Goal: Task Accomplishment & Management: Use online tool/utility

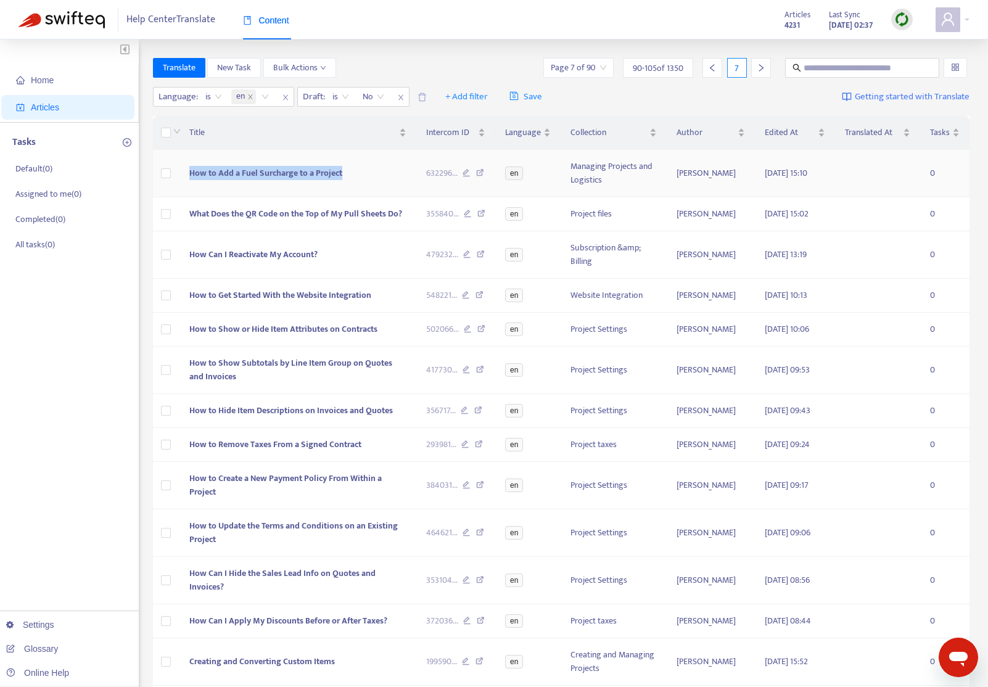
drag, startPoint x: 279, startPoint y: 173, endPoint x: 188, endPoint y: 173, distance: 90.6
click at [188, 173] on td "How to Add a Fuel Surcharge to a Project" at bounding box center [297, 173] width 237 height 47
copy span "How to Add a Fuel Surcharge to a Project"
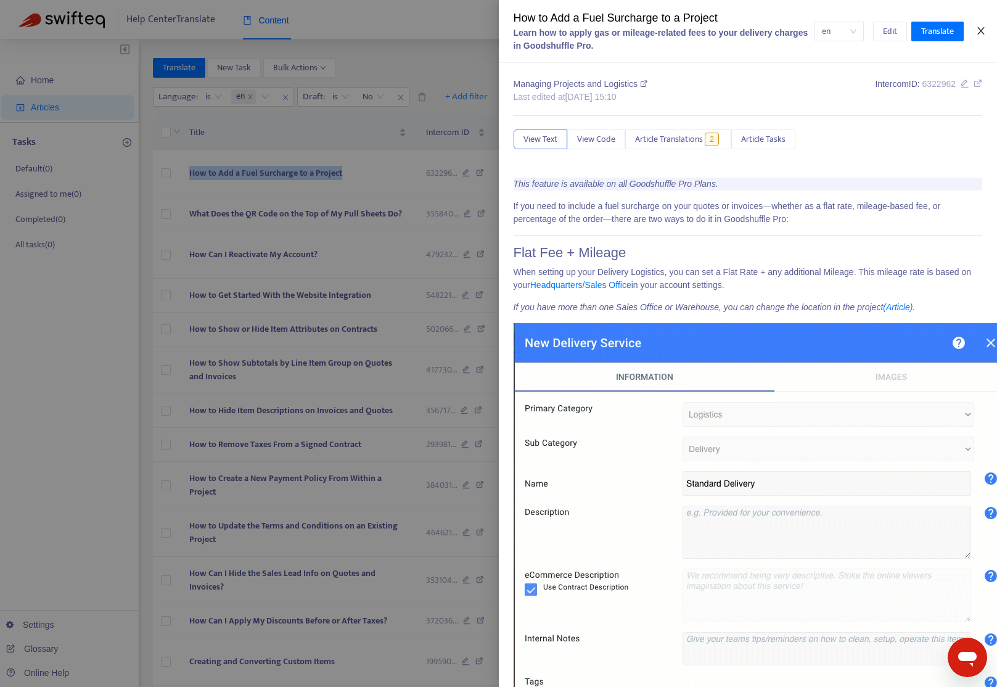
click at [979, 30] on icon "close" at bounding box center [980, 30] width 7 height 7
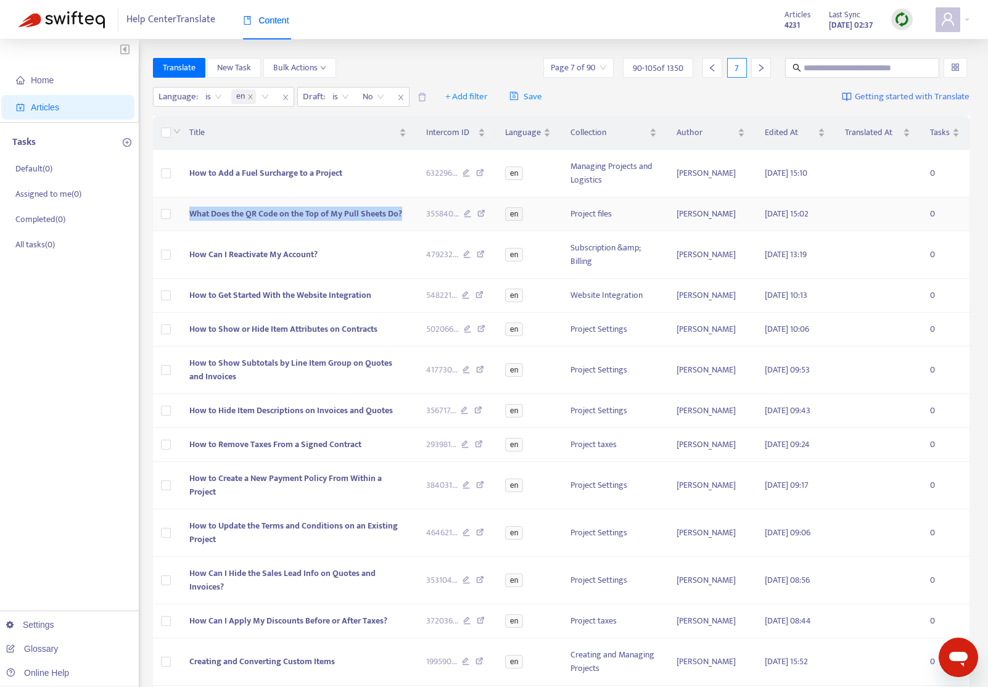
copy span "What Does the QR Code on the Top of My Pull Sheets Do?"
drag, startPoint x: 341, startPoint y: 219, endPoint x: 480, endPoint y: 215, distance: 139.4
click at [193, 218] on td "What Does the QR Code on the Top of My Pull Sheets Do?" at bounding box center [297, 214] width 237 height 34
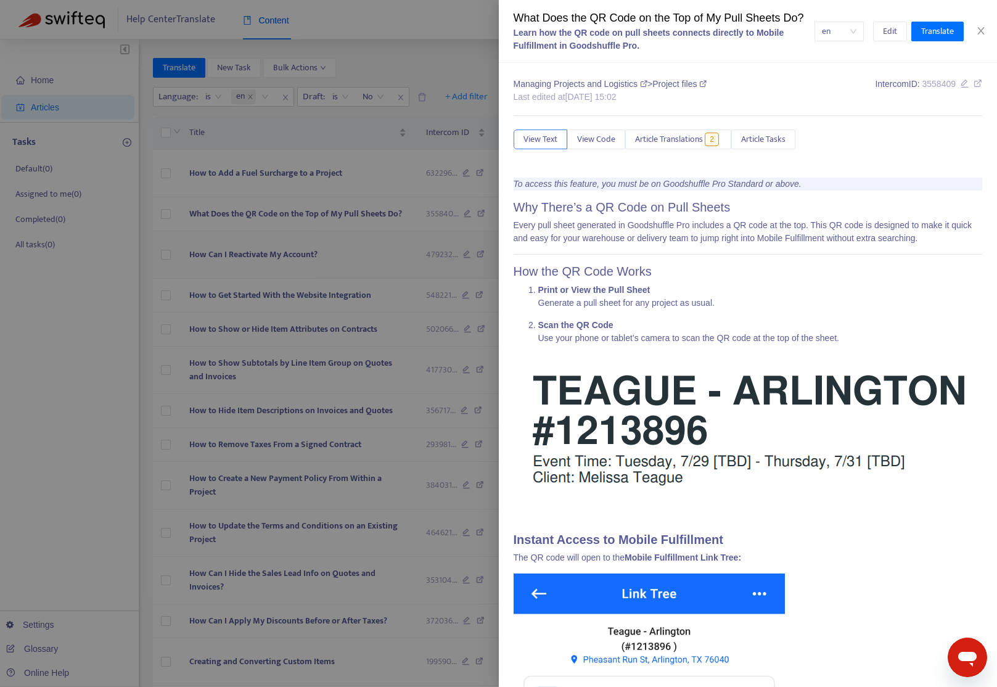
drag, startPoint x: 362, startPoint y: 255, endPoint x: 348, endPoint y: 258, distance: 13.8
click at [362, 255] on div at bounding box center [498, 343] width 997 height 687
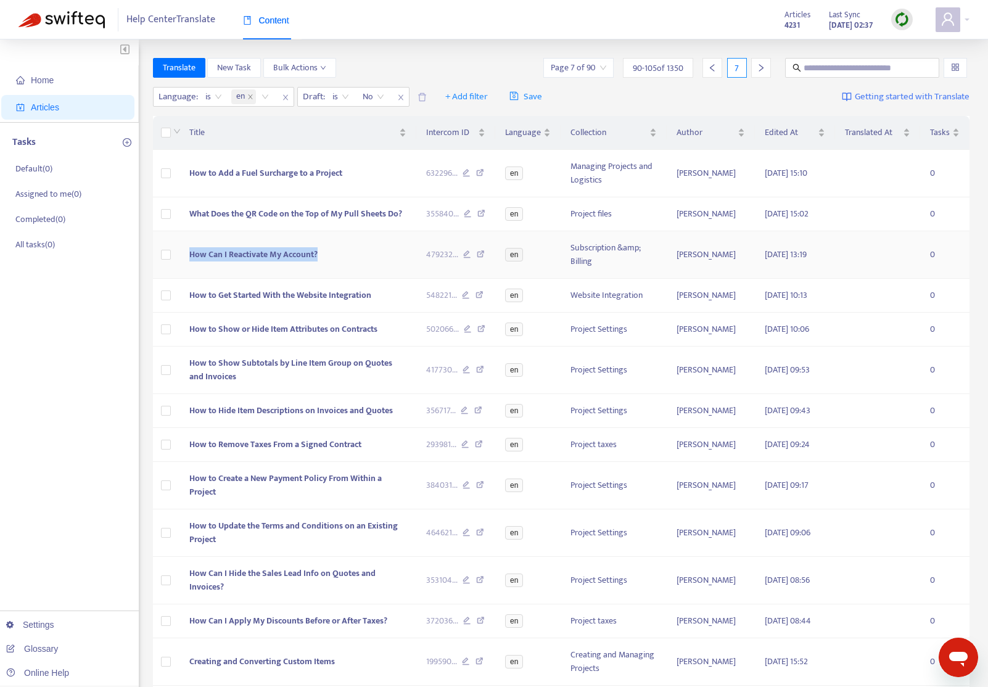
copy span "How Can I Reactivate My Account?"
drag, startPoint x: 345, startPoint y: 258, endPoint x: 719, endPoint y: 203, distance: 378.9
click at [186, 255] on td "How Can I Reactivate My Account?" at bounding box center [297, 254] width 237 height 47
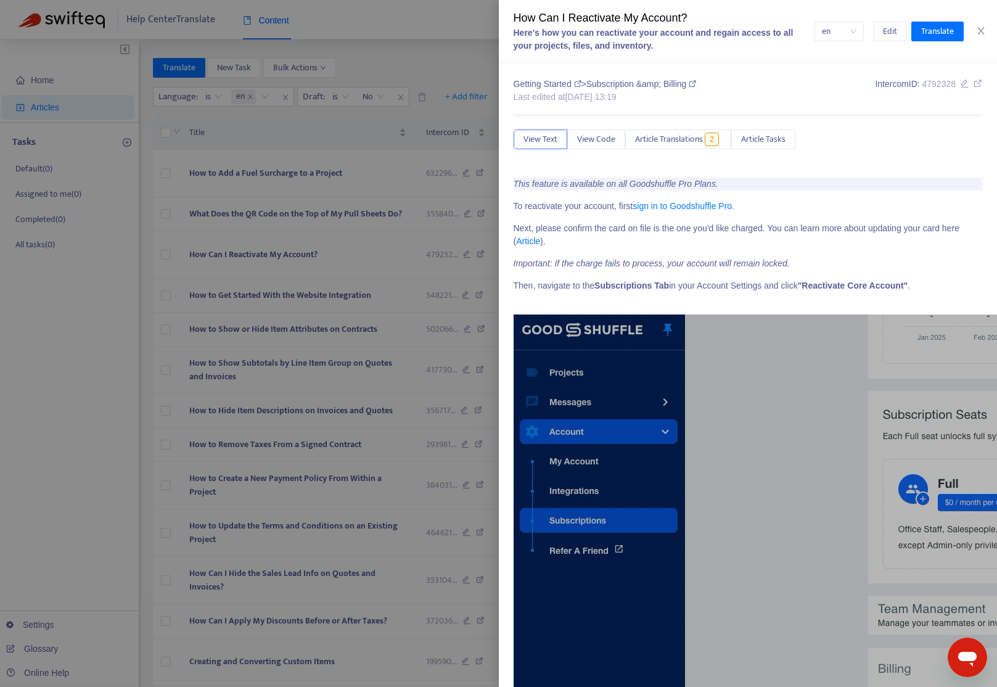
click at [380, 277] on div at bounding box center [498, 343] width 997 height 687
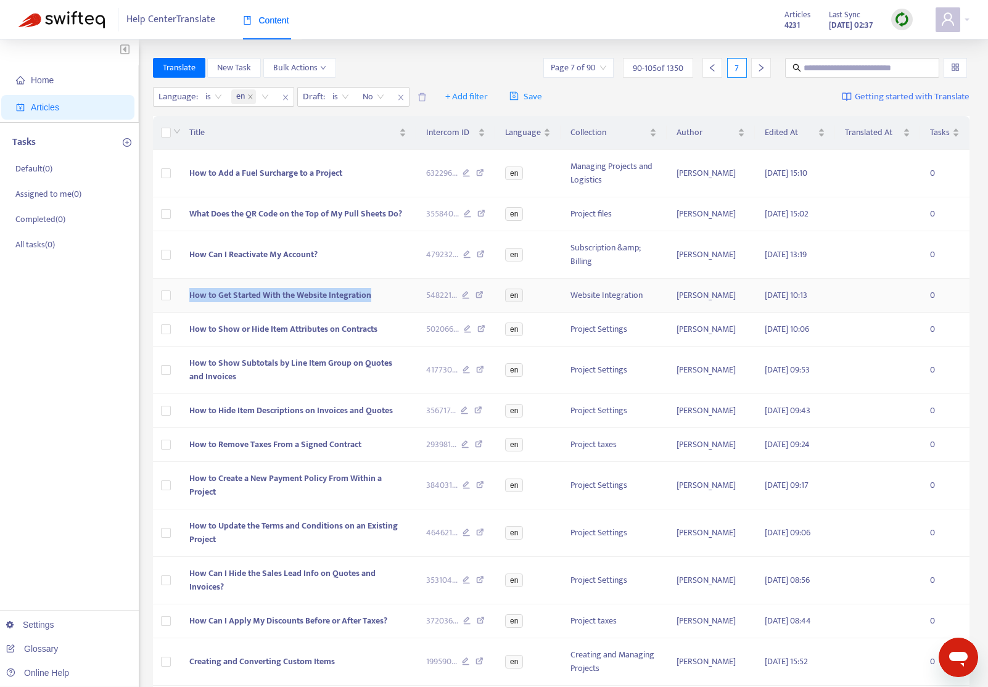
copy span "How to Get Started With the Website Integration"
drag, startPoint x: 333, startPoint y: 299, endPoint x: 245, endPoint y: 295, distance: 87.7
click at [191, 297] on td "How to Get Started With the Website Integration" at bounding box center [297, 296] width 237 height 34
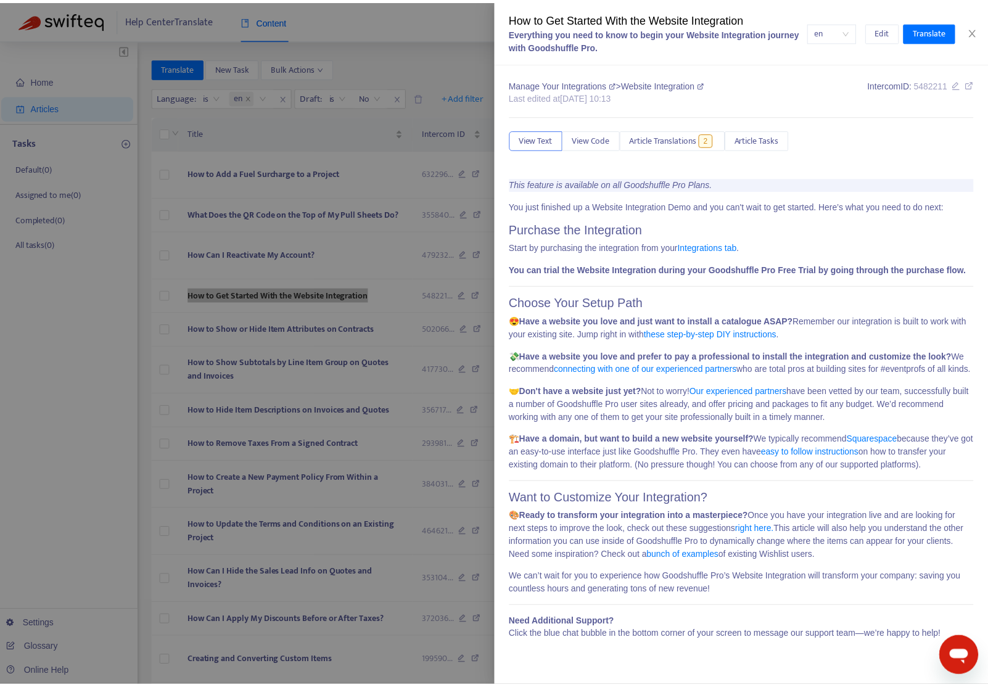
scroll to position [18, 0]
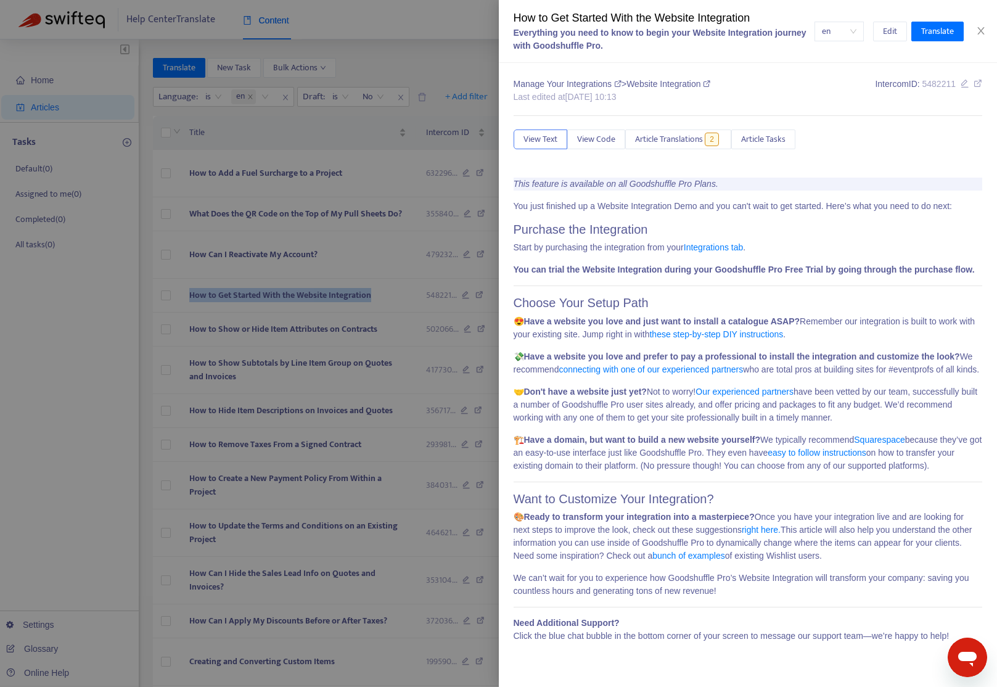
click at [85, 361] on div at bounding box center [498, 343] width 997 height 687
click at [85, 361] on div "Home Articles Tasks Default ( 0 ) Assigned to me ( 0 ) Completed ( 0 ) All task…" at bounding box center [69, 444] width 139 height 810
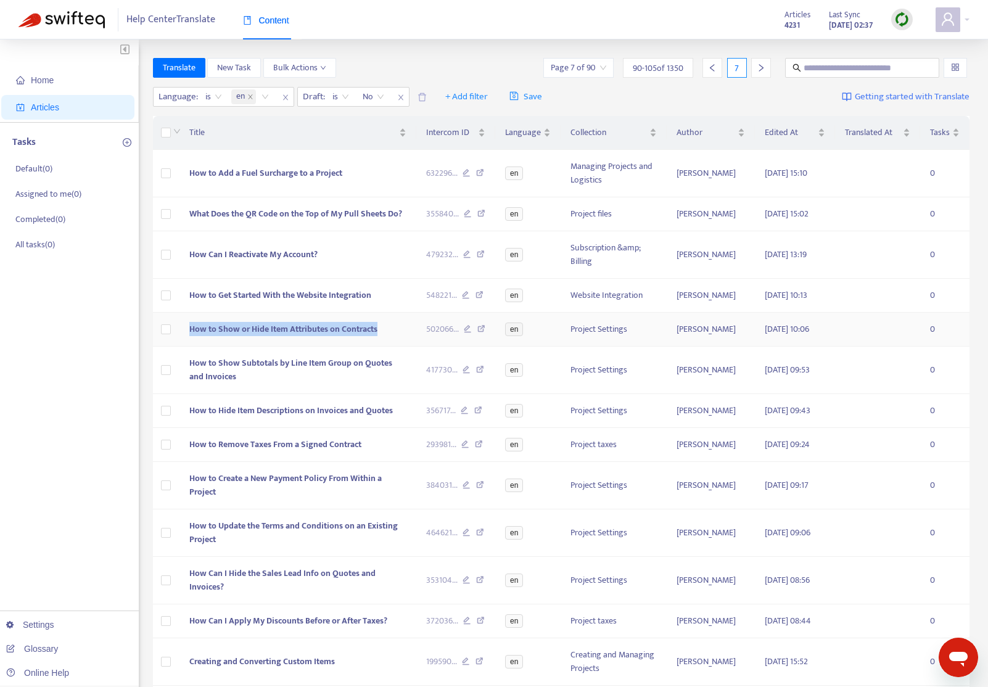
copy span "How to Show or Hide Item Attributes on Contracts"
drag, startPoint x: 397, startPoint y: 338, endPoint x: 207, endPoint y: 335, distance: 189.9
click at [186, 337] on td "How to Show or Hide Item Attributes on Contracts" at bounding box center [297, 330] width 237 height 34
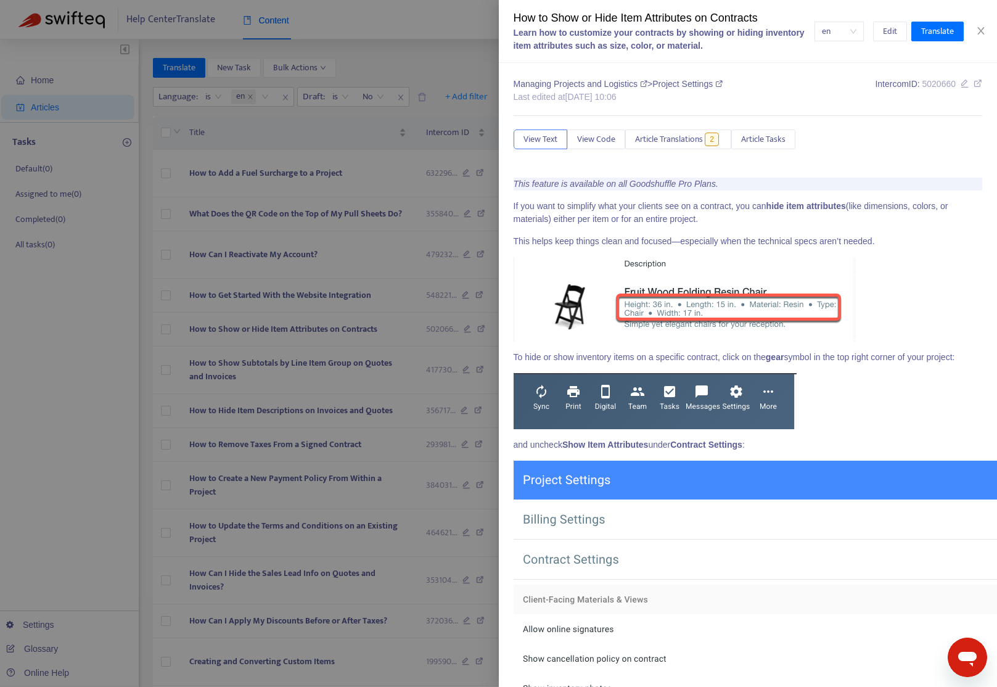
click at [92, 404] on div at bounding box center [498, 343] width 997 height 687
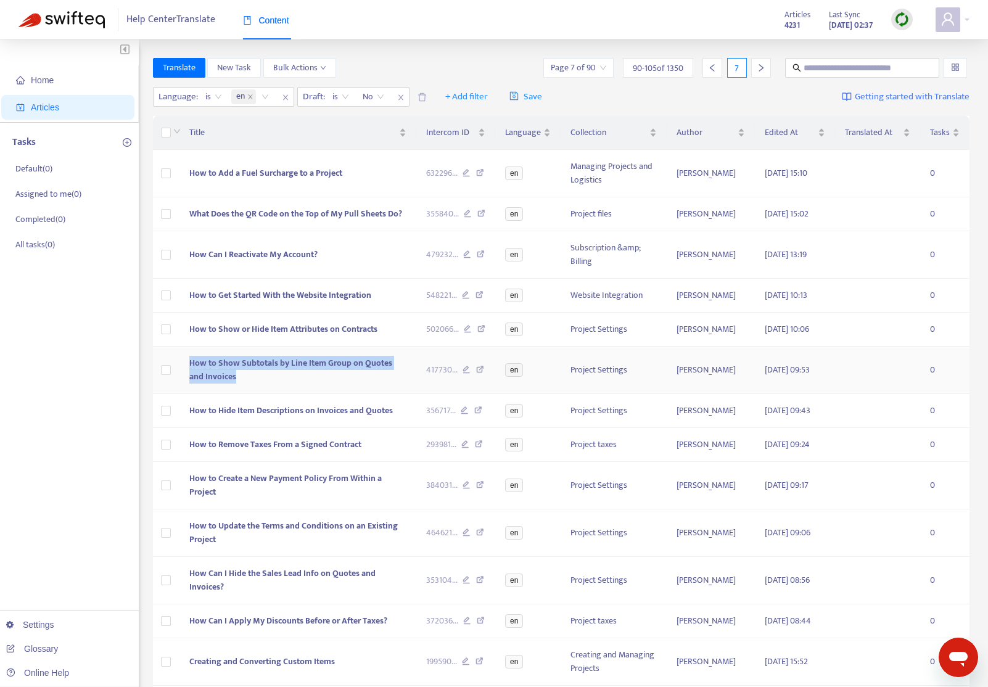
copy span "How to Show Subtotals by Line Item Group on Quotes and Invoices"
drag, startPoint x: 207, startPoint y: 382, endPoint x: 189, endPoint y: 374, distance: 19.9
click at [189, 374] on td "How to Show Subtotals by Line Item Group on Quotes and Invoices" at bounding box center [297, 369] width 237 height 47
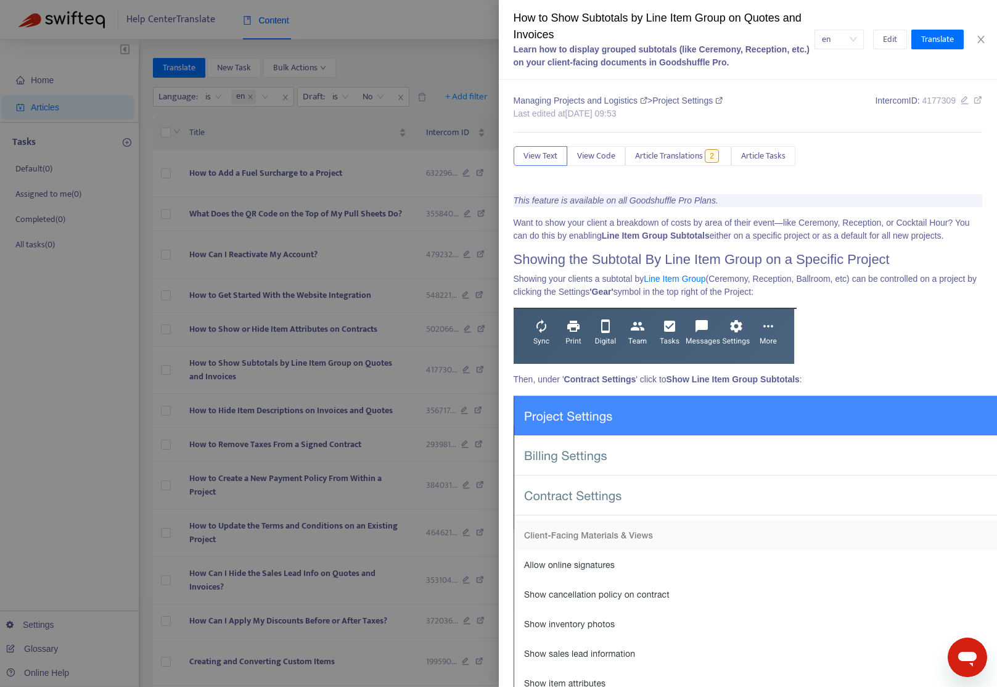
click at [88, 435] on div at bounding box center [498, 343] width 997 height 687
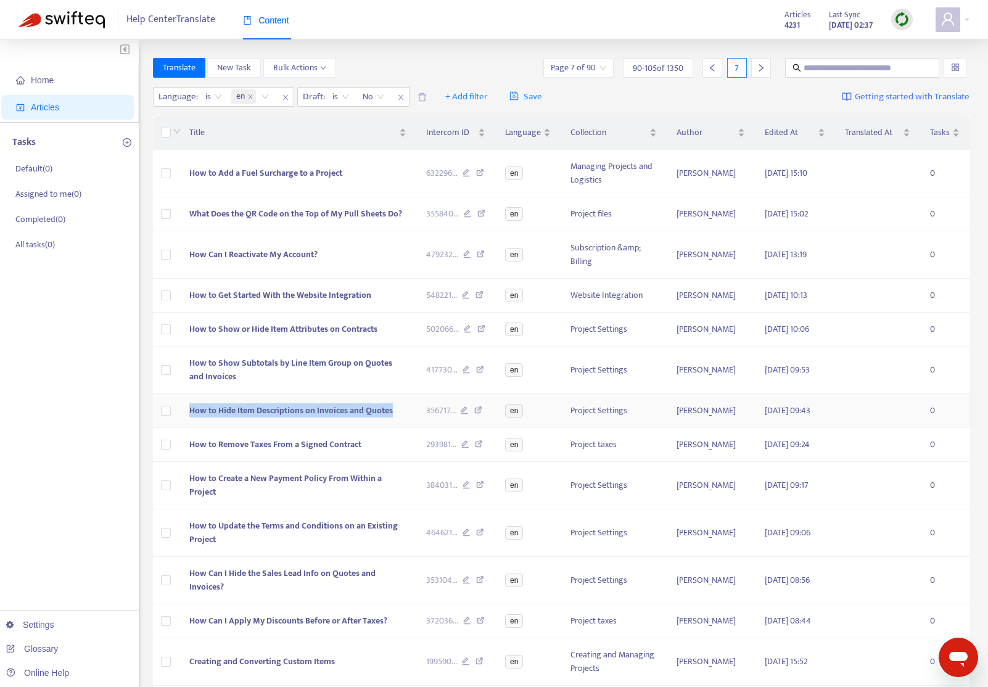
copy span "How to Hide Item Descriptions on Invoices and Quotes"
drag, startPoint x: 401, startPoint y: 438, endPoint x: 245, endPoint y: 422, distance: 156.9
click at [195, 428] on td "How to Hide Item Descriptions on Invoices and Quotes" at bounding box center [297, 411] width 237 height 34
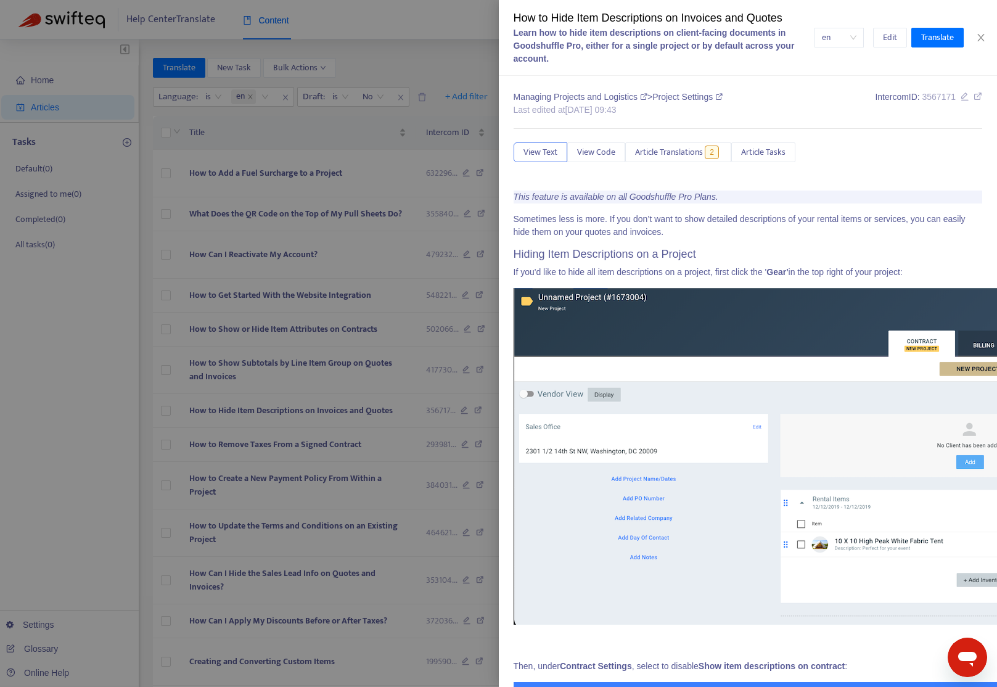
drag, startPoint x: 109, startPoint y: 473, endPoint x: 120, endPoint y: 474, distance: 11.7
click at [109, 473] on div at bounding box center [498, 343] width 997 height 687
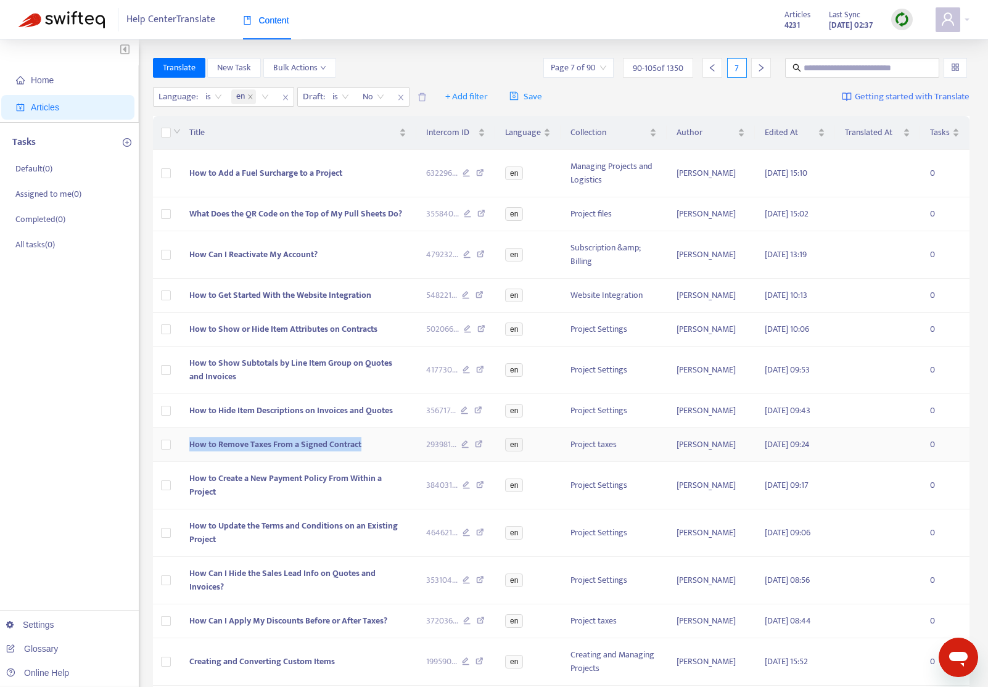
copy tr "How to Remove Taxes From a Signed Contract"
click at [164, 462] on tr "How to Remove Taxes From a Signed Contract 293981 ... en Project taxes [PERSON_…" at bounding box center [561, 445] width 817 height 34
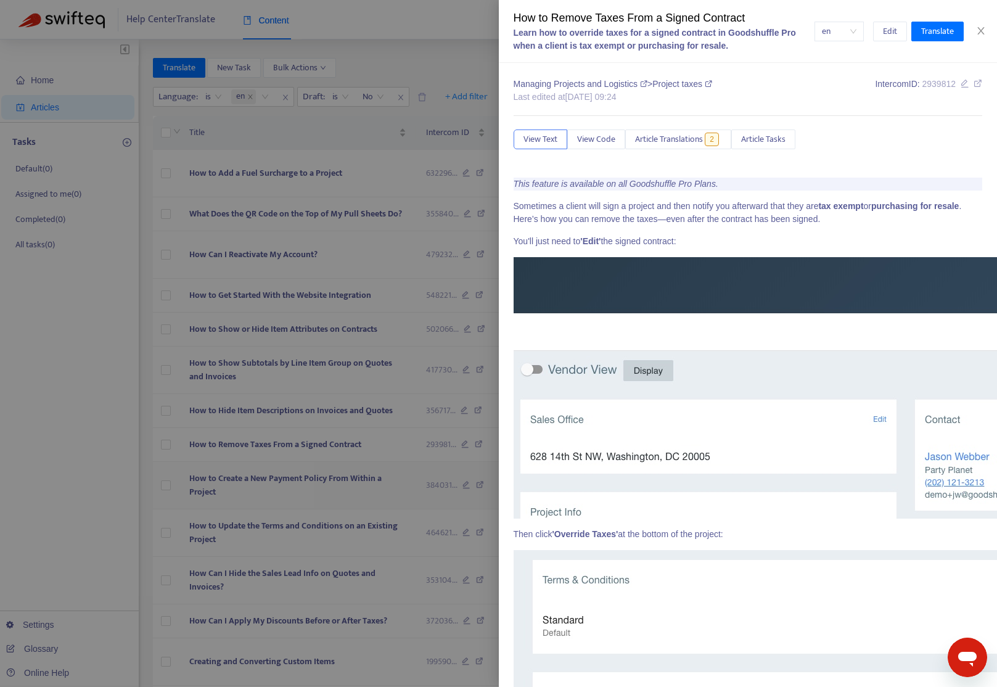
click at [263, 536] on div at bounding box center [498, 343] width 997 height 687
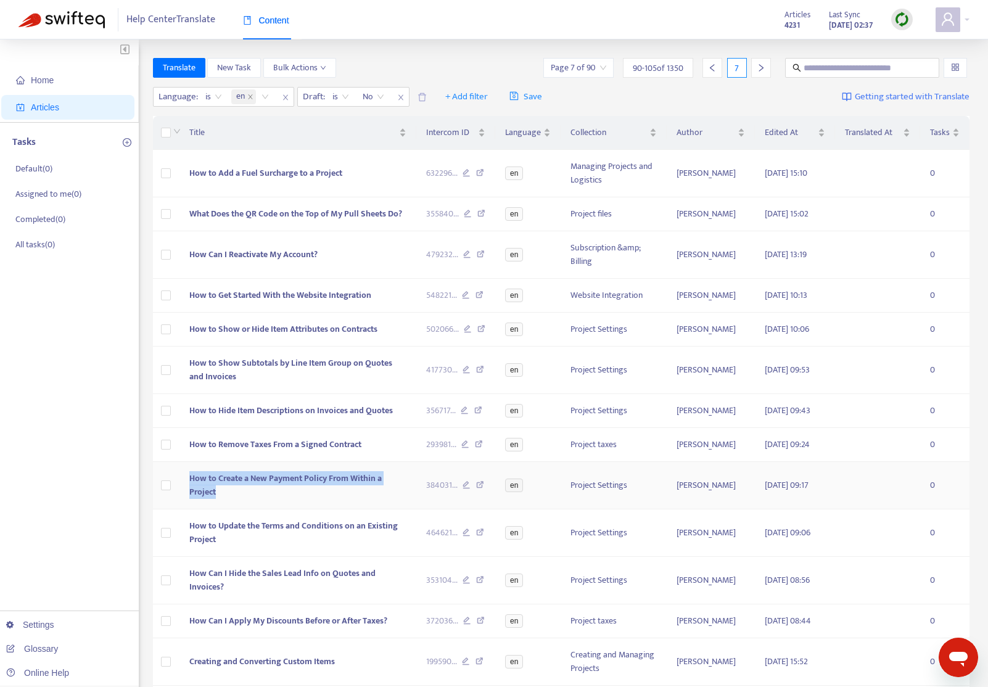
drag, startPoint x: 252, startPoint y: 537, endPoint x: 171, endPoint y: 528, distance: 81.2
click at [171, 509] on tr "How to Create a New Payment Policy From Within a Project 384031 ... en Project …" at bounding box center [561, 485] width 817 height 47
copy tr "How to Create a New Payment Policy From Within a Project"
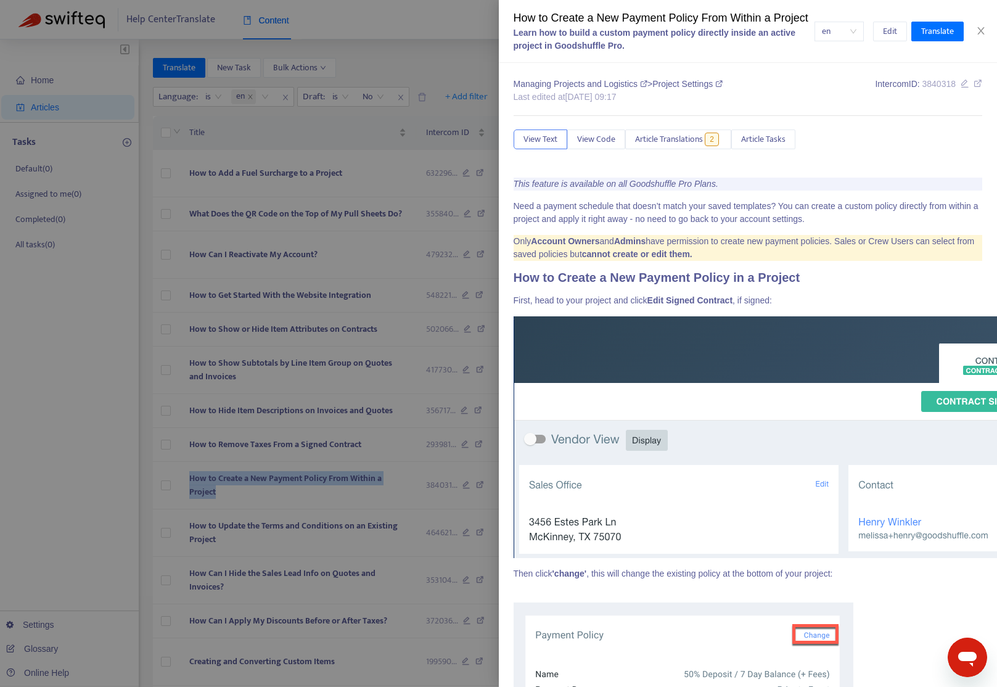
click at [70, 464] on div at bounding box center [498, 343] width 997 height 687
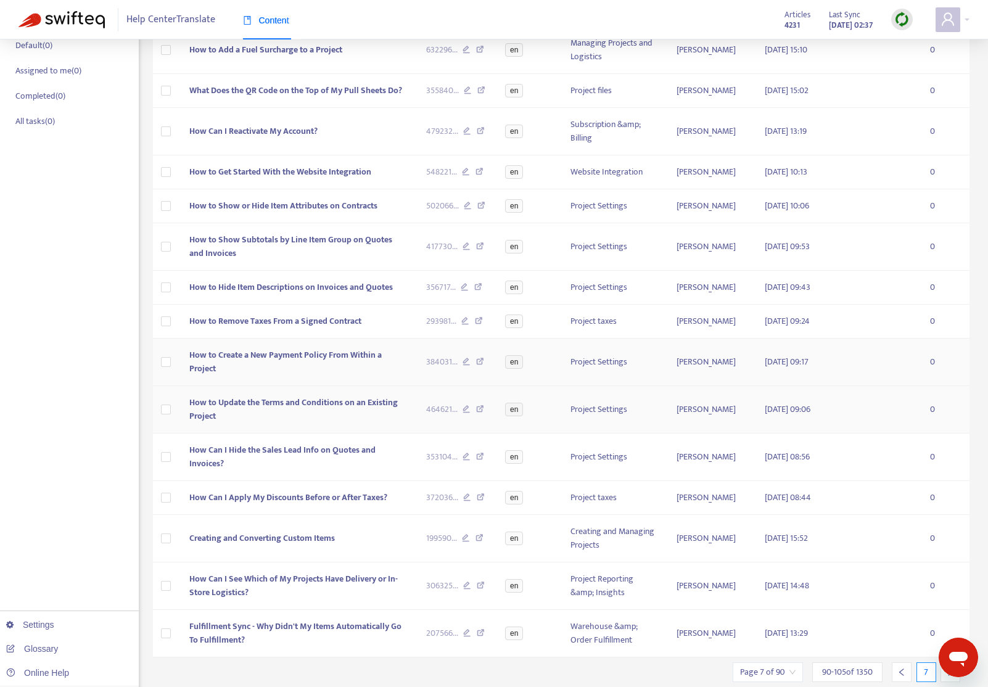
scroll to position [124, 0]
copy span "How to Update the Terms and Conditions on an Existing Project"
drag, startPoint x: 241, startPoint y: 460, endPoint x: 182, endPoint y: 440, distance: 62.4
click at [182, 433] on td "How to Update the Terms and Conditions on an Existing Project" at bounding box center [297, 408] width 237 height 47
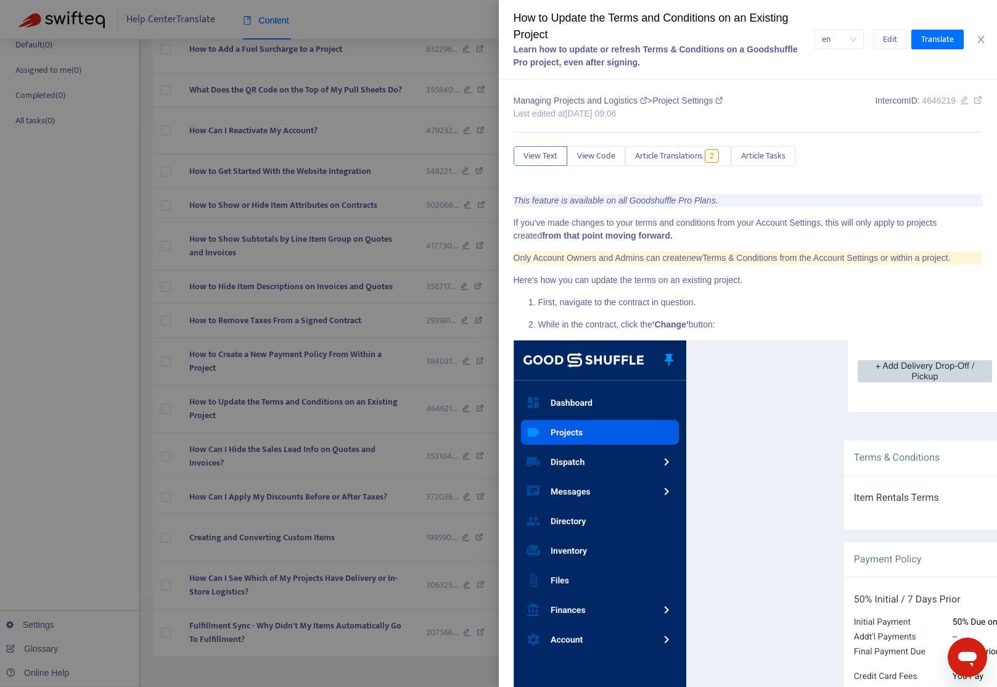
drag, startPoint x: 45, startPoint y: 449, endPoint x: 83, endPoint y: 453, distance: 38.4
click at [46, 449] on div at bounding box center [498, 343] width 997 height 687
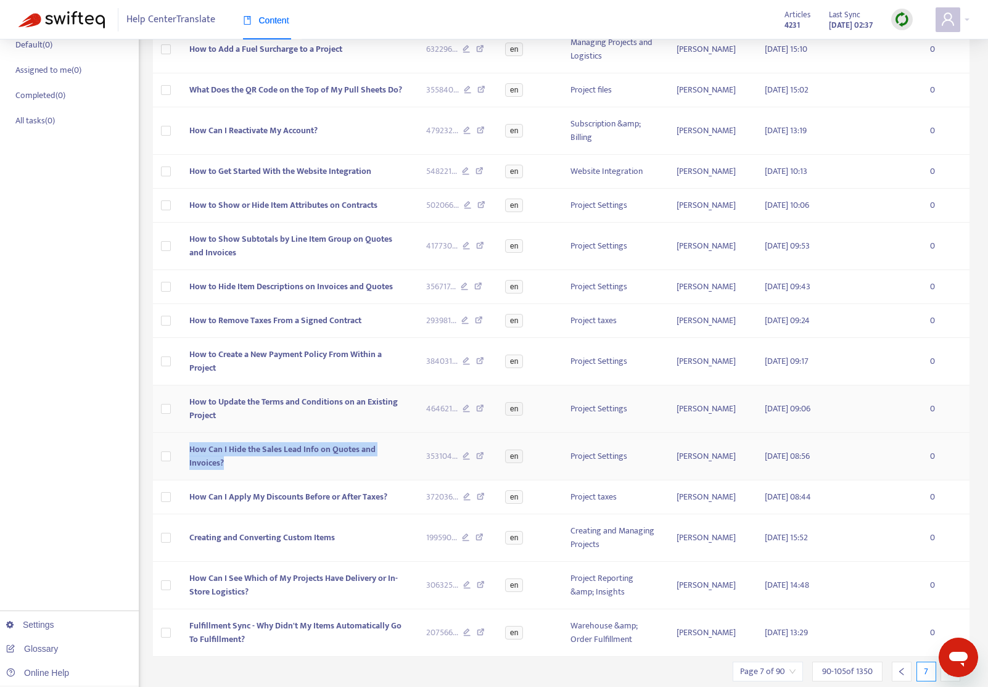
drag, startPoint x: 233, startPoint y: 504, endPoint x: 230, endPoint y: 469, distance: 35.3
click at [184, 480] on td "How Can I Hide the Sales Lead Info on Quotes and Invoices?" at bounding box center [297, 456] width 237 height 47
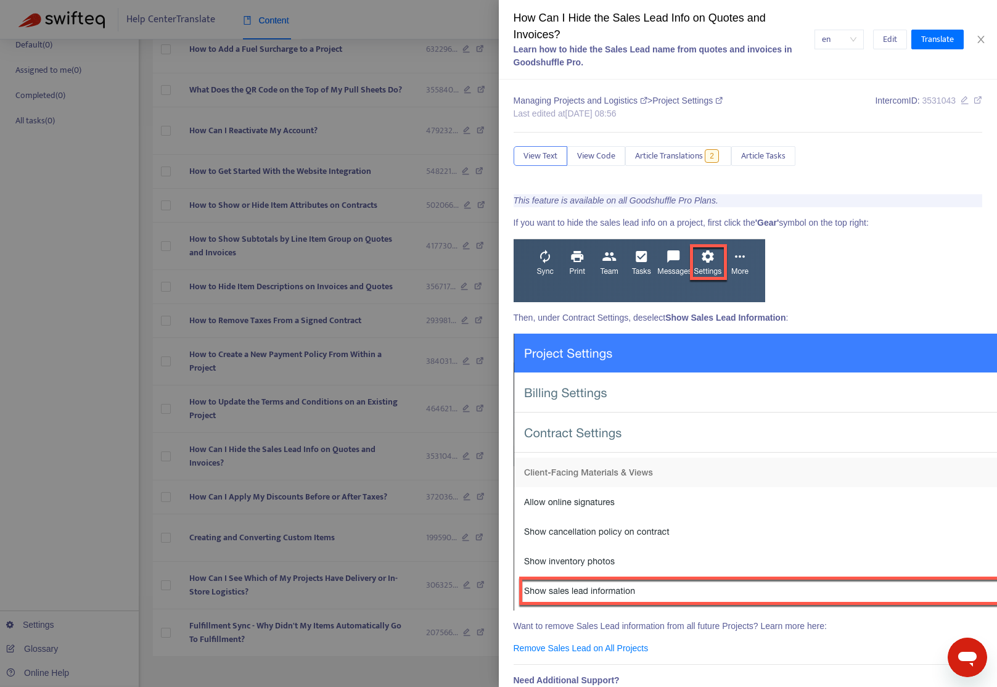
drag, startPoint x: 113, startPoint y: 467, endPoint x: 121, endPoint y: 467, distance: 8.0
click at [114, 467] on div at bounding box center [498, 343] width 997 height 687
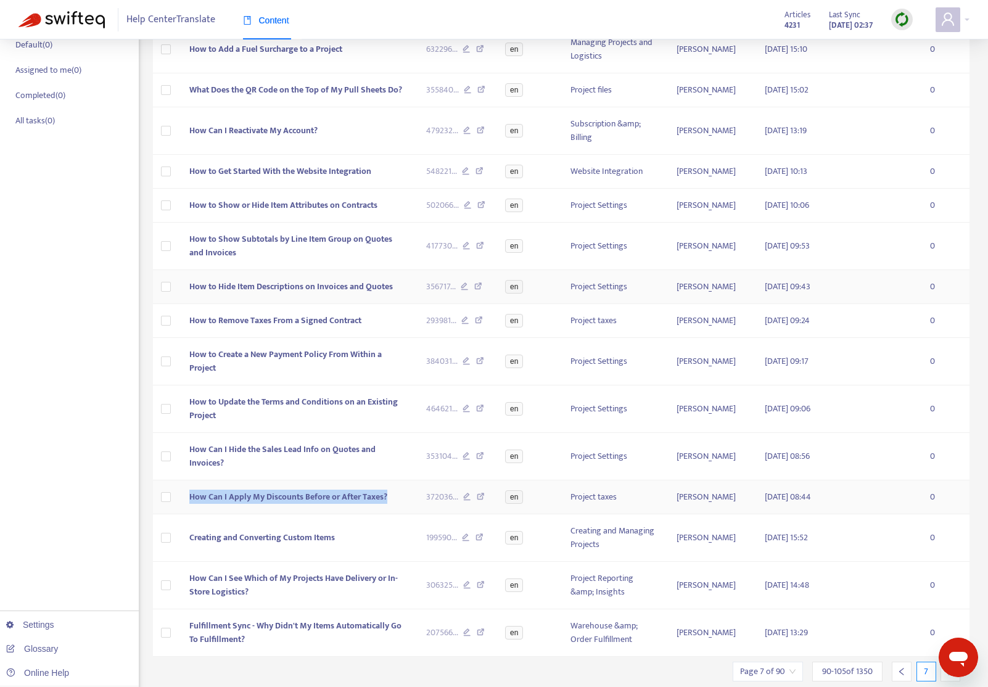
drag, startPoint x: 377, startPoint y: 546, endPoint x: 957, endPoint y: 327, distance: 620.6
click at [185, 514] on td "How Can I Apply My Discounts Before or After Taxes?" at bounding box center [297, 497] width 237 height 34
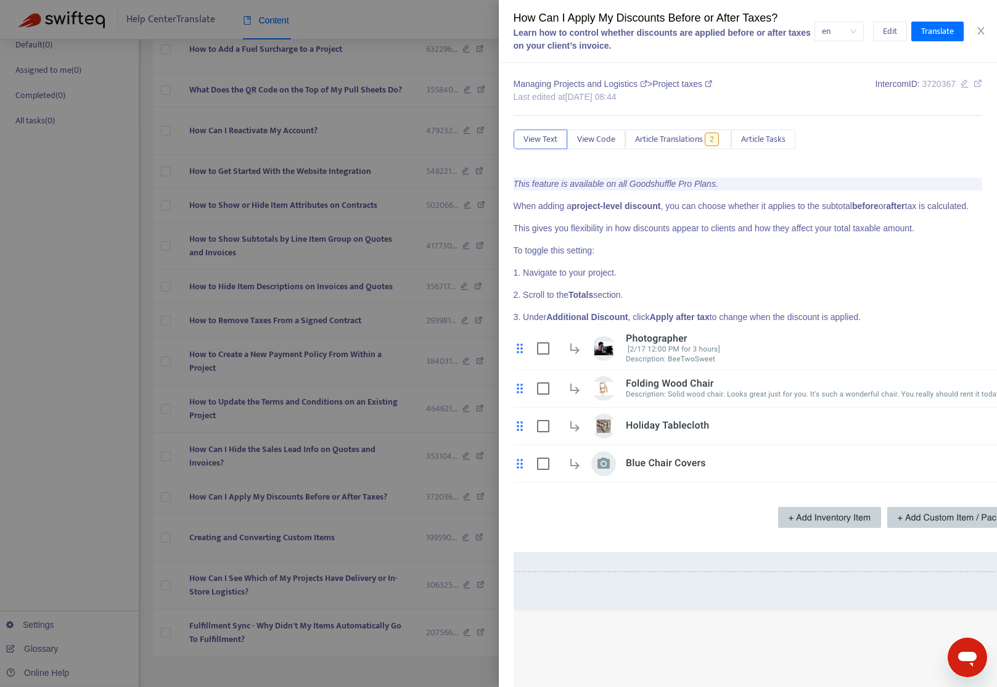
click at [118, 484] on div at bounding box center [498, 343] width 997 height 687
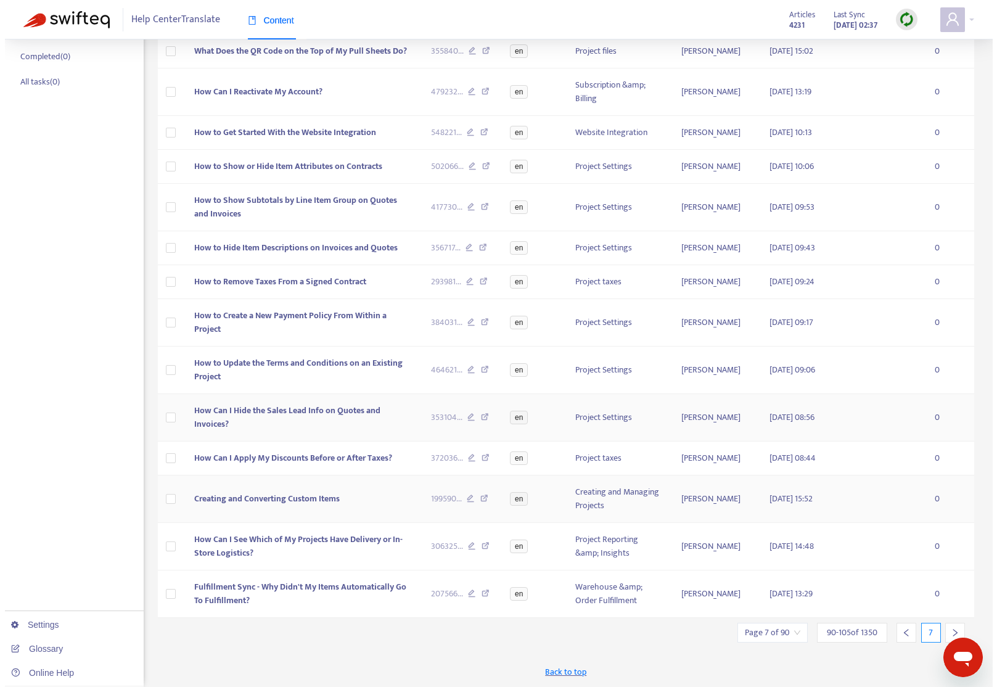
scroll to position [217, 0]
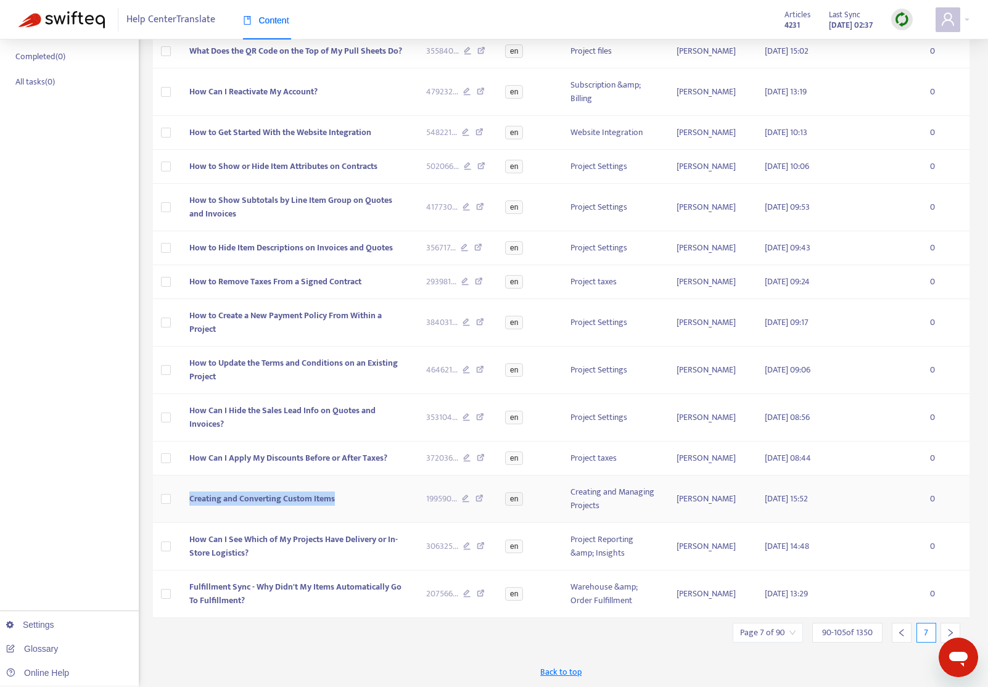
drag, startPoint x: 345, startPoint y: 502, endPoint x: 382, endPoint y: 305, distance: 201.3
click at [179, 496] on td "Creating and Converting Custom Items" at bounding box center [297, 498] width 237 height 47
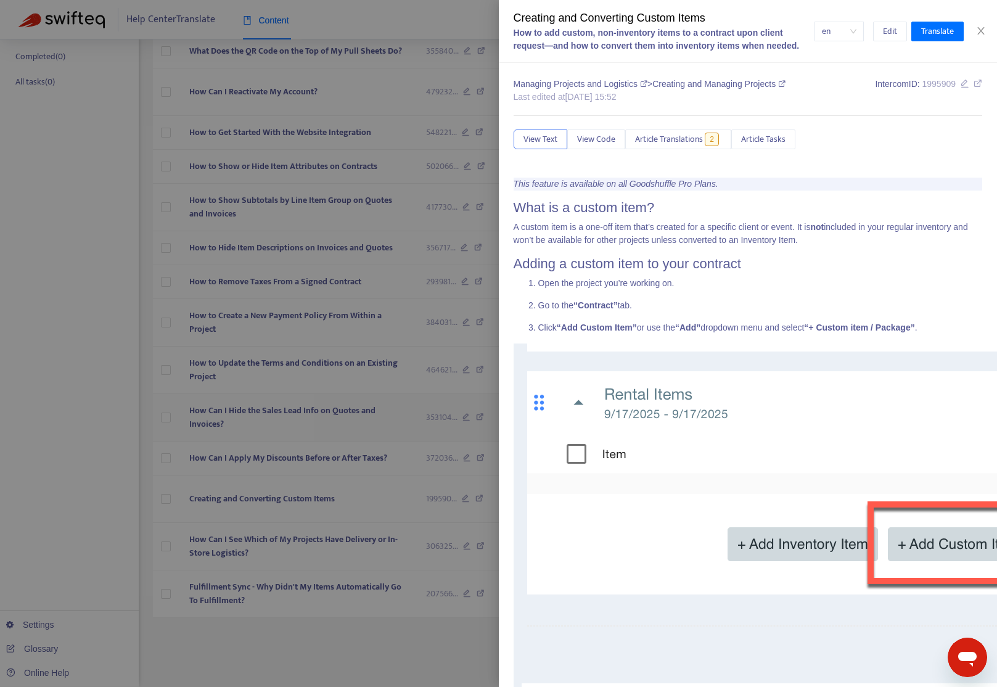
drag, startPoint x: 55, startPoint y: 480, endPoint x: 173, endPoint y: 480, distance: 118.4
click at [56, 480] on div at bounding box center [498, 343] width 997 height 687
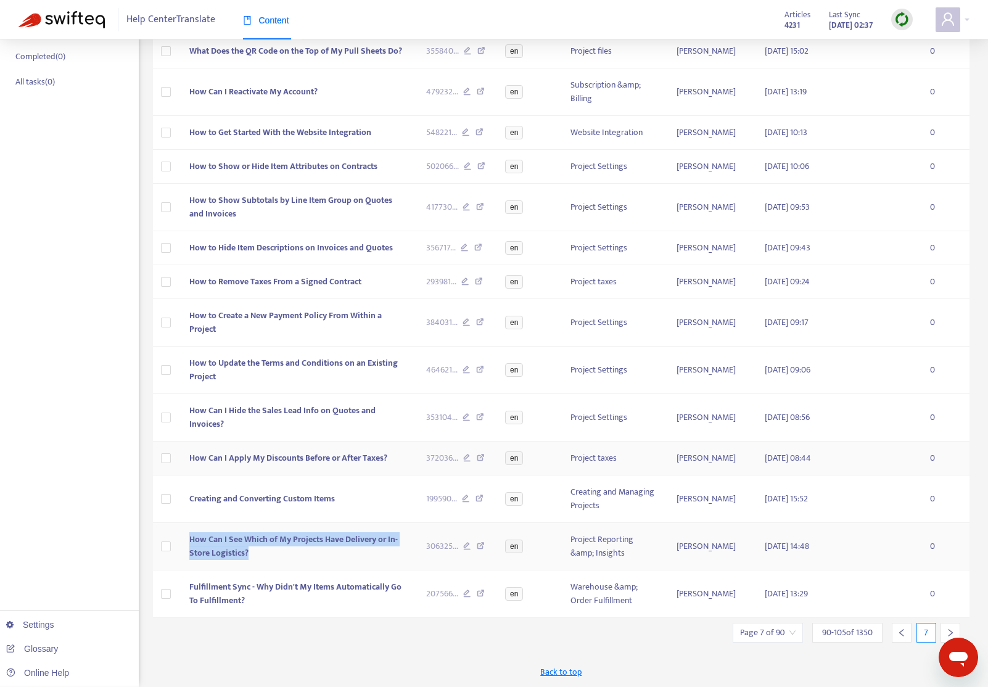
drag, startPoint x: 266, startPoint y: 551, endPoint x: 434, endPoint y: 443, distance: 199.1
click at [195, 533] on td "How Can I See Which of My Projects Have Delivery or In-Store Logistics?" at bounding box center [297, 546] width 237 height 47
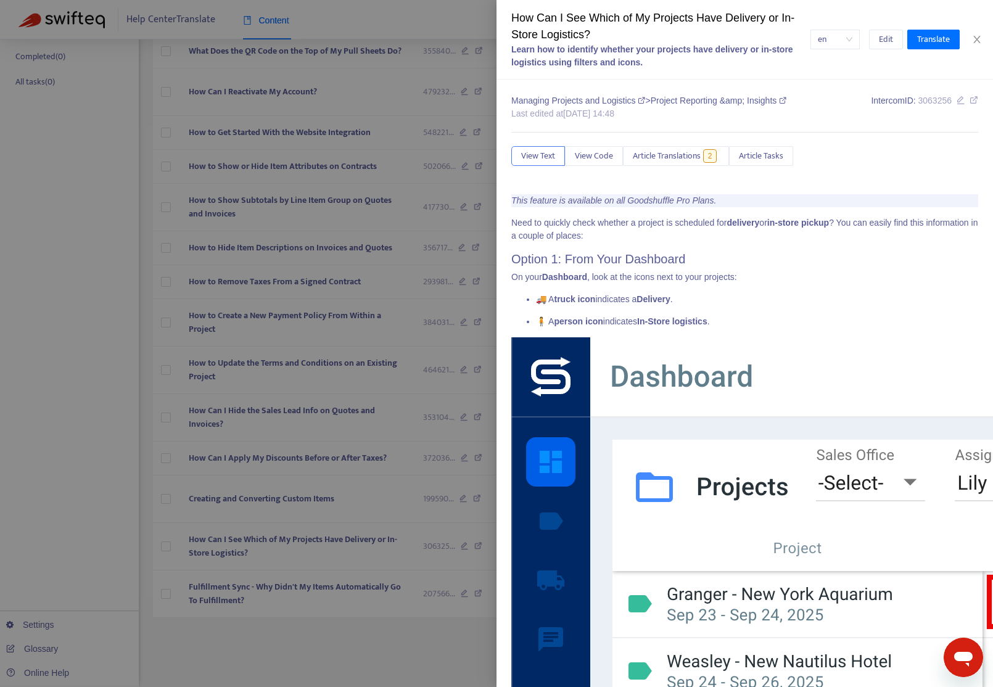
drag, startPoint x: 84, startPoint y: 486, endPoint x: 110, endPoint y: 495, distance: 27.5
click at [84, 486] on div at bounding box center [496, 343] width 993 height 687
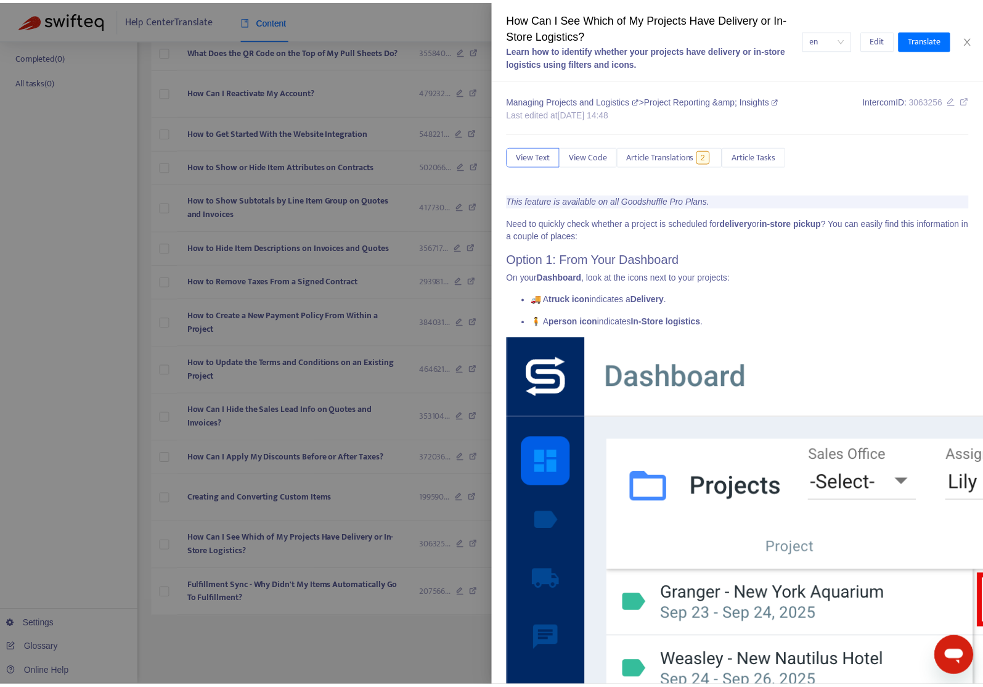
scroll to position [190, 0]
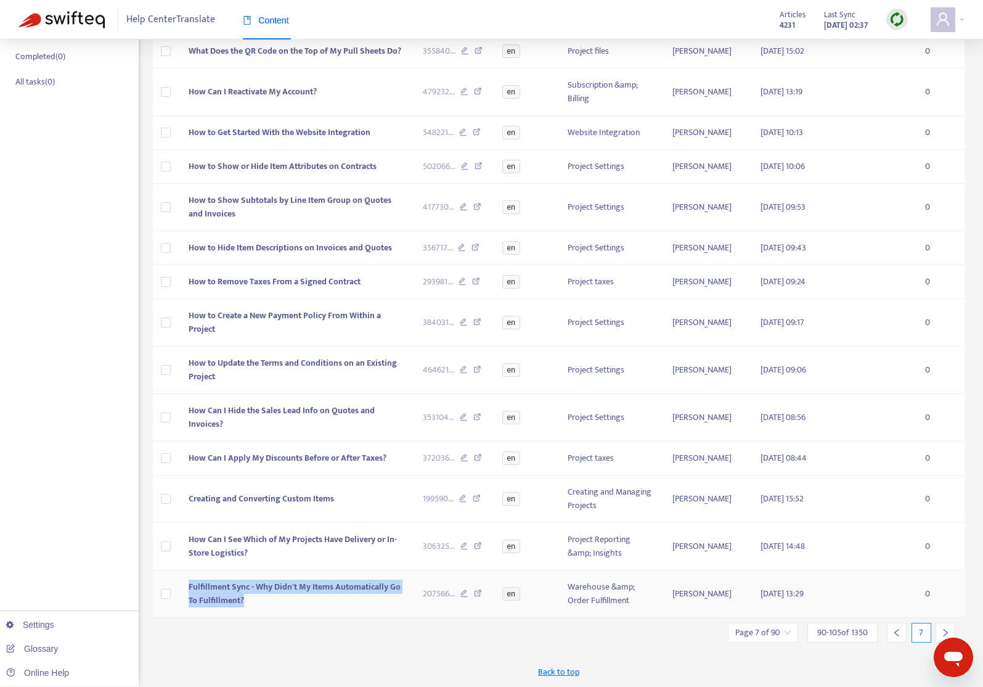
drag, startPoint x: 257, startPoint y: 628, endPoint x: 988, endPoint y: 350, distance: 781.9
click at [177, 615] on tr "Fulfillment Sync - Why Didn't My Items Automatically Go To Fulfillment? 207566 …" at bounding box center [559, 593] width 813 height 47
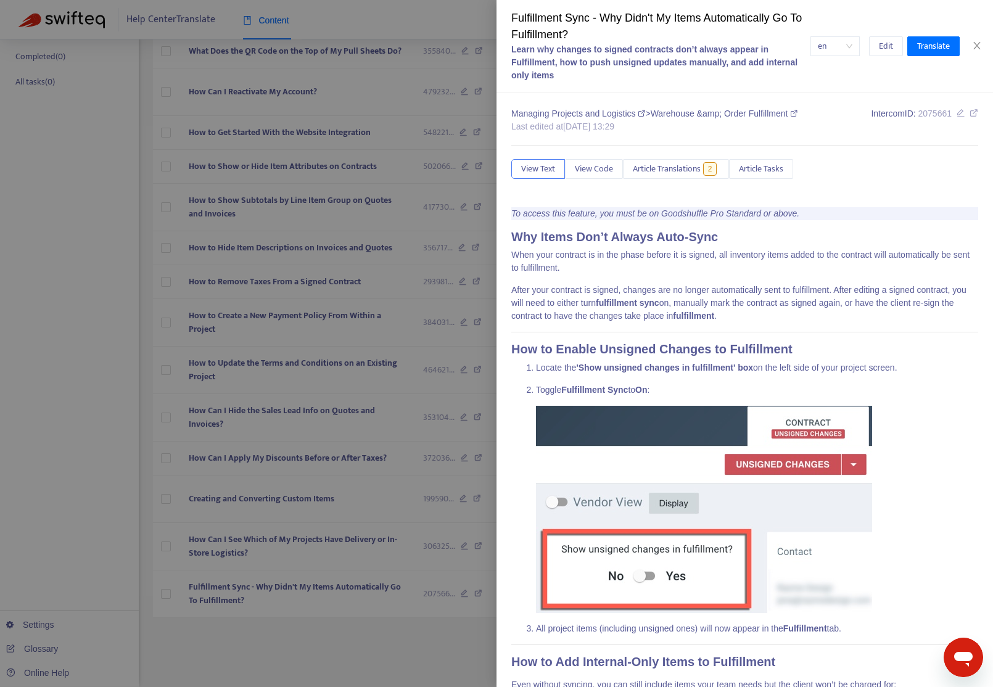
click at [113, 298] on div at bounding box center [496, 343] width 993 height 687
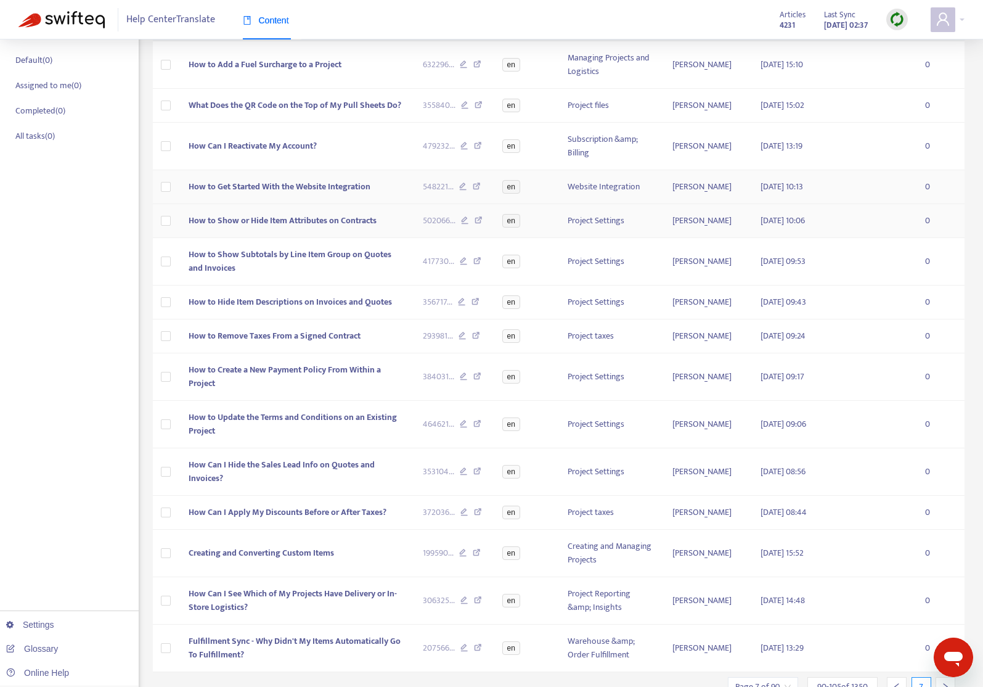
scroll to position [0, 0]
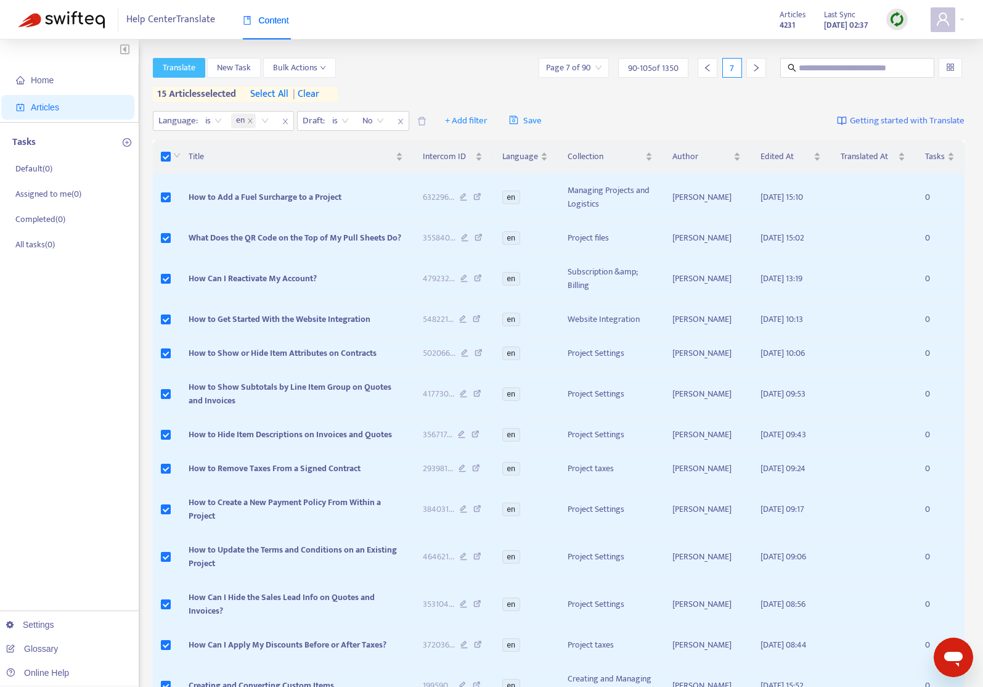
click at [168, 62] on span "Translate" at bounding box center [179, 68] width 33 height 14
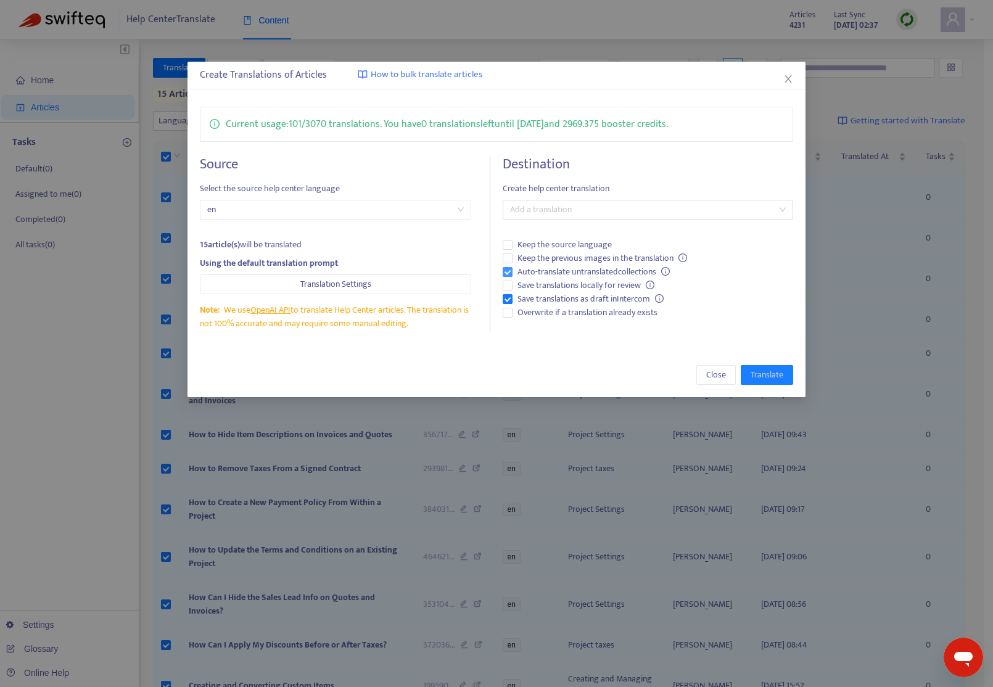
click at [628, 271] on span "Auto-translate untranslated collections" at bounding box center [593, 272] width 162 height 14
click at [625, 286] on span "Save translations locally for review" at bounding box center [585, 286] width 147 height 14
click at [610, 284] on span "Save translations locally for review" at bounding box center [585, 286] width 147 height 14
click at [583, 317] on span "Overwrite if a translation already exists" at bounding box center [587, 313] width 150 height 14
click at [707, 218] on div "Add a translation" at bounding box center [647, 210] width 290 height 20
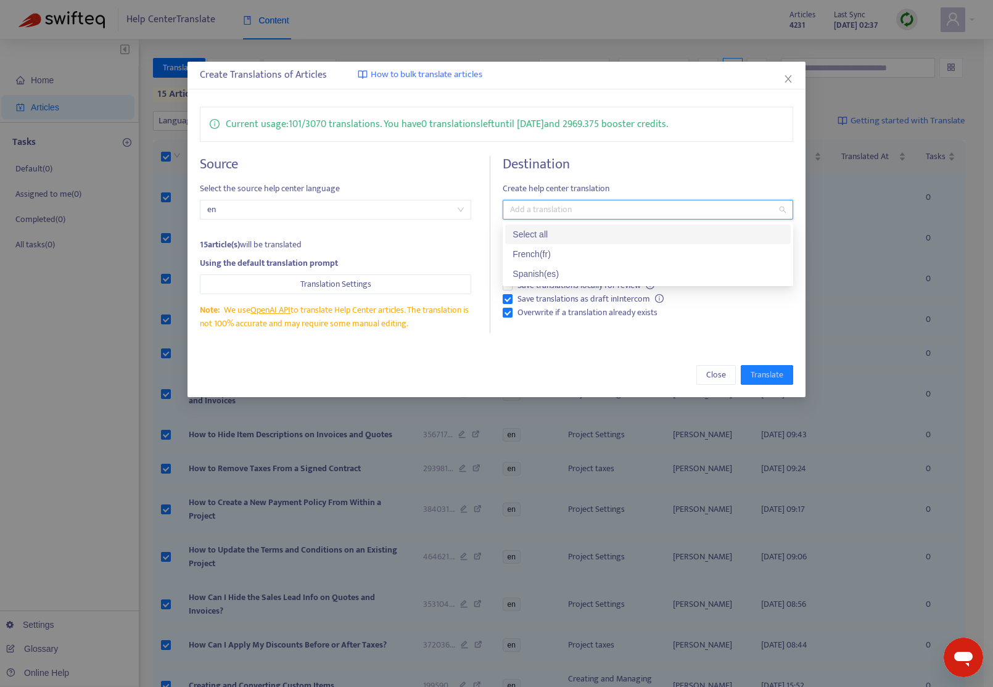
click at [633, 248] on div "French ( fr )" at bounding box center [647, 254] width 271 height 14
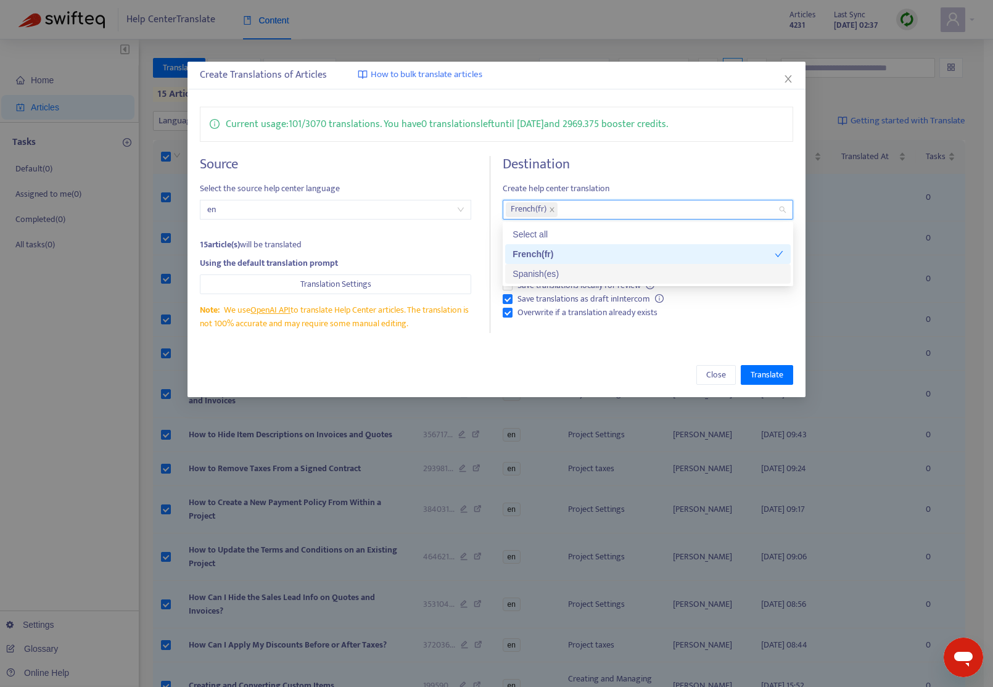
click at [625, 268] on div "Spanish ( es )" at bounding box center [647, 274] width 271 height 14
click at [598, 353] on div "Close Translate" at bounding box center [496, 375] width 618 height 44
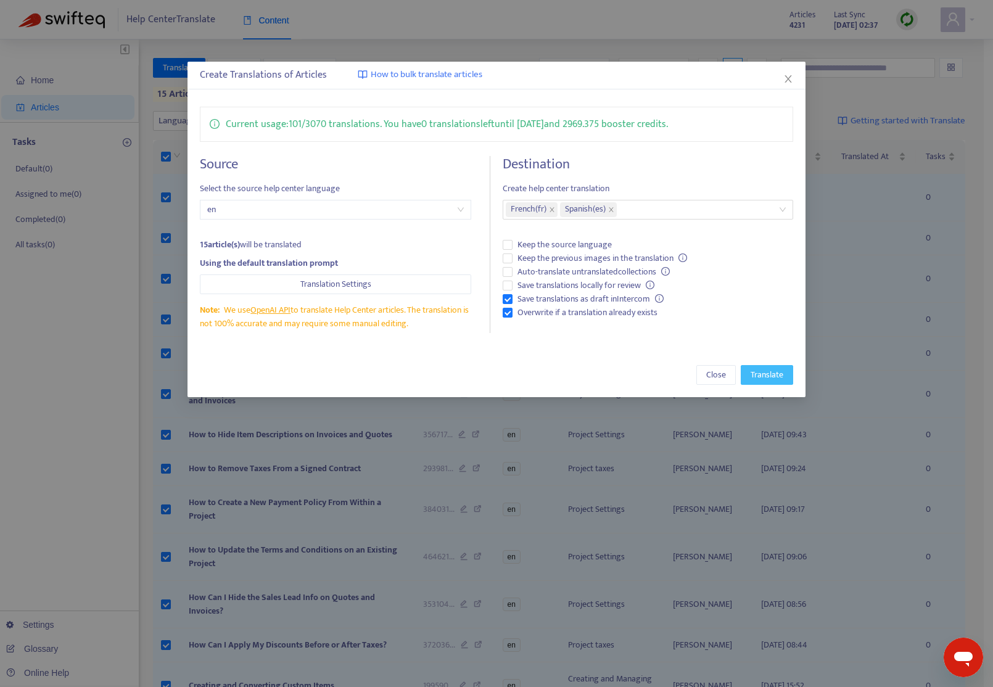
click at [772, 374] on span "Translate" at bounding box center [766, 375] width 33 height 14
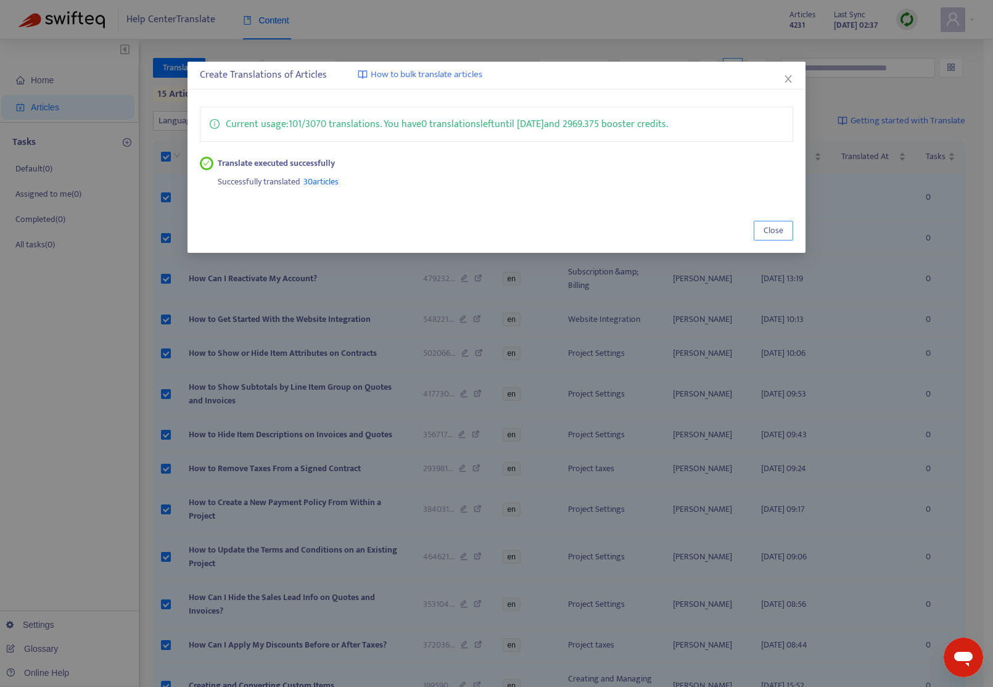
click at [776, 229] on span "Close" at bounding box center [773, 231] width 20 height 14
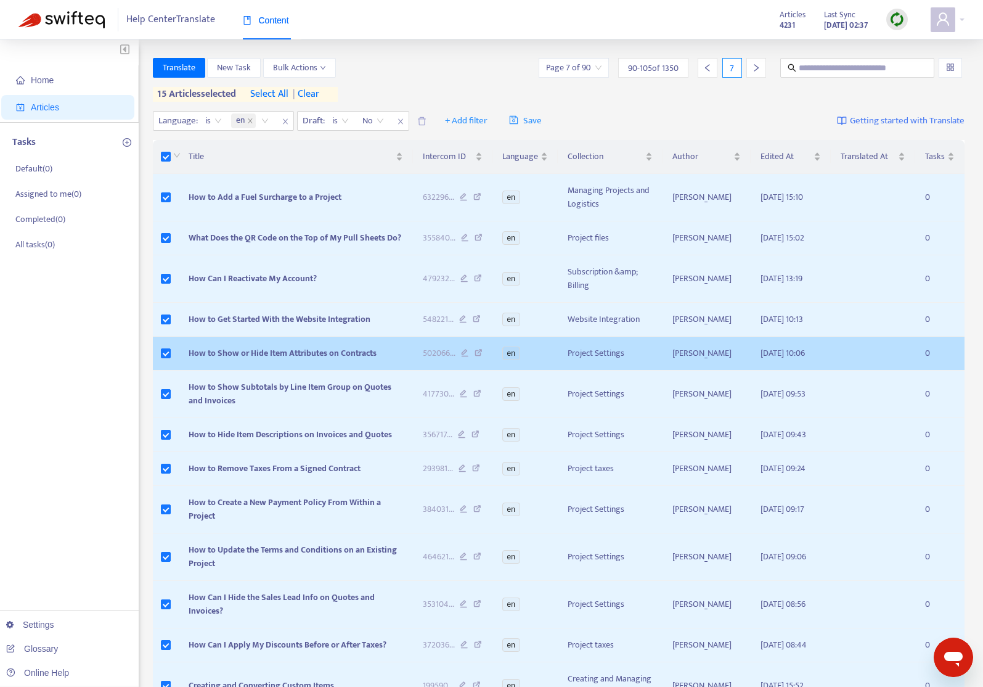
scroll to position [241, 0]
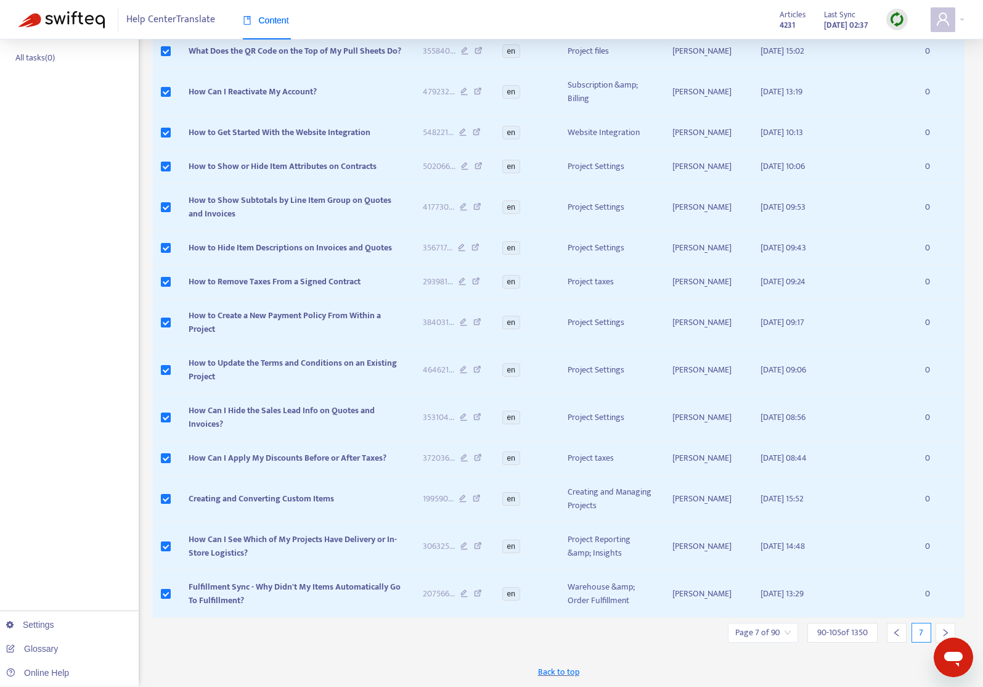
click at [953, 626] on div at bounding box center [946, 633] width 20 height 20
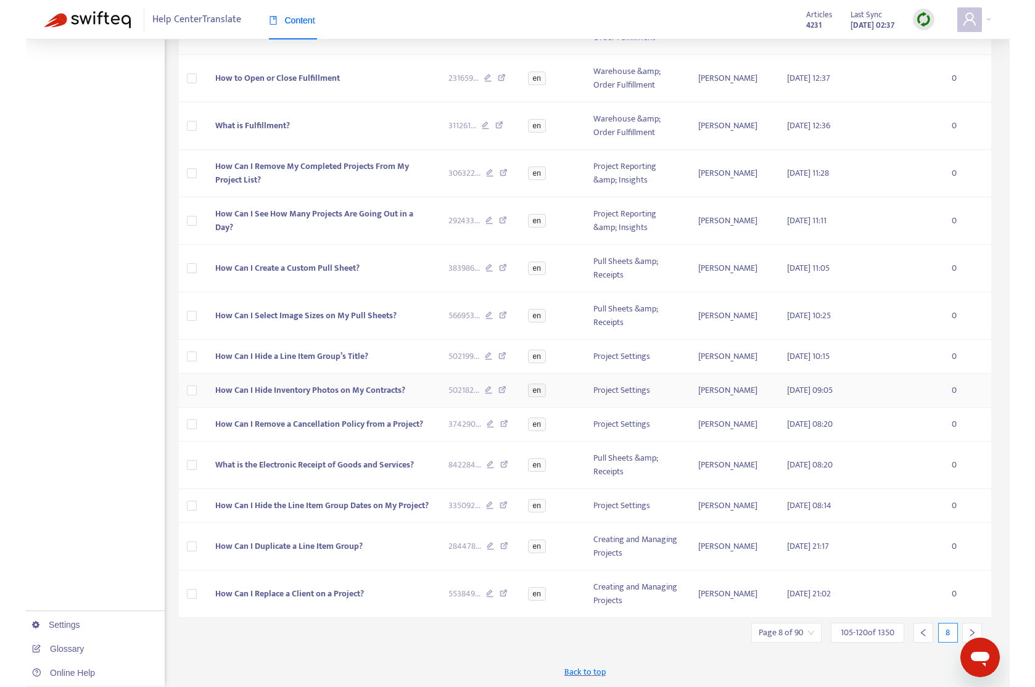
scroll to position [0, 0]
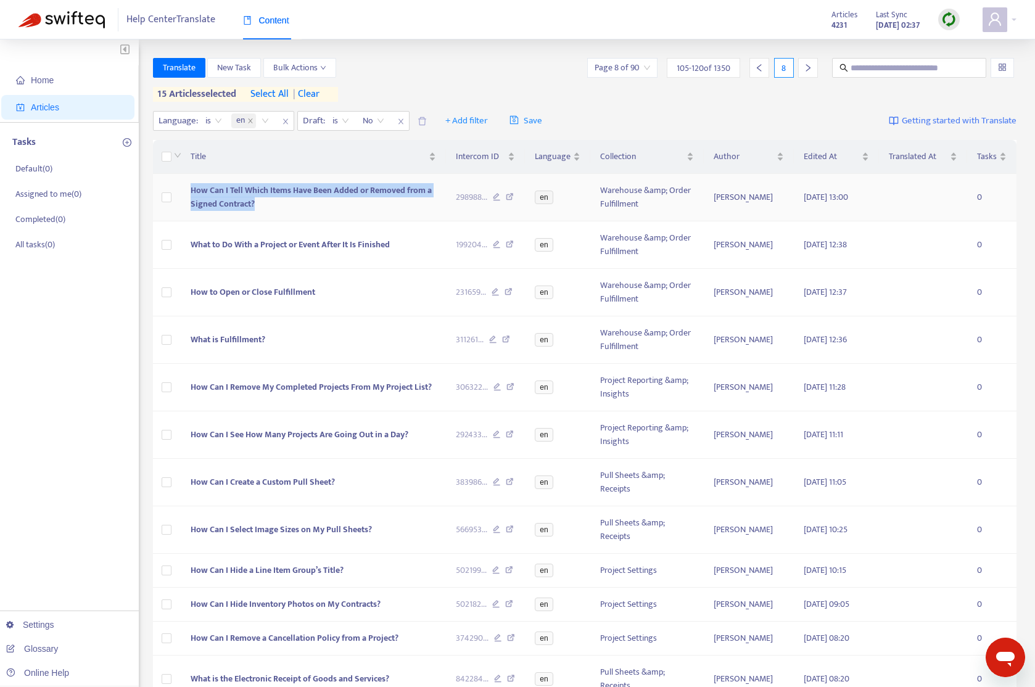
drag, startPoint x: 308, startPoint y: 202, endPoint x: 790, endPoint y: 121, distance: 488.9
click at [174, 191] on tr "How Can I Tell Which Items Have Been Added or Removed from a Signed Contract? 2…" at bounding box center [585, 197] width 864 height 47
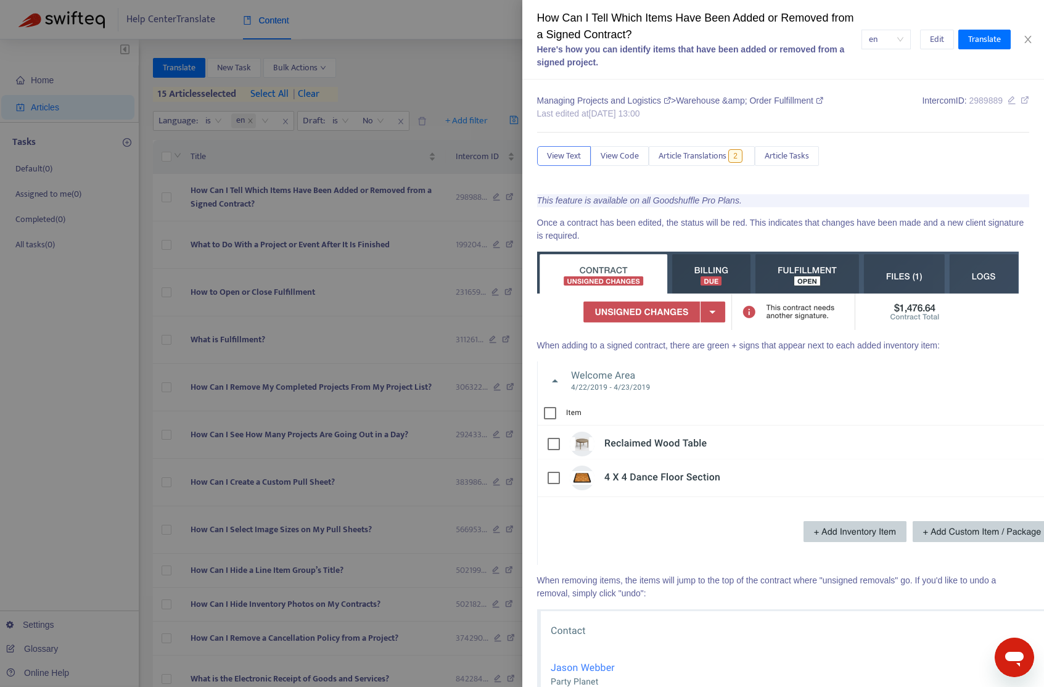
click at [129, 269] on div at bounding box center [522, 343] width 1044 height 687
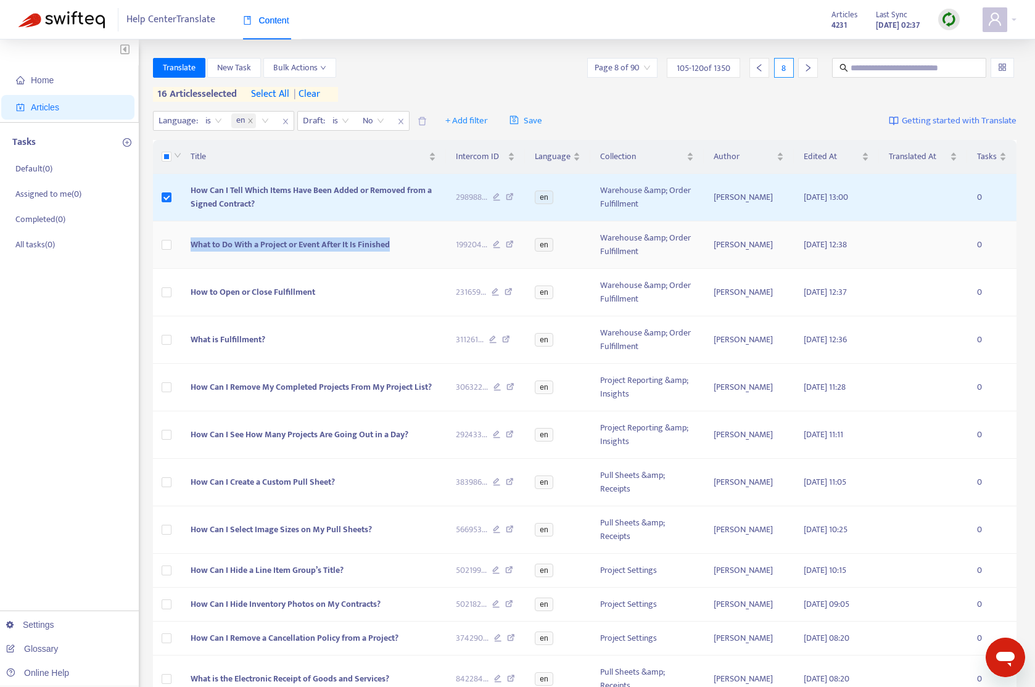
drag, startPoint x: 401, startPoint y: 249, endPoint x: 1004, endPoint y: 234, distance: 602.5
click at [177, 250] on tr "What to Do With a Project or Event After It Is Finished 199204 ... en Warehouse…" at bounding box center [585, 244] width 864 height 47
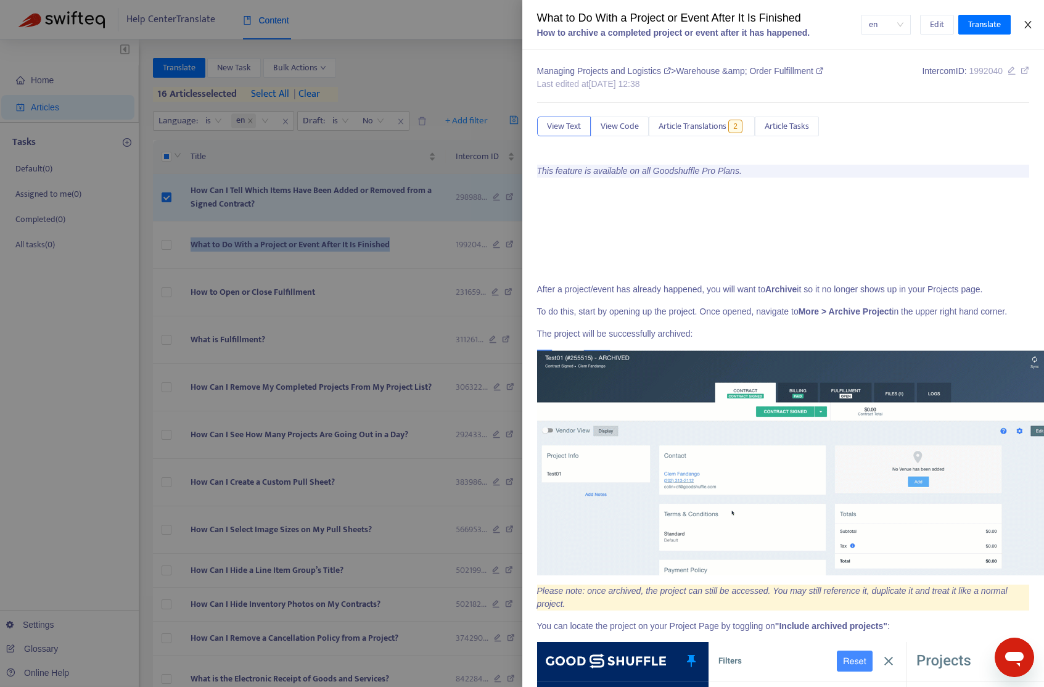
click at [987, 26] on icon "close" at bounding box center [1027, 24] width 7 height 7
click at [987, 26] on div "Help Center Translate Content Articles 4231 Last Sync [DATE] 02:37" at bounding box center [522, 19] width 1044 height 39
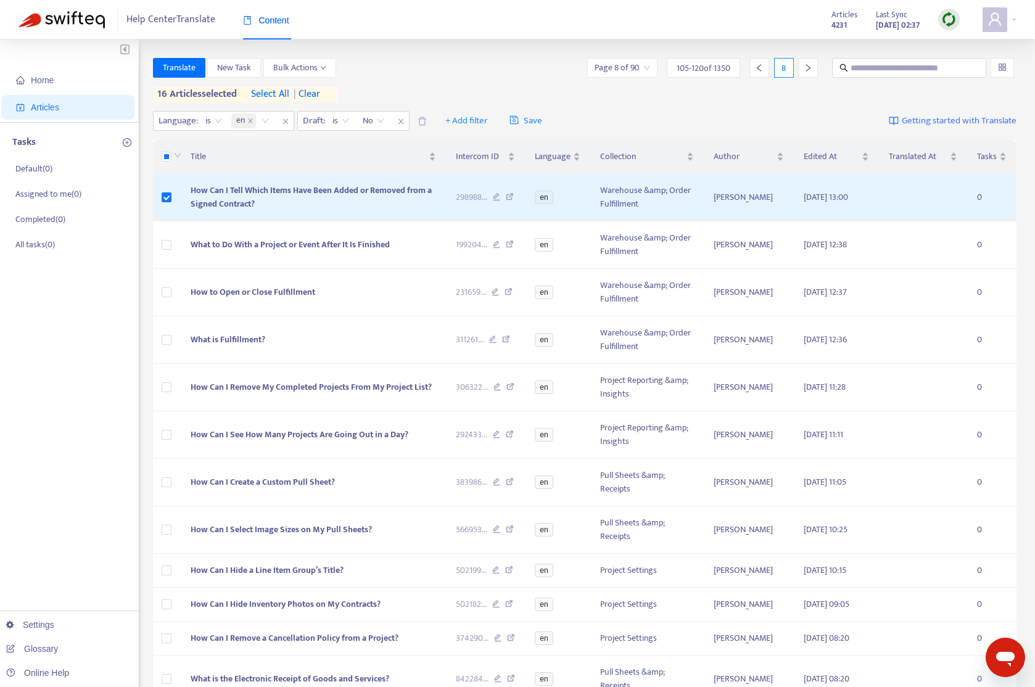
drag, startPoint x: 120, startPoint y: 315, endPoint x: 169, endPoint y: 317, distance: 49.4
click at [123, 316] on div "Home Articles Tasks Default ( 0 ) Assigned to me ( 0 ) Completed ( 0 ) All task…" at bounding box center [69, 469] width 139 height 861
drag, startPoint x: 318, startPoint y: 295, endPoint x: 173, endPoint y: 290, distance: 144.9
click at [173, 290] on tr "How to Open or Close Fulfillment 231659 ... en Warehouse &amp; Order Fulfillmen…" at bounding box center [585, 292] width 864 height 47
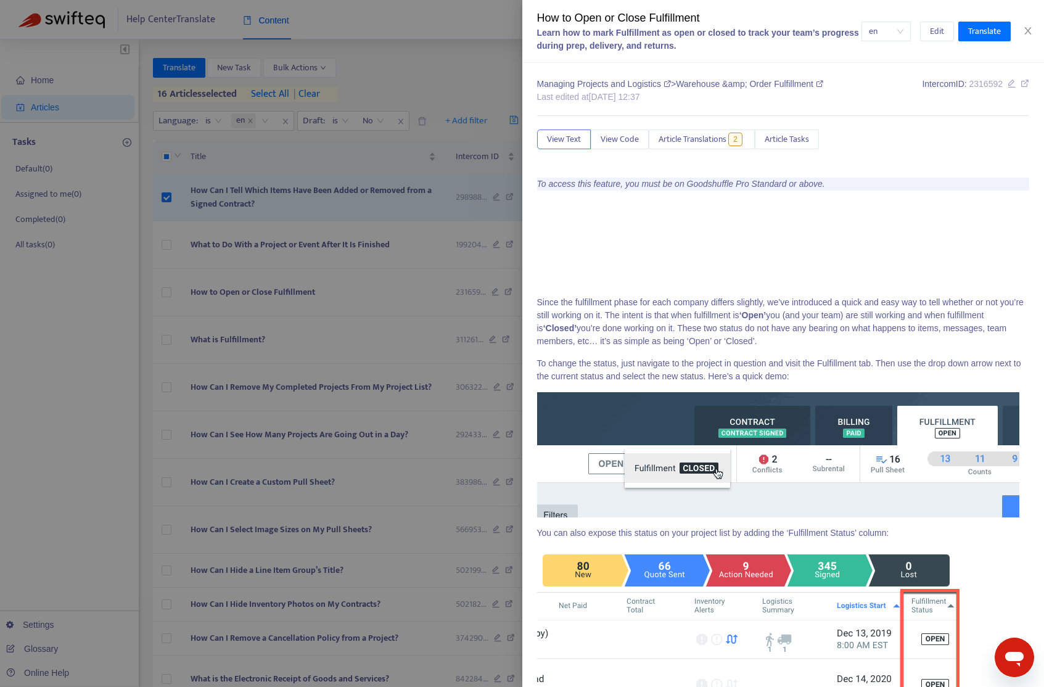
click at [102, 402] on div at bounding box center [522, 343] width 1044 height 687
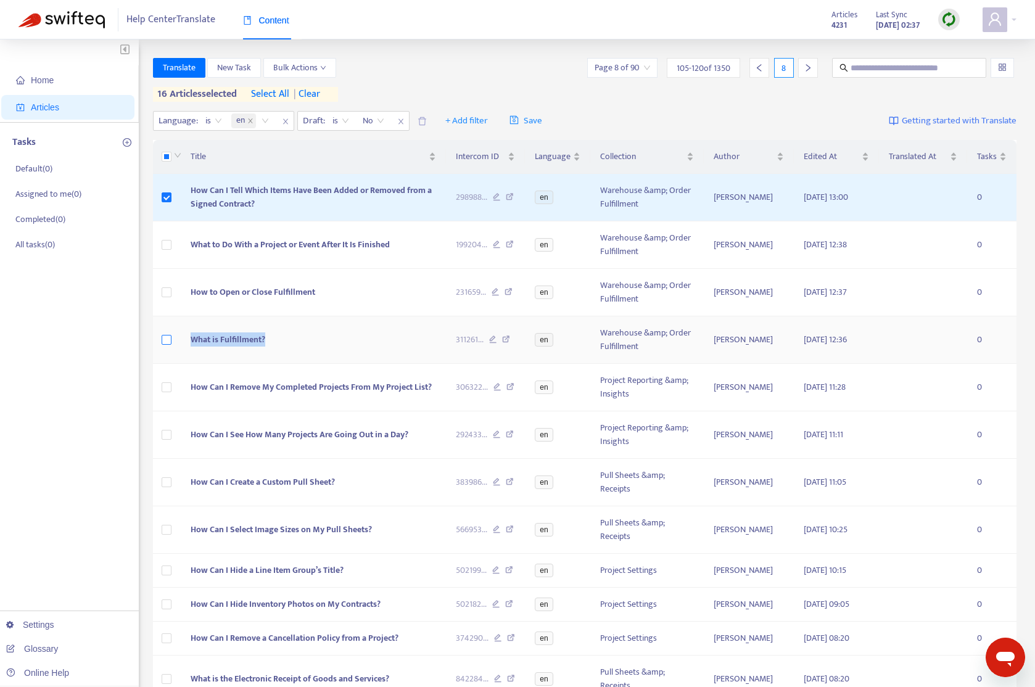
click at [171, 334] on tr "What is Fulfillment? 311261 ... en Warehouse &amp; Order Fulfillment [PERSON_NA…" at bounding box center [585, 339] width 864 height 47
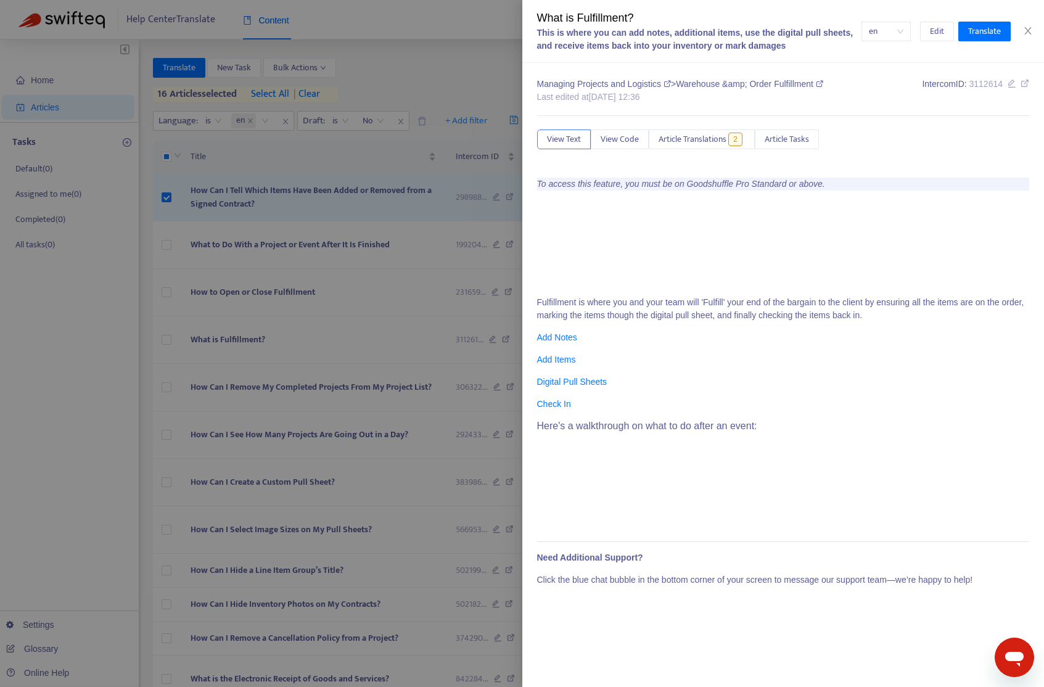
click at [72, 427] on div at bounding box center [522, 343] width 1044 height 687
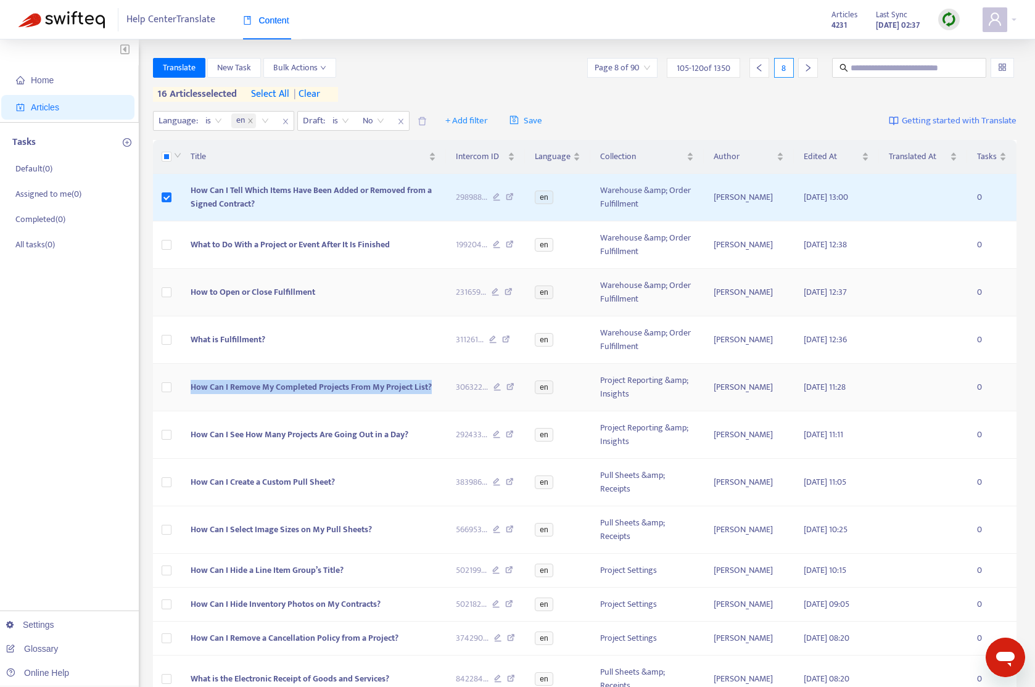
drag, startPoint x: 430, startPoint y: 392, endPoint x: 978, endPoint y: 315, distance: 554.1
click at [165, 393] on tr "How Can I Remove My Completed Projects From My Project List? 306322 ... en Proj…" at bounding box center [585, 387] width 864 height 47
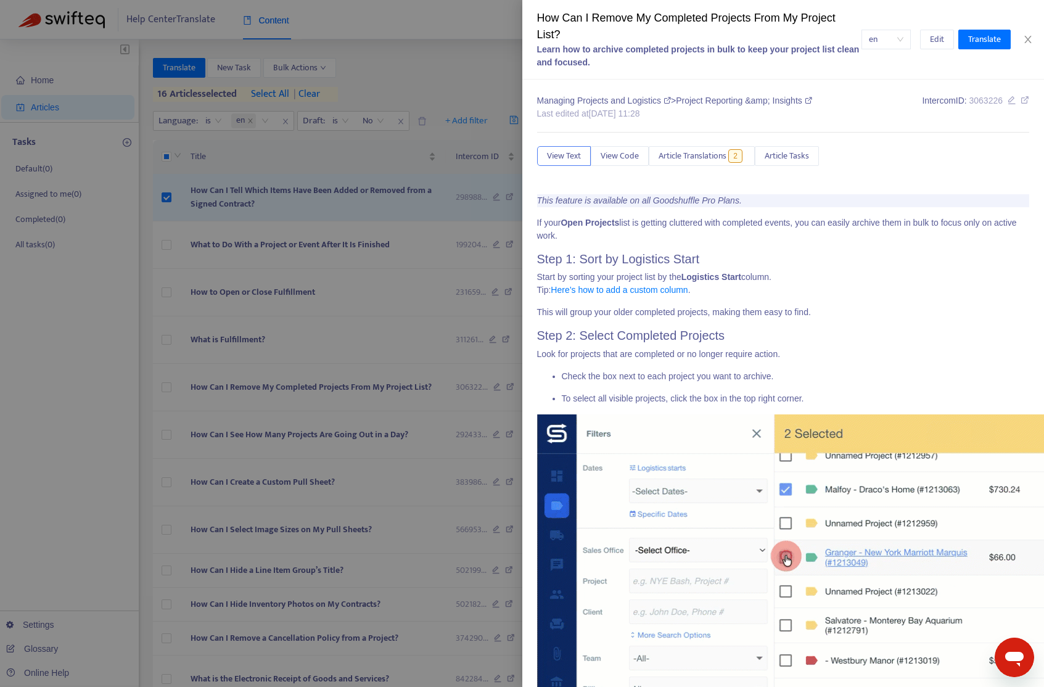
click at [94, 430] on div at bounding box center [522, 343] width 1044 height 687
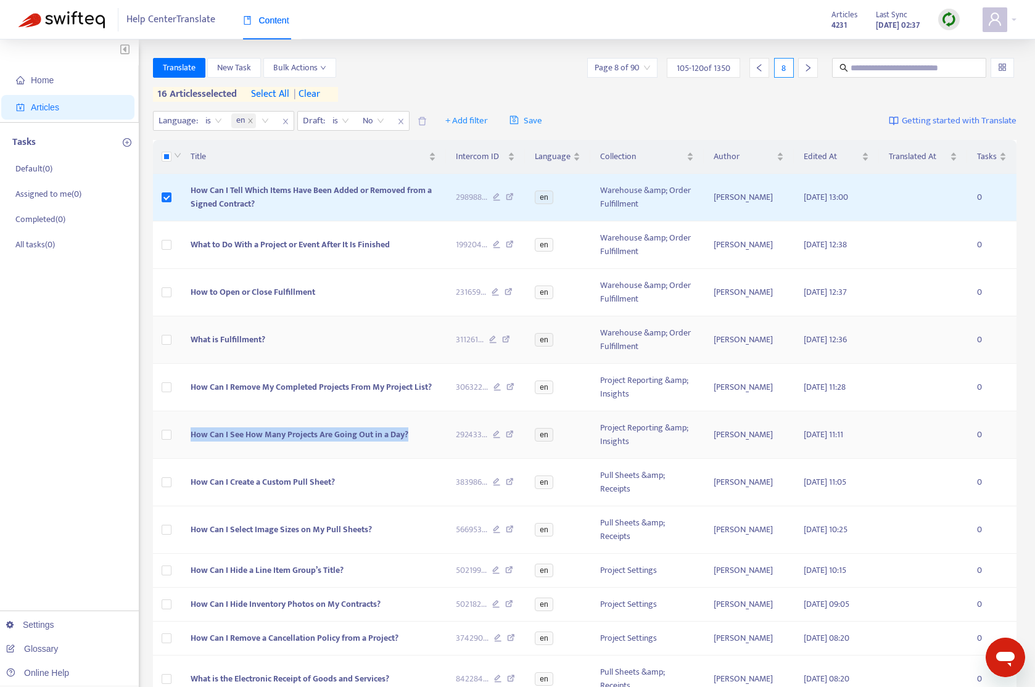
drag, startPoint x: 414, startPoint y: 440, endPoint x: 543, endPoint y: 353, distance: 155.1
click at [186, 440] on td "How Can I See How Many Projects Are Going Out in a Day?" at bounding box center [313, 434] width 265 height 47
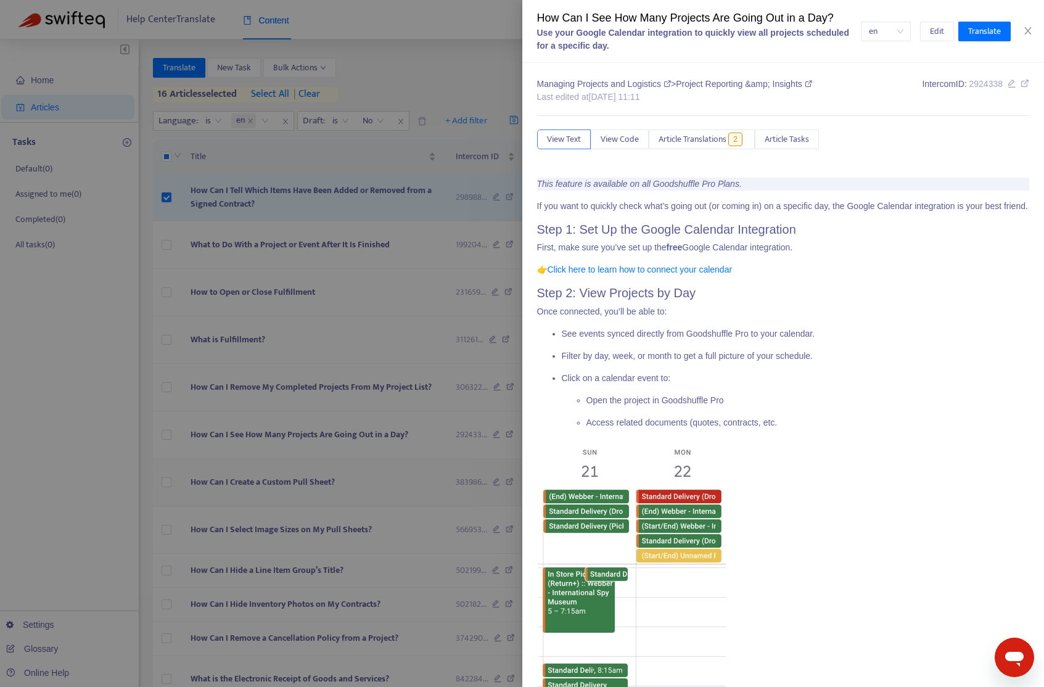
drag, startPoint x: 266, startPoint y: 487, endPoint x: 305, endPoint y: 482, distance: 39.2
click at [264, 485] on div at bounding box center [522, 343] width 1044 height 687
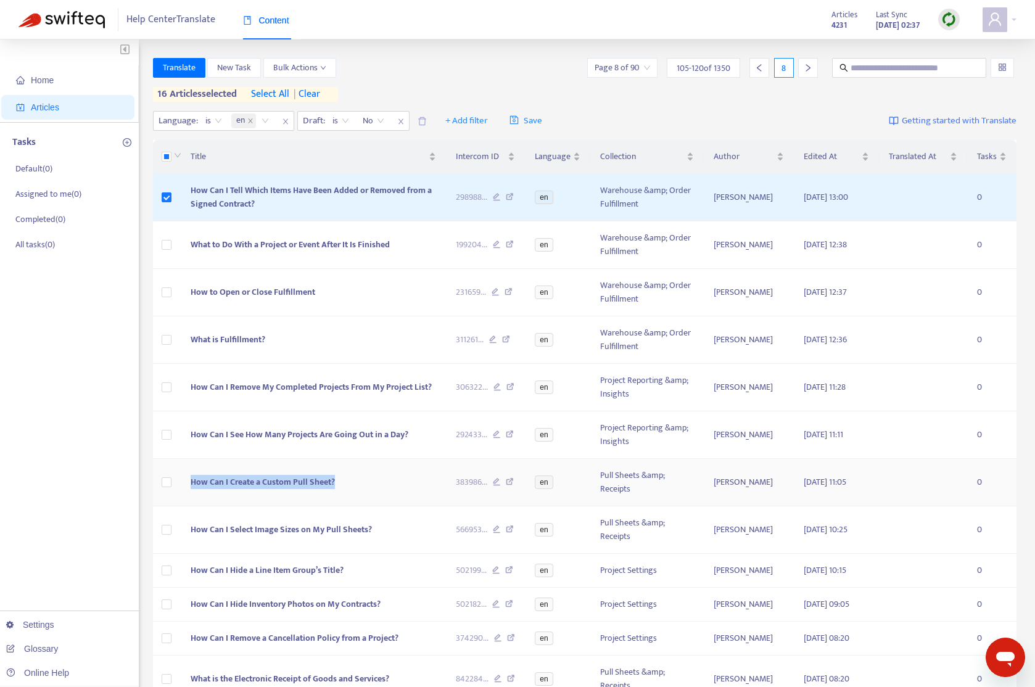
drag, startPoint x: 358, startPoint y: 484, endPoint x: 186, endPoint y: 488, distance: 172.0
click at [186, 488] on td "How Can I Create a Custom Pull Sheet?" at bounding box center [313, 482] width 265 height 47
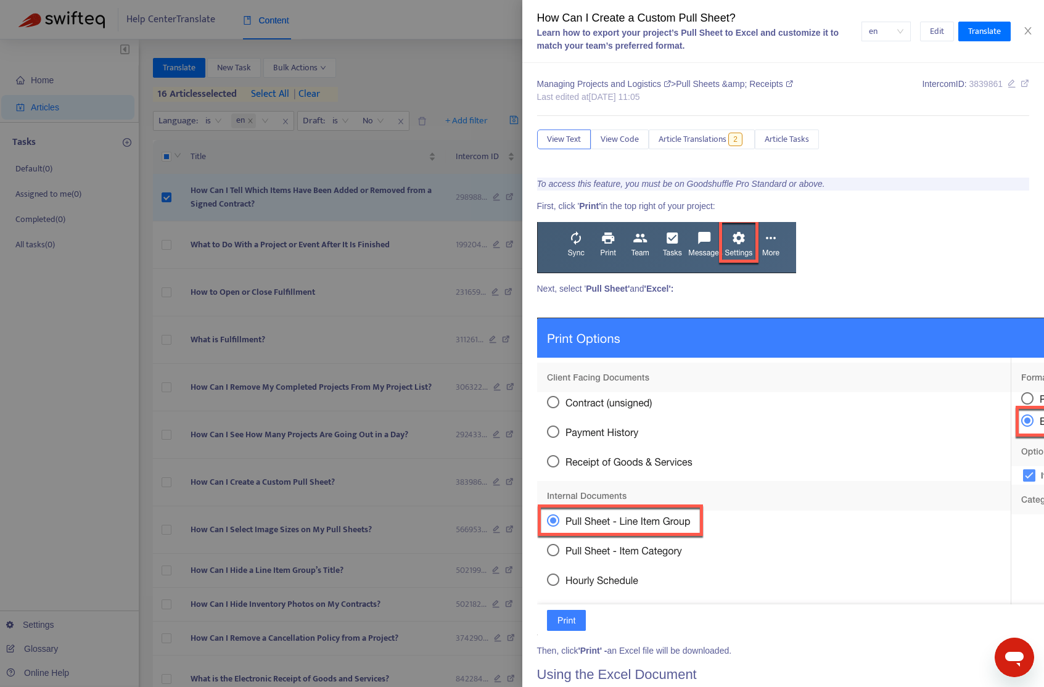
click at [389, 533] on div at bounding box center [522, 343] width 1044 height 687
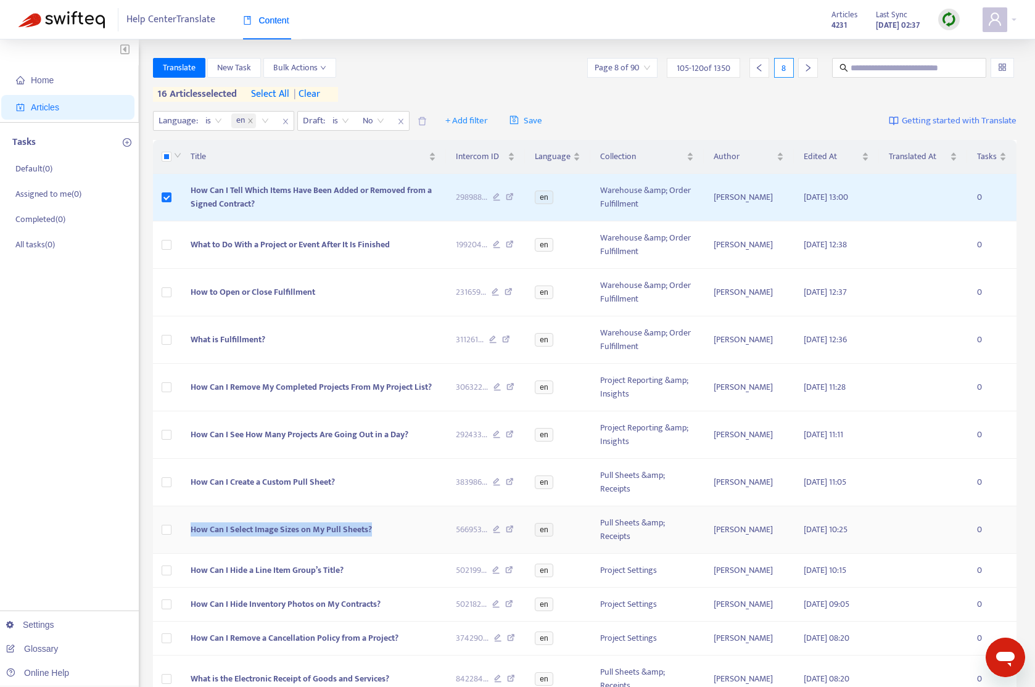
drag, startPoint x: 346, startPoint y: 533, endPoint x: 184, endPoint y: 521, distance: 163.2
click at [184, 521] on td "How Can I Select Image Sizes on My Pull Sheets?" at bounding box center [313, 529] width 265 height 47
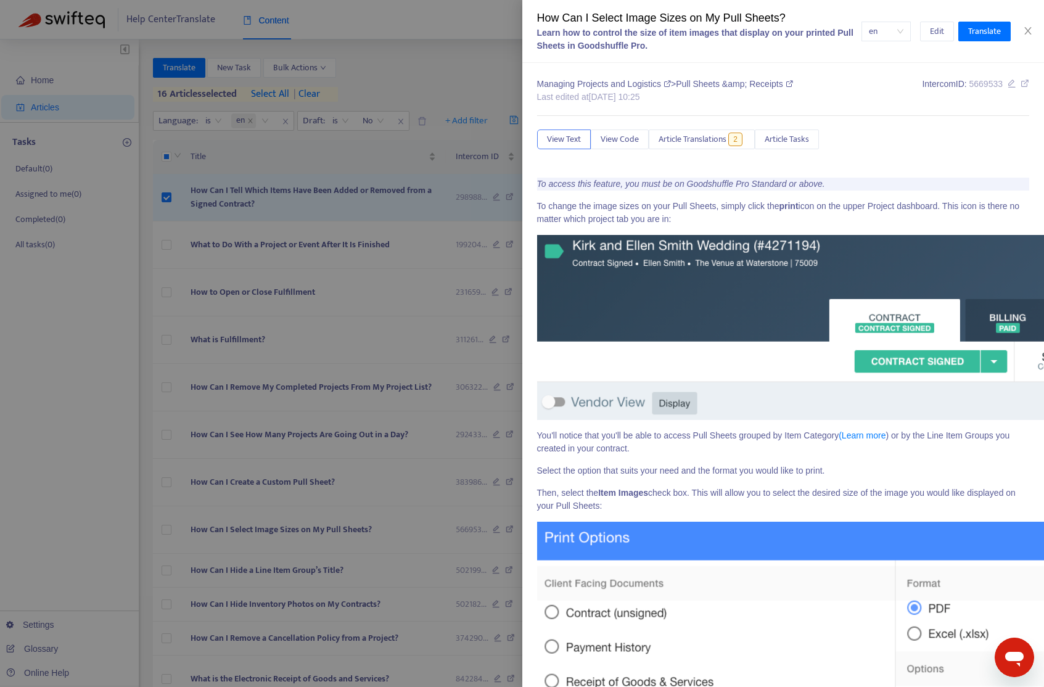
click at [86, 469] on div at bounding box center [522, 343] width 1044 height 687
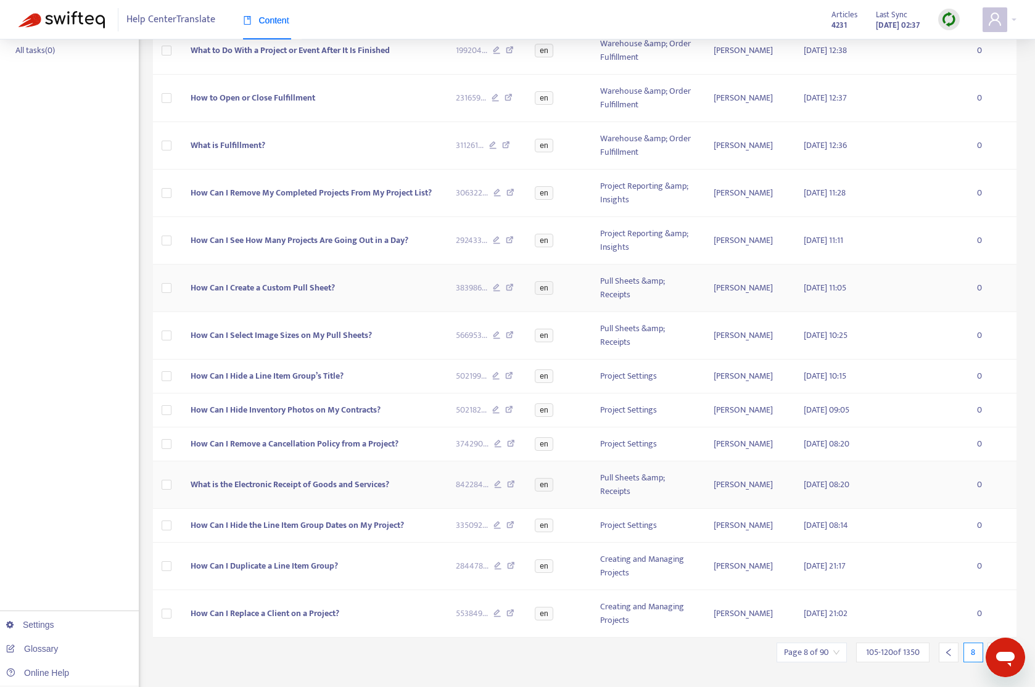
scroll to position [214, 0]
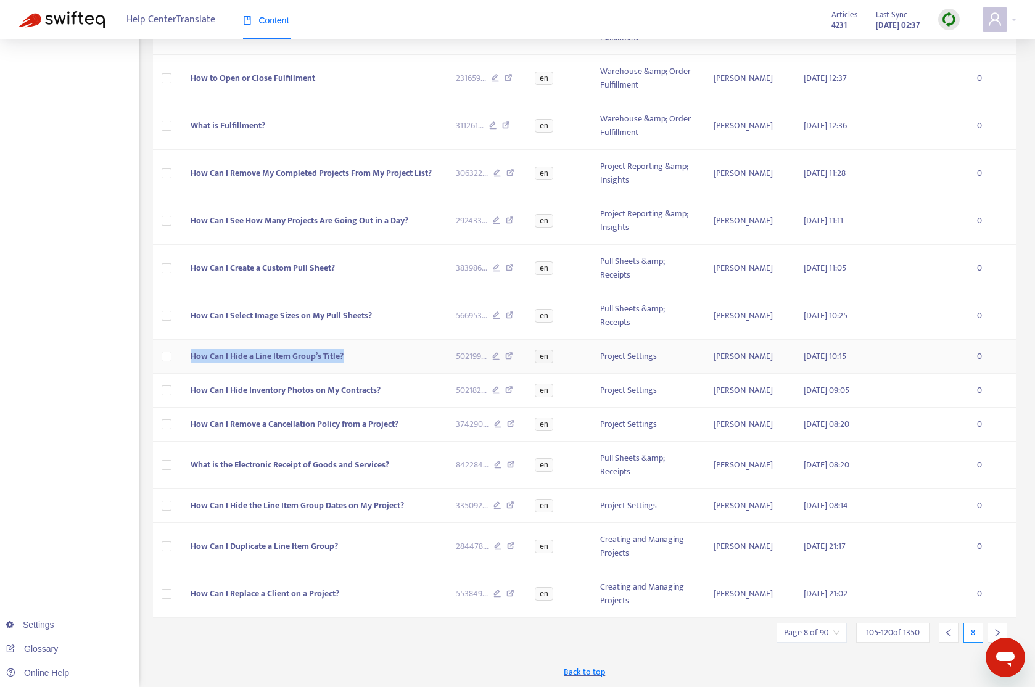
drag, startPoint x: 356, startPoint y: 358, endPoint x: 252, endPoint y: 365, distance: 105.1
click at [189, 358] on td "How Can I Hide a Line Item Group’s Title?" at bounding box center [313, 357] width 265 height 34
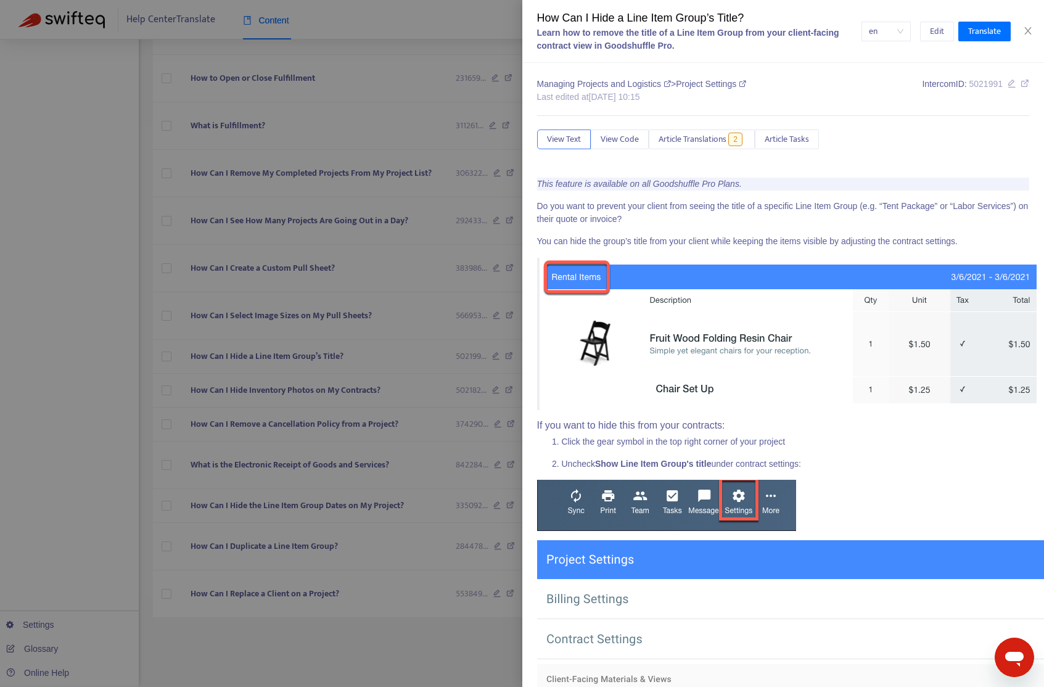
click at [109, 402] on div at bounding box center [522, 343] width 1044 height 687
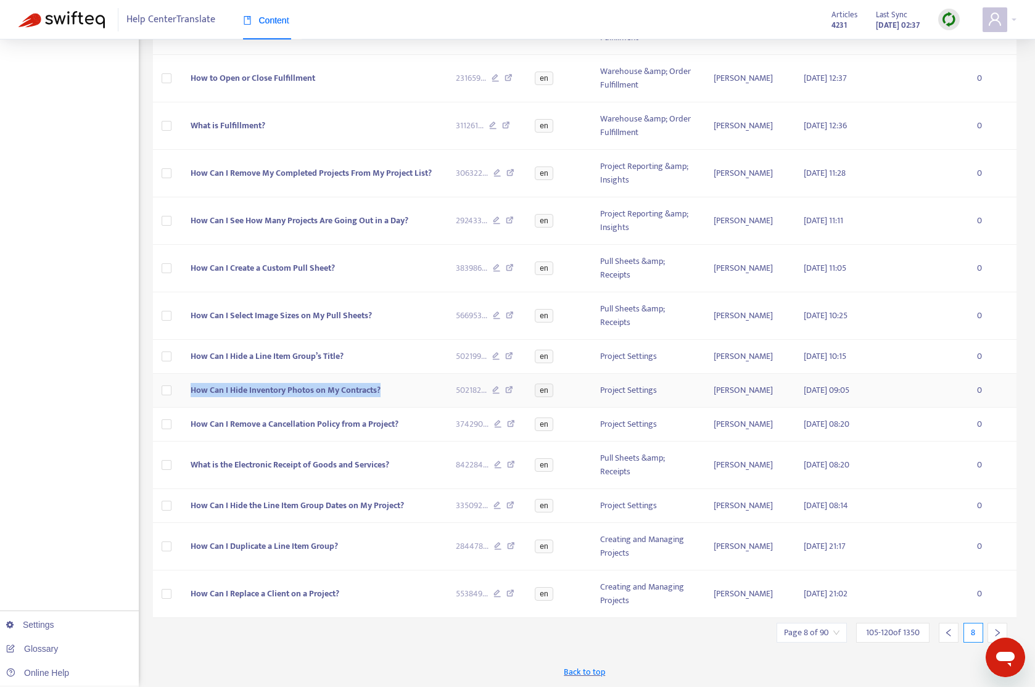
drag, startPoint x: 394, startPoint y: 389, endPoint x: 944, endPoint y: 330, distance: 553.1
click at [192, 393] on td "How Can I Hide Inventory Photos on My Contracts?" at bounding box center [313, 391] width 265 height 34
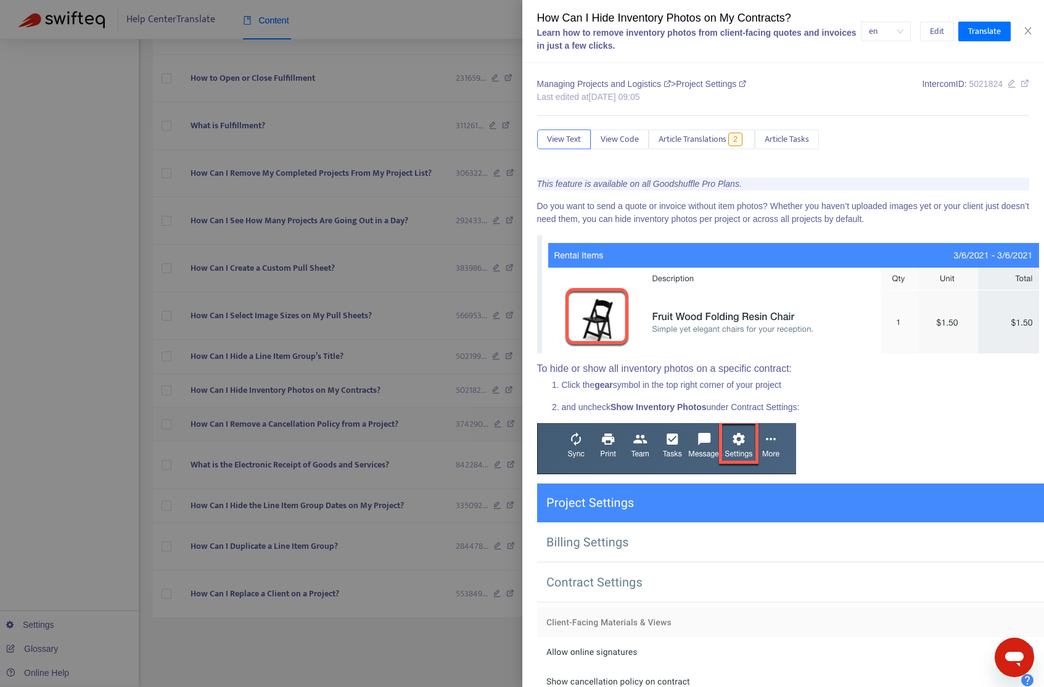
drag, startPoint x: 403, startPoint y: 439, endPoint x: 415, endPoint y: 433, distance: 13.0
click at [403, 439] on div at bounding box center [522, 343] width 1044 height 687
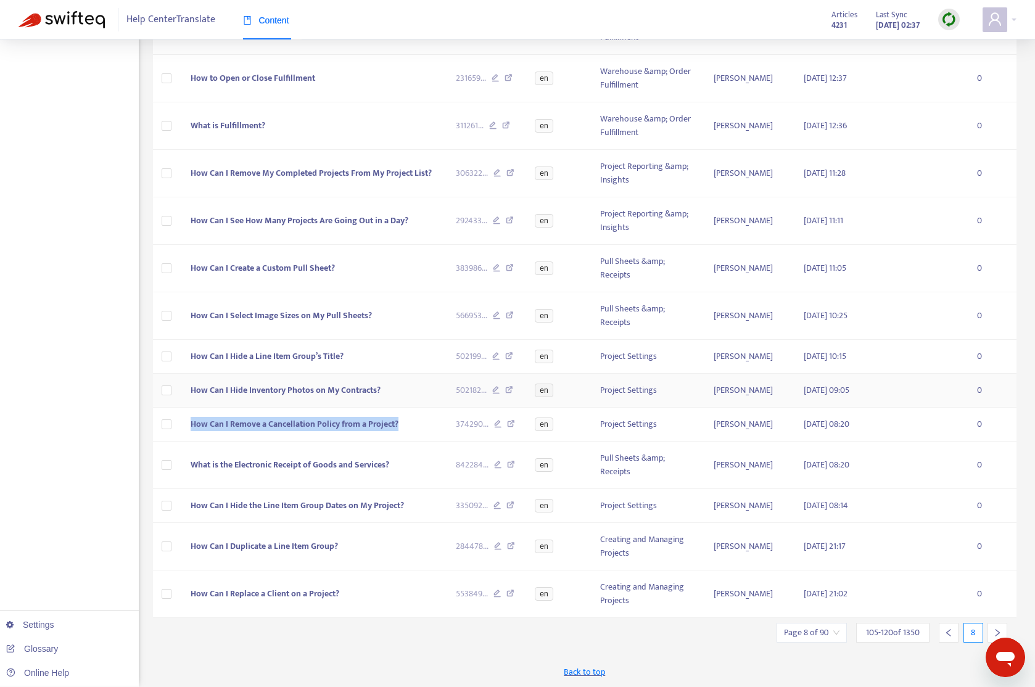
drag, startPoint x: 395, startPoint y: 425, endPoint x: 301, endPoint y: 400, distance: 97.8
click at [189, 428] on td "How Can I Remove a Cancellation Policy from a Project?" at bounding box center [313, 425] width 265 height 34
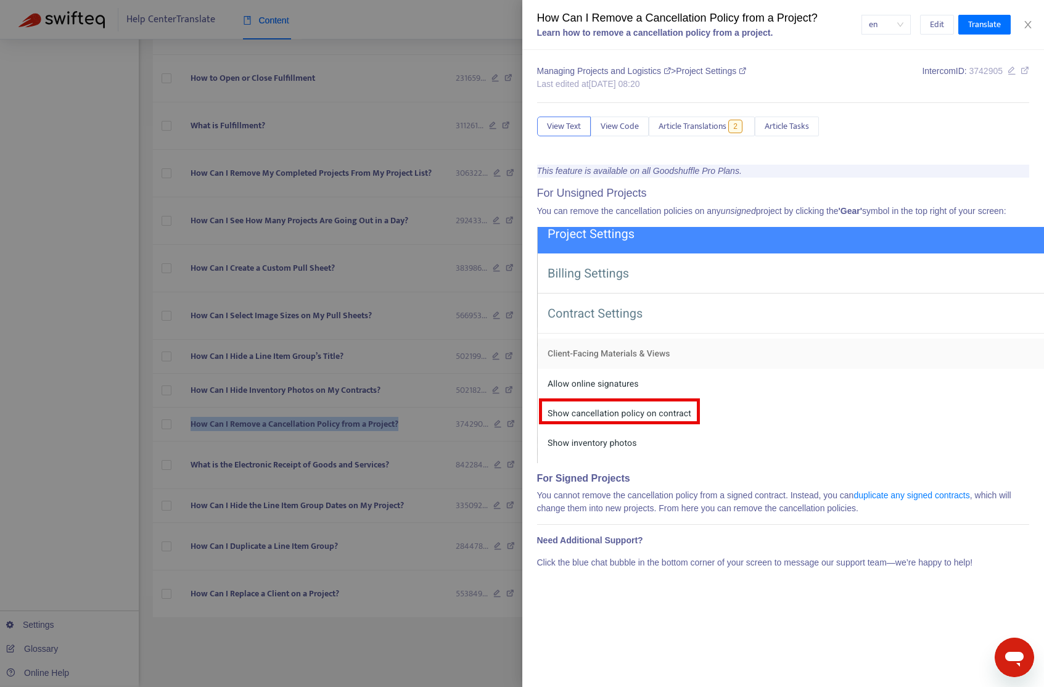
click at [128, 414] on div at bounding box center [522, 343] width 1044 height 687
click at [128, 414] on div "Home Articles Tasks Default ( 0 ) Assigned to me ( 0 ) Completed ( 0 ) All task…" at bounding box center [69, 256] width 139 height 861
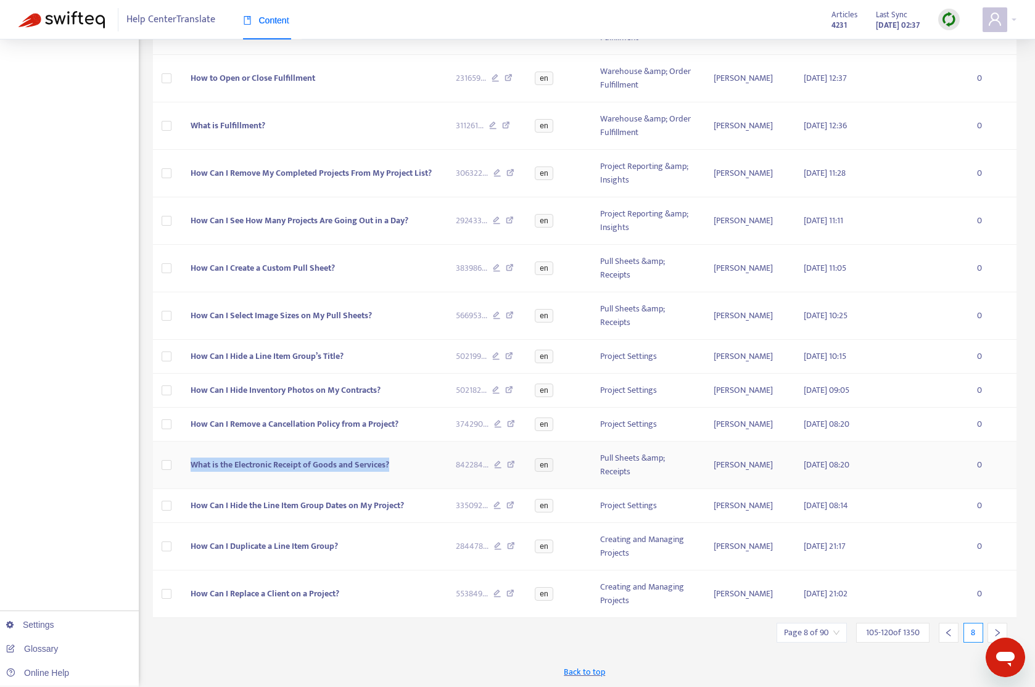
drag, startPoint x: 404, startPoint y: 467, endPoint x: 202, endPoint y: 466, distance: 201.6
click at [182, 469] on td "What is the Electronic Receipt of Goods and Services?" at bounding box center [313, 464] width 265 height 47
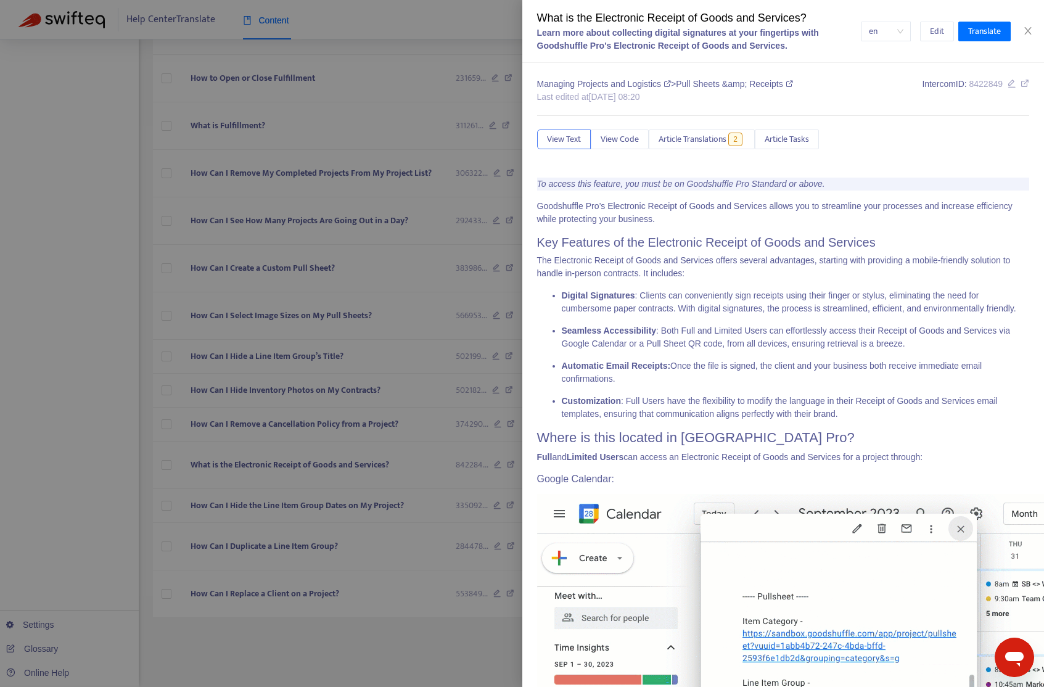
click at [116, 425] on div at bounding box center [522, 343] width 1044 height 687
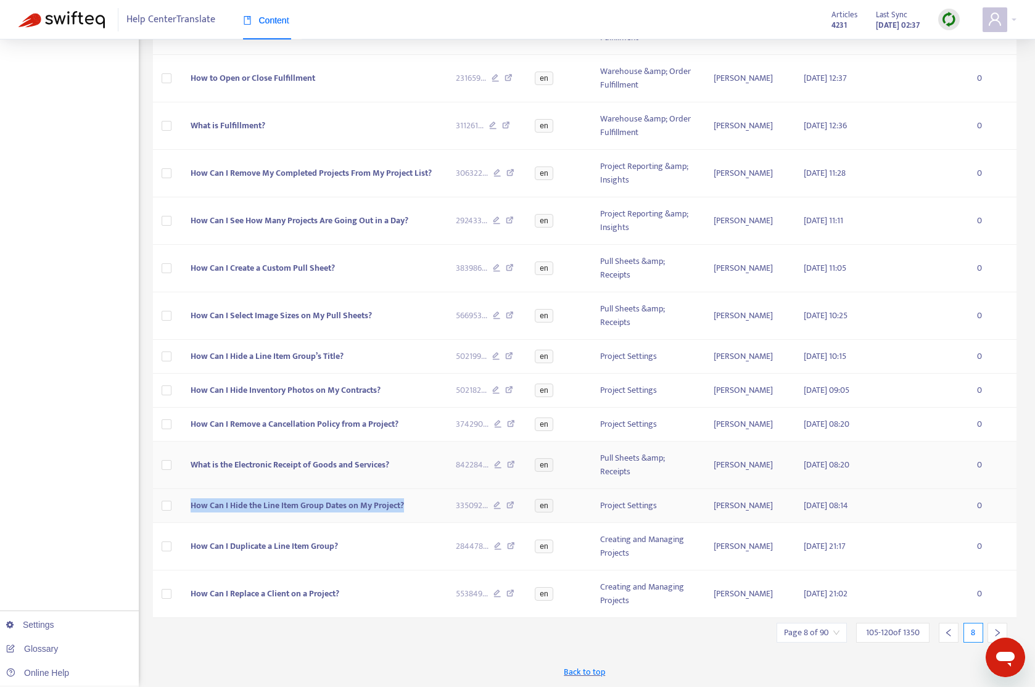
drag, startPoint x: 400, startPoint y: 506, endPoint x: 353, endPoint y: 469, distance: 60.2
click at [184, 502] on td "How Can I Hide the Line Item Group Dates on My Project?" at bounding box center [313, 506] width 265 height 34
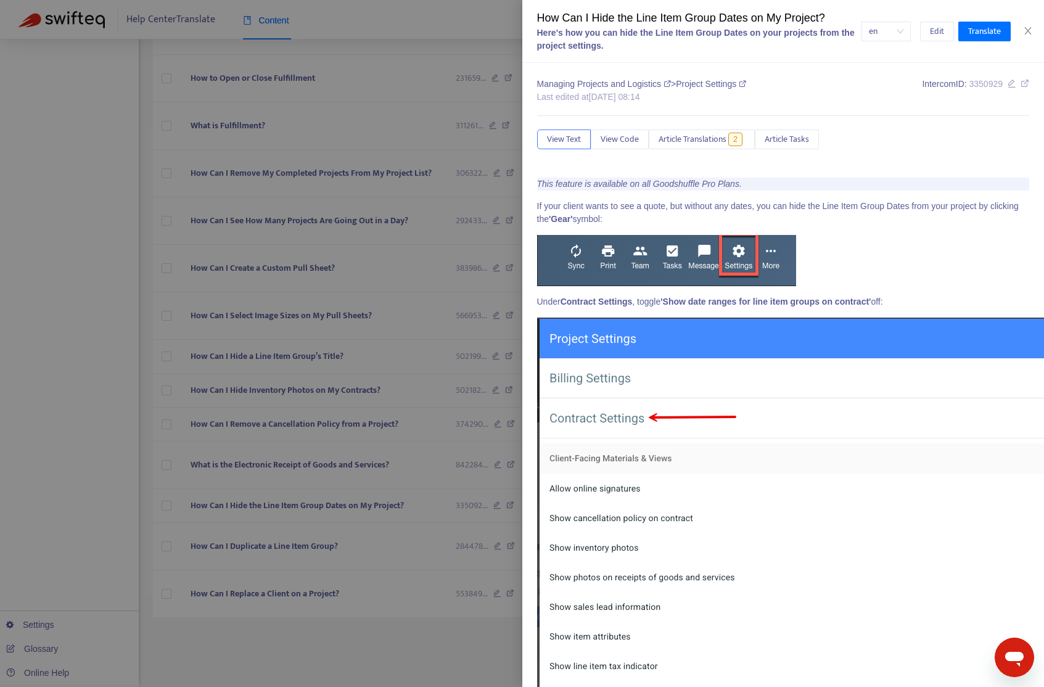
click at [99, 476] on div at bounding box center [522, 343] width 1044 height 687
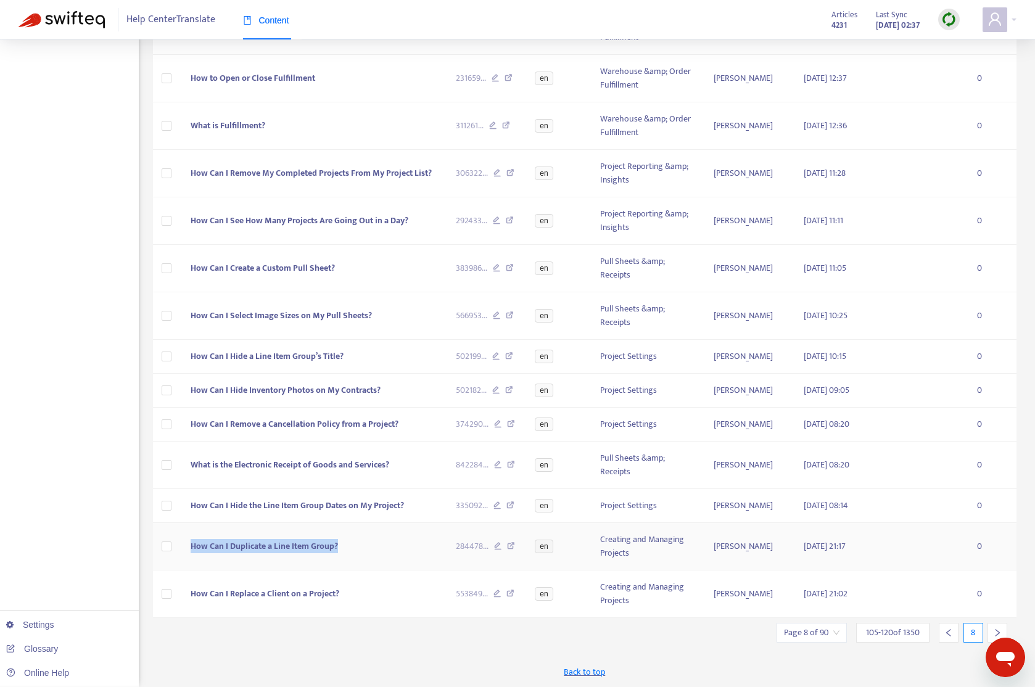
drag, startPoint x: 372, startPoint y: 549, endPoint x: 190, endPoint y: 547, distance: 181.9
click at [190, 547] on td "How Can I Duplicate a Line Item Group?" at bounding box center [313, 546] width 265 height 47
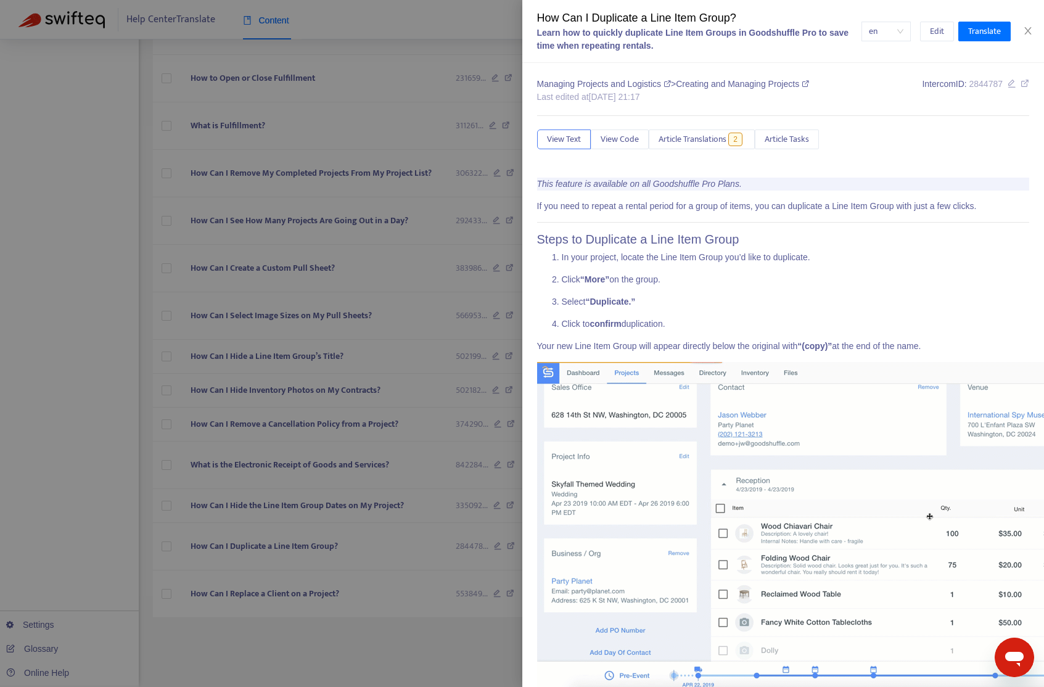
click at [368, 633] on div at bounding box center [522, 343] width 1044 height 687
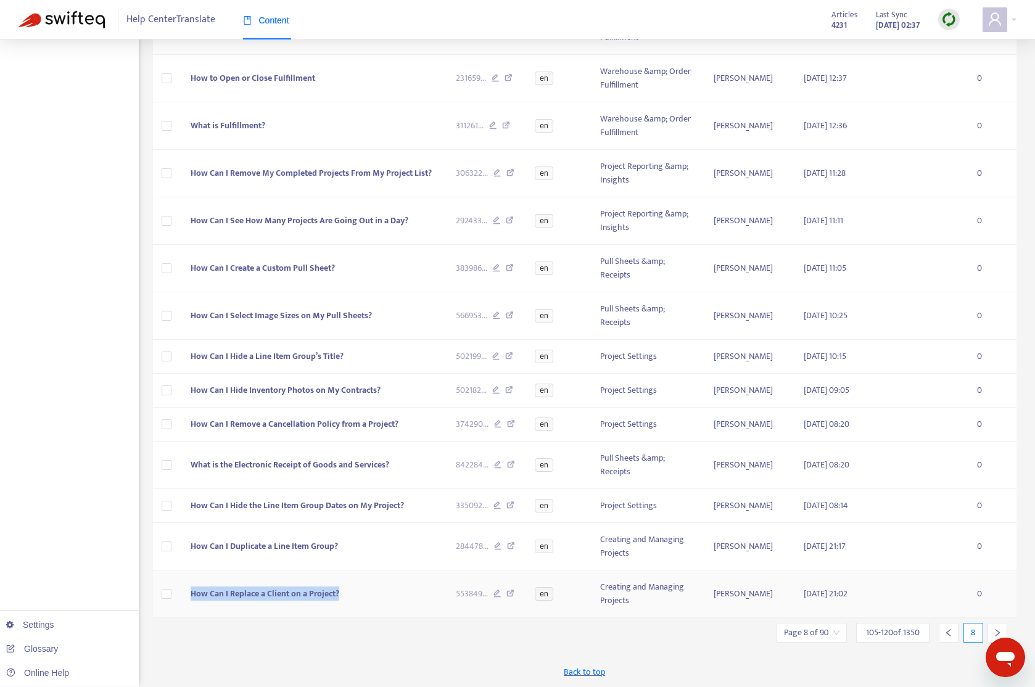
drag, startPoint x: 372, startPoint y: 599, endPoint x: 162, endPoint y: 602, distance: 209.6
click at [162, 602] on tr "How Can I Replace a Client on a Project? 553849 ... en Creating and Managing Pr…" at bounding box center [585, 593] width 864 height 47
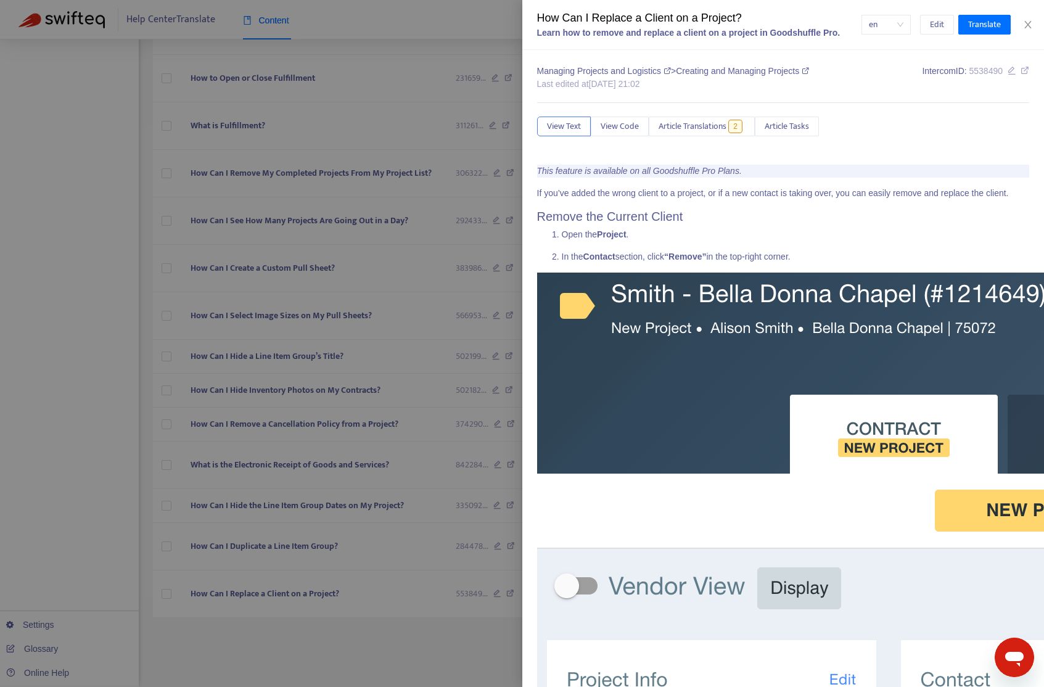
click at [49, 298] on div at bounding box center [522, 343] width 1044 height 687
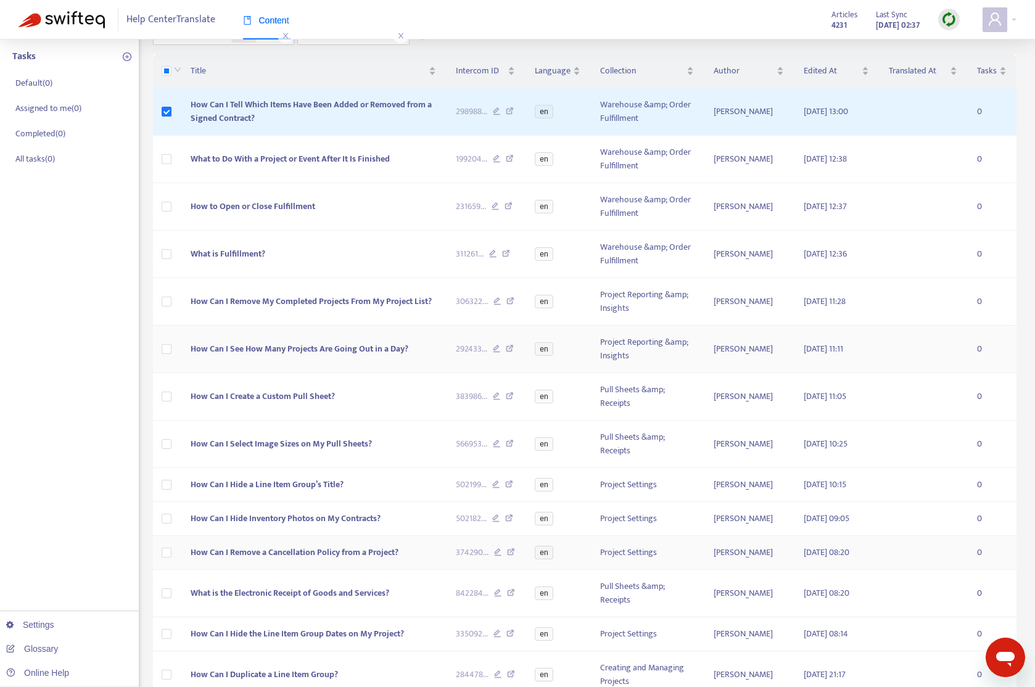
scroll to position [0, 0]
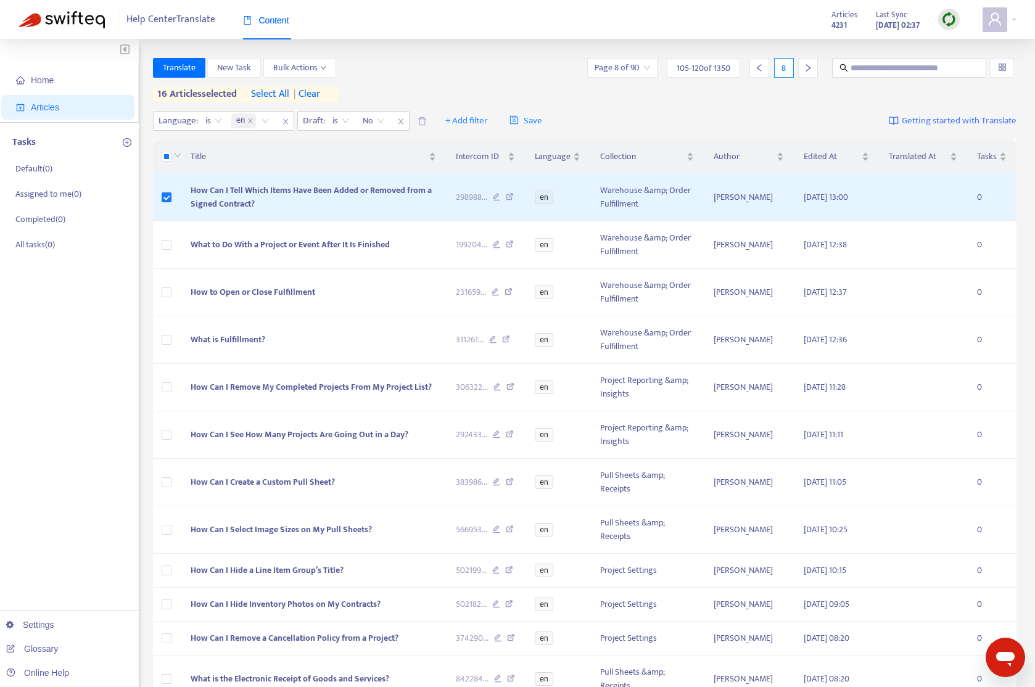
drag, startPoint x: 122, startPoint y: 321, endPoint x: 132, endPoint y: 300, distance: 23.2
click at [123, 321] on div "Home Articles Tasks Default ( 0 ) Assigned to me ( 0 ) Completed ( 0 ) All task…" at bounding box center [69, 469] width 139 height 861
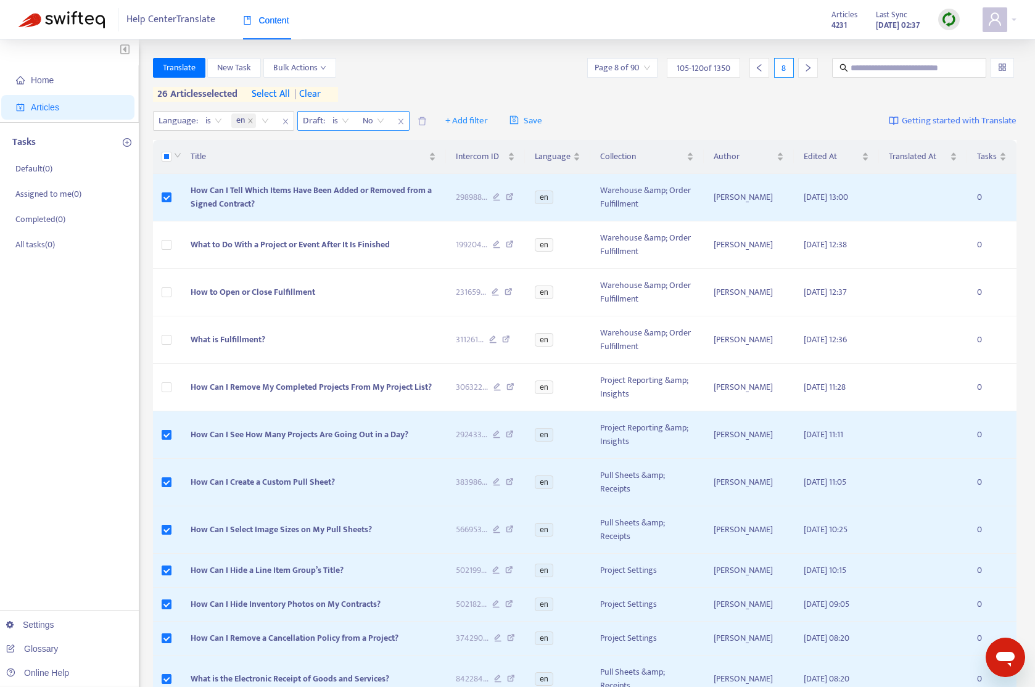
click at [313, 94] on span "| clear" at bounding box center [305, 94] width 31 height 15
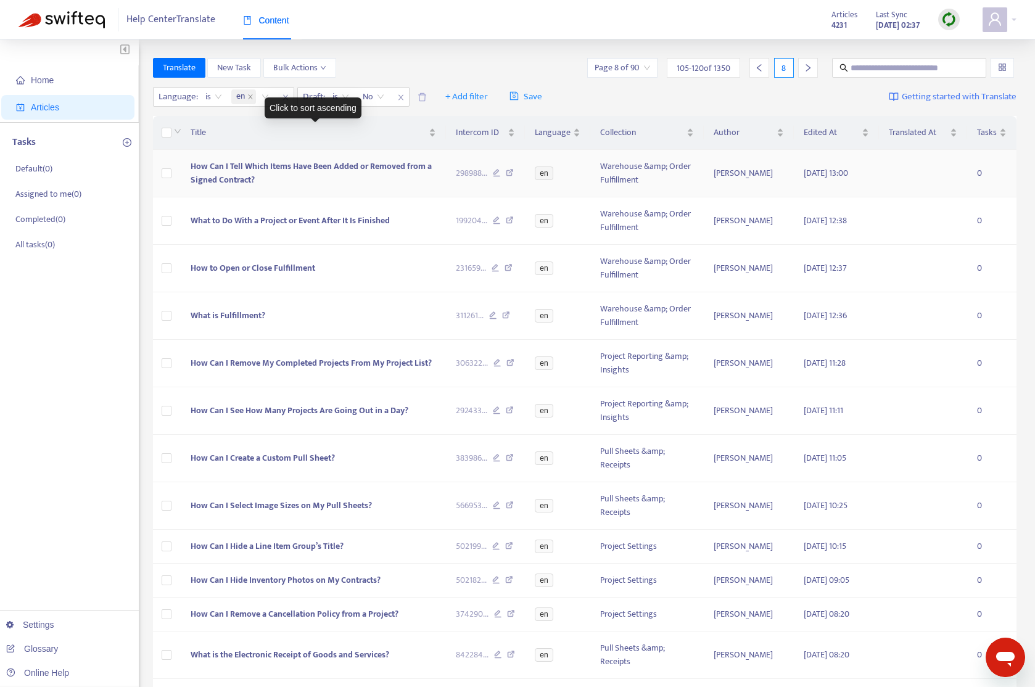
drag, startPoint x: 264, startPoint y: 160, endPoint x: 266, endPoint y: 177, distance: 16.7
click at [264, 160] on span "How Can I Tell Which Items Have Been Added or Removed from a Signed Contract?" at bounding box center [311, 173] width 241 height 28
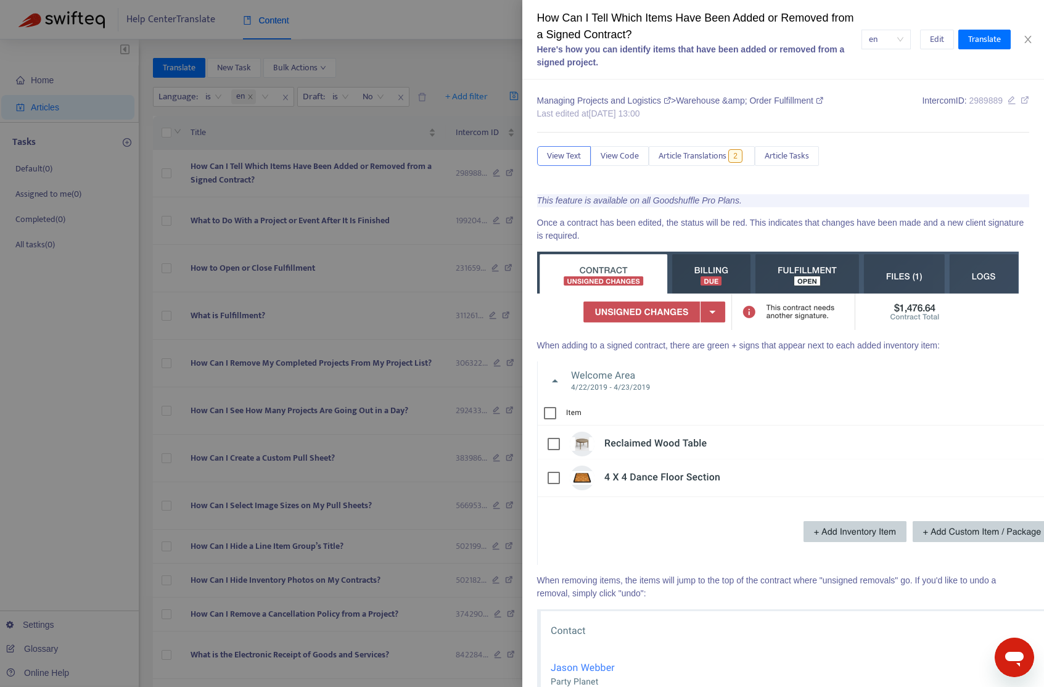
click at [166, 170] on div at bounding box center [522, 343] width 1044 height 687
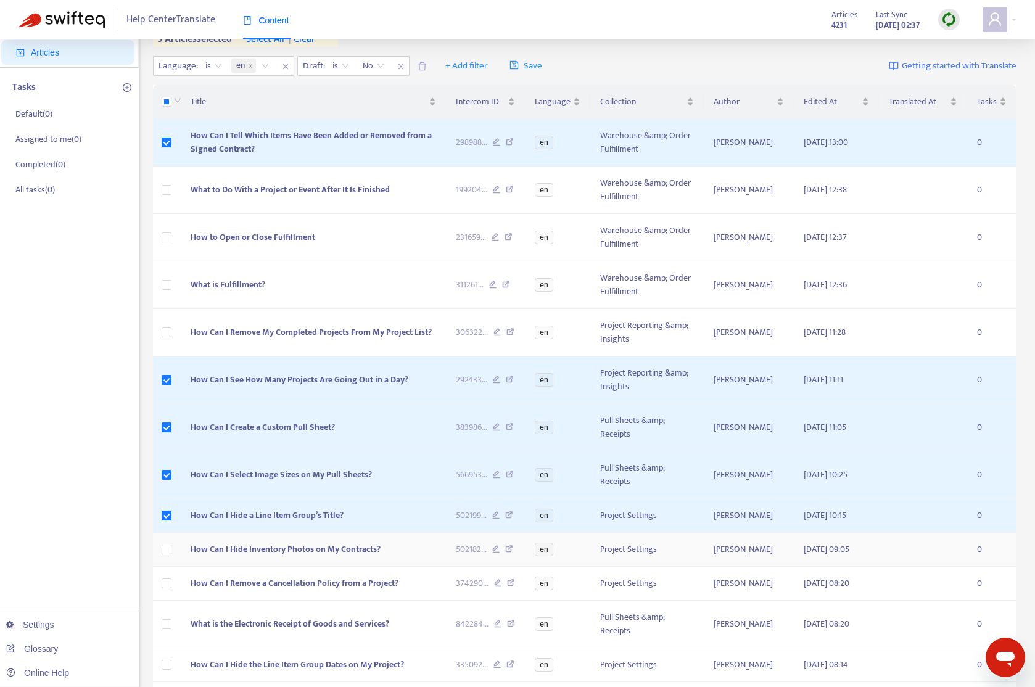
scroll to position [214, 0]
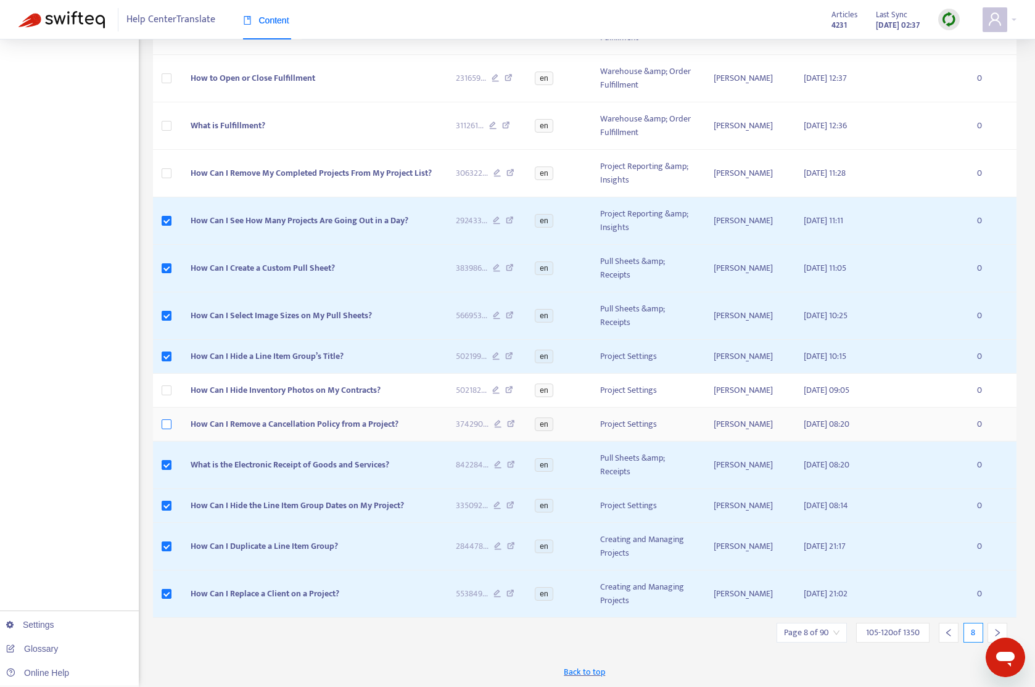
click at [168, 429] on label at bounding box center [167, 424] width 10 height 14
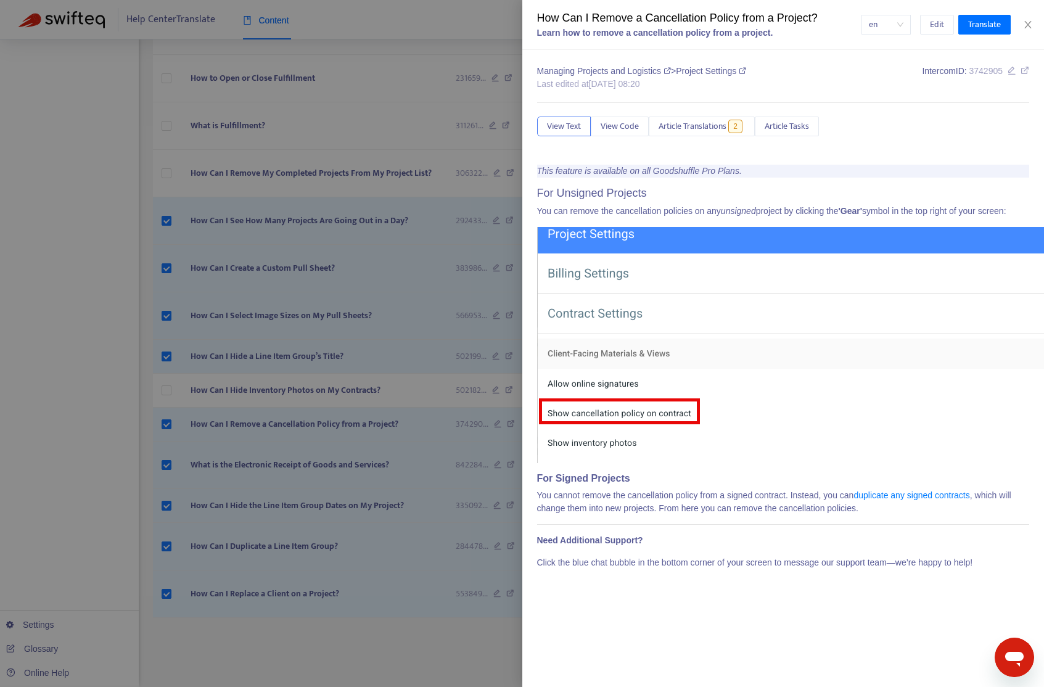
click at [170, 391] on div at bounding box center [522, 343] width 1044 height 687
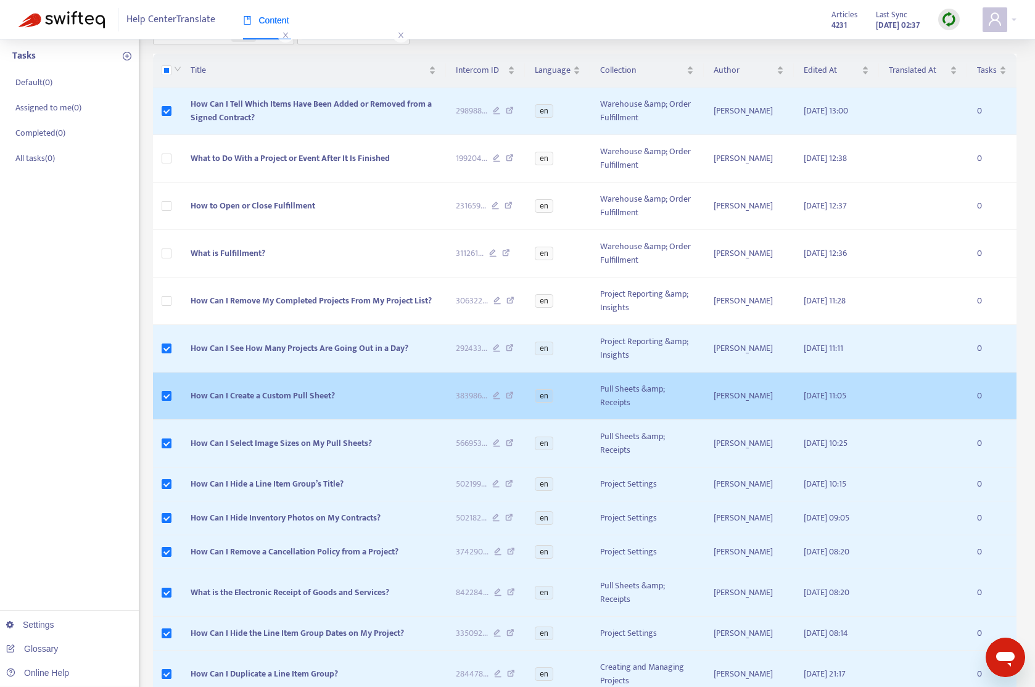
scroll to position [0, 0]
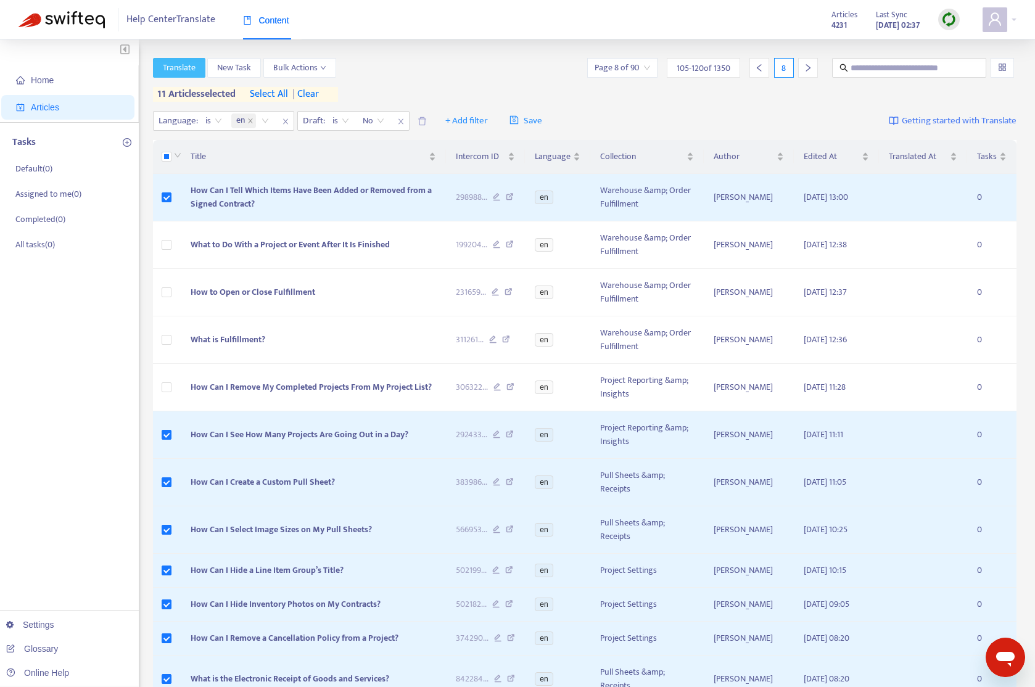
click at [191, 65] on span "Translate" at bounding box center [179, 68] width 33 height 14
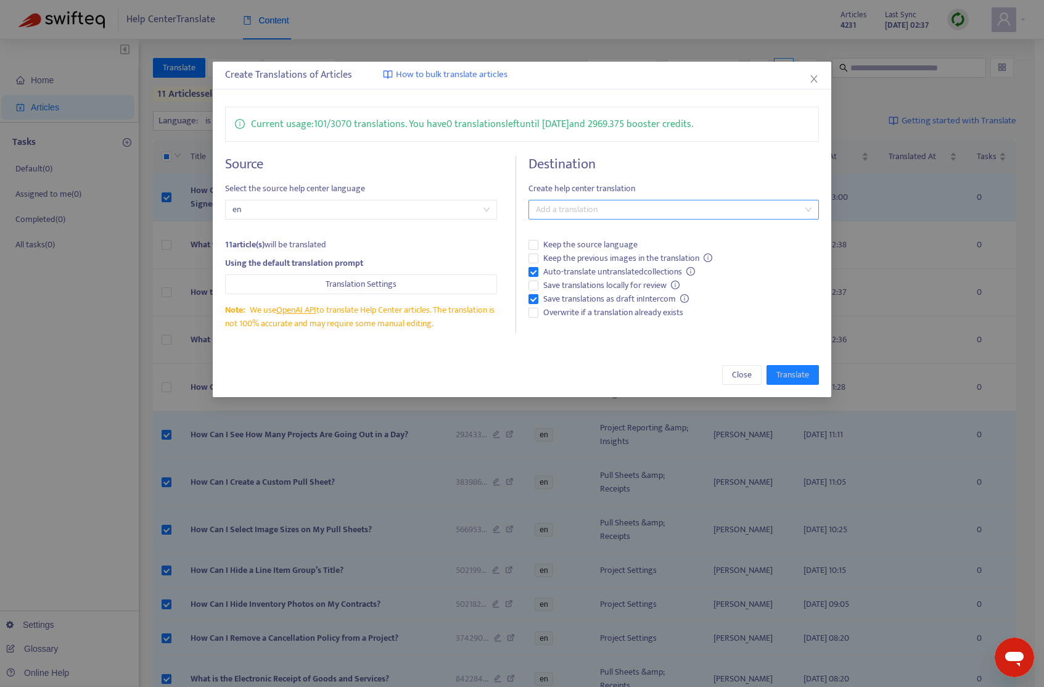
click at [597, 208] on div at bounding box center [667, 209] width 272 height 15
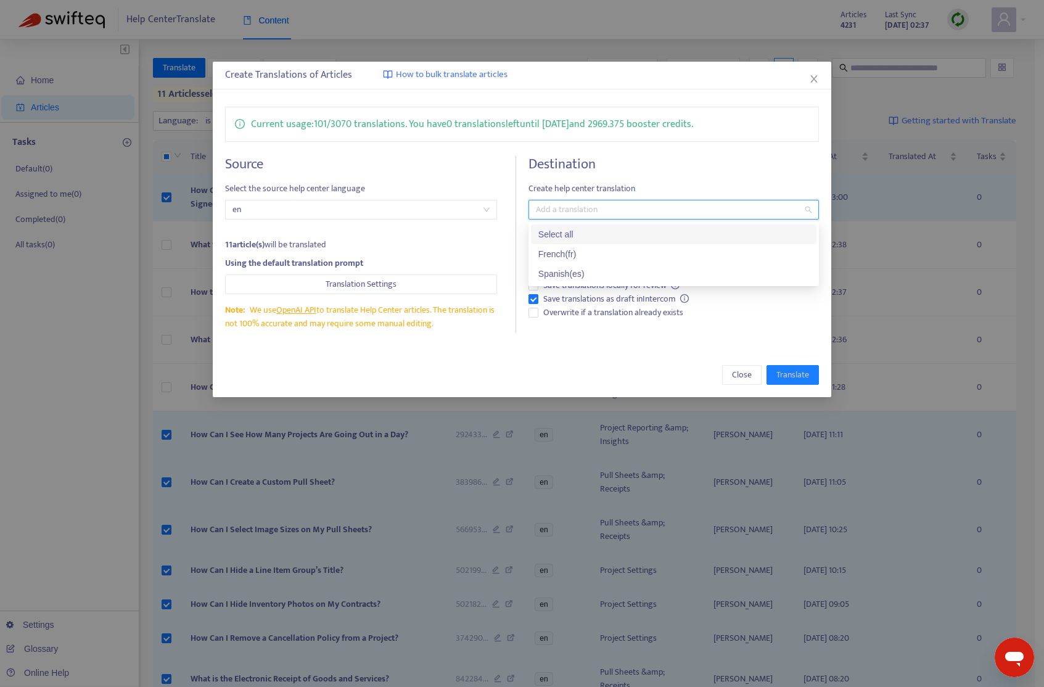
click at [589, 247] on div "French ( fr )" at bounding box center [673, 254] width 271 height 14
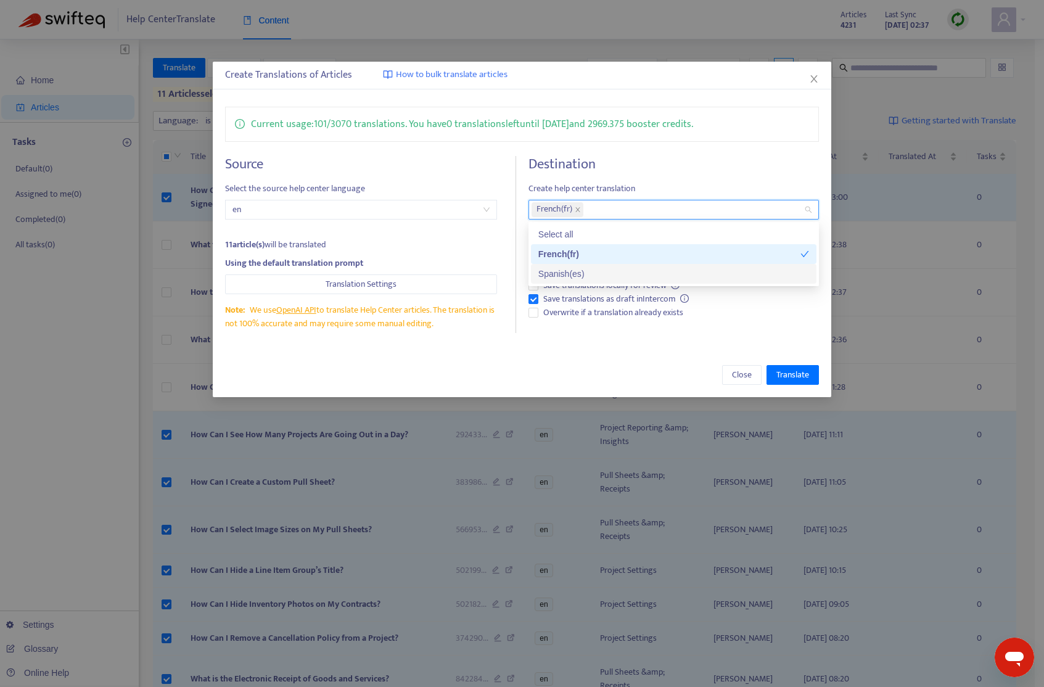
drag, startPoint x: 583, startPoint y: 274, endPoint x: 597, endPoint y: 321, distance: 49.7
click at [583, 273] on div "Spanish ( es )" at bounding box center [673, 274] width 271 height 14
click at [600, 350] on div "Create Translations of Articles How to bulk translate articles Current usage: 1…" at bounding box center [522, 229] width 618 height 335
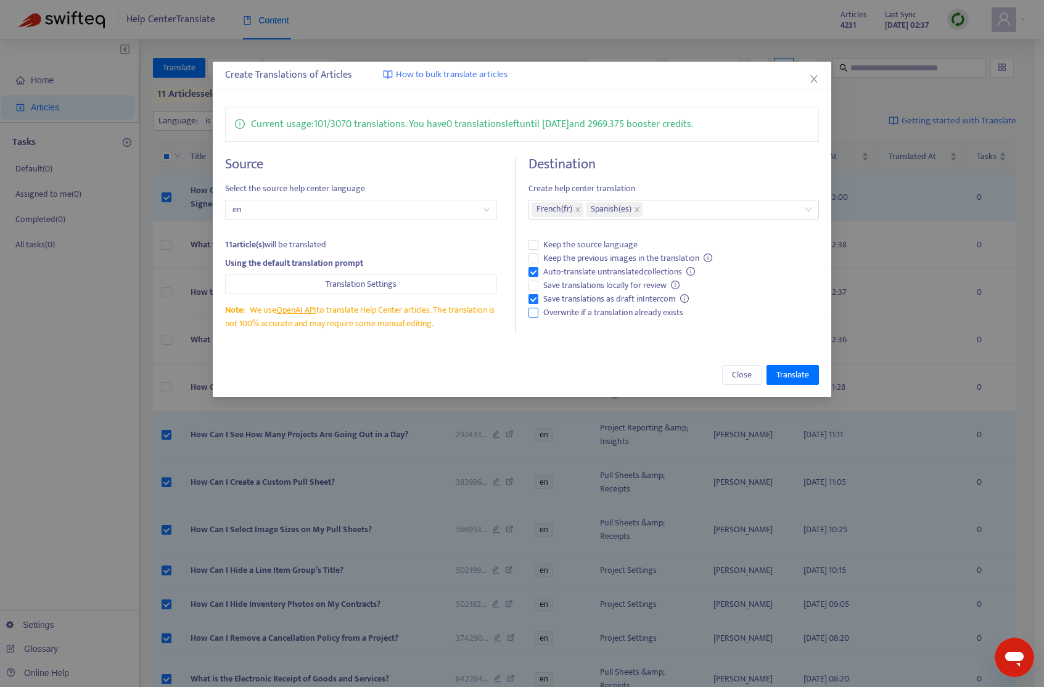
click at [594, 311] on span "Overwrite if a translation already exists" at bounding box center [613, 313] width 150 height 14
click at [602, 298] on span "Save translations as draft in Intercom" at bounding box center [616, 299] width 156 height 14
click at [605, 265] on span "Auto-translate untranslated collections" at bounding box center [619, 272] width 162 height 14
click at [602, 301] on span "Save translations as draft in Intercom" at bounding box center [616, 299] width 156 height 14
click at [797, 374] on span "Translate" at bounding box center [792, 375] width 33 height 14
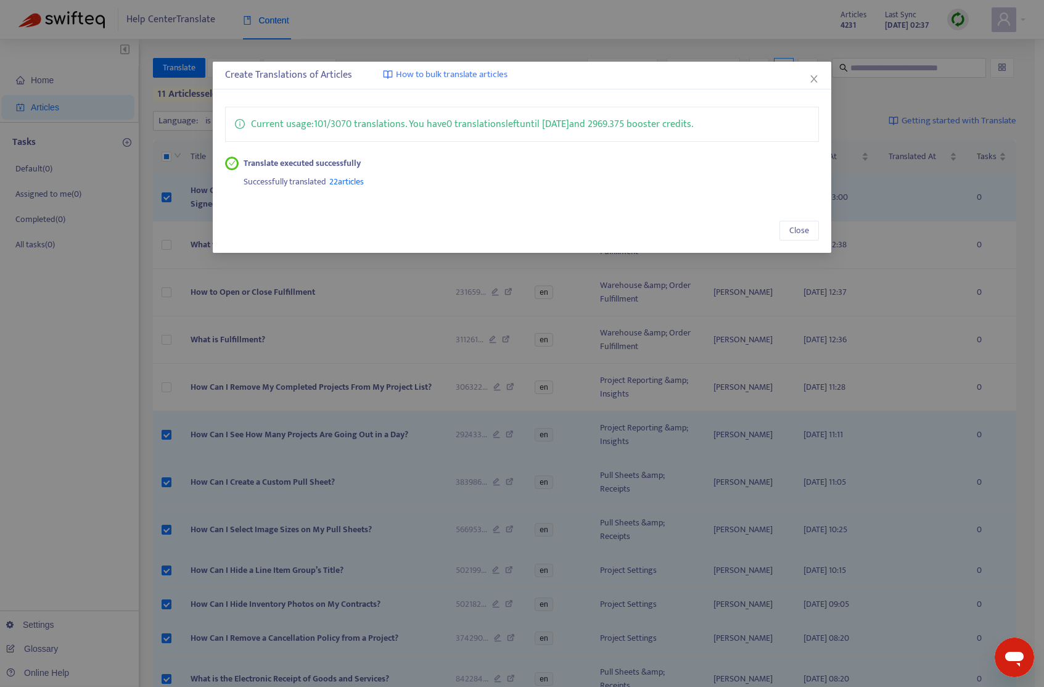
click at [816, 75] on icon "close" at bounding box center [814, 79] width 10 height 10
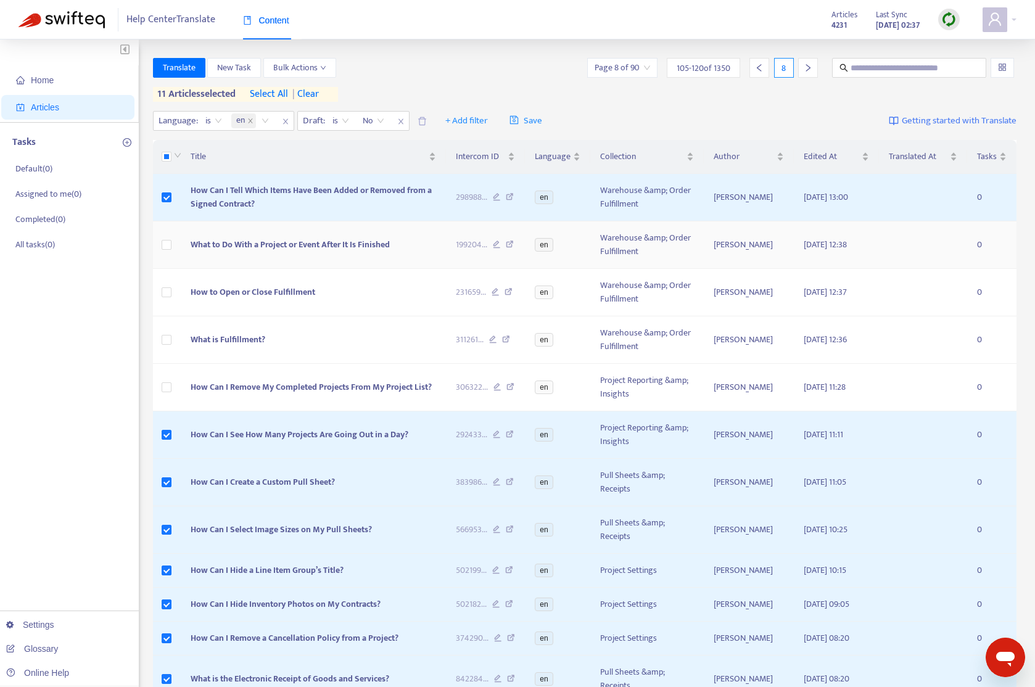
click at [343, 239] on span "What to Do With a Project or Event After It Is Finished" at bounding box center [290, 244] width 199 height 14
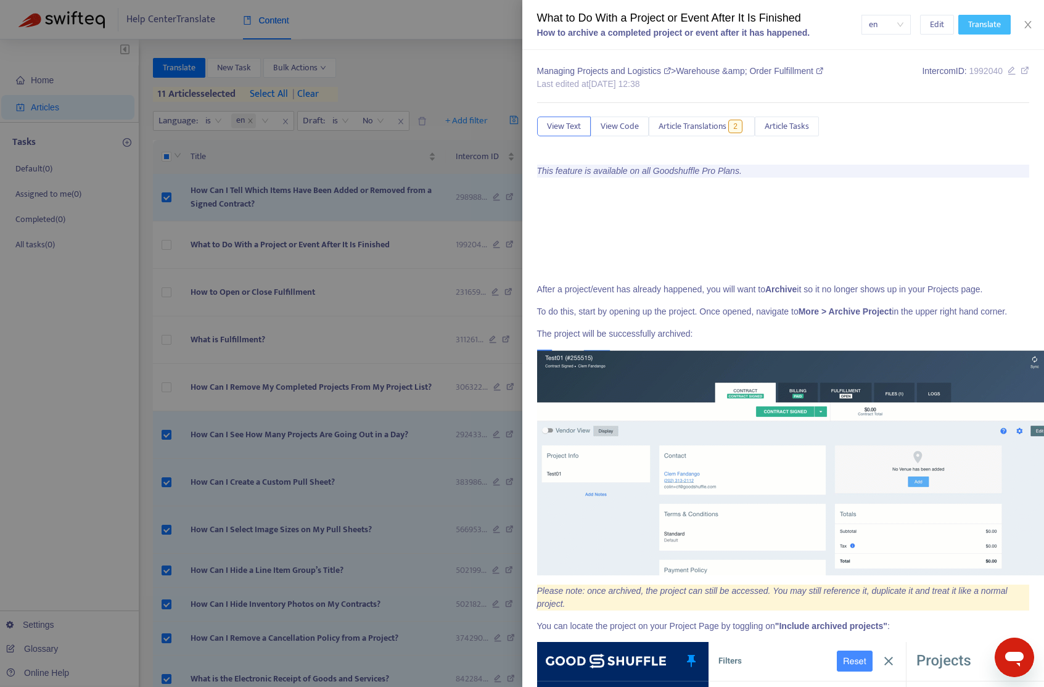
click at [987, 28] on button "Translate" at bounding box center [984, 25] width 52 height 20
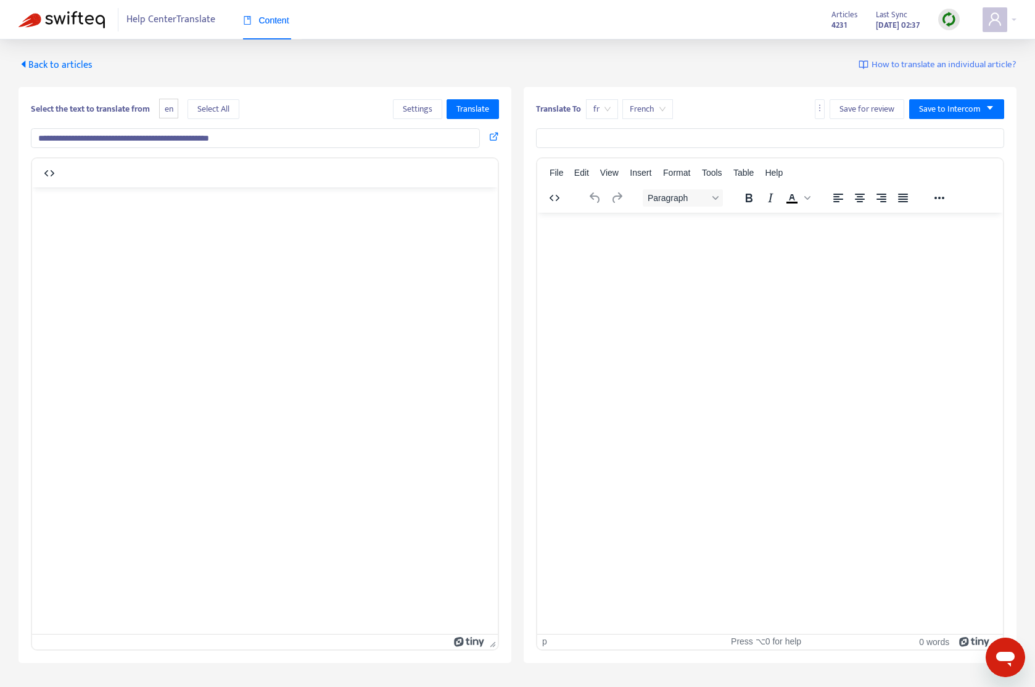
type input "**********"
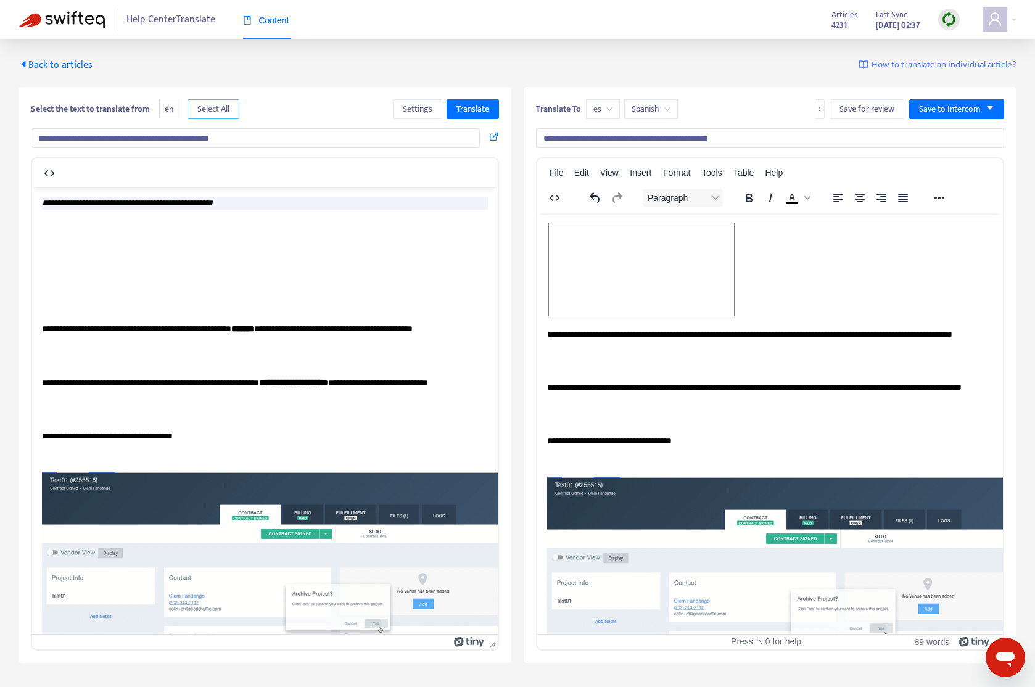
drag, startPoint x: 217, startPoint y: 109, endPoint x: 517, endPoint y: 133, distance: 301.2
click at [218, 109] on span "Select All" at bounding box center [213, 109] width 32 height 14
click at [406, 113] on span "Settings" at bounding box center [418, 109] width 30 height 14
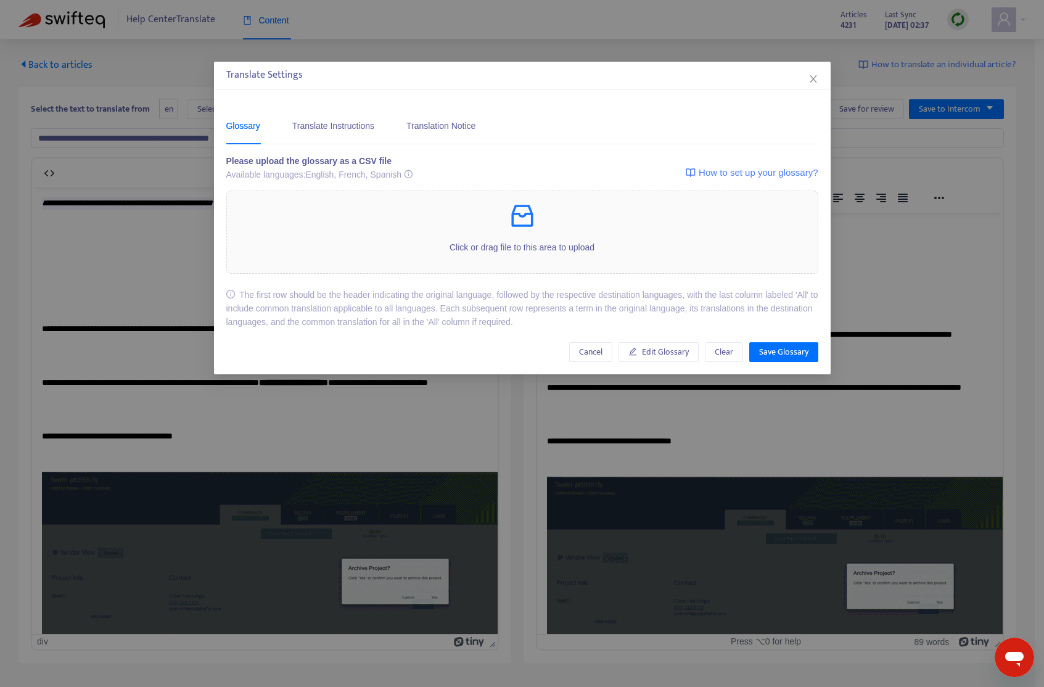
click at [814, 78] on icon "close" at bounding box center [813, 79] width 10 height 10
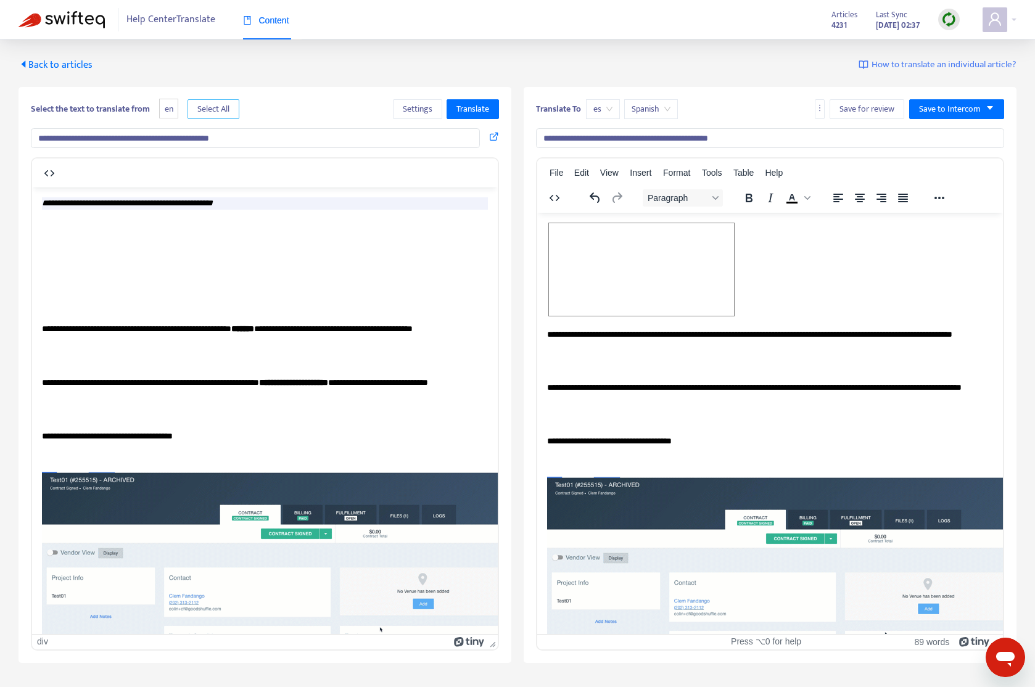
click at [229, 107] on span "Select All" at bounding box center [213, 109] width 32 height 14
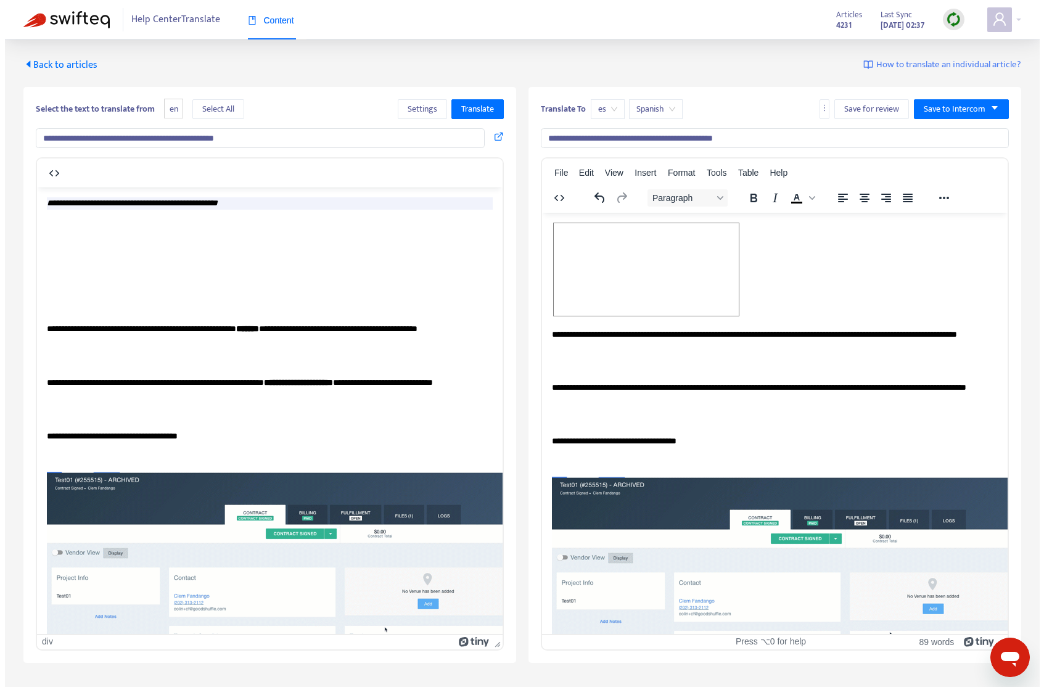
scroll to position [10, 10]
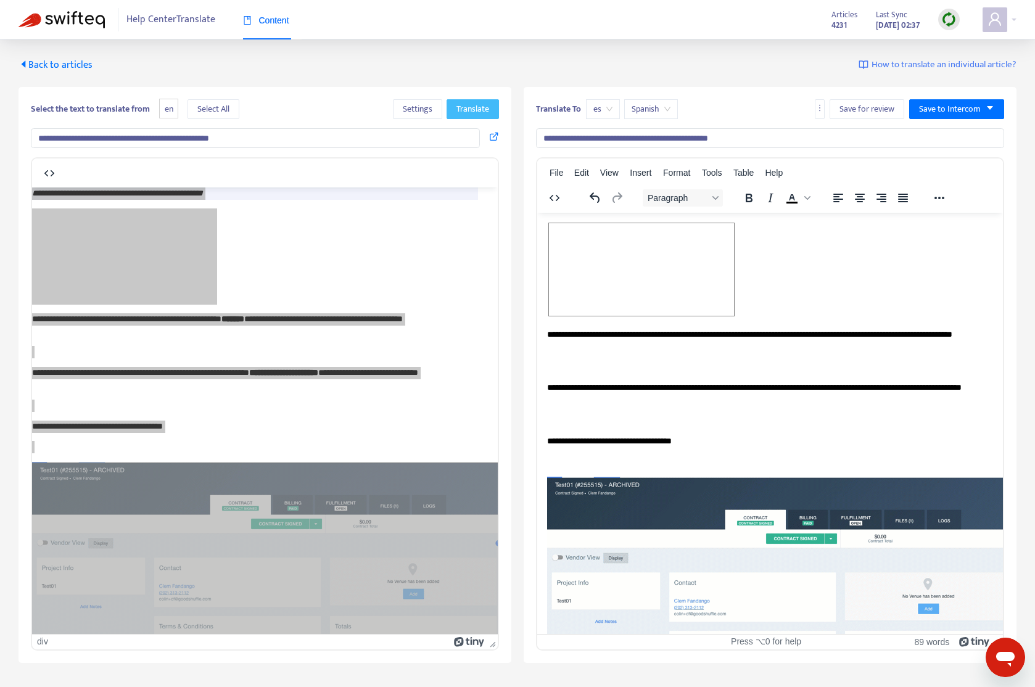
click at [478, 113] on span "Translate" at bounding box center [472, 109] width 33 height 14
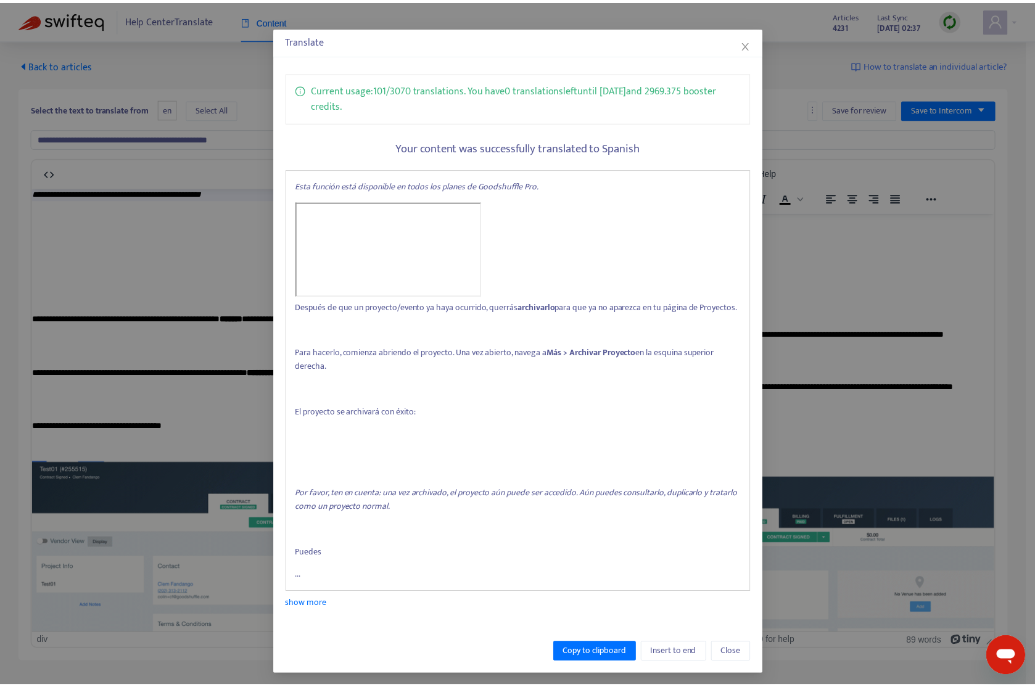
scroll to position [38, 0]
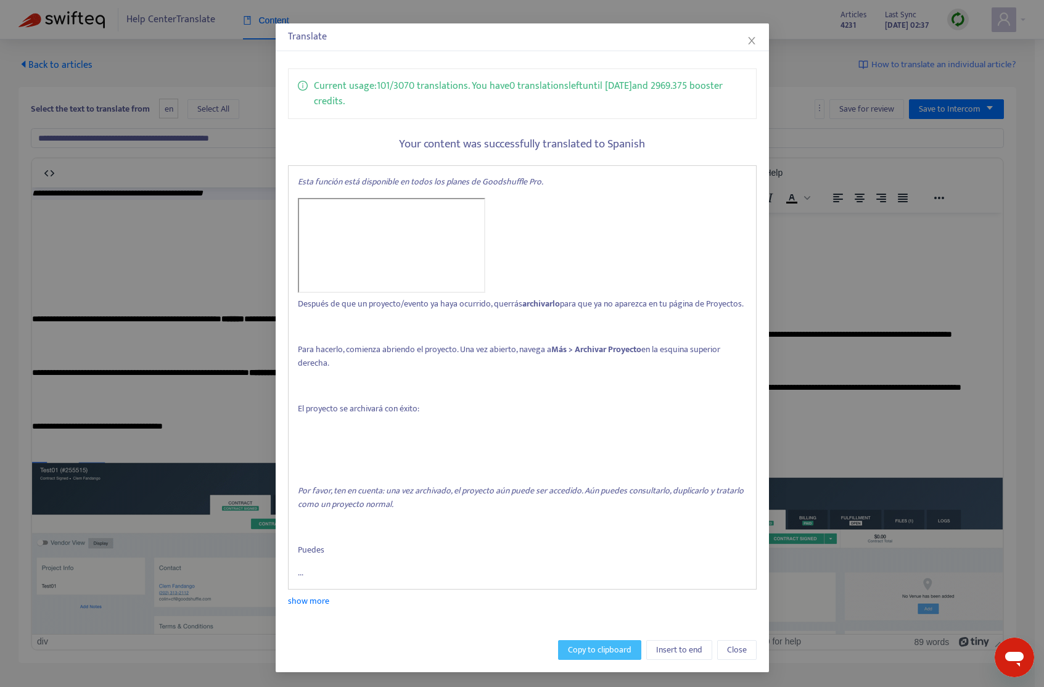
click at [603, 653] on span "Copy to clipboard" at bounding box center [600, 650] width 64 height 14
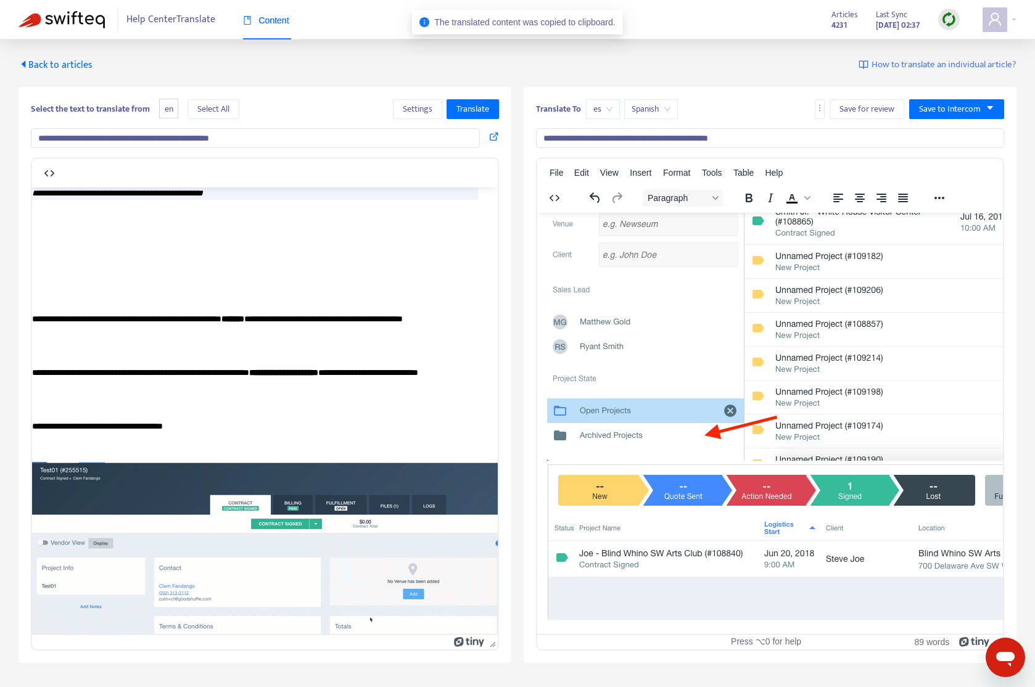
scroll to position [759, 0]
click at [716, 466] on img "Rich Text Area. Press ALT-0 for help." at bounding box center [824, 541] width 555 height 155
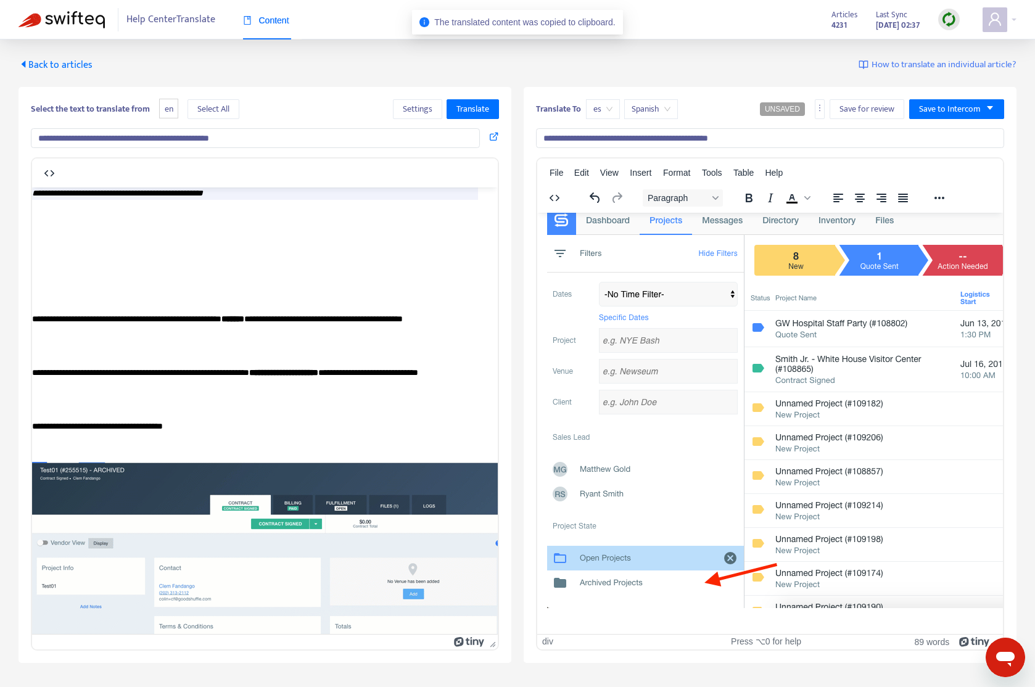
click at [777, 434] on img "Rich Text Area. Press ALT-0 for help." at bounding box center [922, 406] width 751 height 403
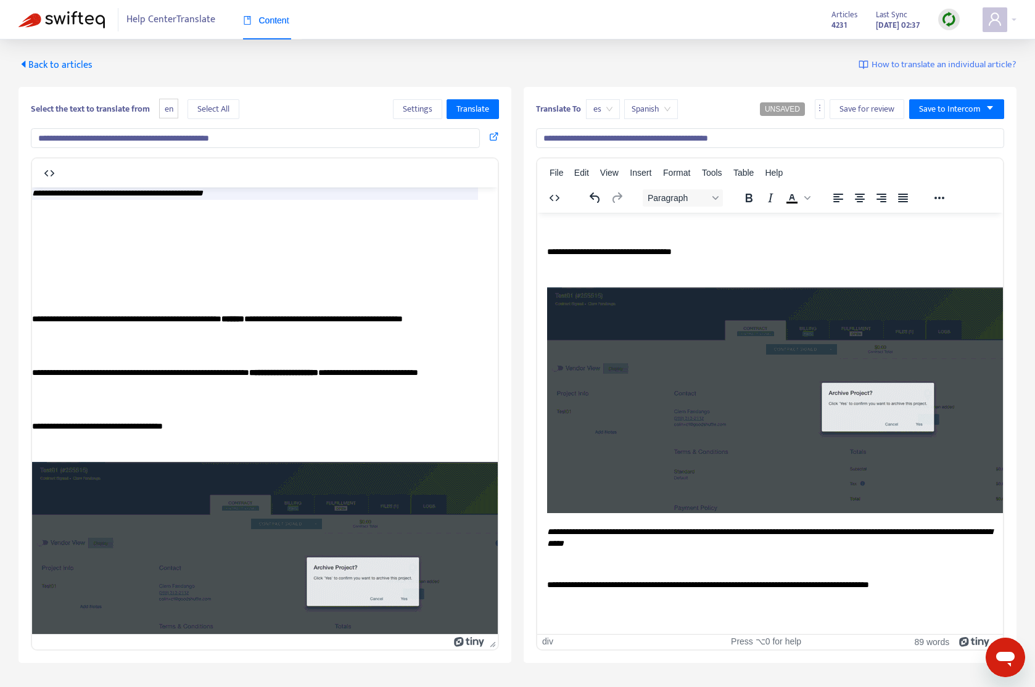
scroll to position [186, 0]
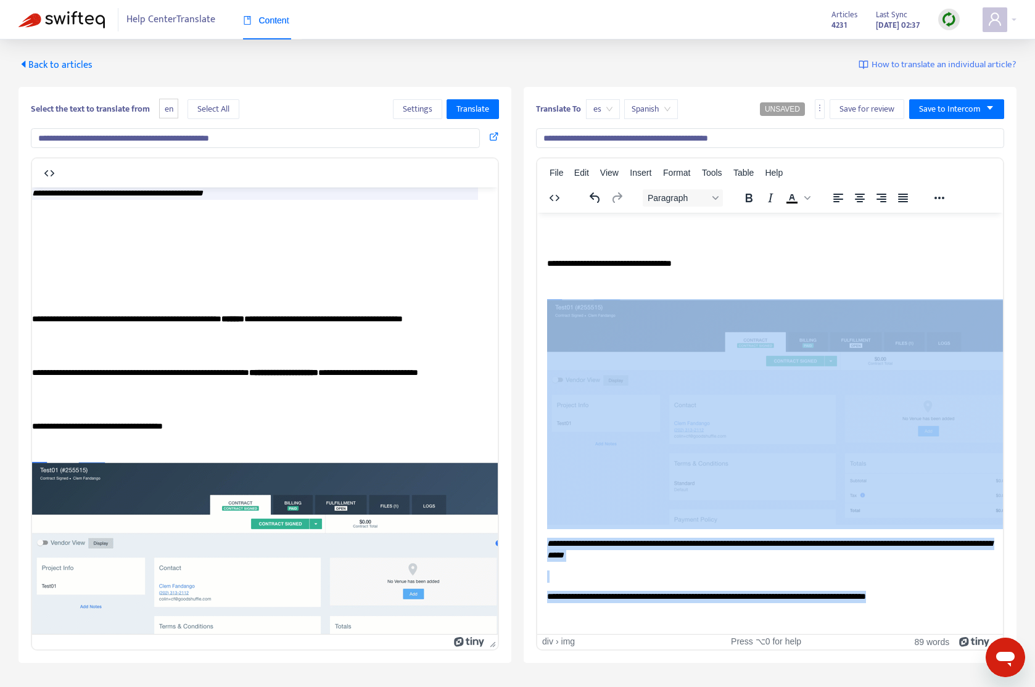
drag, startPoint x: 950, startPoint y: 589, endPoint x: 575, endPoint y: 341, distance: 449.7
click at [575, 341] on body "**********" at bounding box center [770, 333] width 446 height 579
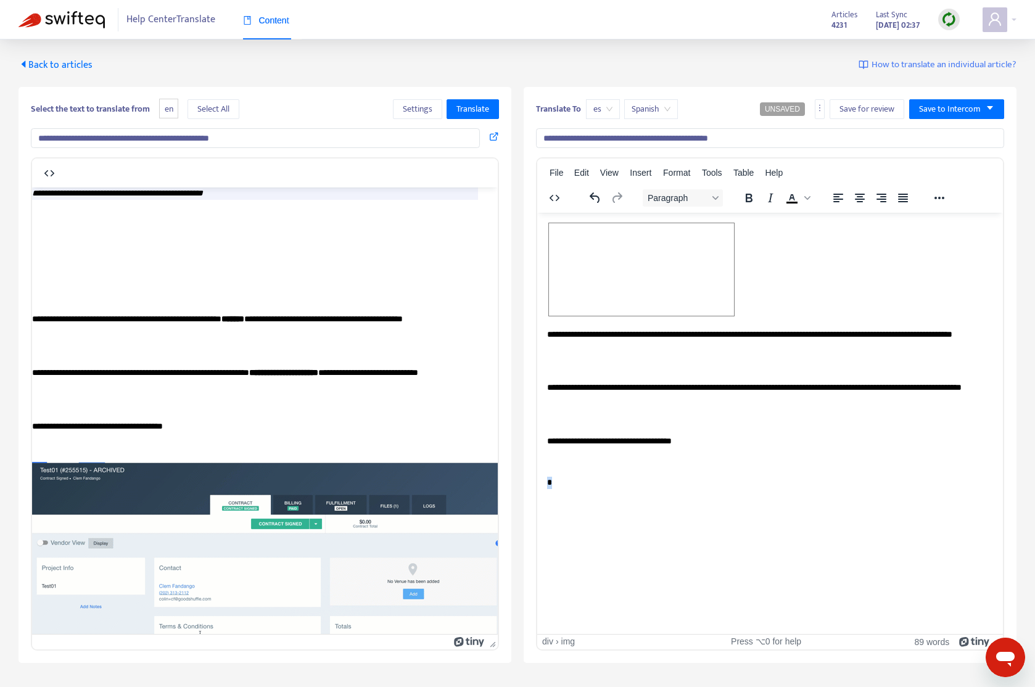
scroll to position [0, 0]
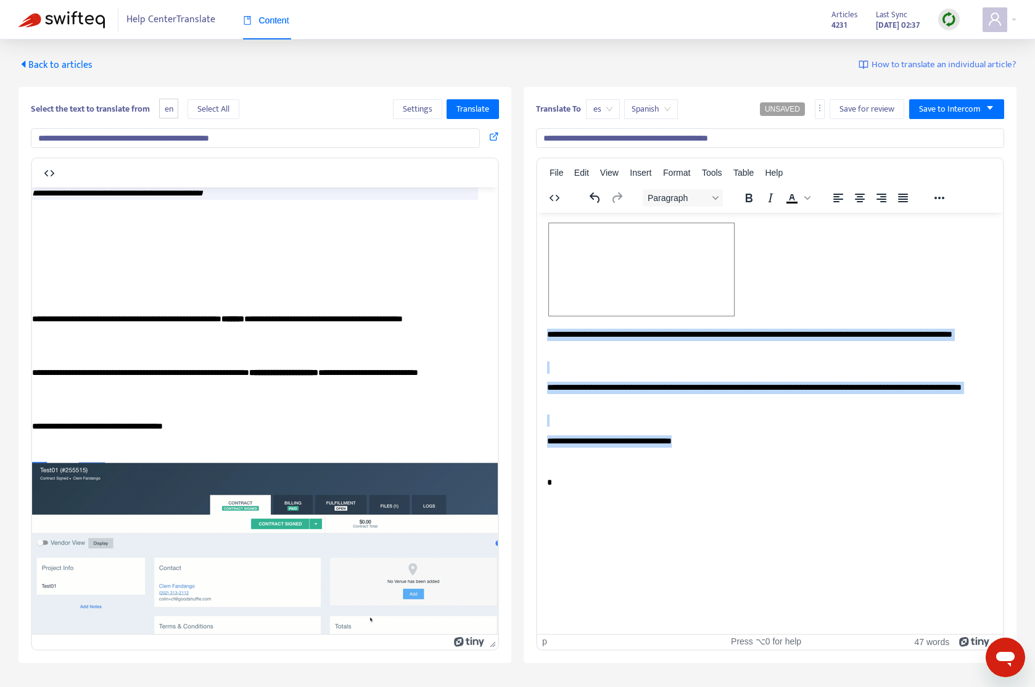
drag, startPoint x: 729, startPoint y: 438, endPoint x: 594, endPoint y: 326, distance: 175.1
click at [594, 326] on body "**********" at bounding box center [770, 361] width 446 height 278
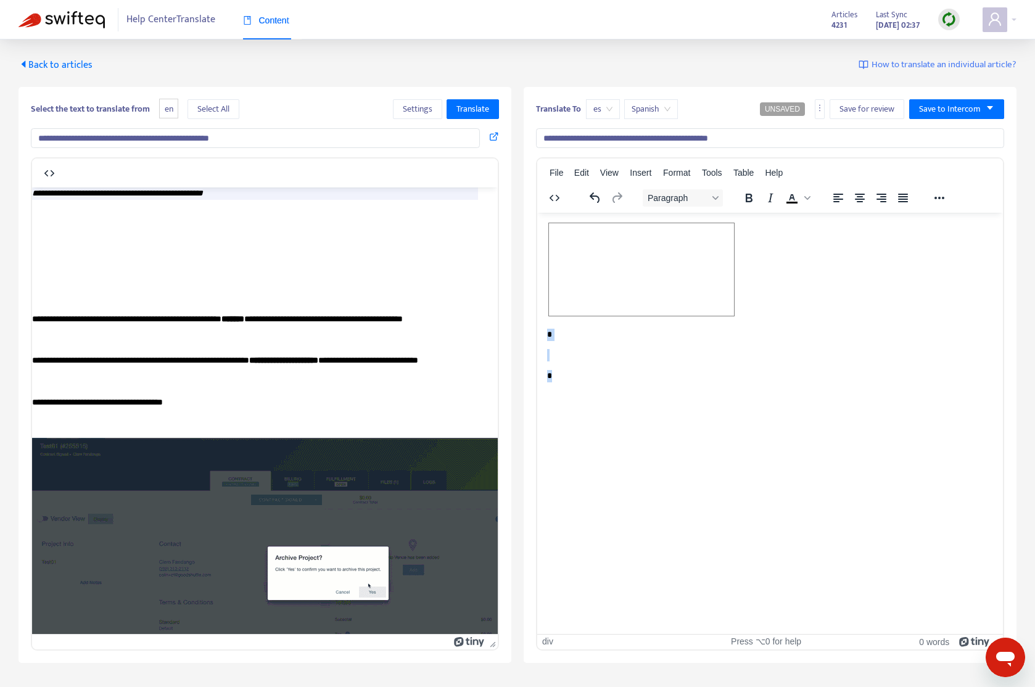
drag, startPoint x: 570, startPoint y: 371, endPoint x: 549, endPoint y: 271, distance: 101.4
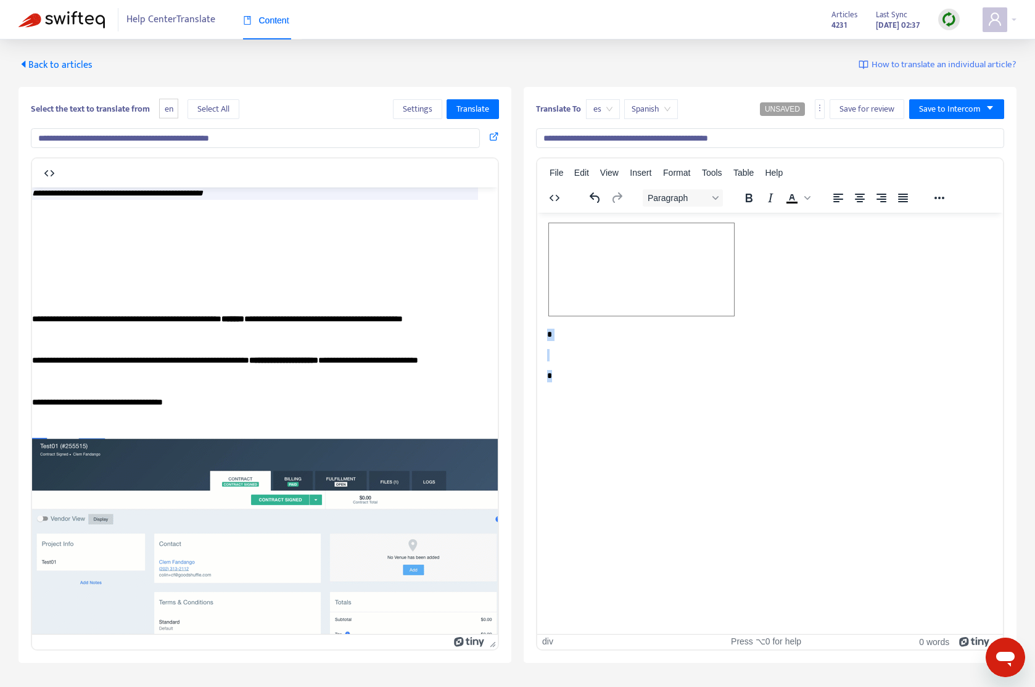
click at [549, 271] on body "* *" at bounding box center [770, 307] width 446 height 171
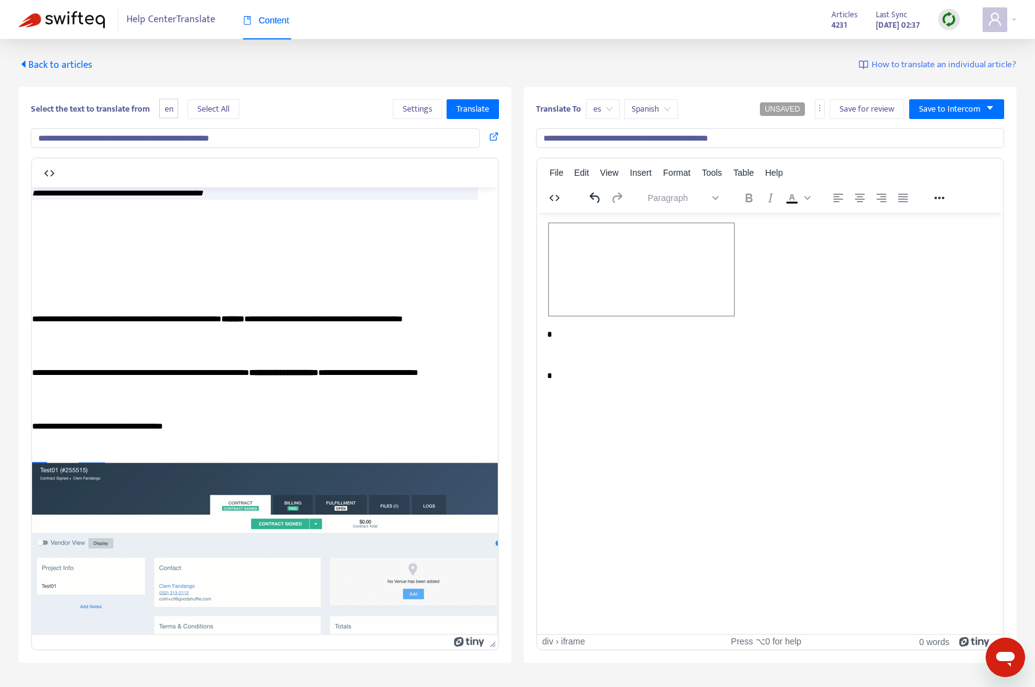
click at [569, 366] on body "* *" at bounding box center [770, 307] width 446 height 171
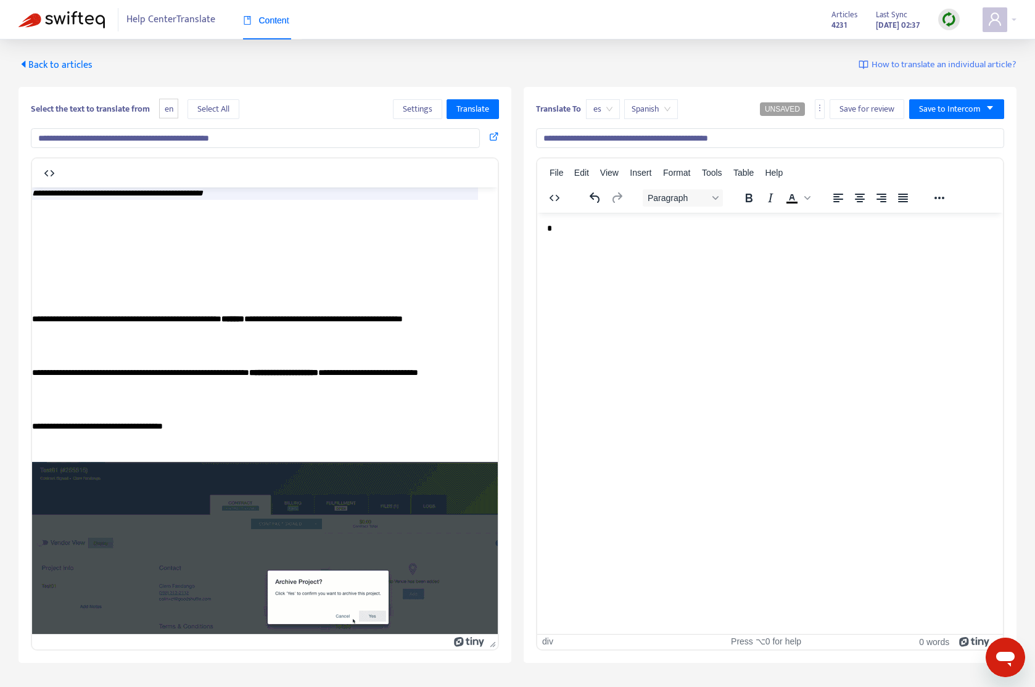
click at [592, 231] on div "*" at bounding box center [770, 228] width 446 height 12
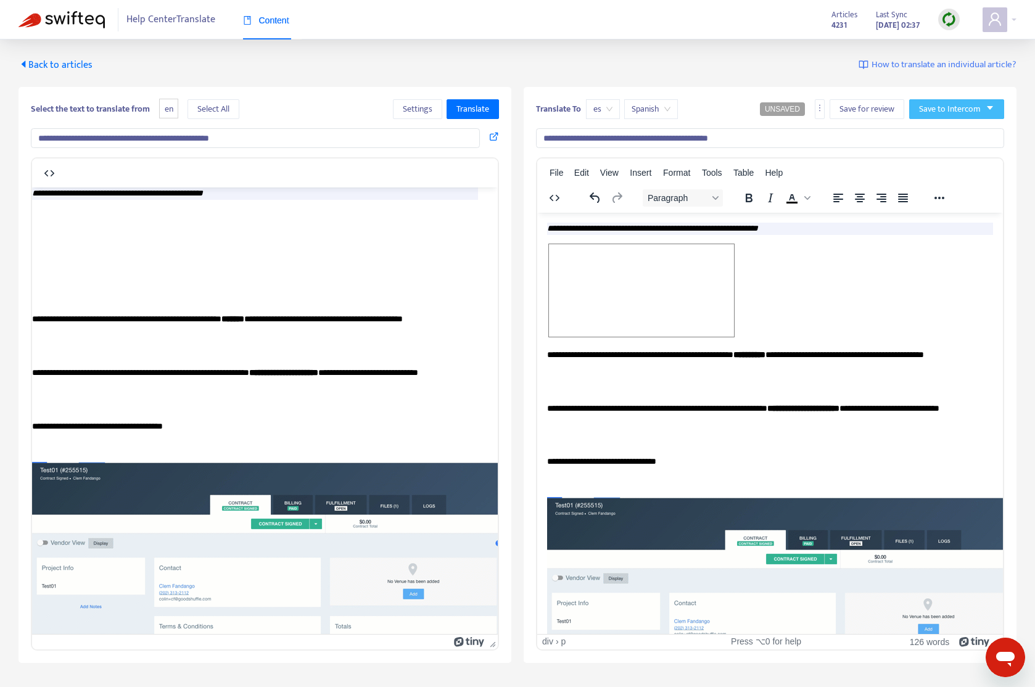
click at [961, 104] on span "Save to Intercom" at bounding box center [950, 109] width 62 height 14
click at [950, 156] on span "Save as draft" at bounding box center [942, 154] width 47 height 14
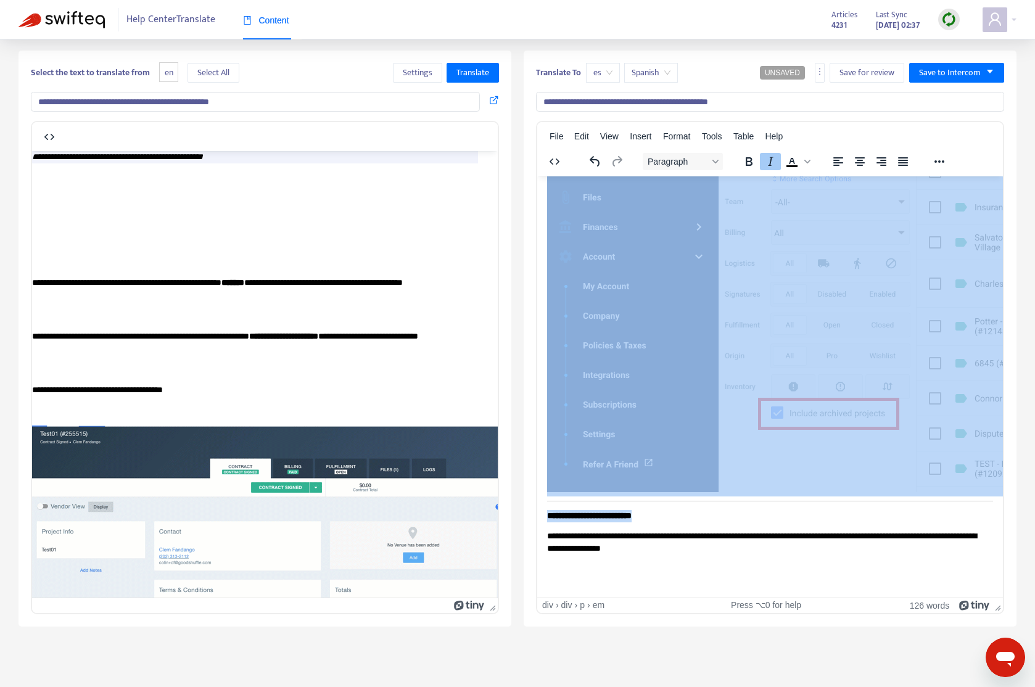
scroll to position [39, 0]
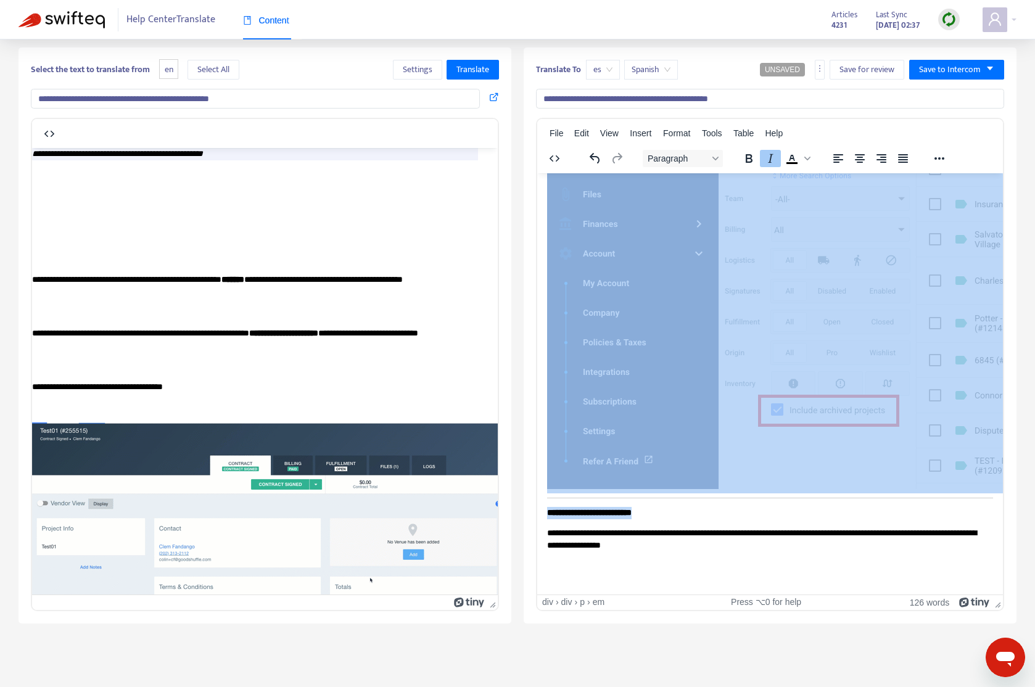
drag, startPoint x: 547, startPoint y: 186, endPoint x: 888, endPoint y: 557, distance: 504.0
click at [606, 71] on span "es" at bounding box center [602, 69] width 19 height 18
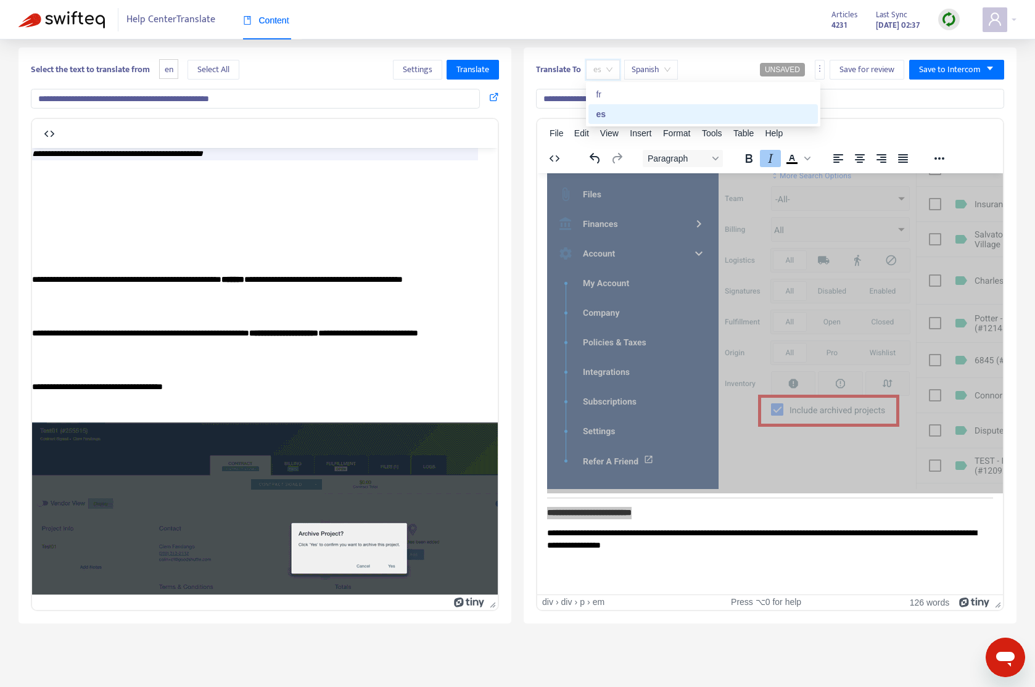
click at [618, 97] on div "fr" at bounding box center [703, 95] width 215 height 14
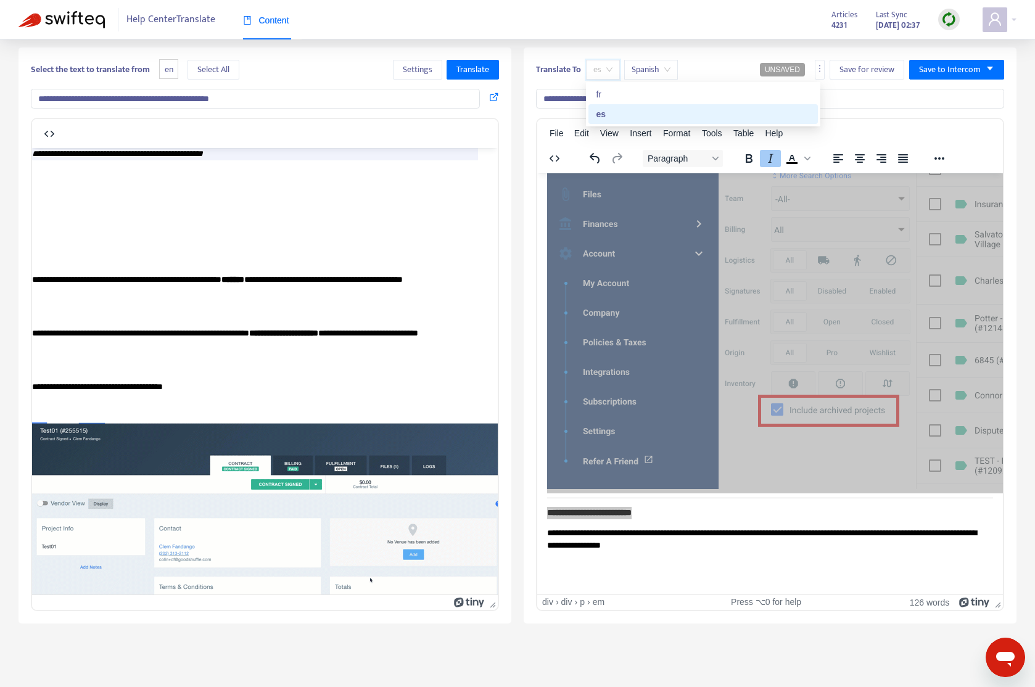
type input "**********"
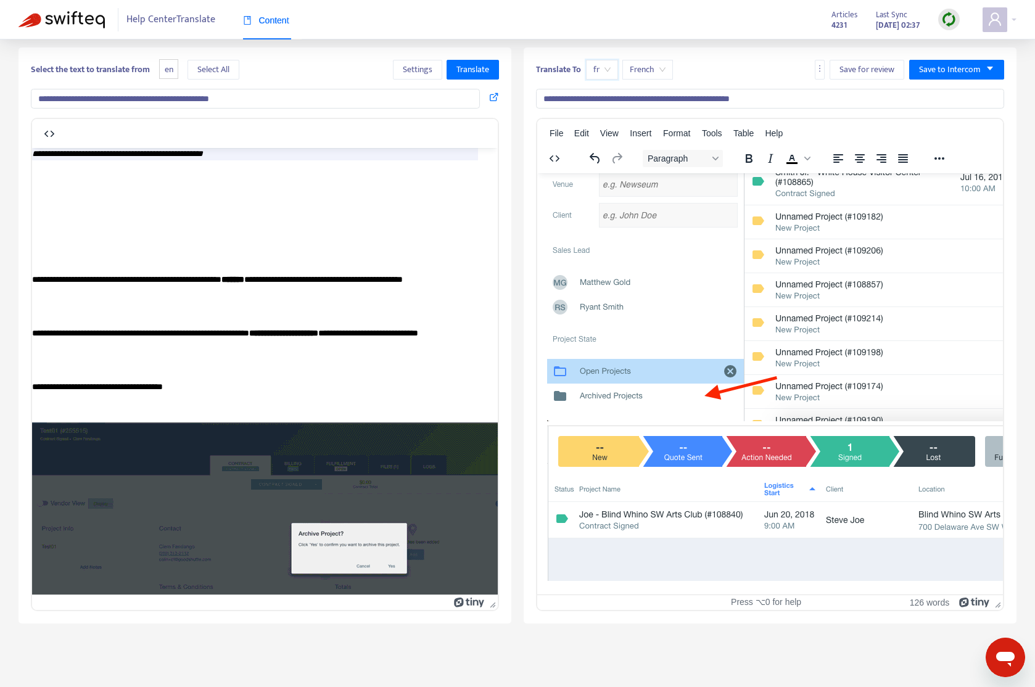
scroll to position [759, 0]
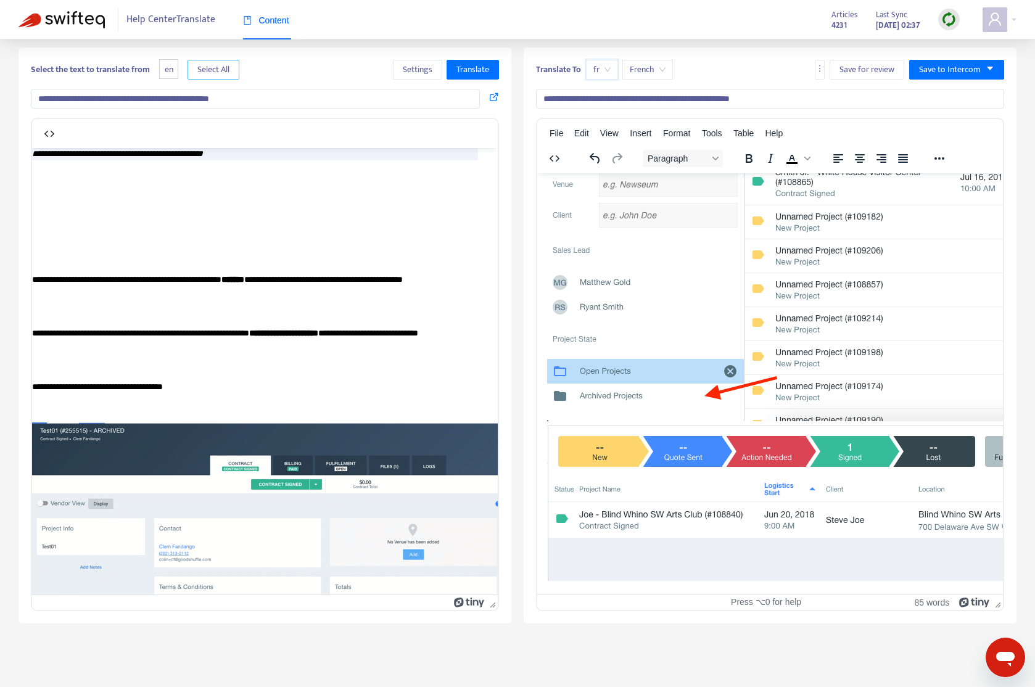
click at [219, 75] on span "Select All" at bounding box center [213, 70] width 32 height 14
drag, startPoint x: 499, startPoint y: 75, endPoint x: 490, endPoint y: 73, distance: 9.3
click at [498, 74] on div "**********" at bounding box center [264, 335] width 493 height 576
click at [482, 72] on span "Translate" at bounding box center [472, 70] width 33 height 14
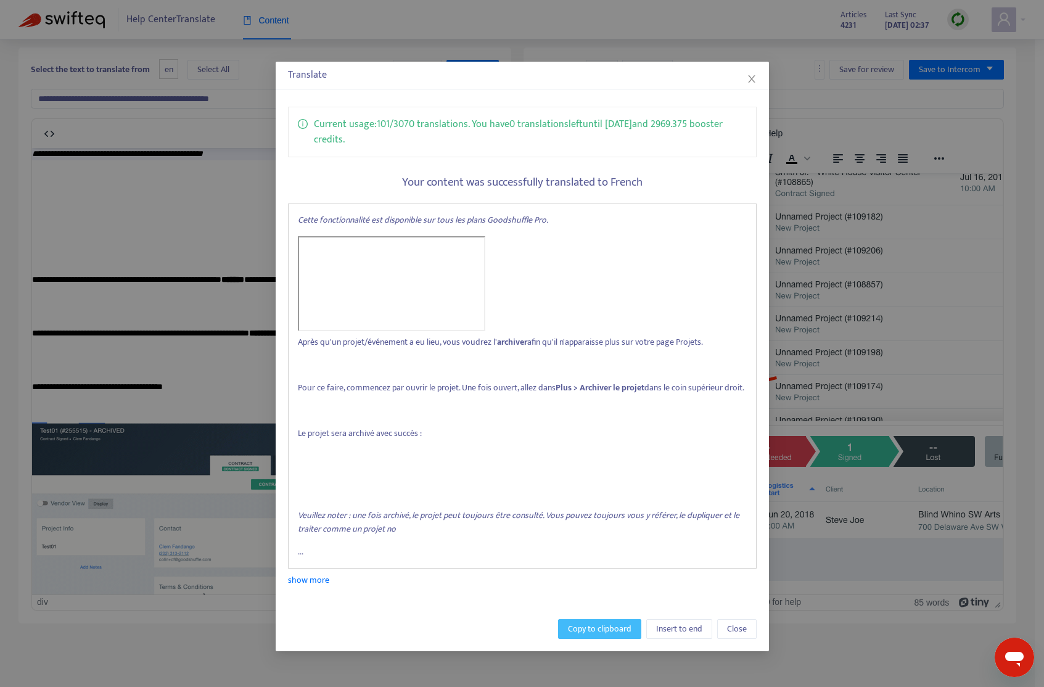
click at [585, 636] on span "Copy to clipboard" at bounding box center [600, 629] width 64 height 14
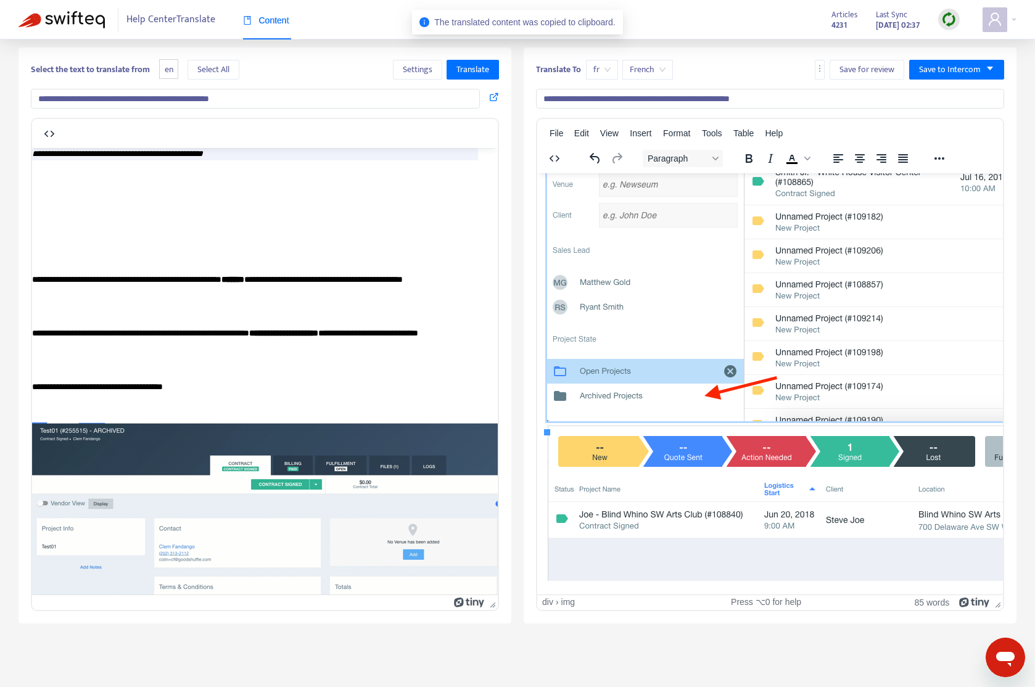
click at [684, 350] on img "Rich Text Area. Press ALT-0 for help." at bounding box center [922, 219] width 751 height 403
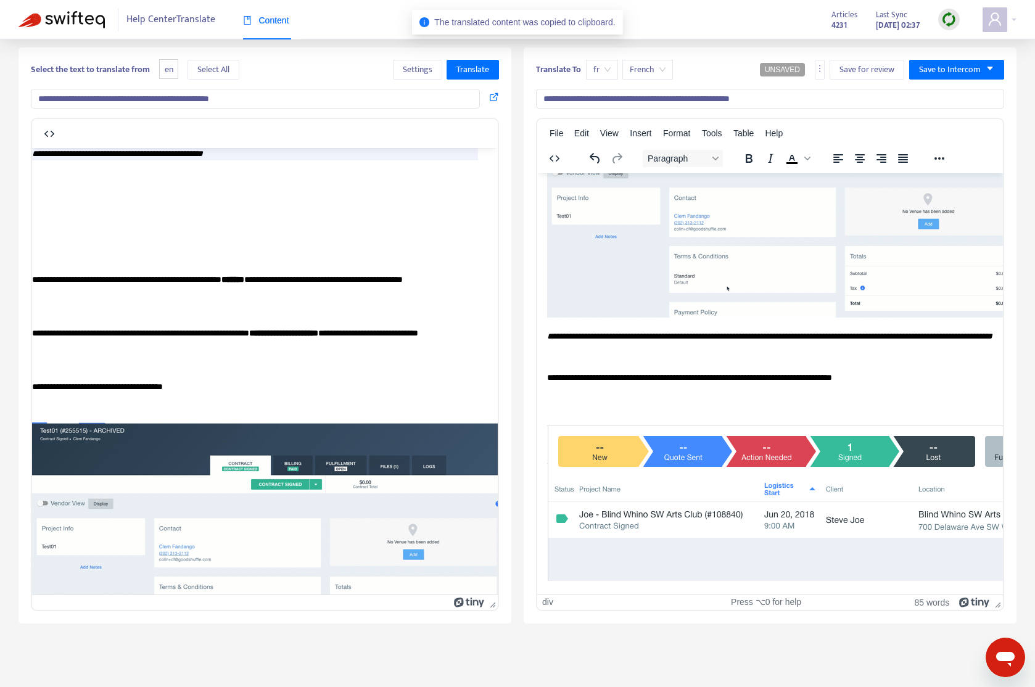
click at [686, 438] on img "Rich Text Area. Press ALT-0 for help." at bounding box center [824, 502] width 555 height 155
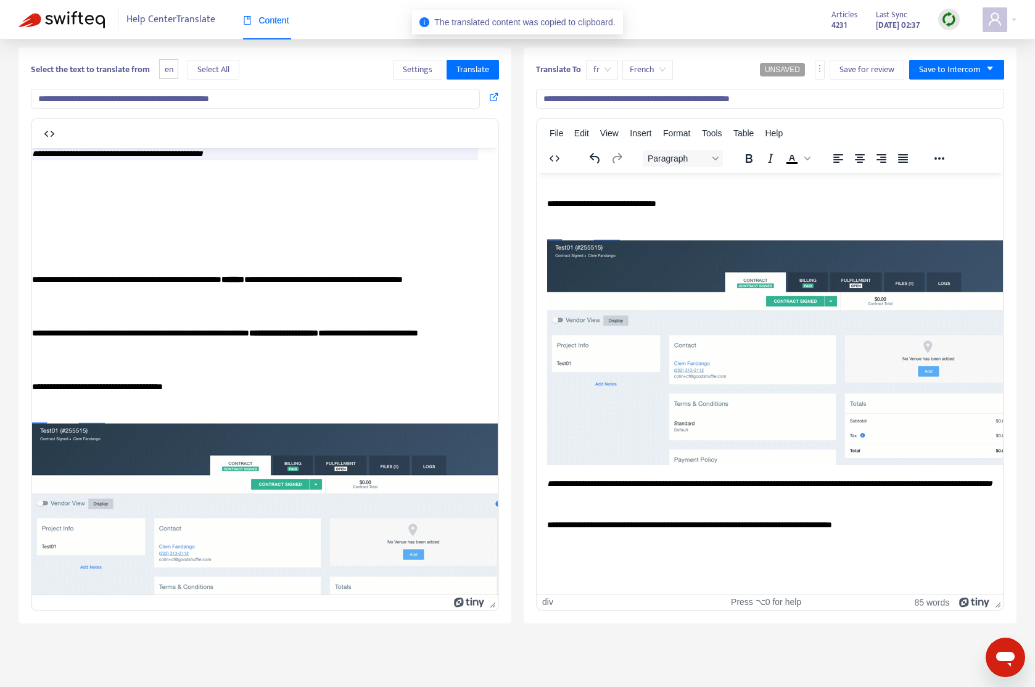
scroll to position [207, 0]
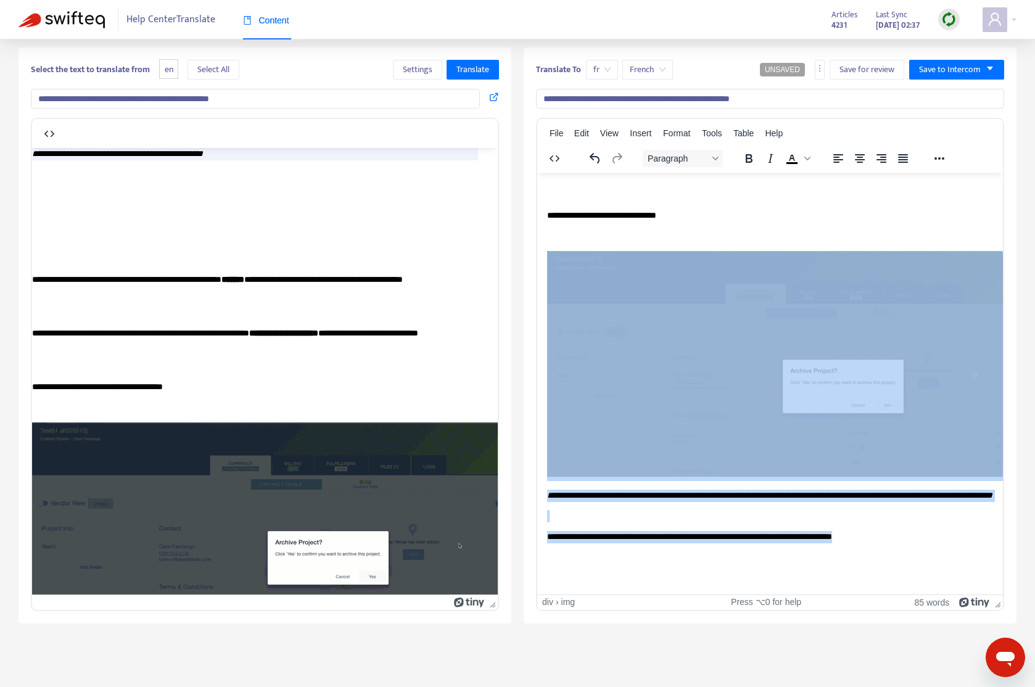
drag, startPoint x: 906, startPoint y: 527, endPoint x: 622, endPoint y: 374, distance: 322.7
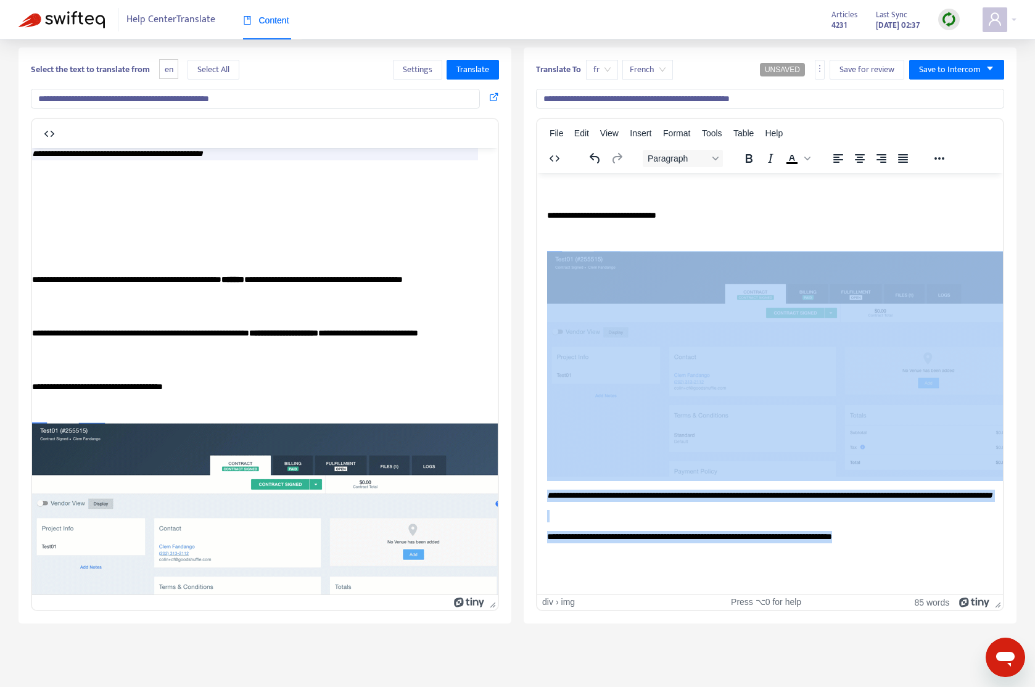
click at [622, 373] on body "**********" at bounding box center [770, 290] width 446 height 588
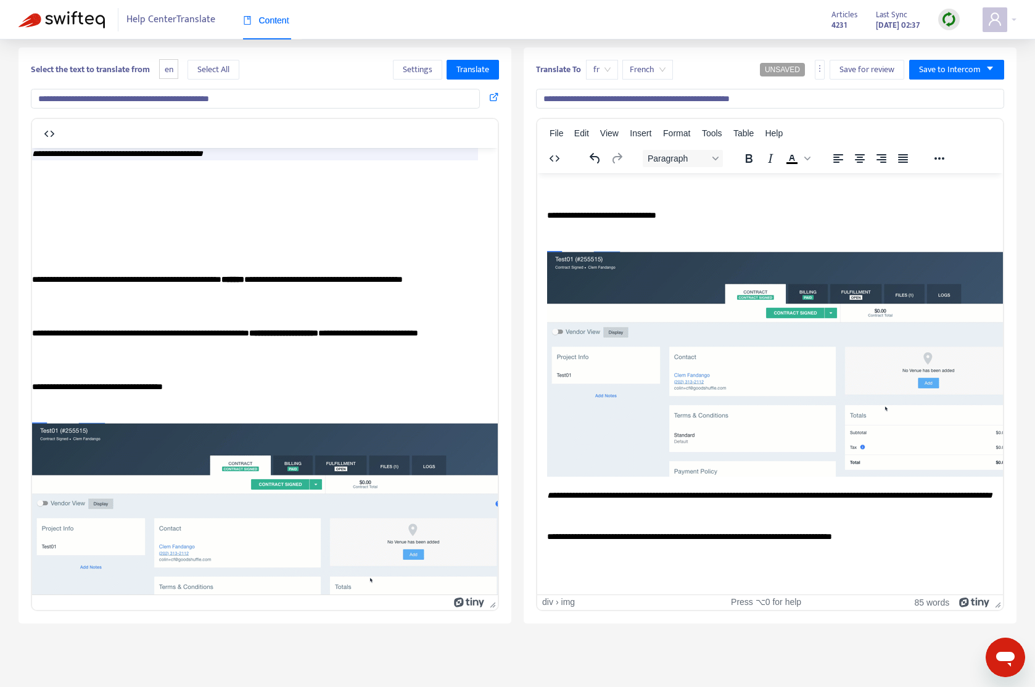
scroll to position [0, 0]
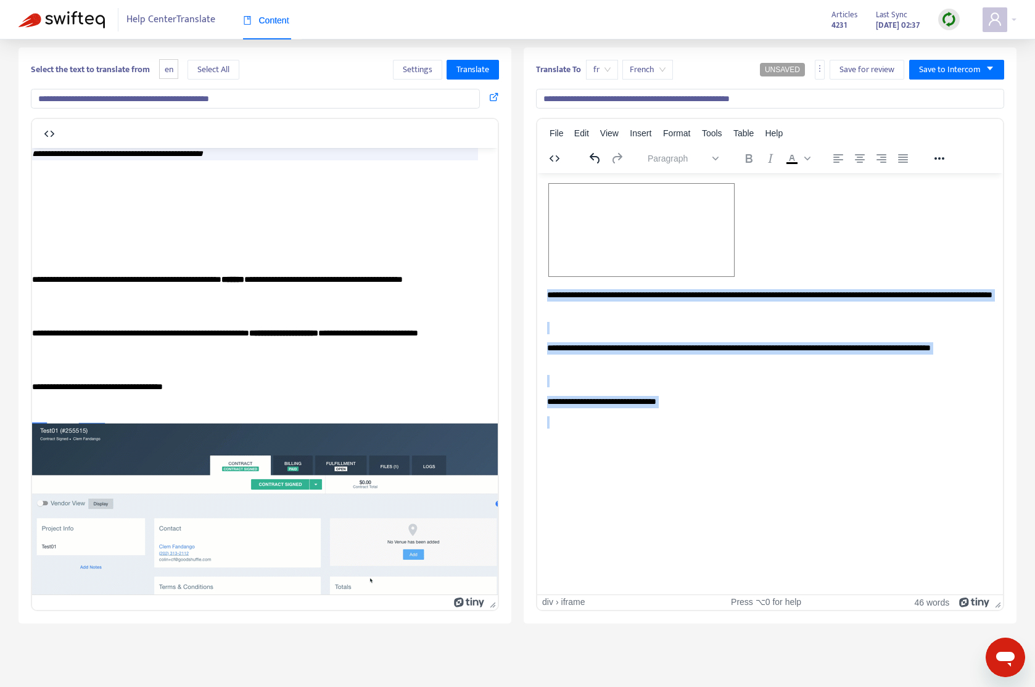
drag, startPoint x: 686, startPoint y: 411, endPoint x: 569, endPoint y: 258, distance: 191.7
click at [572, 261] on body "**********" at bounding box center [770, 325] width 446 height 287
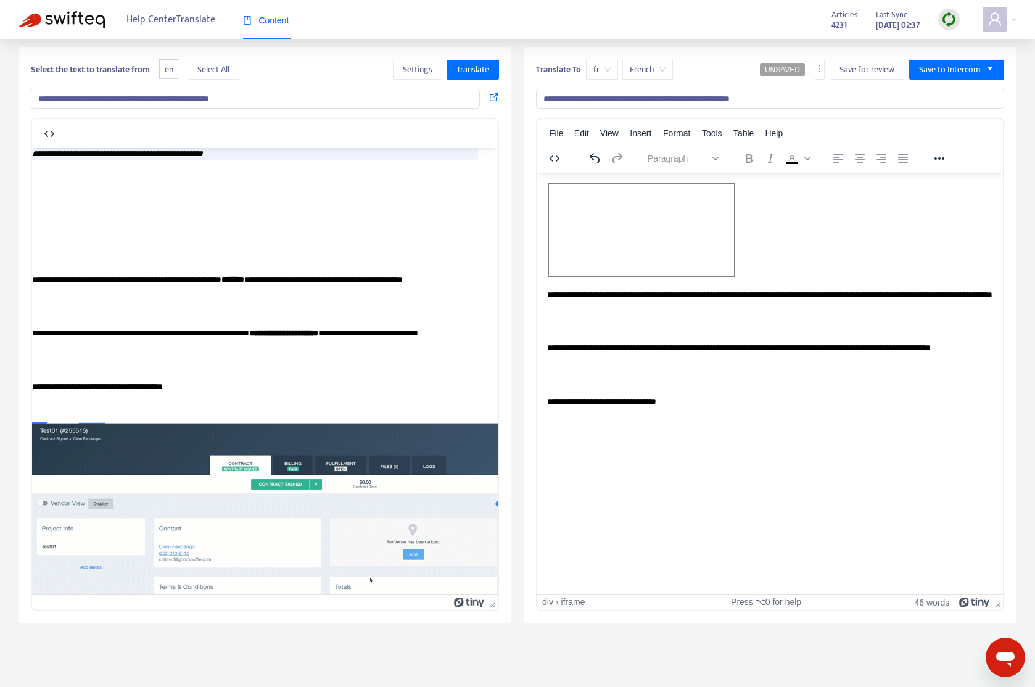
drag, startPoint x: 686, startPoint y: 380, endPoint x: 695, endPoint y: 379, distance: 9.3
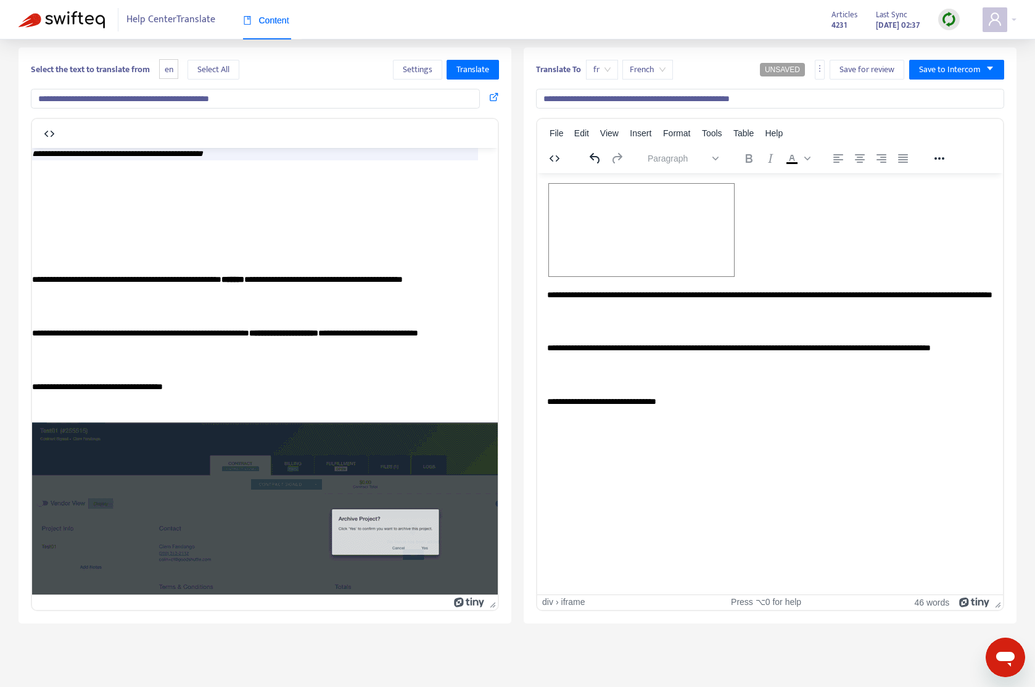
click at [686, 379] on p "Rich Text Area. Press ALT-0 for help." at bounding box center [770, 380] width 446 height 12
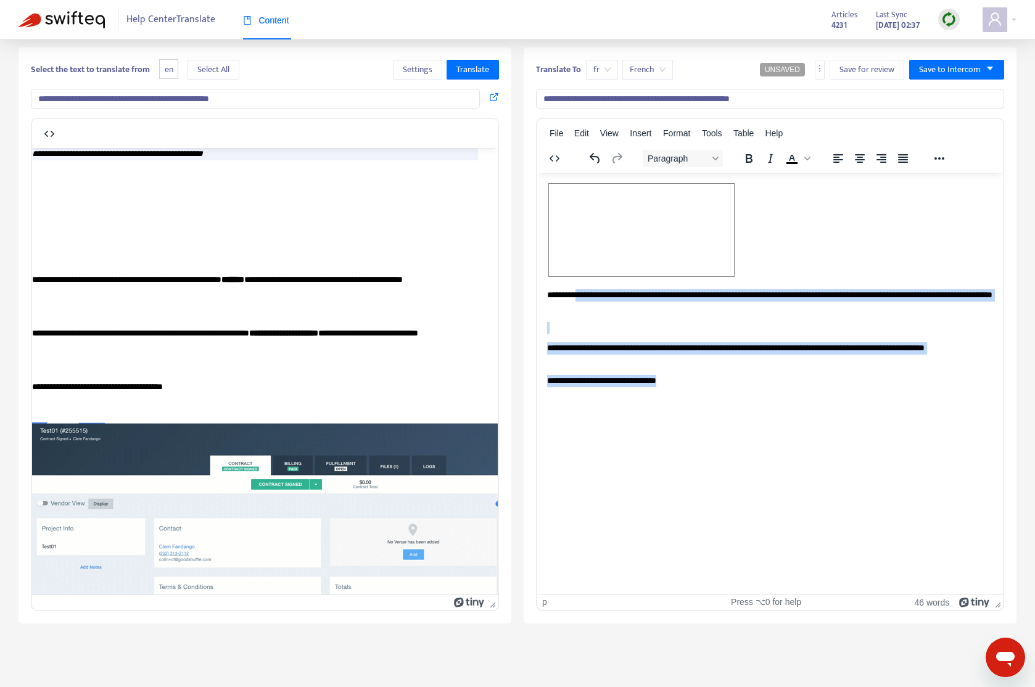
drag, startPoint x: 690, startPoint y: 383, endPoint x: 584, endPoint y: 300, distance: 135.2
click at [581, 299] on body "**********" at bounding box center [770, 315] width 446 height 266
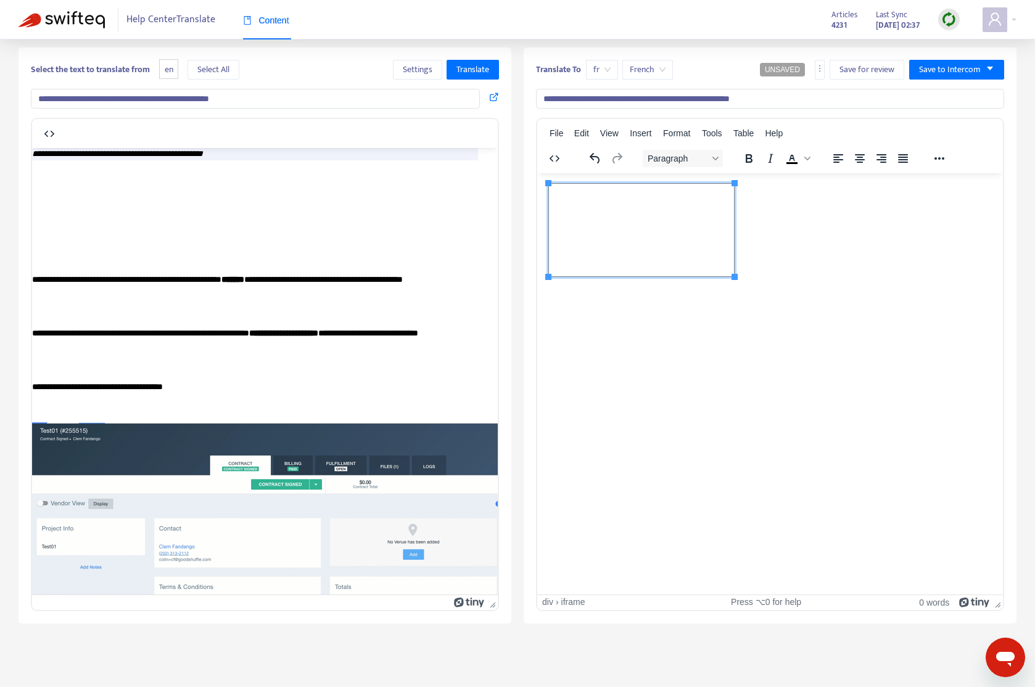
click at [729, 256] on span "Rich Text Area. Press ALT-0 for help." at bounding box center [641, 229] width 185 height 92
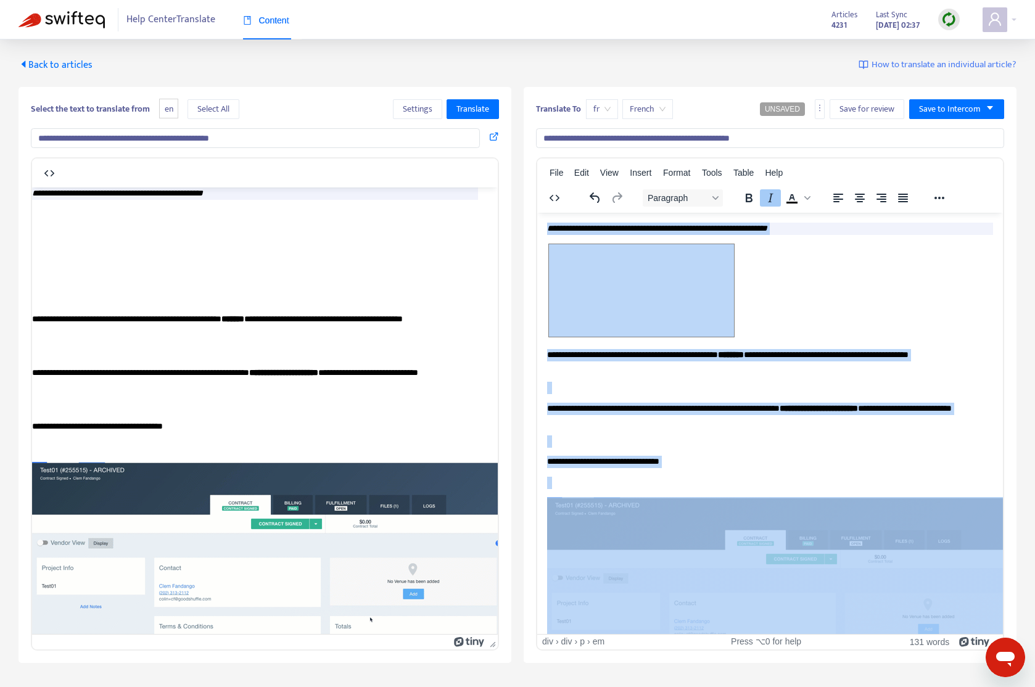
drag, startPoint x: 754, startPoint y: 542, endPoint x: 544, endPoint y: 231, distance: 374.8
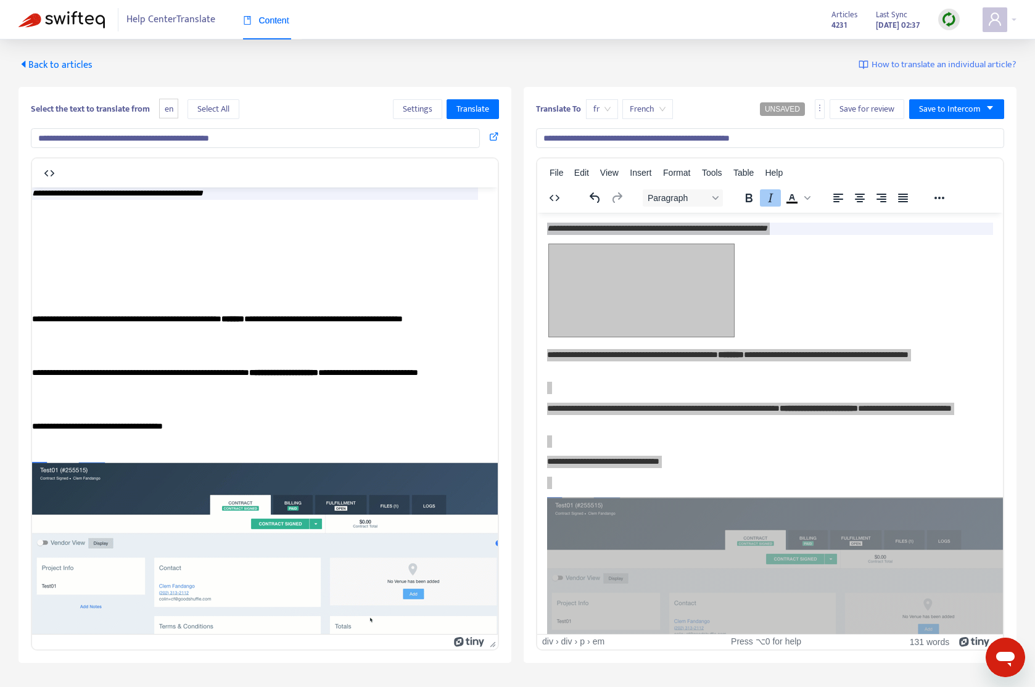
click at [78, 65] on span "Back to articles" at bounding box center [55, 65] width 74 height 17
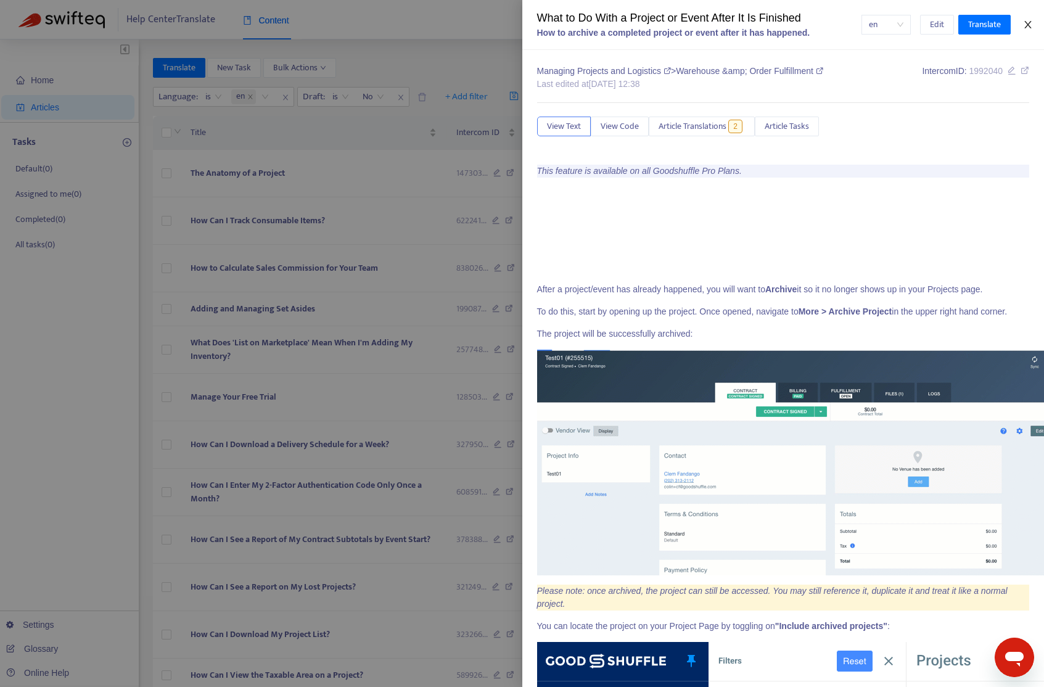
click at [987, 22] on icon "close" at bounding box center [1027, 24] width 7 height 7
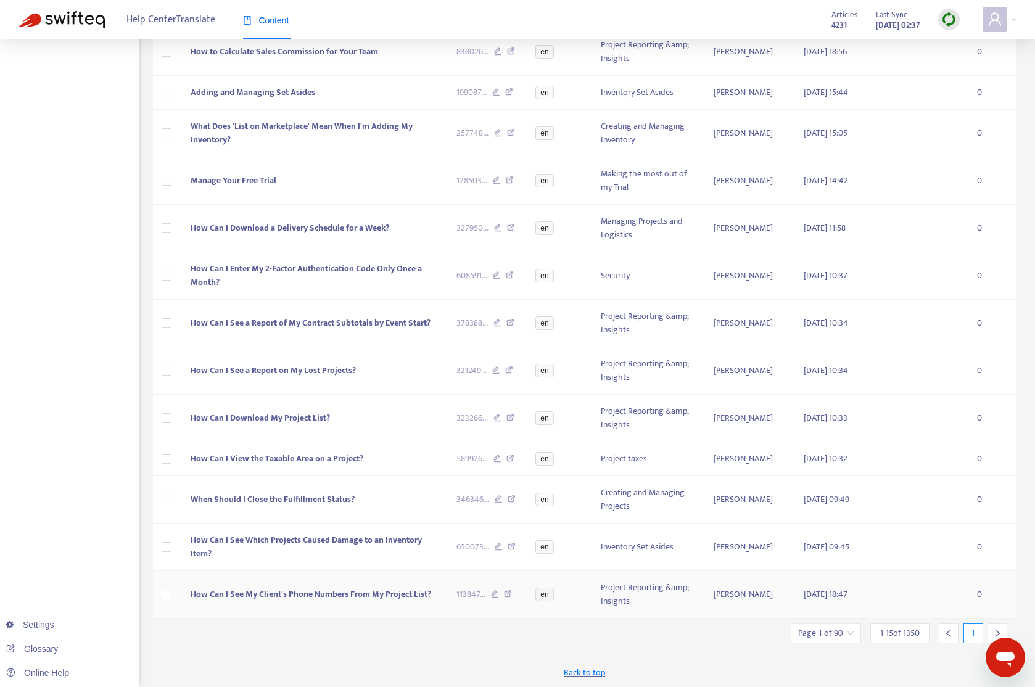
scroll to position [217, 0]
click at [987, 631] on div at bounding box center [997, 633] width 20 height 20
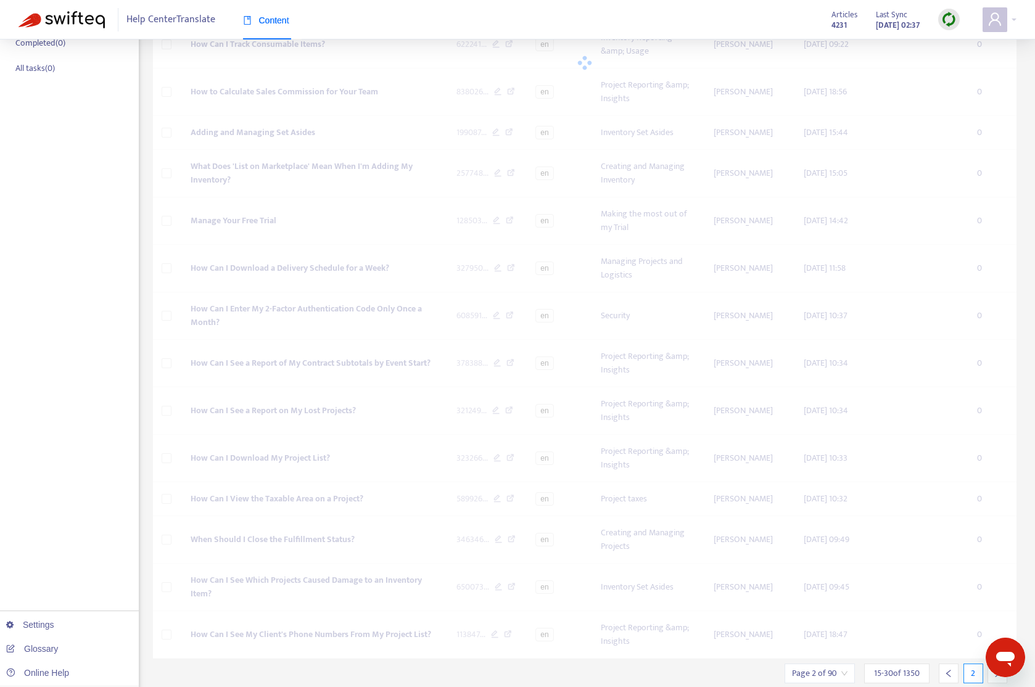
click at [987, 669] on icon "right" at bounding box center [997, 673] width 9 height 9
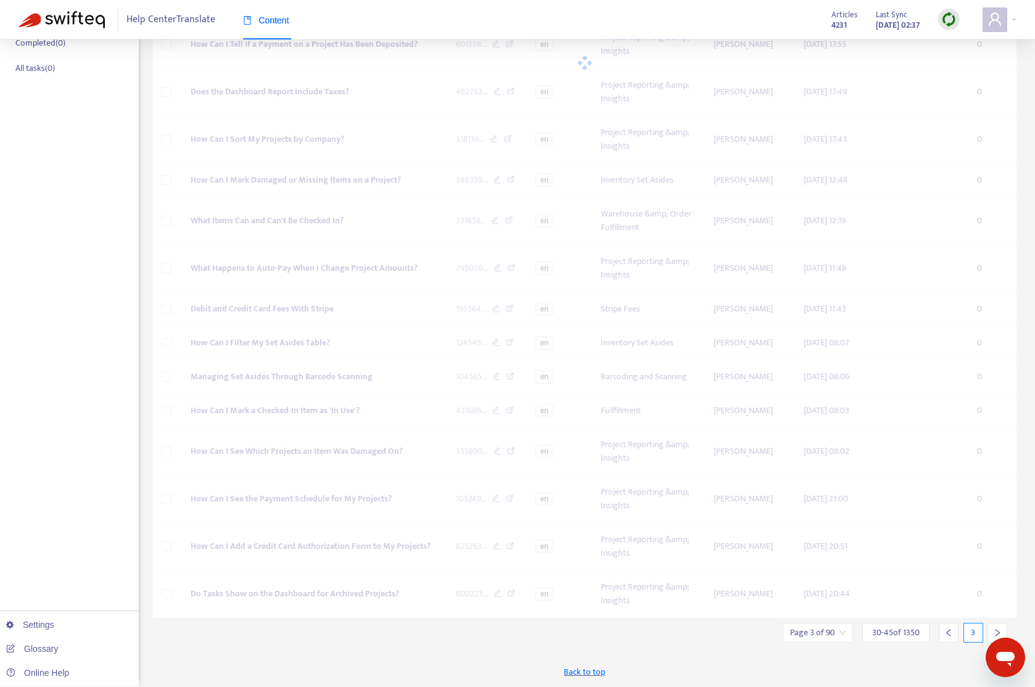
click at [987, 629] on icon "right" at bounding box center [997, 632] width 9 height 9
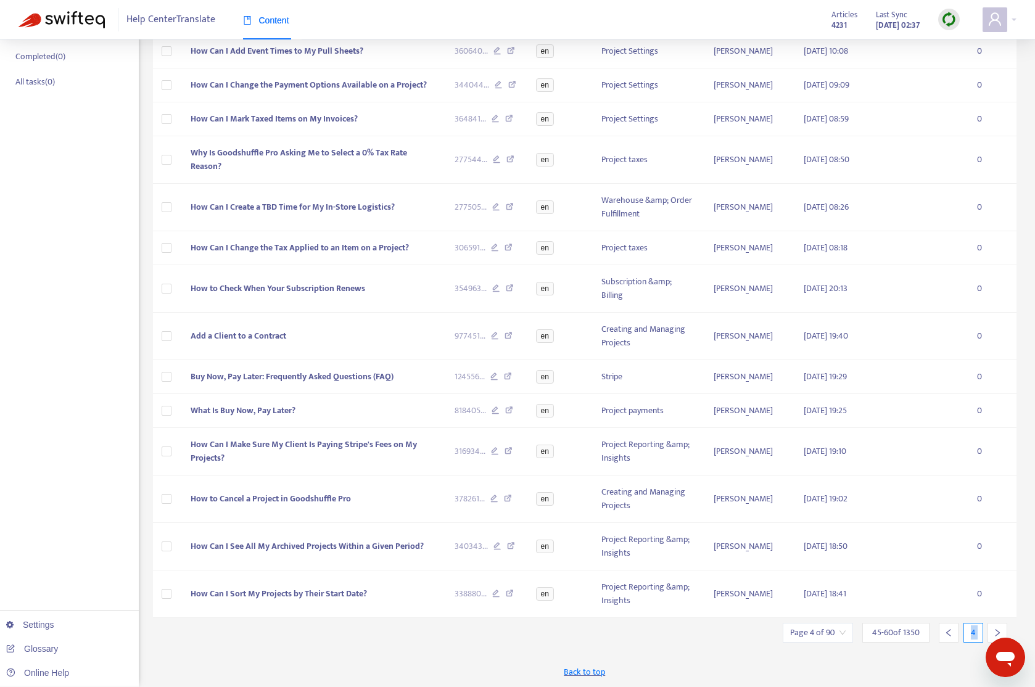
click at [987, 629] on icon "right" at bounding box center [997, 632] width 9 height 9
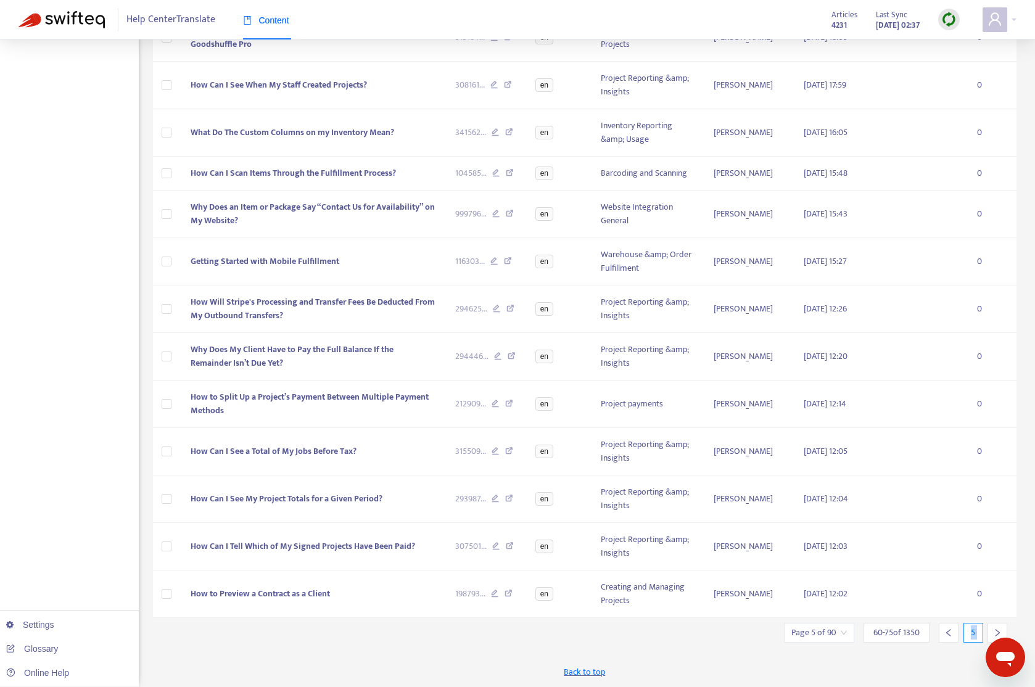
click at [987, 626] on div at bounding box center [997, 633] width 20 height 20
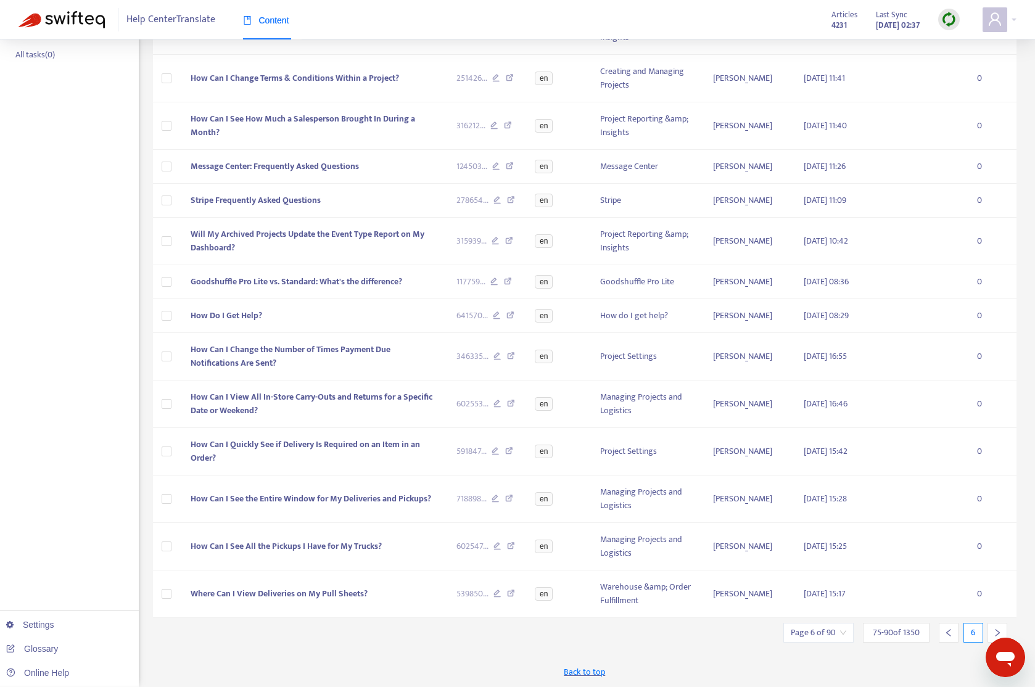
click at [987, 628] on icon "right" at bounding box center [997, 632] width 9 height 9
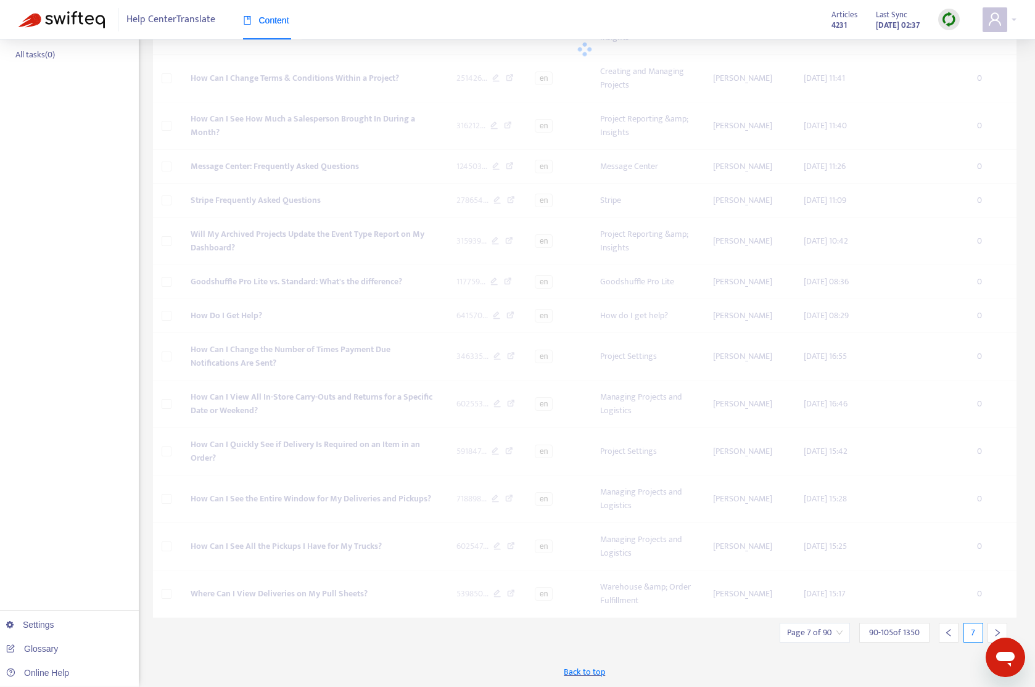
scroll to position [122, 0]
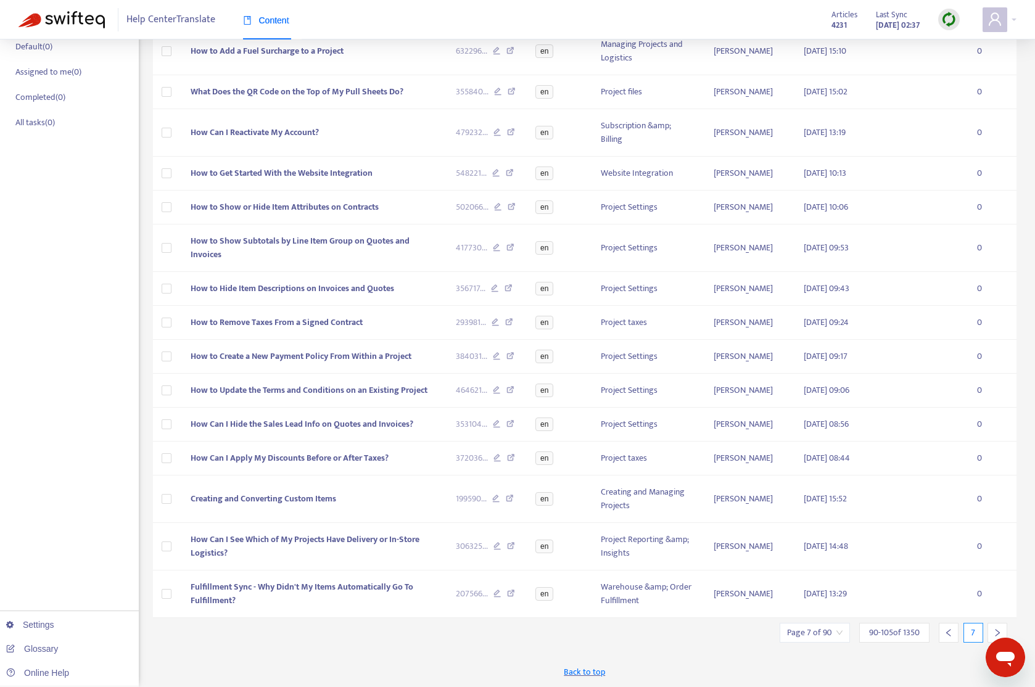
click at [987, 629] on icon "right" at bounding box center [997, 632] width 9 height 9
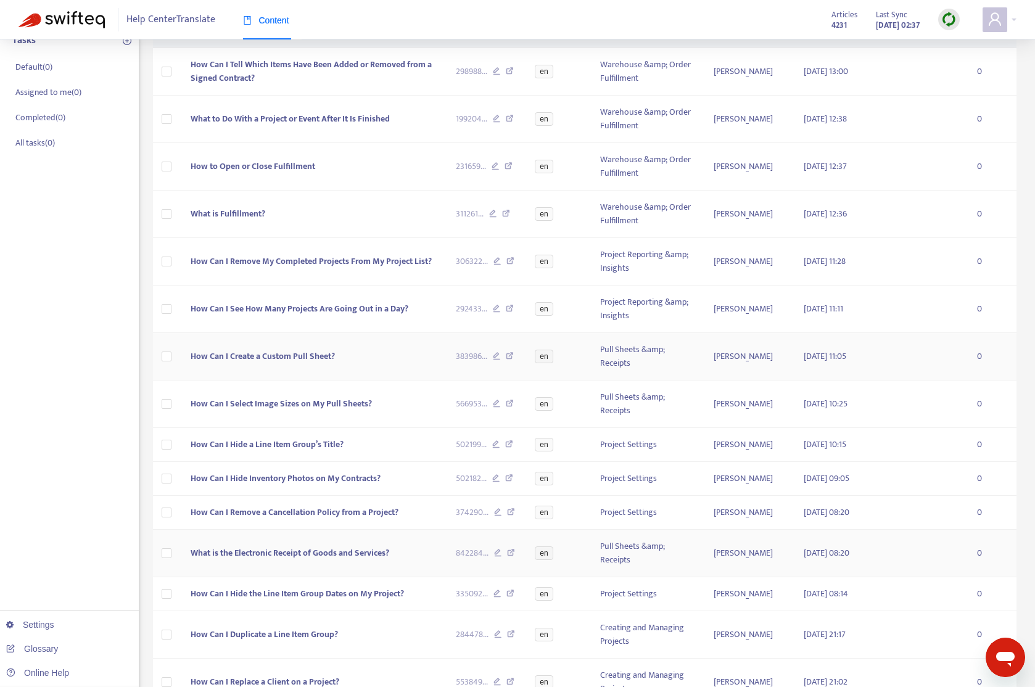
scroll to position [0, 0]
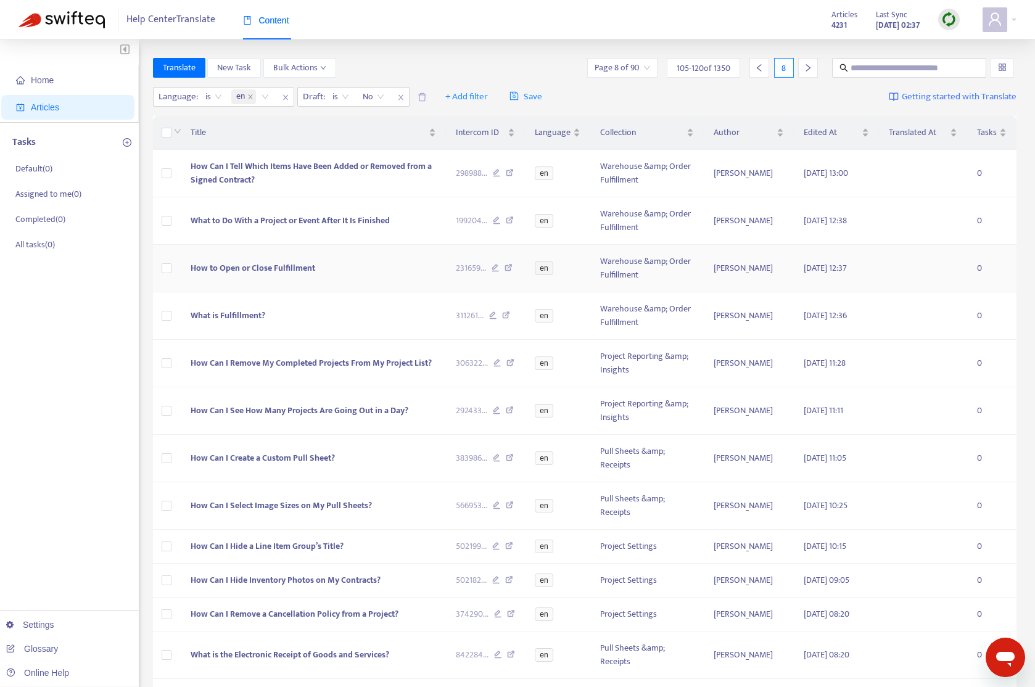
click at [271, 267] on span "How to Open or Close Fulfillment" at bounding box center [253, 268] width 125 height 14
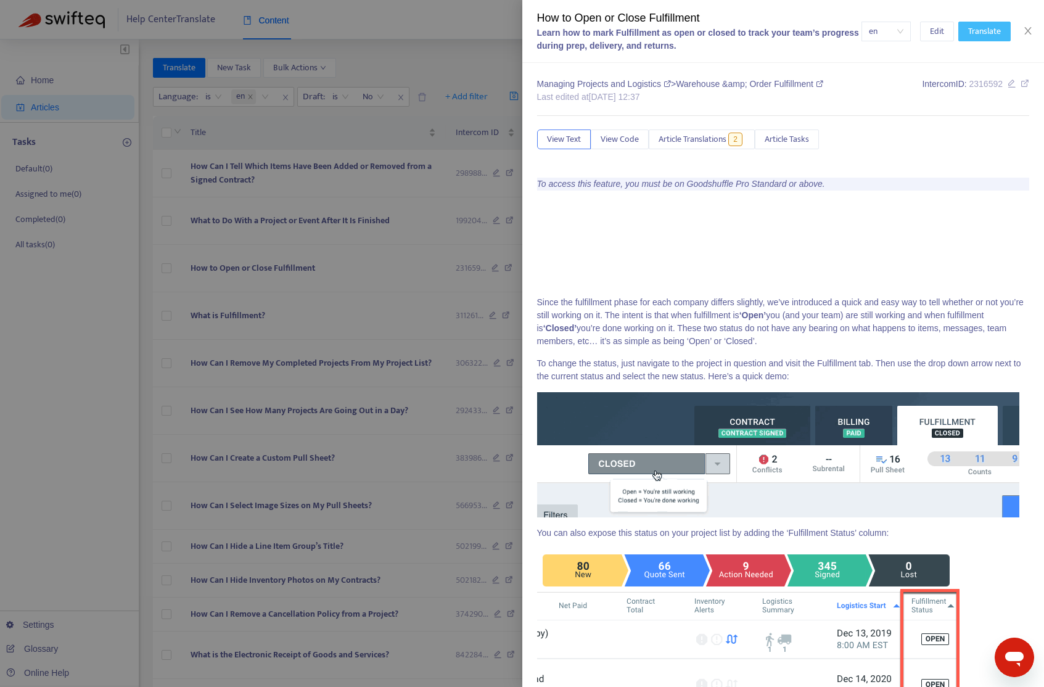
drag, startPoint x: 977, startPoint y: 35, endPoint x: 970, endPoint y: 39, distance: 7.7
click at [977, 35] on span "Translate" at bounding box center [984, 32] width 33 height 14
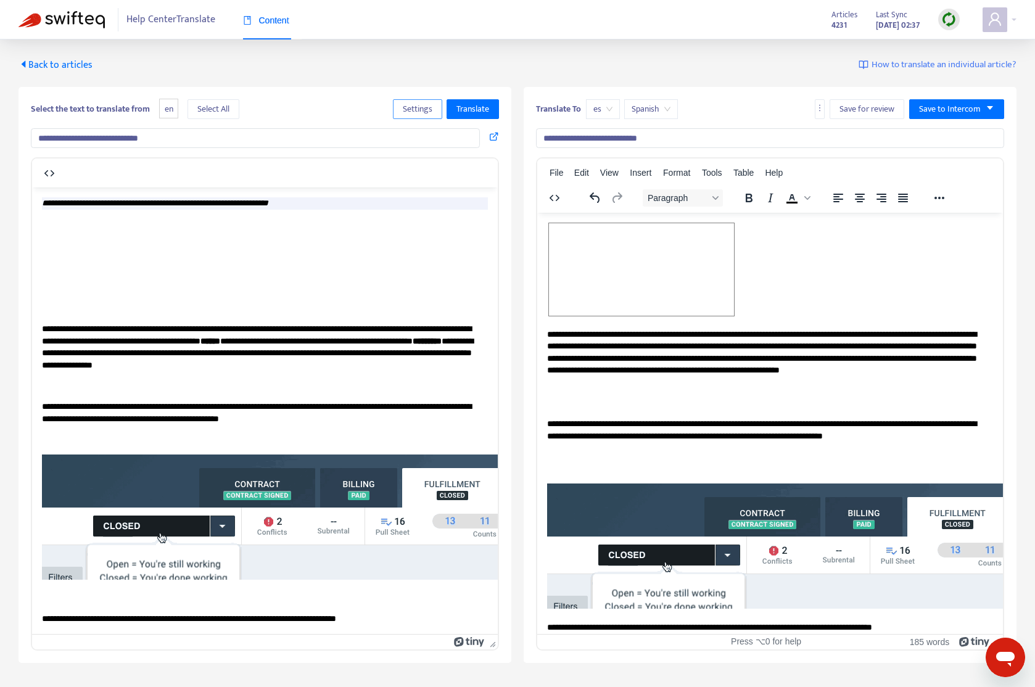
click at [416, 110] on span "Settings" at bounding box center [418, 109] width 30 height 14
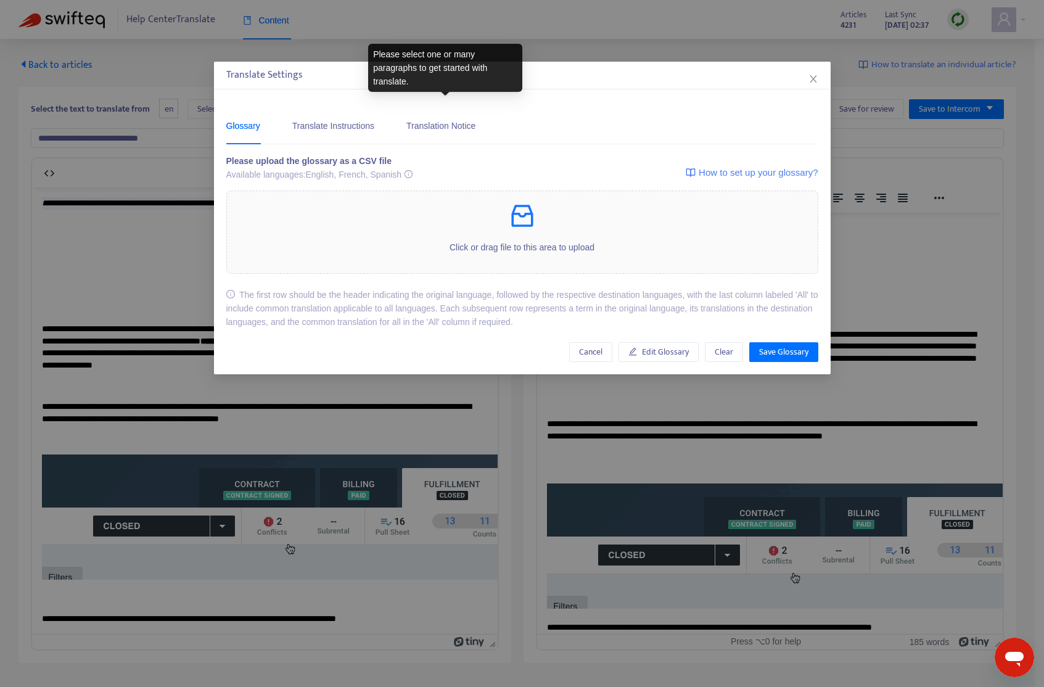
click at [818, 76] on span "Close" at bounding box center [813, 79] width 14 height 10
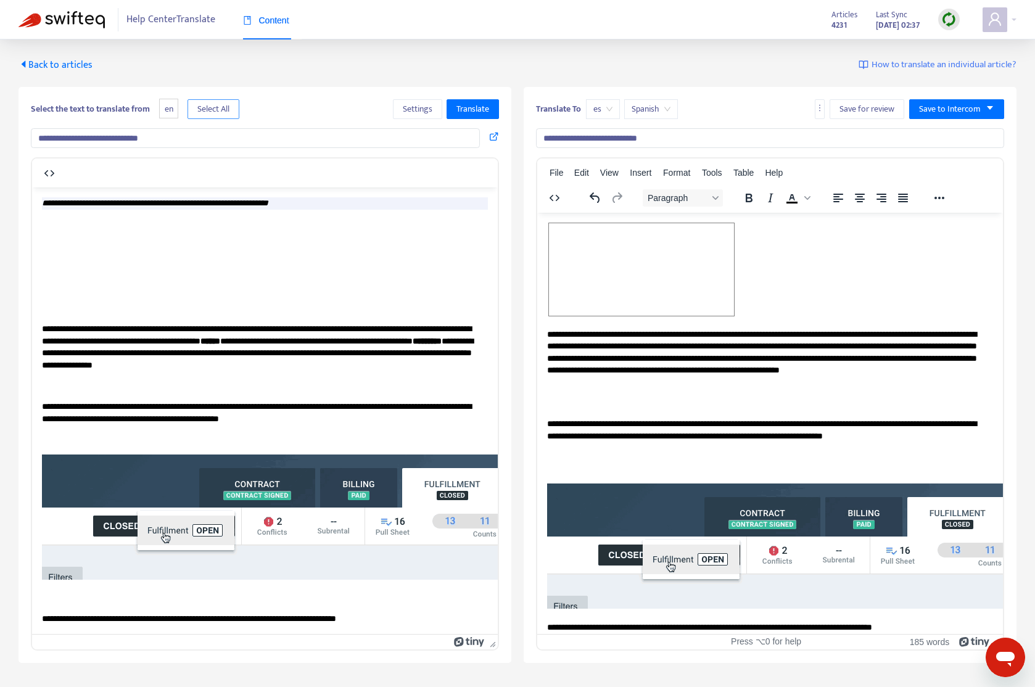
click at [207, 107] on span "Select All" at bounding box center [213, 109] width 32 height 14
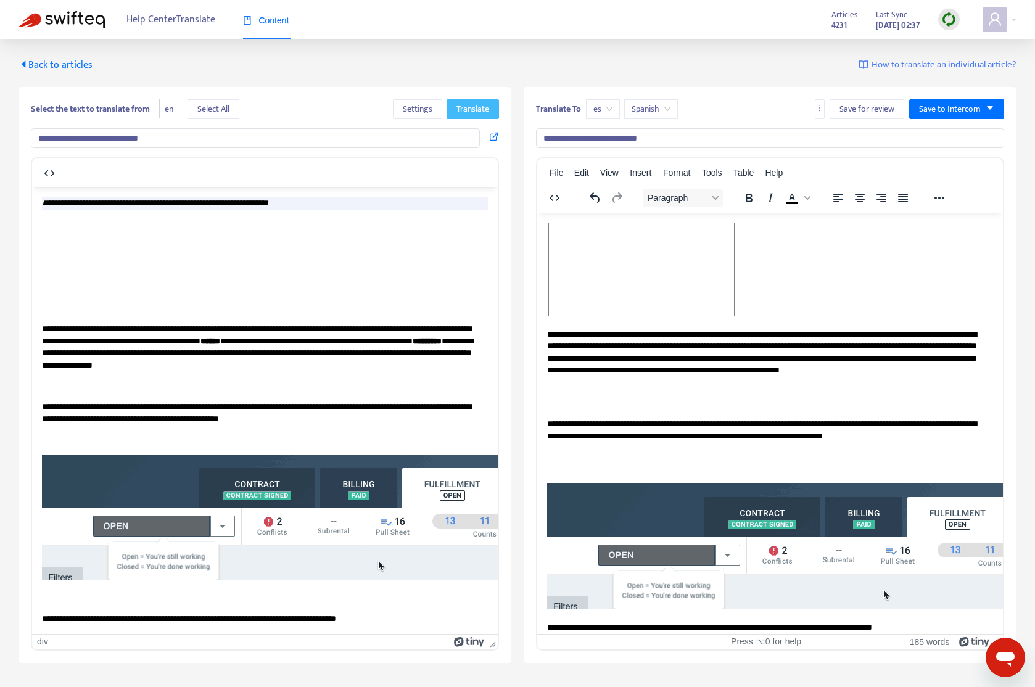
click at [464, 110] on span "Translate" at bounding box center [472, 109] width 33 height 14
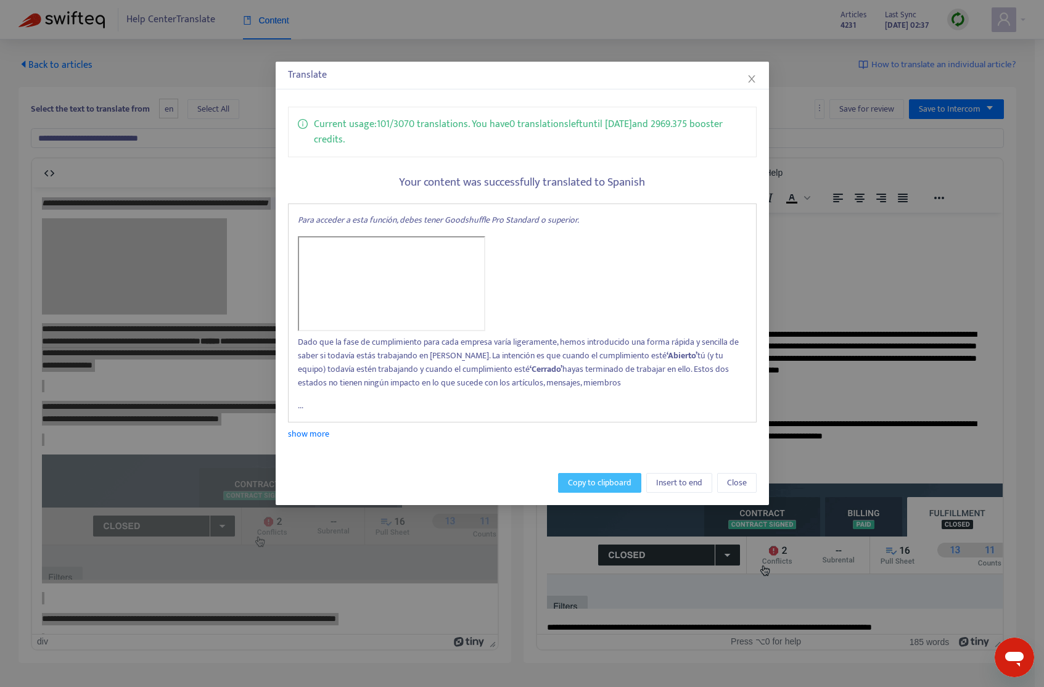
click at [597, 480] on span "Copy to clipboard" at bounding box center [600, 483] width 64 height 14
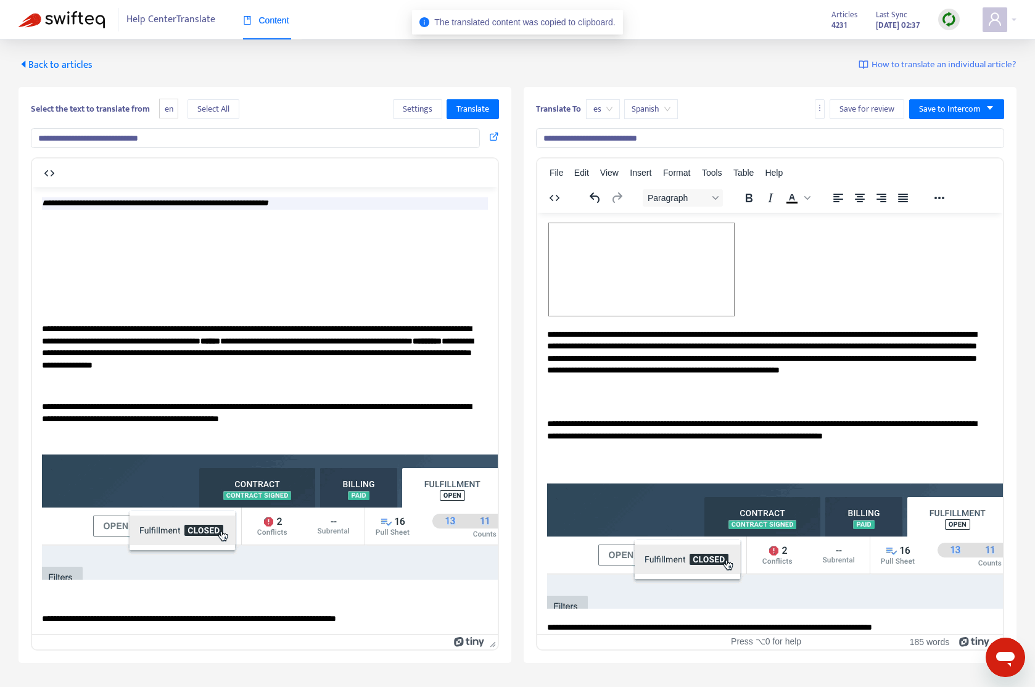
click at [890, 326] on body "**********" at bounding box center [770, 672] width 446 height 901
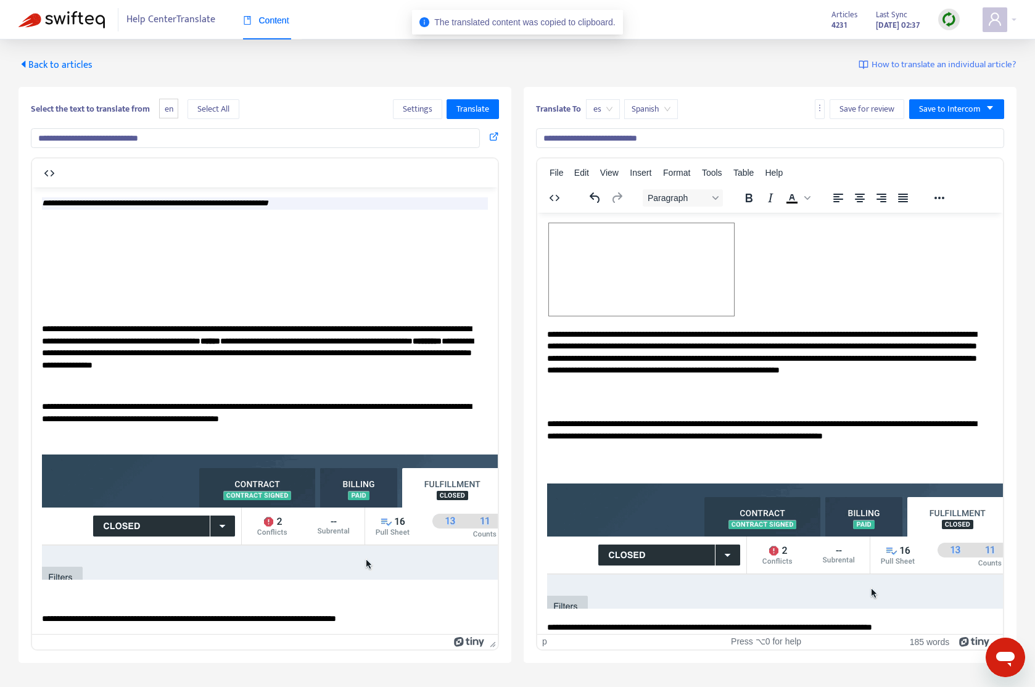
click at [807, 281] on div "Rich Text Area. Press ALT-0 for help." at bounding box center [770, 270] width 446 height 97
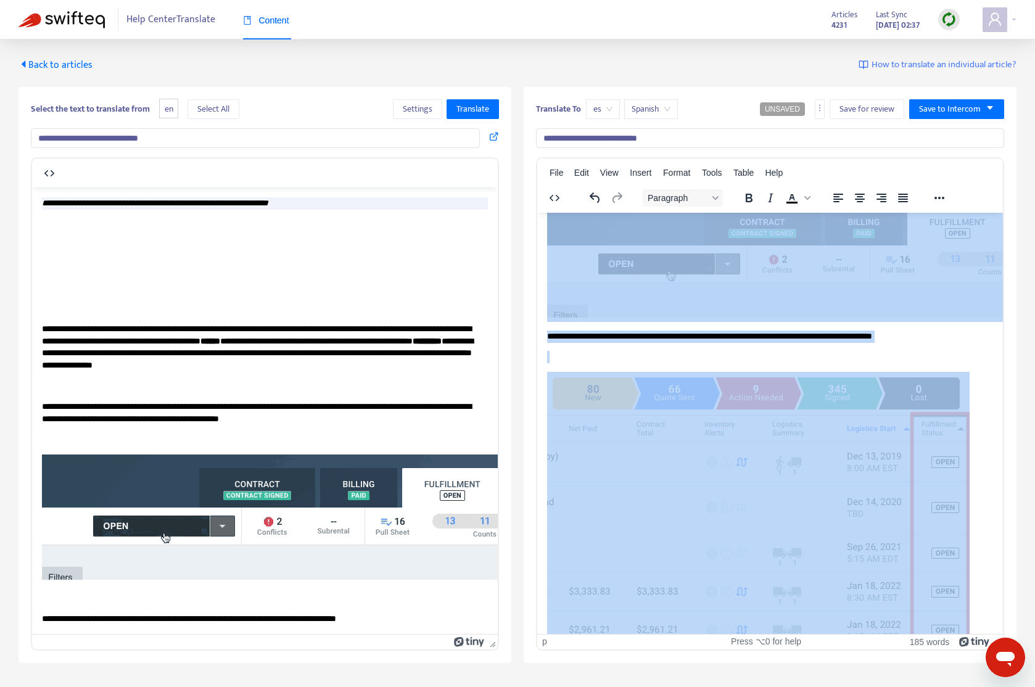
scroll to position [423, 0]
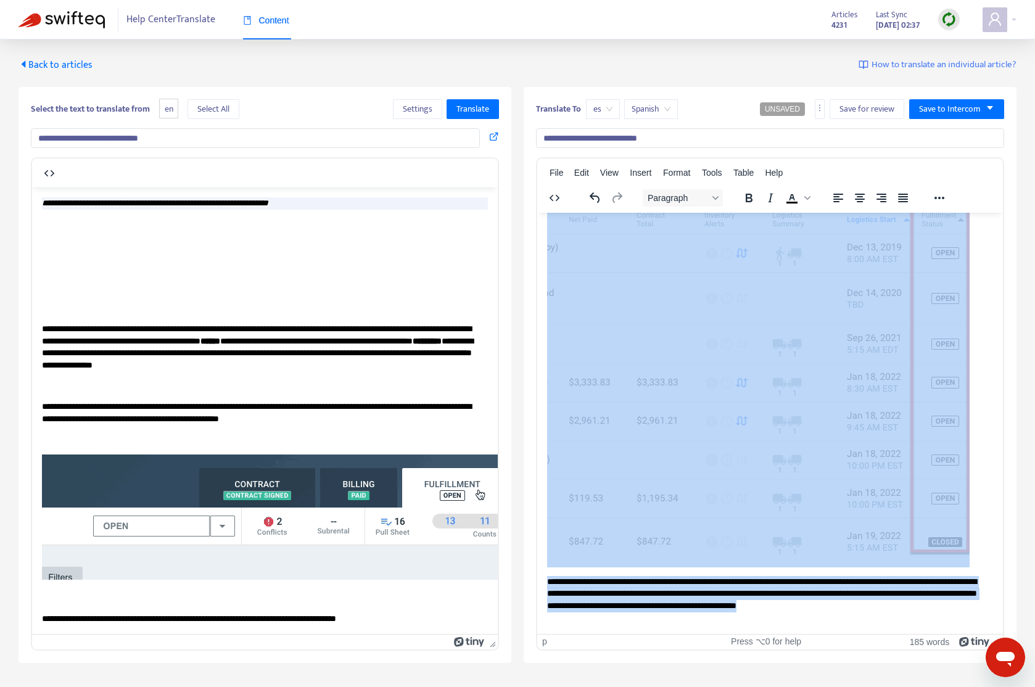
drag, startPoint x: 547, startPoint y: 248, endPoint x: 969, endPoint y: 631, distance: 568.7
click at [972, 633] on html "**********" at bounding box center [769, 215] width 465 height 836
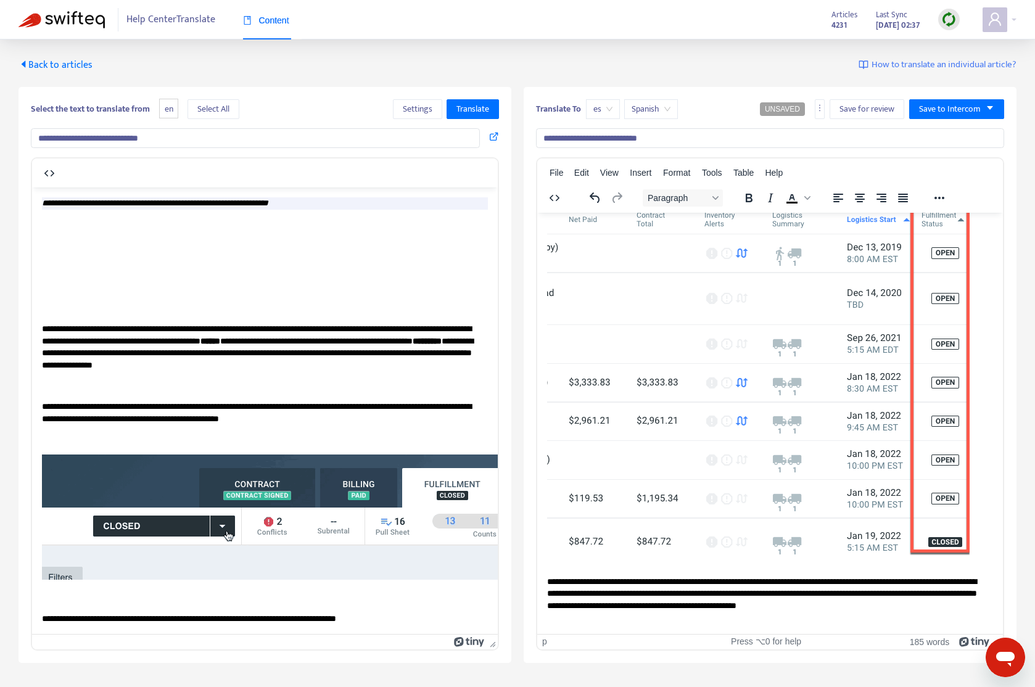
scroll to position [0, 0]
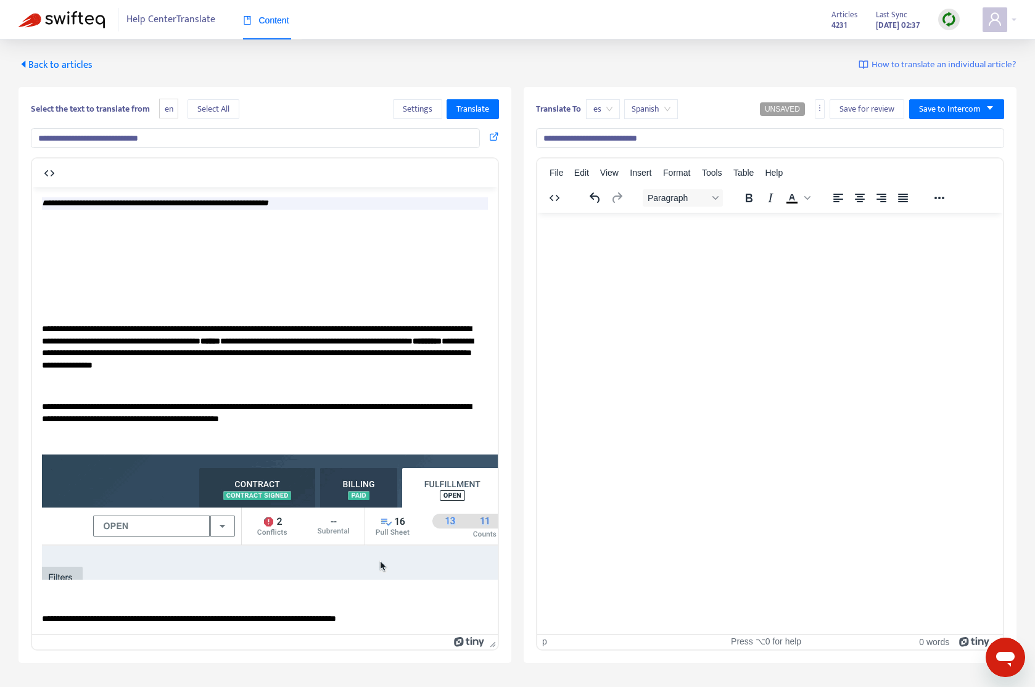
click at [648, 239] on body "Rich Text Area. Press ALT-0 for help." at bounding box center [770, 238] width 446 height 33
click at [582, 227] on div "Rich Text Area. Press ALT-0 for help." at bounding box center [770, 228] width 446 height 12
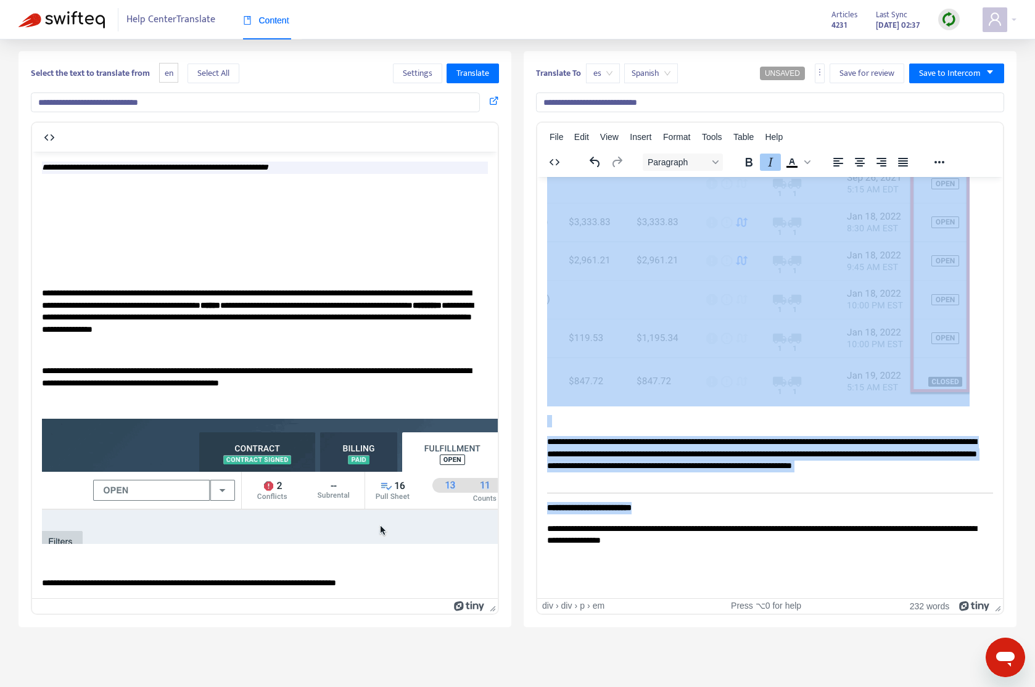
scroll to position [39, 0]
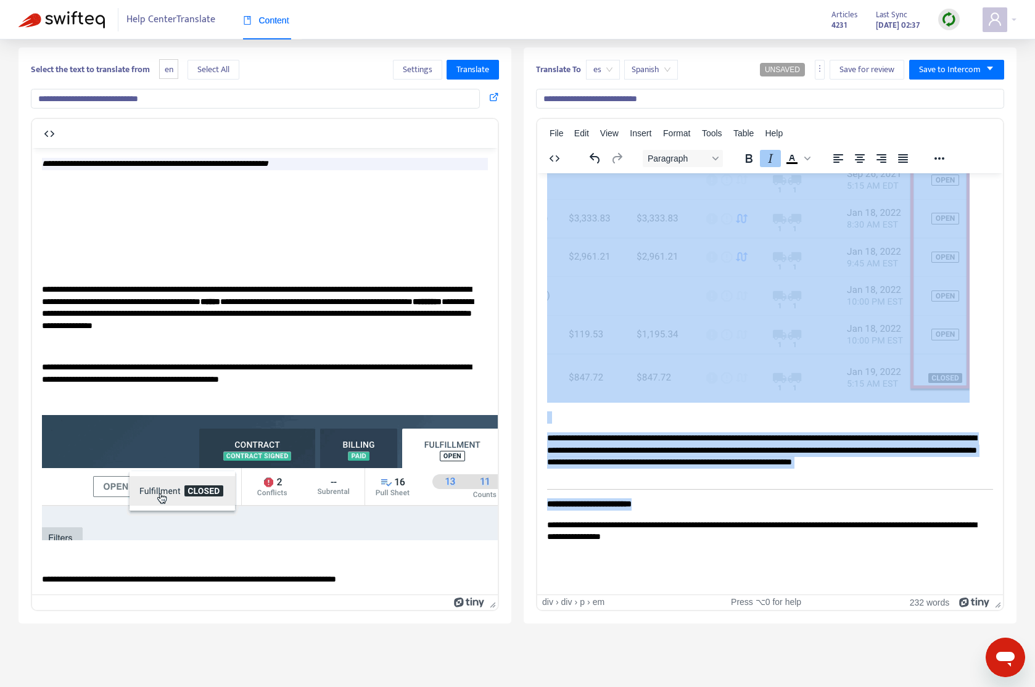
drag, startPoint x: 555, startPoint y: 189, endPoint x: 994, endPoint y: 499, distance: 537.1
click at [916, 550] on div "**********" at bounding box center [770, 40] width 446 height 1047
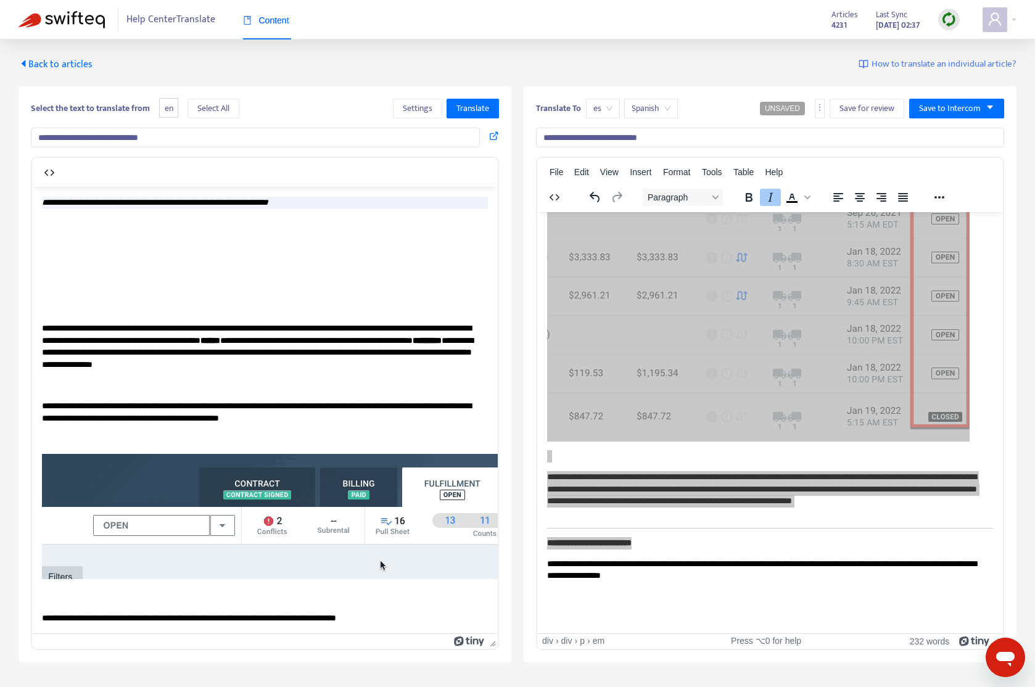
scroll to position [0, 0]
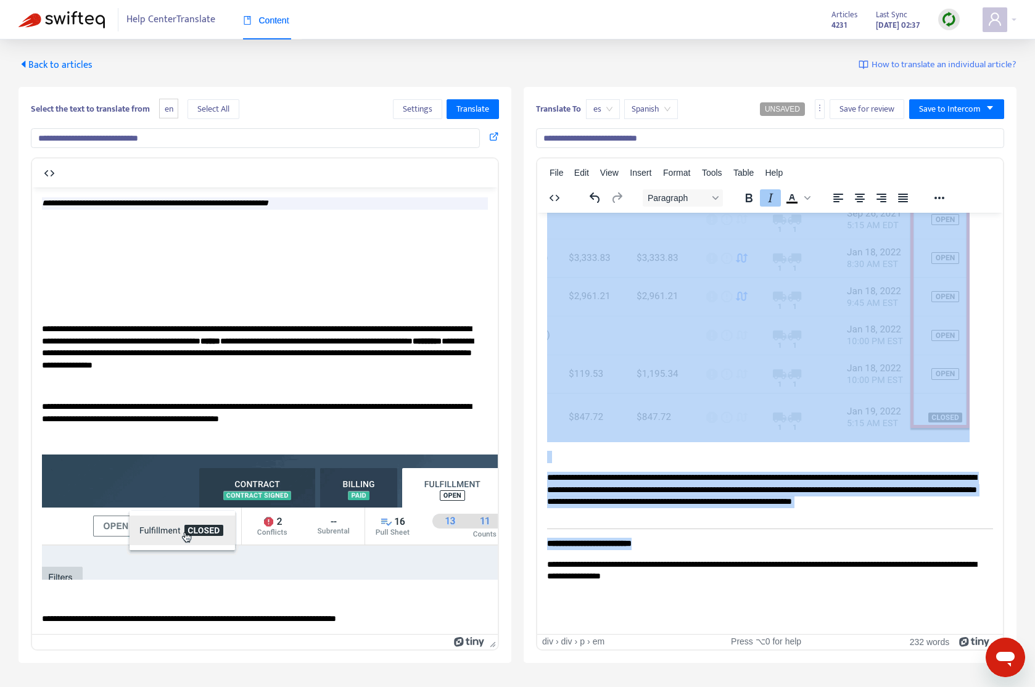
click at [596, 109] on span "es" at bounding box center [602, 109] width 19 height 18
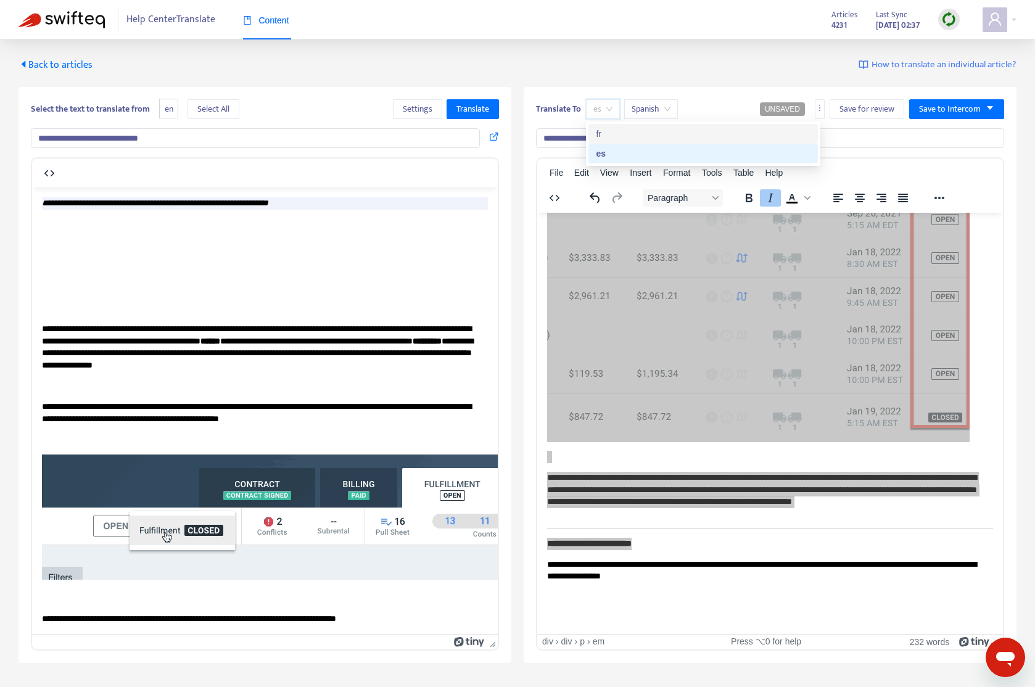
click at [625, 133] on div "fr" at bounding box center [703, 134] width 215 height 14
type input "**********"
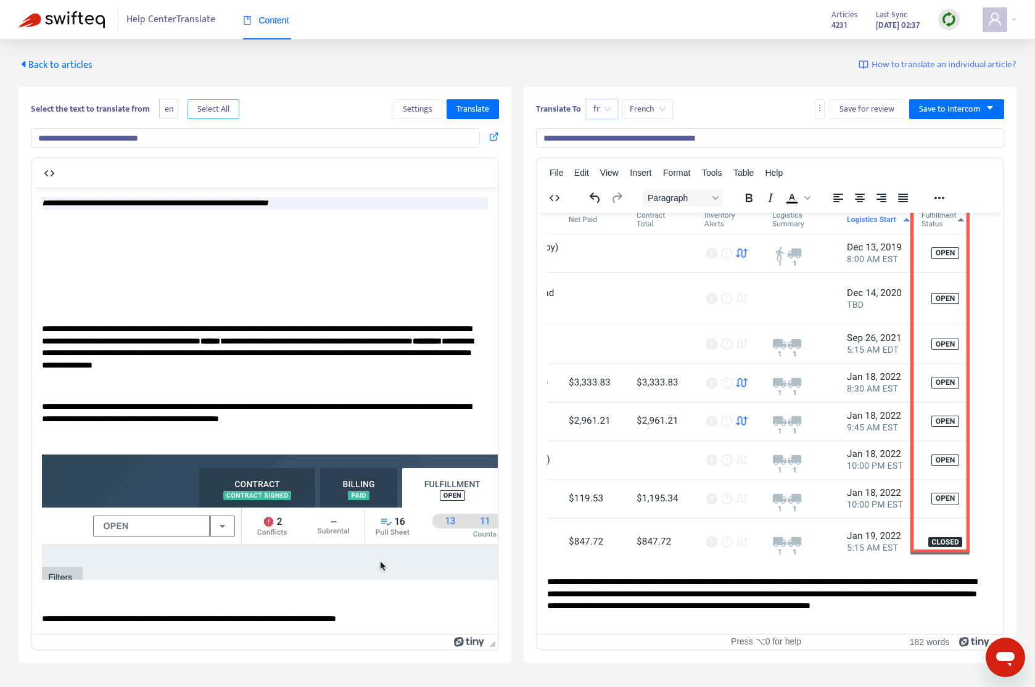
click at [237, 115] on button "Select All" at bounding box center [213, 109] width 52 height 20
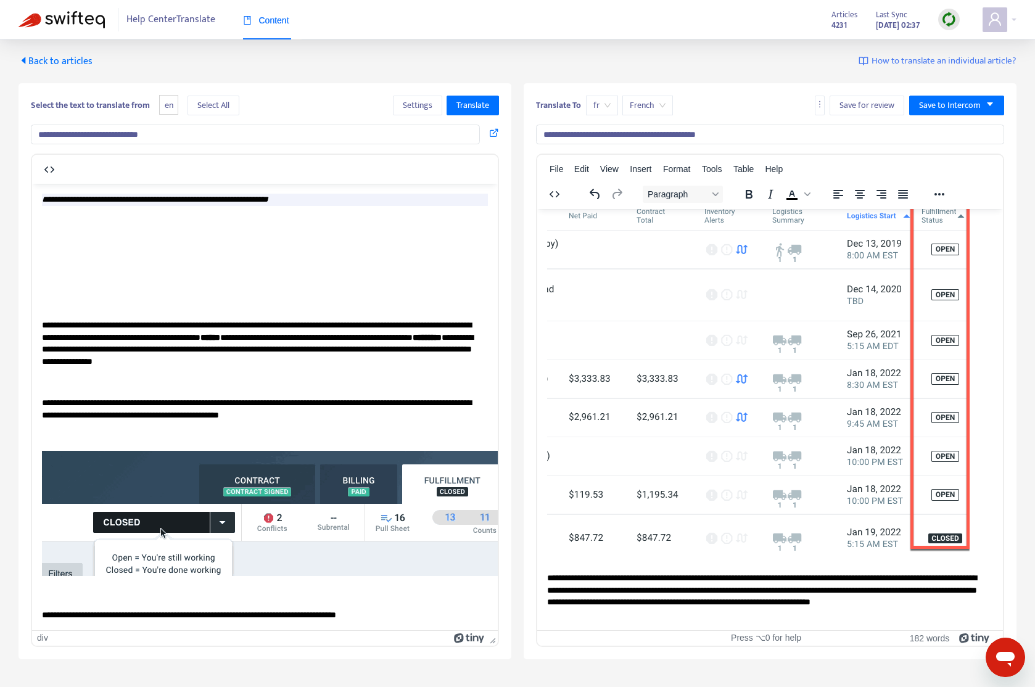
scroll to position [0, 0]
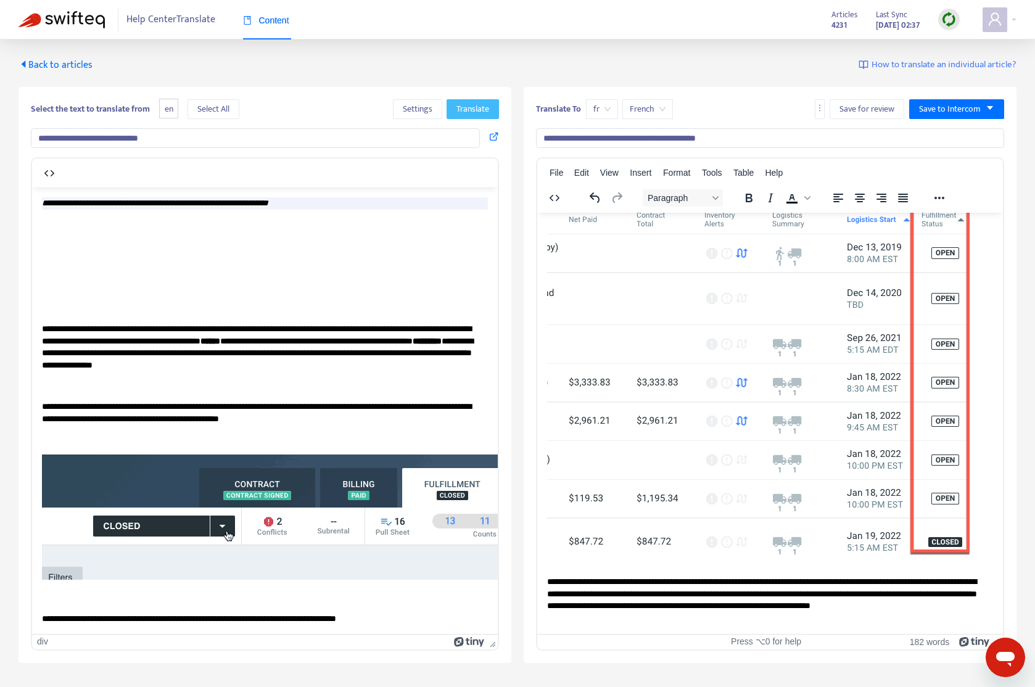
click at [483, 113] on span "Translate" at bounding box center [472, 109] width 33 height 14
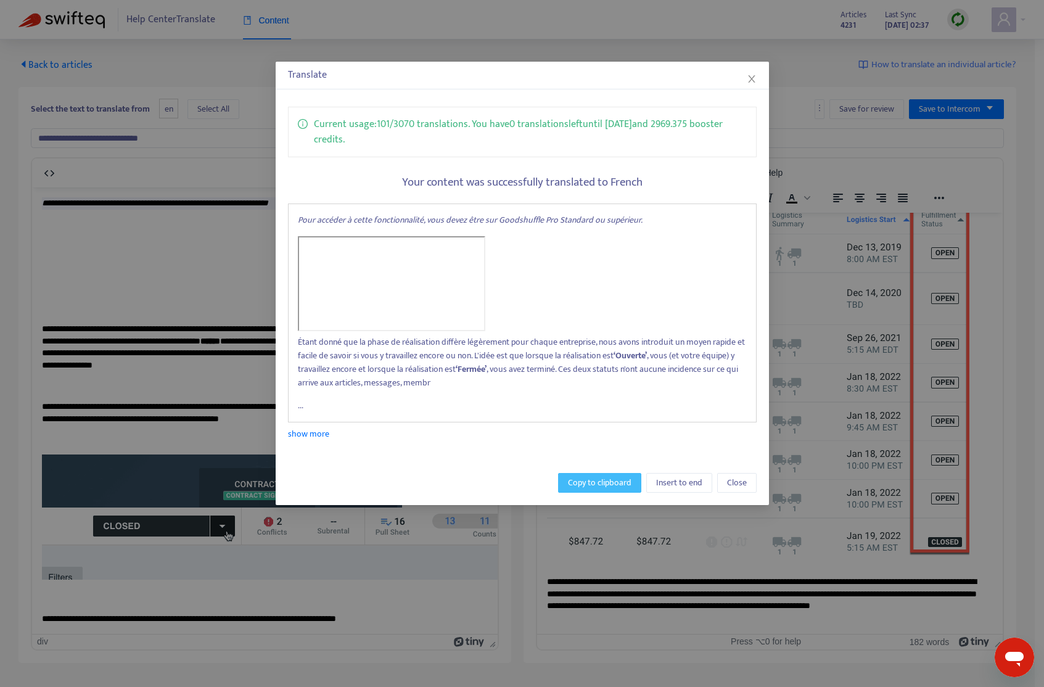
click at [600, 483] on span "Copy to clipboard" at bounding box center [600, 483] width 64 height 14
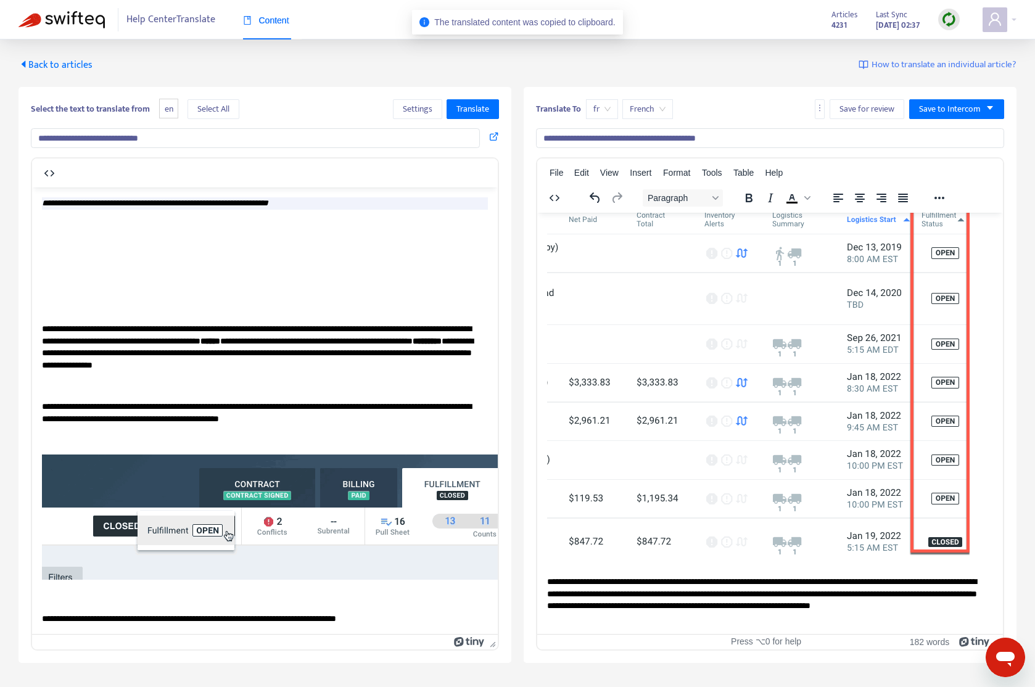
click at [814, 575] on p "**********" at bounding box center [765, 599] width 436 height 48
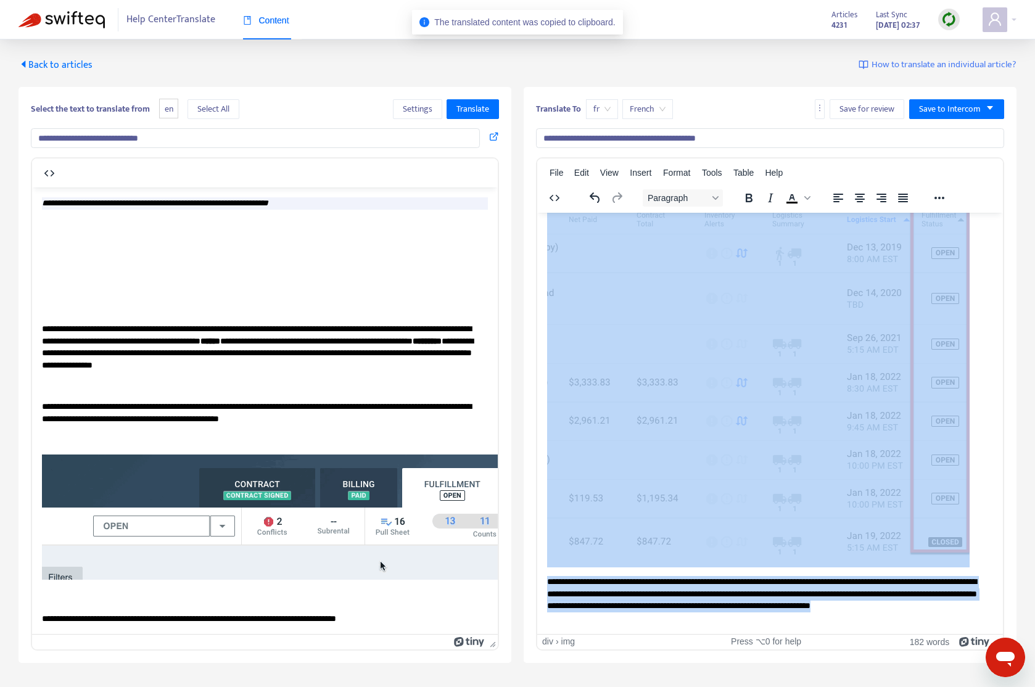
drag, startPoint x: 657, startPoint y: 610, endPoint x: 575, endPoint y: 242, distance: 377.1
click at [575, 242] on body "**********" at bounding box center [770, 178] width 446 height 889
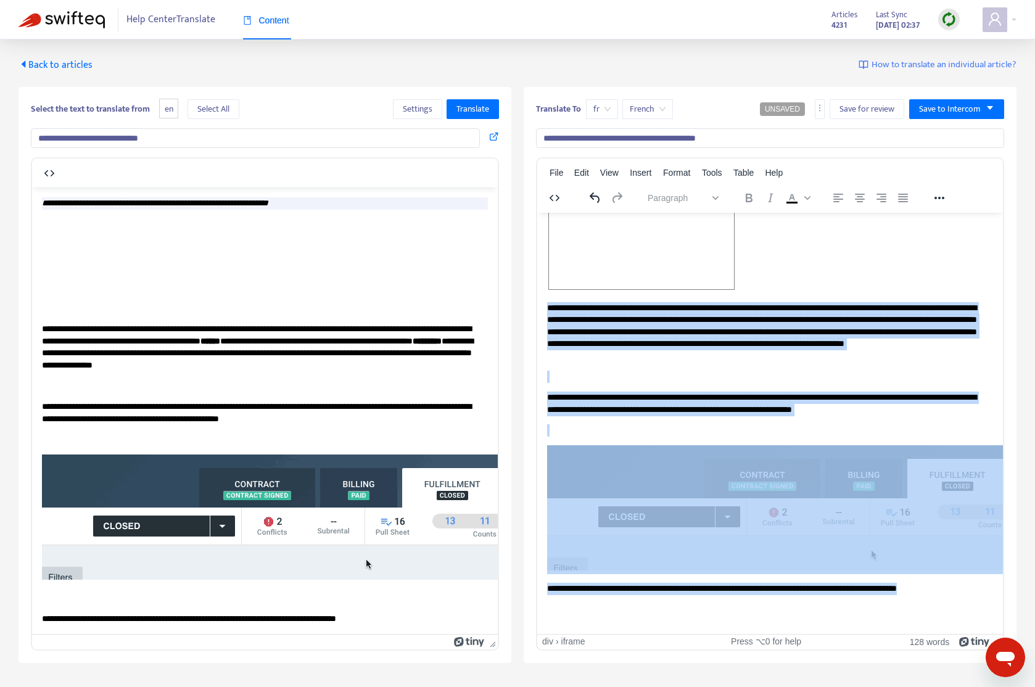
drag, startPoint x: 981, startPoint y: 589, endPoint x: 563, endPoint y: 244, distance: 541.3
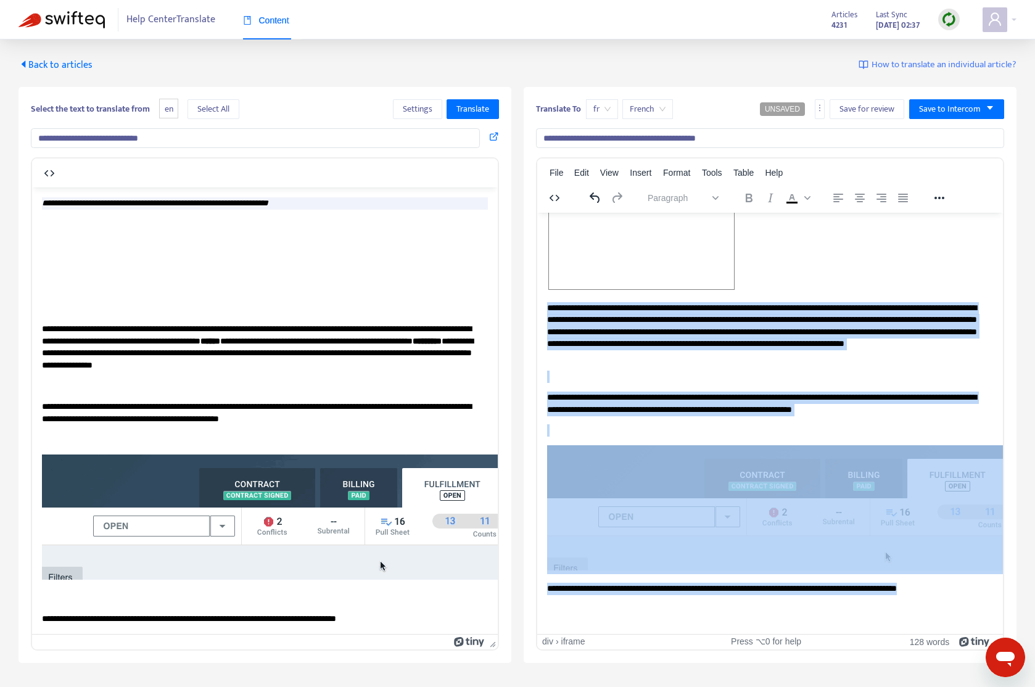
click at [564, 244] on body "**********" at bounding box center [770, 415] width 446 height 440
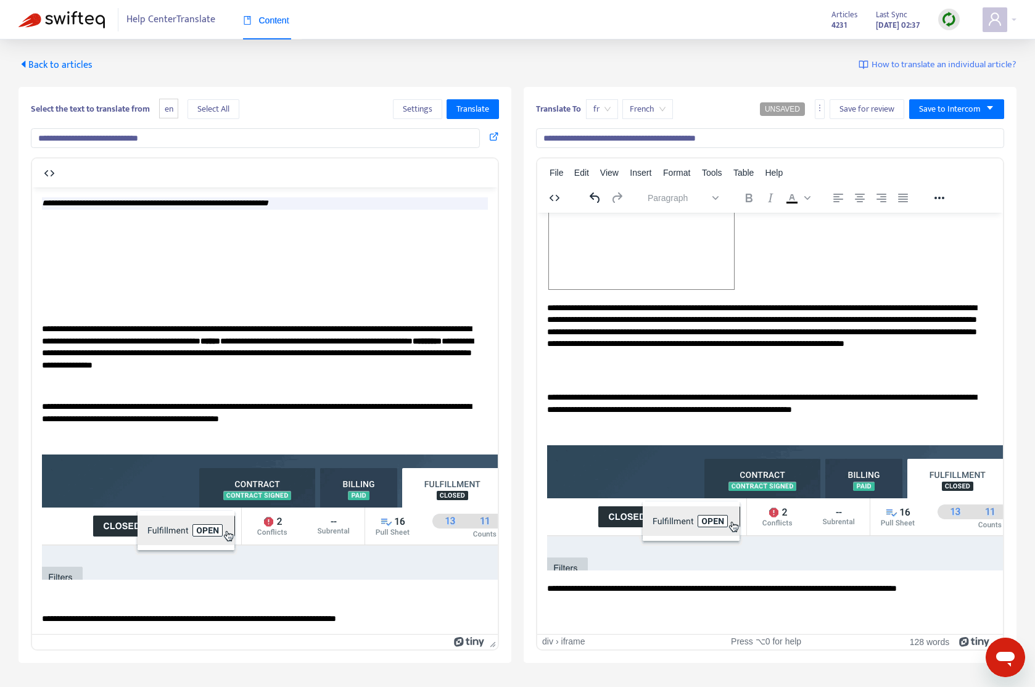
click at [776, 380] on p "Rich Text Area. Press ALT-0 for help." at bounding box center [770, 376] width 446 height 12
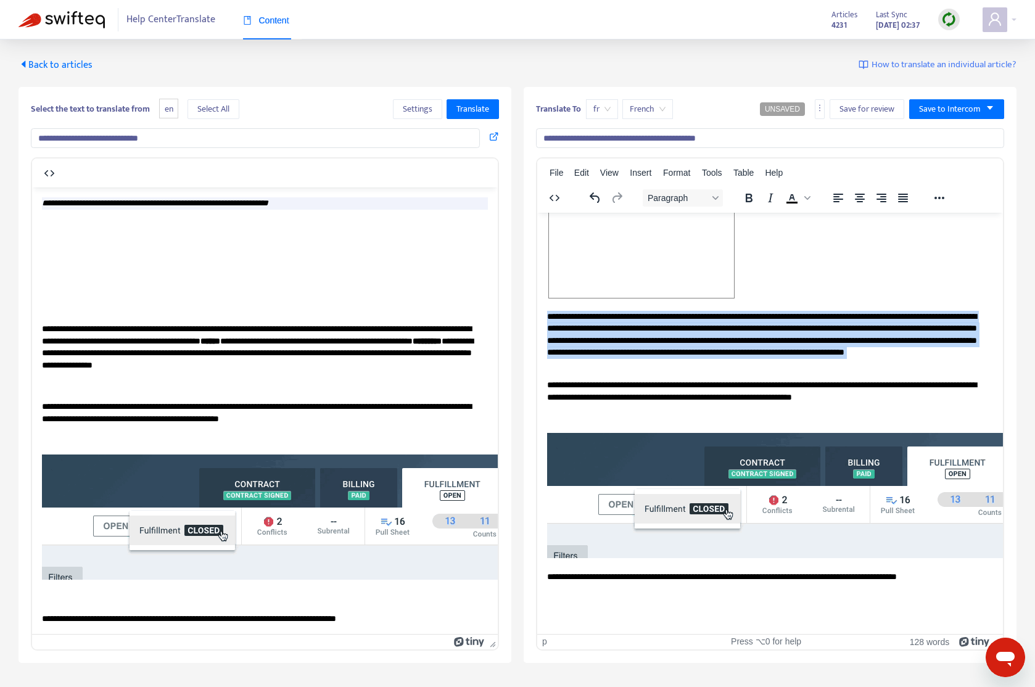
drag, startPoint x: 818, startPoint y: 363, endPoint x: 562, endPoint y: 308, distance: 261.7
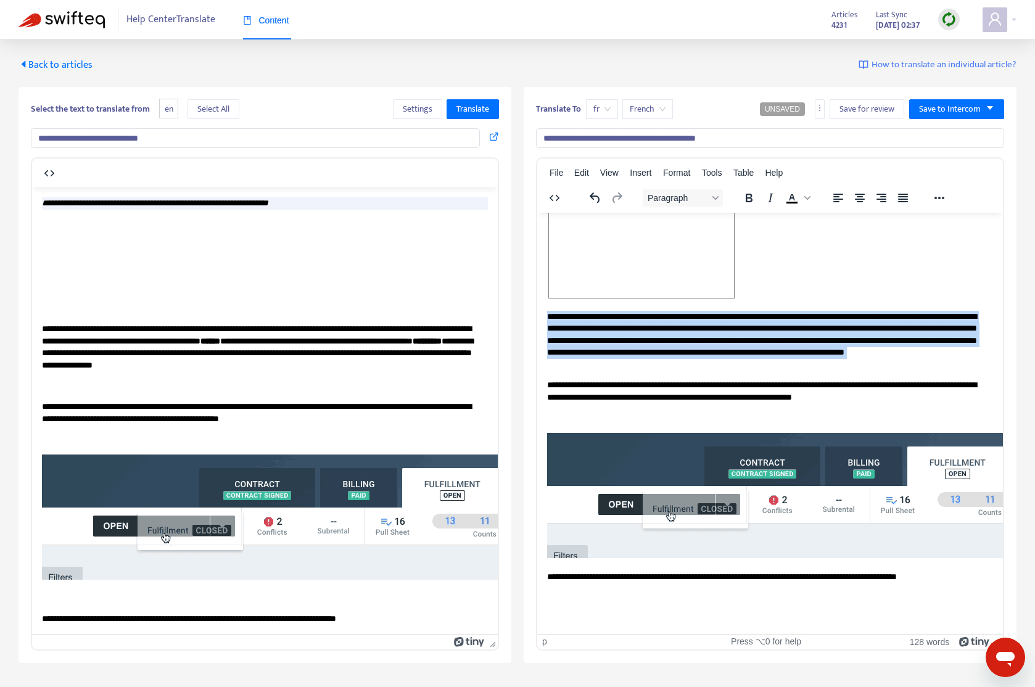
click at [551, 294] on body "**********" at bounding box center [770, 413] width 446 height 419
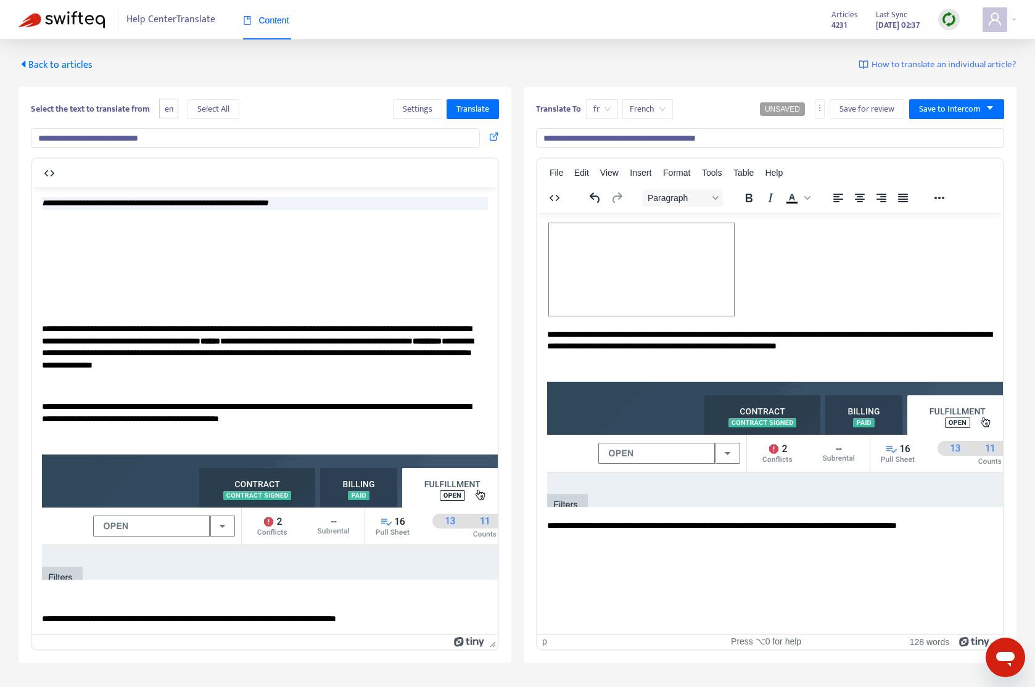
scroll to position [0, 0]
click at [641, 297] on span "Rich Text Area. Press ALT-0 for help." at bounding box center [641, 269] width 185 height 92
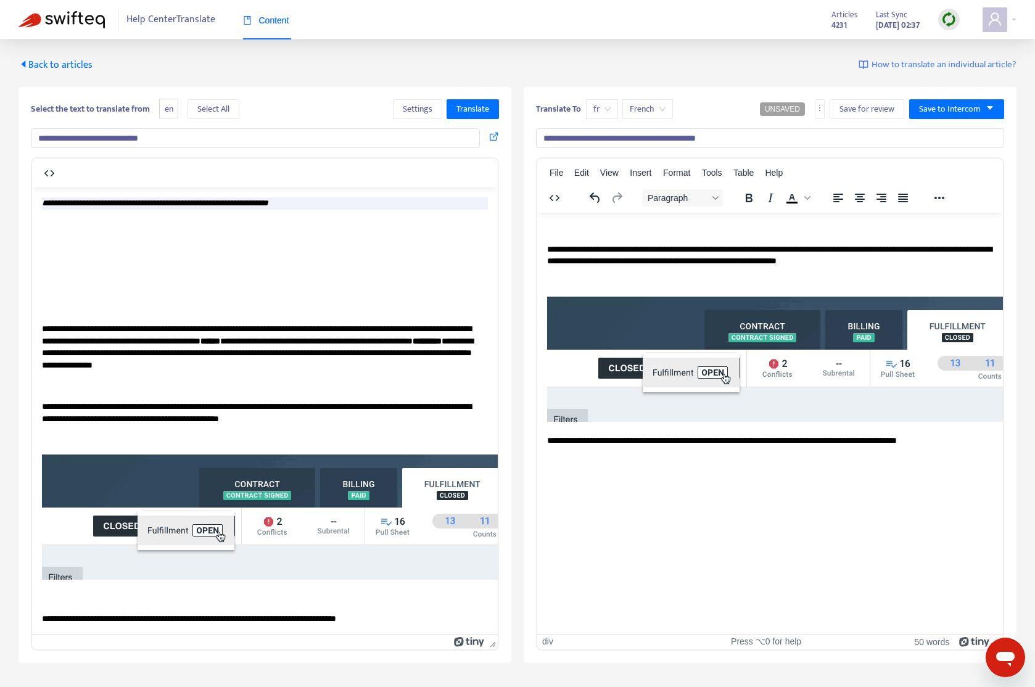
click at [673, 345] on img "Rich Text Area. Press ALT-0 for help." at bounding box center [788, 358] width 482 height 125
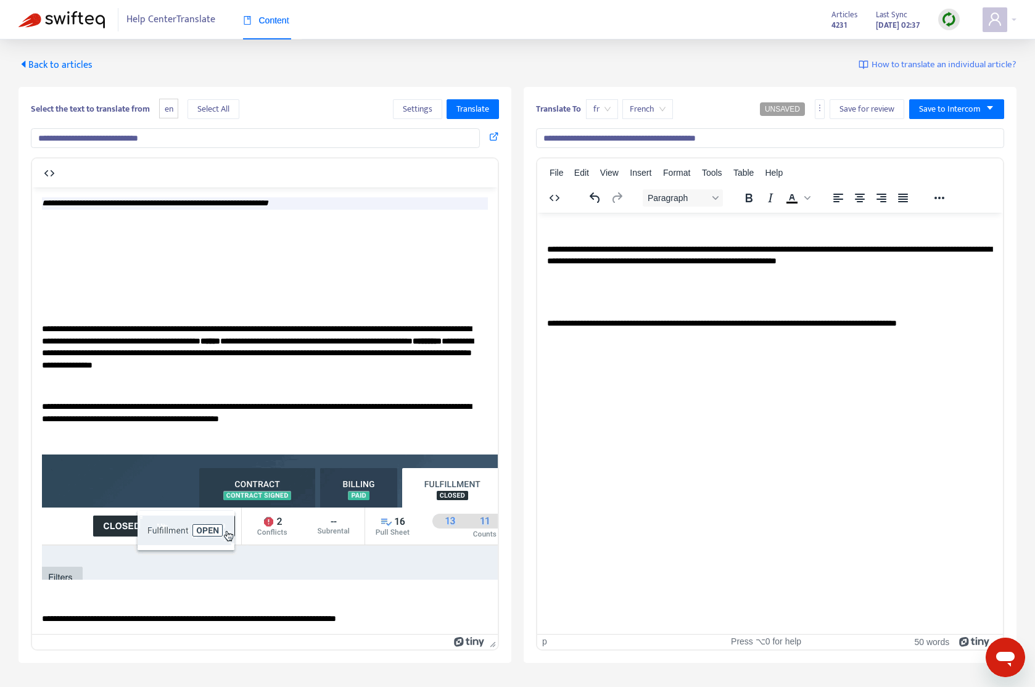
click at [706, 284] on p "Rich Text Area. Press ALT-0 for help." at bounding box center [770, 282] width 446 height 12
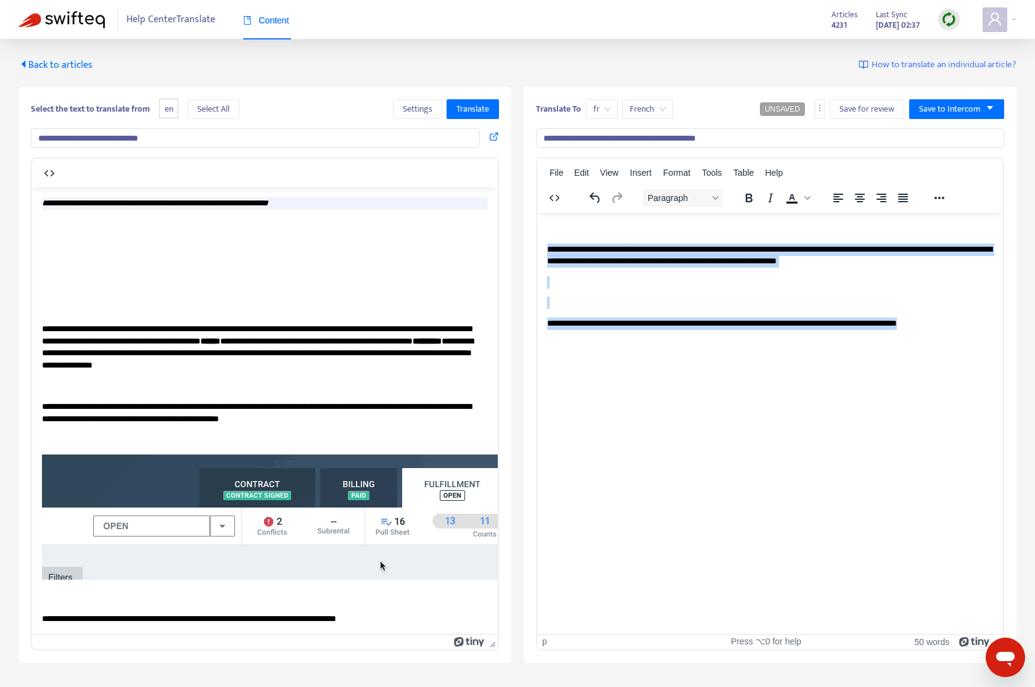
drag, startPoint x: 982, startPoint y: 324, endPoint x: 1073, endPoint y: 459, distance: 162.4
click at [537, 239] on html "**********" at bounding box center [769, 296] width 465 height 168
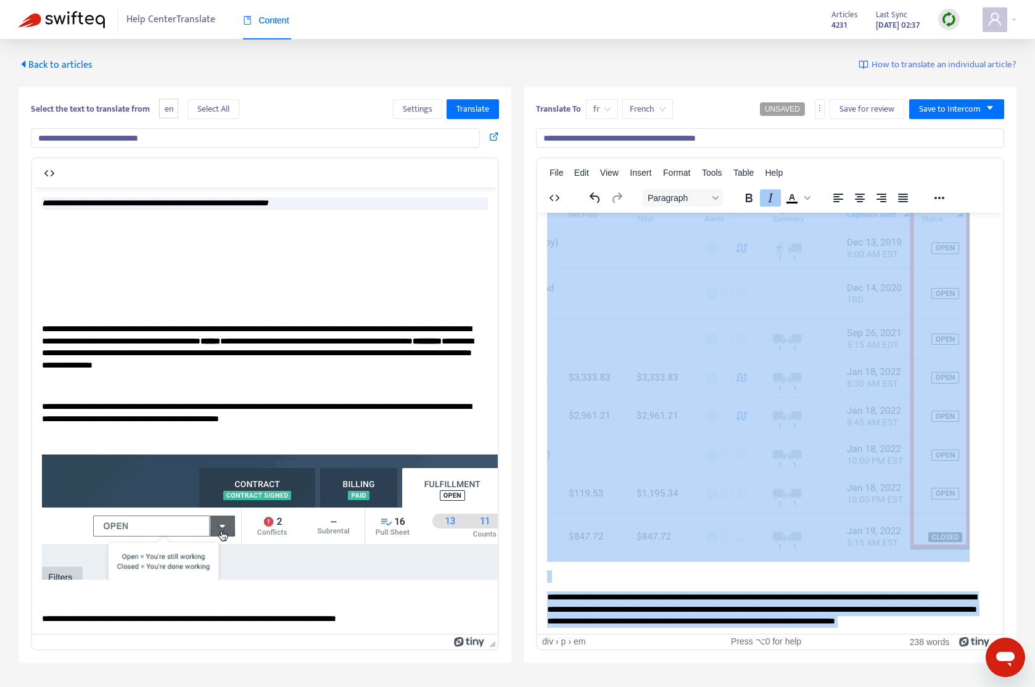
scroll to position [674, 0]
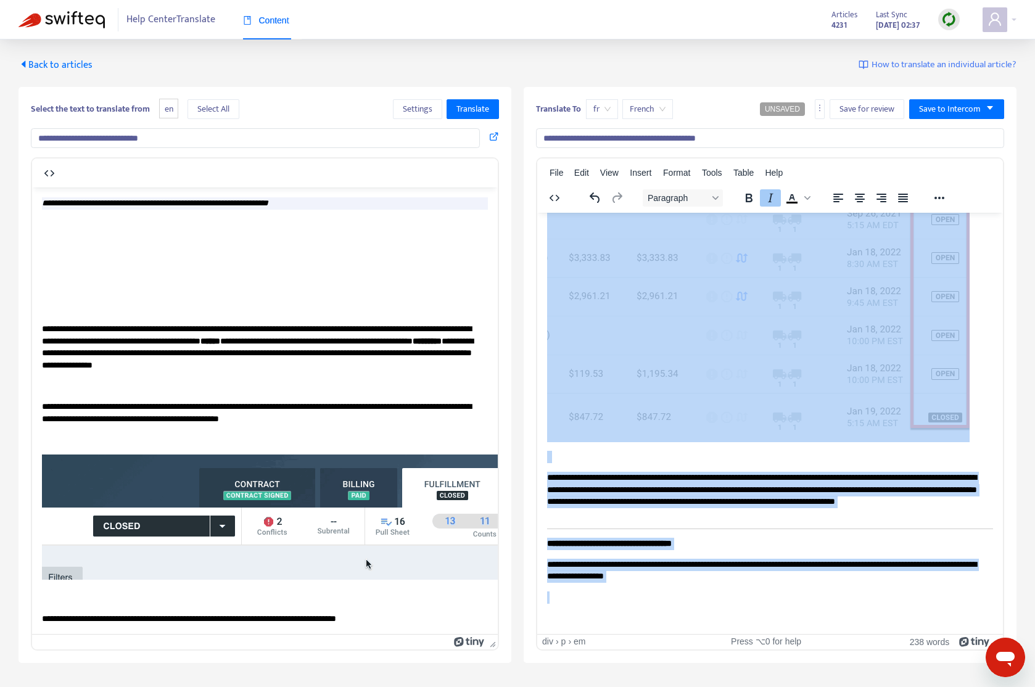
drag, startPoint x: 551, startPoint y: 225, endPoint x: 989, endPoint y: 569, distance: 557.2
click at [954, 609] on body "**********" at bounding box center [770, 89] width 446 height 1067
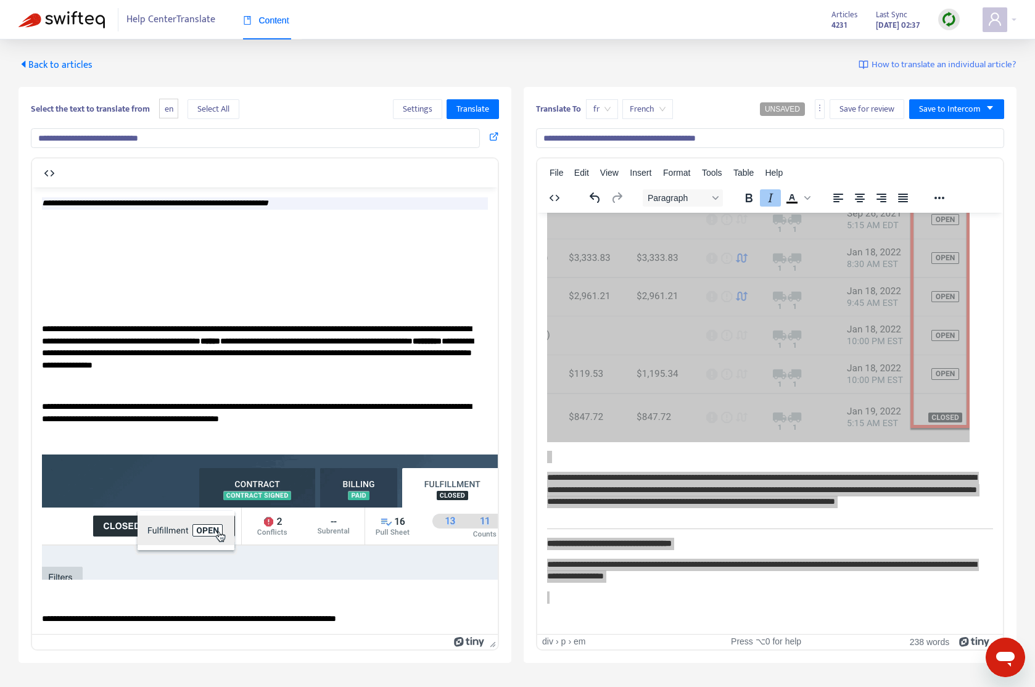
click at [64, 65] on span "Back to articles" at bounding box center [55, 65] width 74 height 17
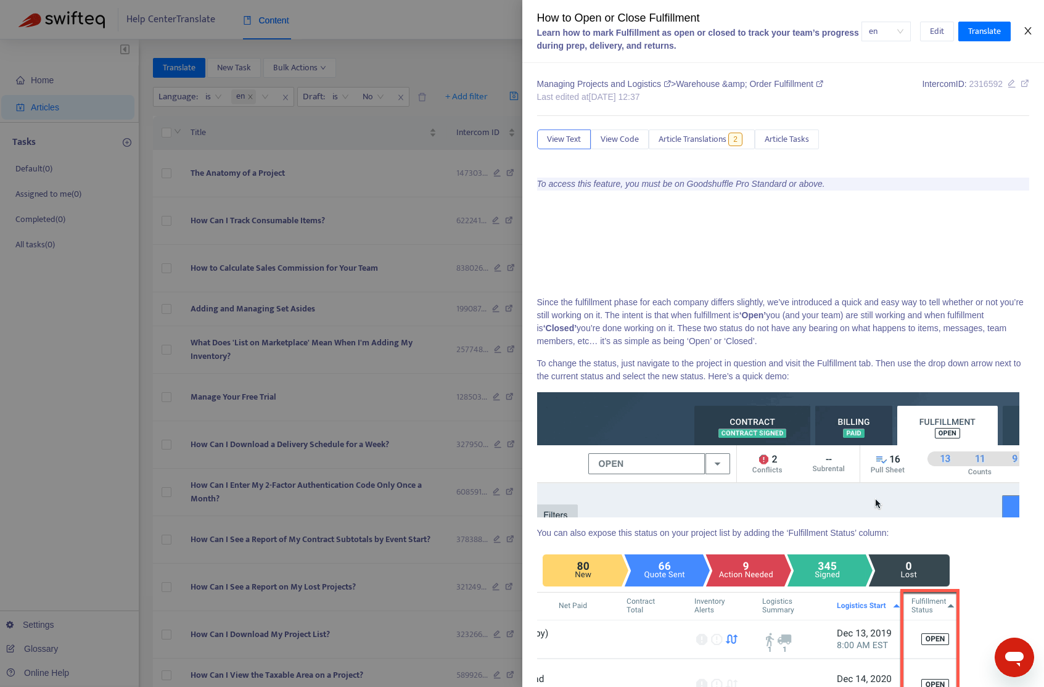
click at [987, 31] on icon "close" at bounding box center [1028, 31] width 10 height 10
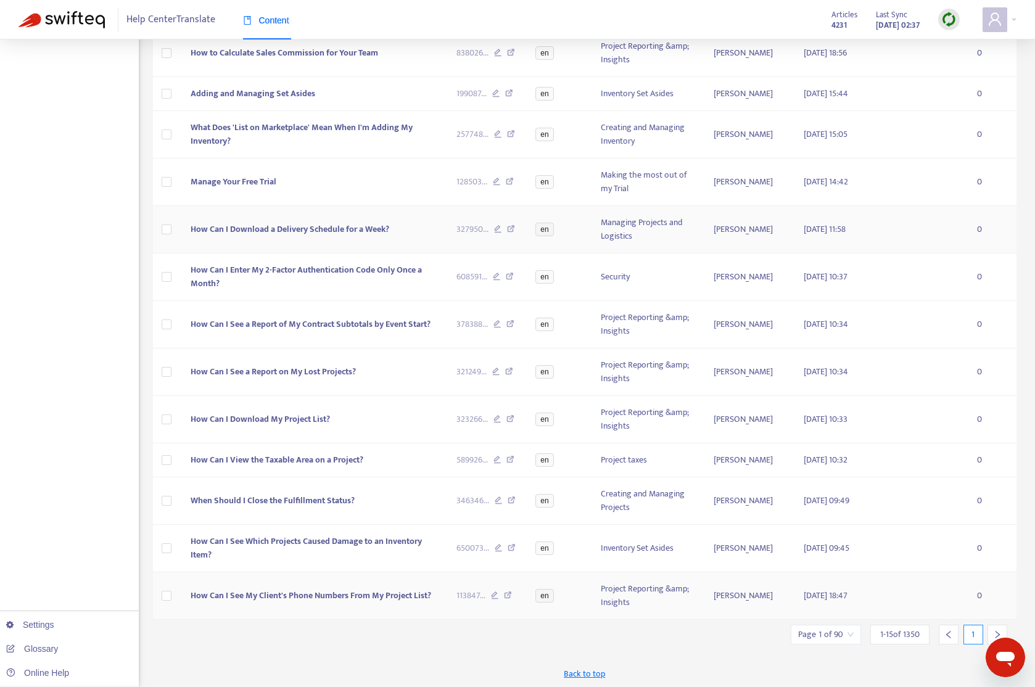
scroll to position [217, 0]
click at [987, 628] on div at bounding box center [997, 633] width 20 height 20
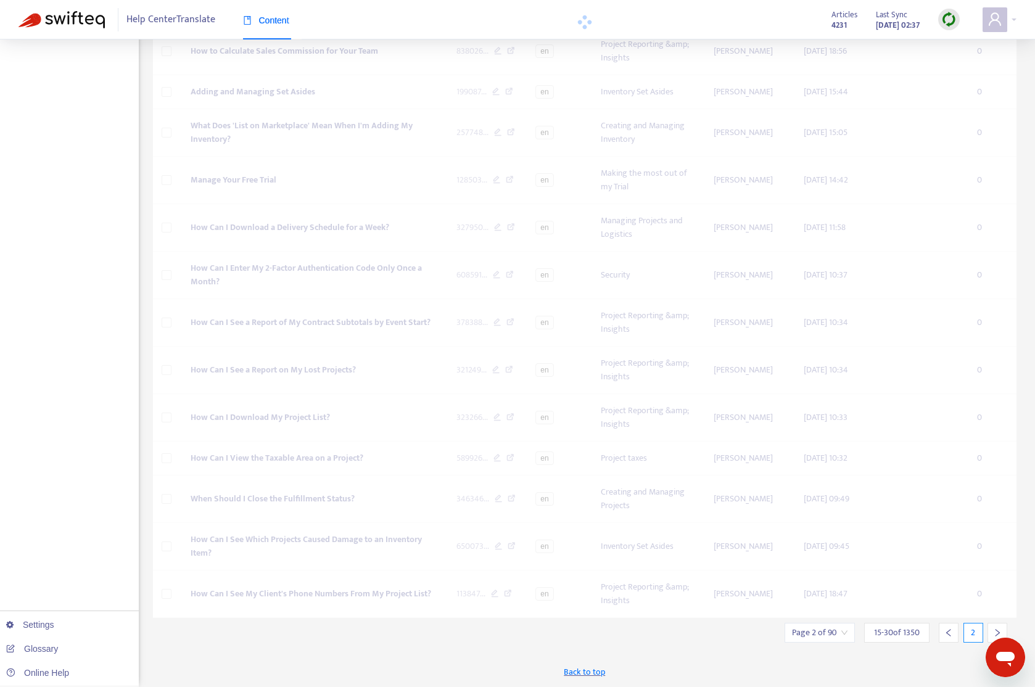
click at [987, 628] on div at bounding box center [997, 633] width 20 height 20
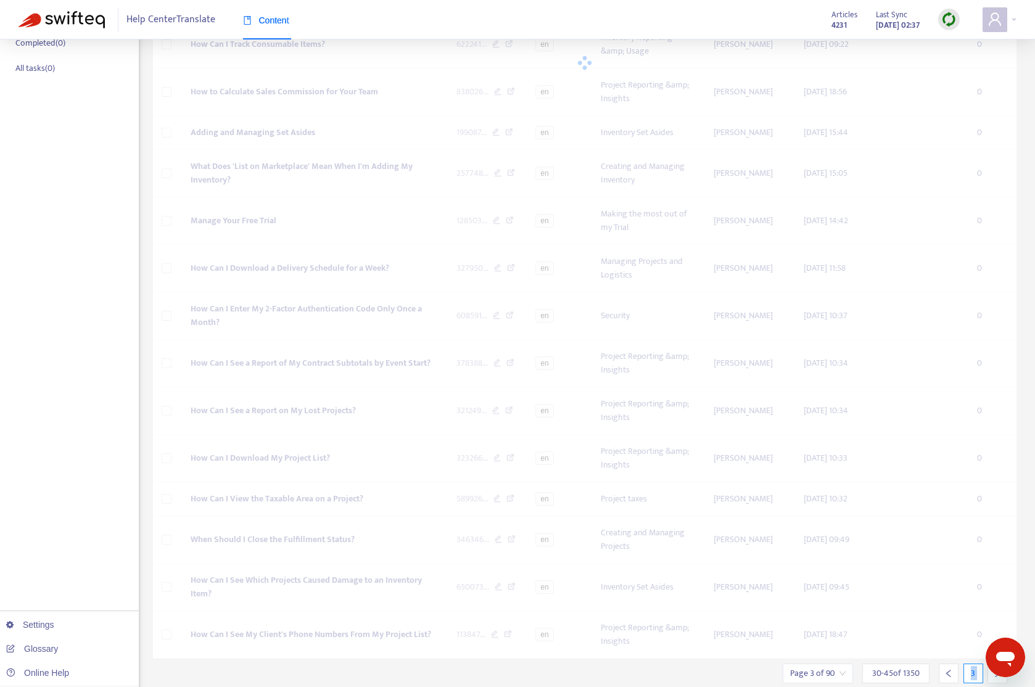
click at [987, 663] on div at bounding box center [997, 673] width 20 height 20
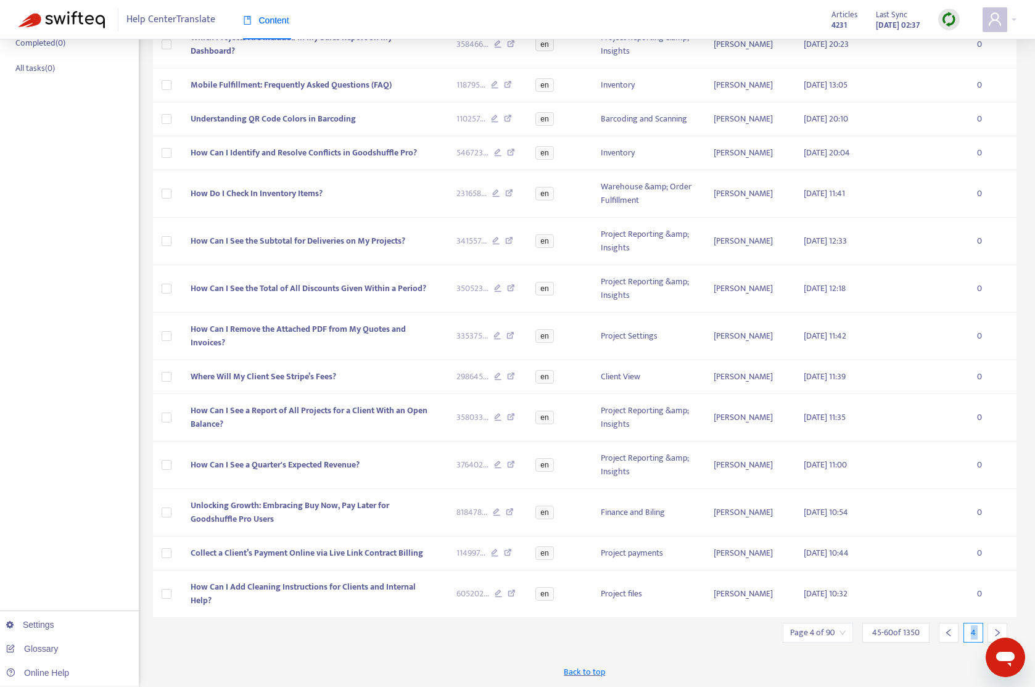
click at [987, 628] on div at bounding box center [997, 633] width 20 height 20
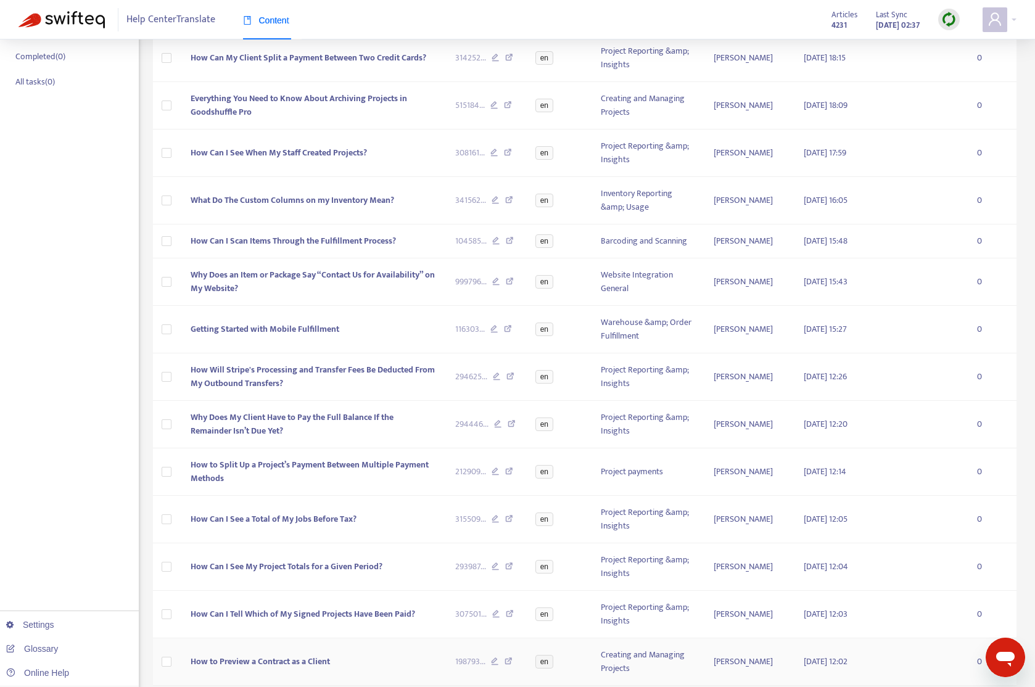
click at [987, 638] on td "0" at bounding box center [991, 661] width 49 height 47
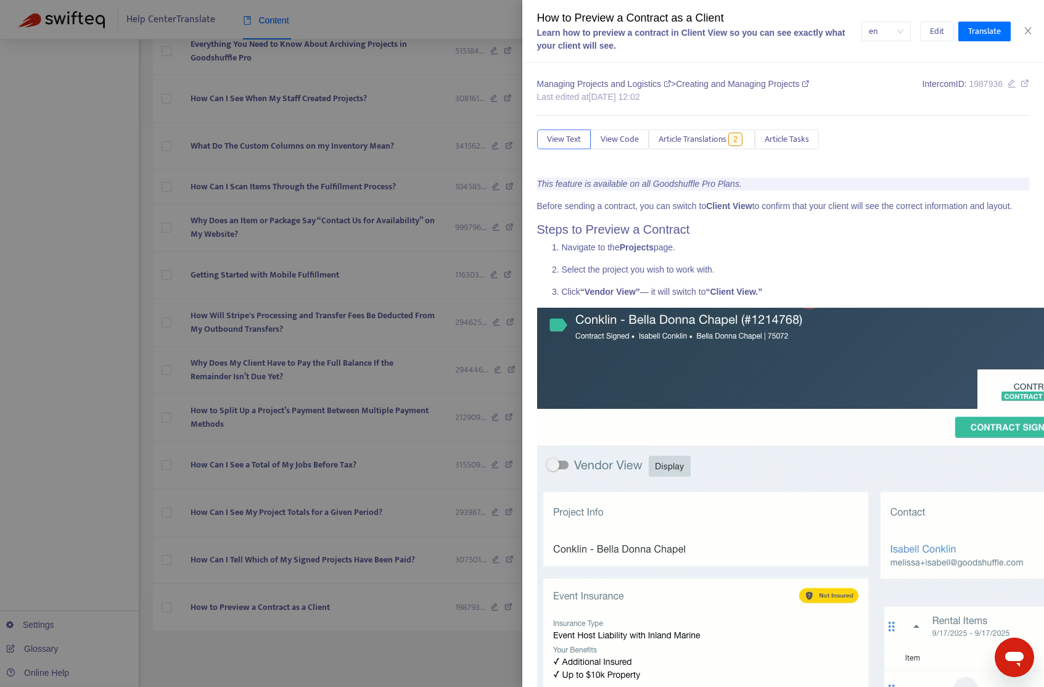
click at [382, 606] on div at bounding box center [522, 343] width 1044 height 687
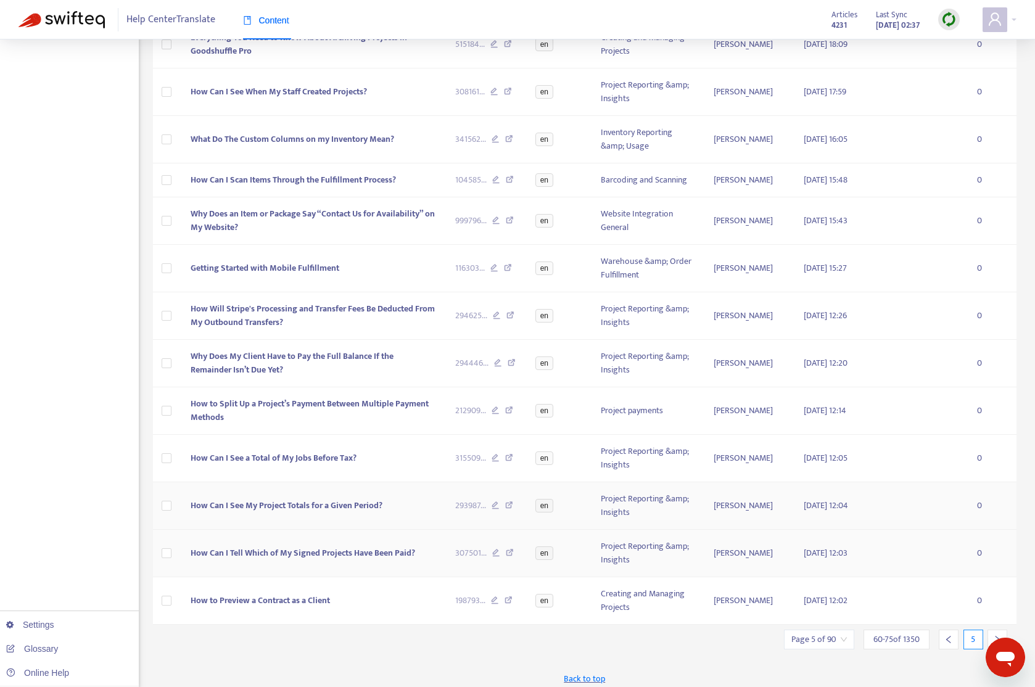
scroll to position [231, 0]
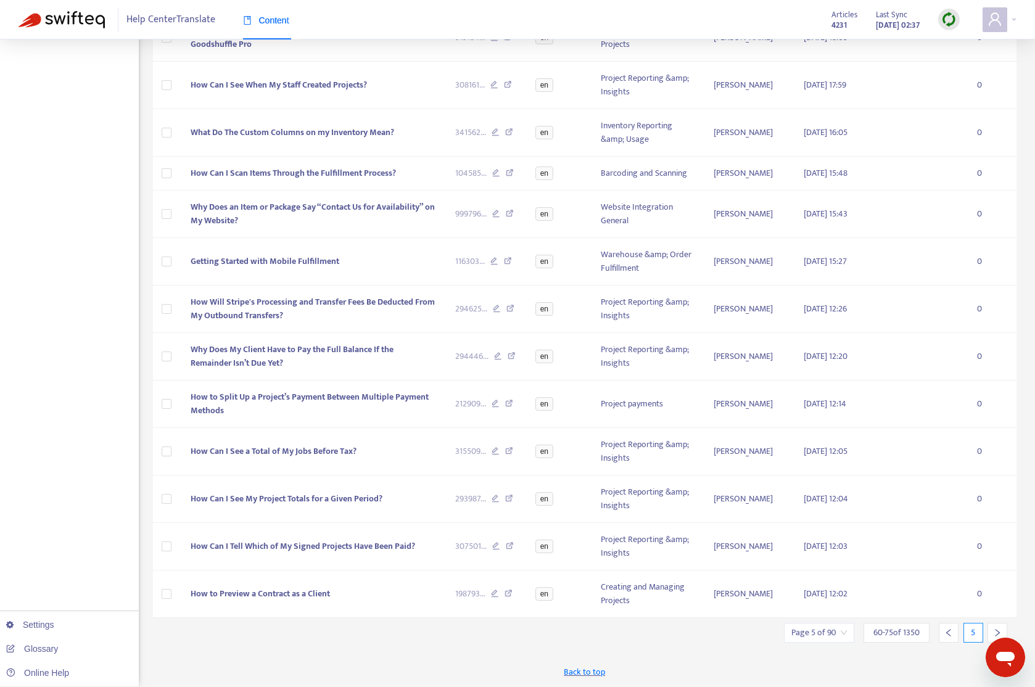
click at [987, 625] on div at bounding box center [997, 633] width 20 height 20
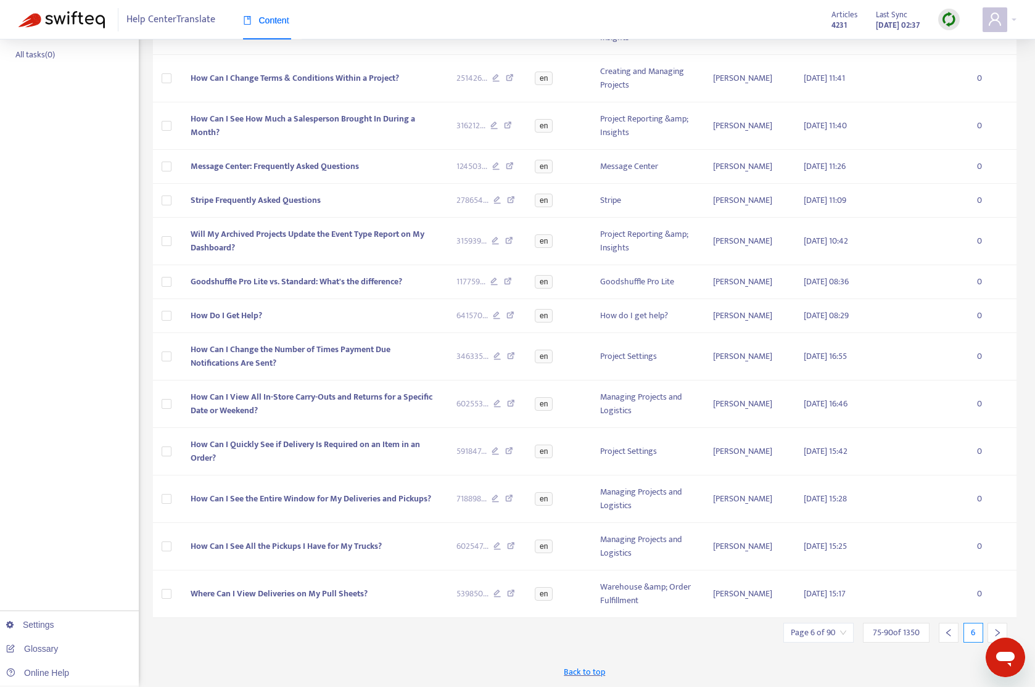
click at [987, 626] on div at bounding box center [997, 633] width 20 height 20
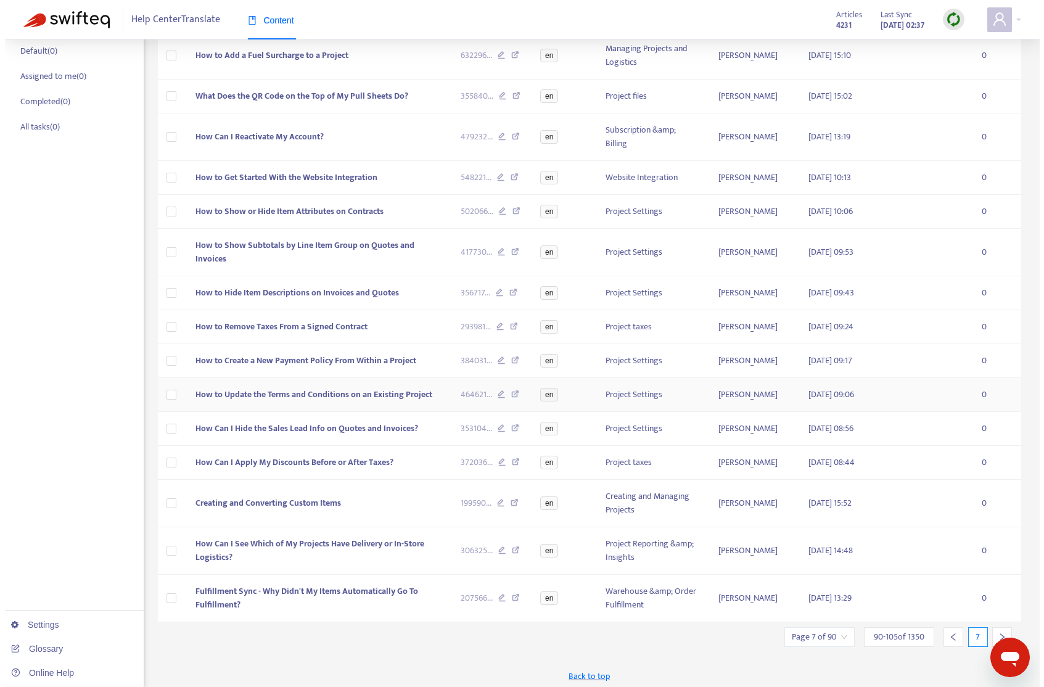
scroll to position [122, 0]
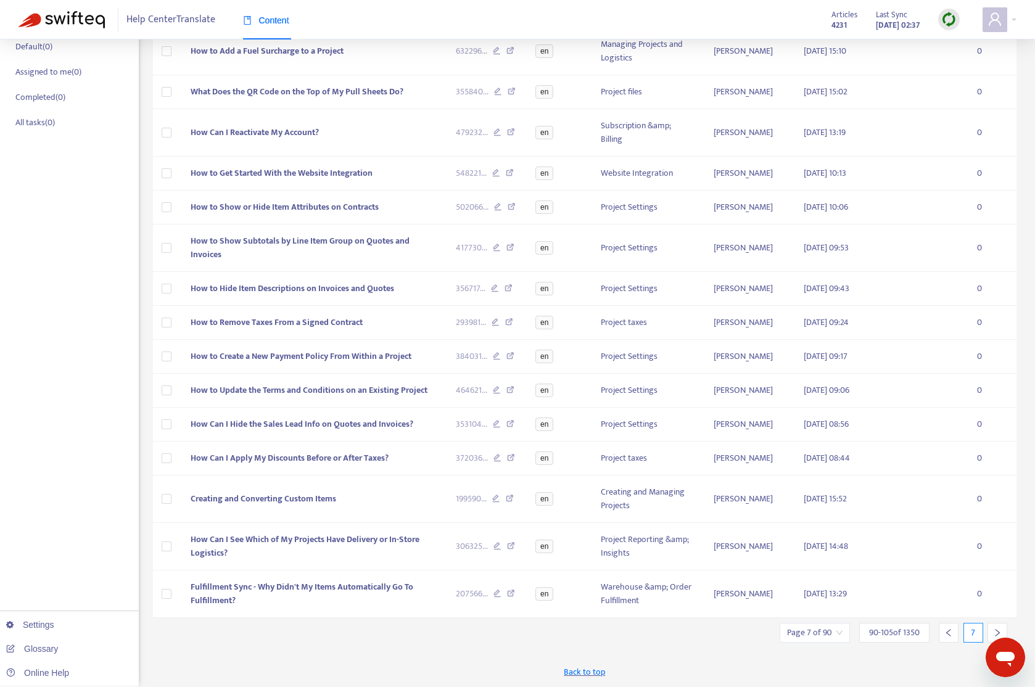
click at [987, 629] on icon "right" at bounding box center [997, 632] width 9 height 9
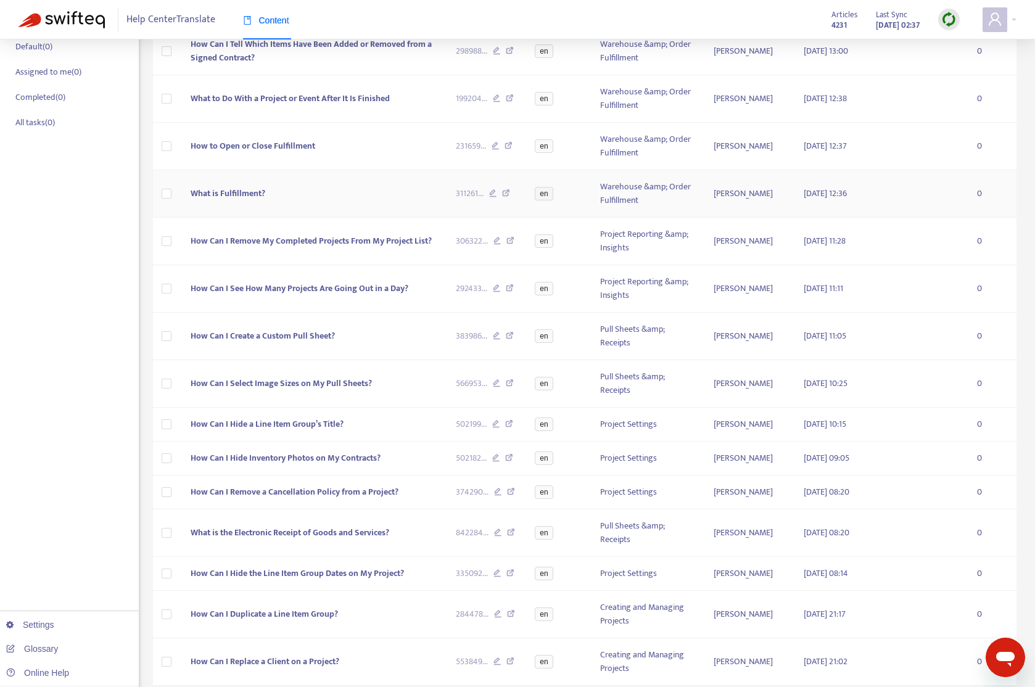
click at [245, 192] on span "What is Fulfillment?" at bounding box center [228, 193] width 75 height 14
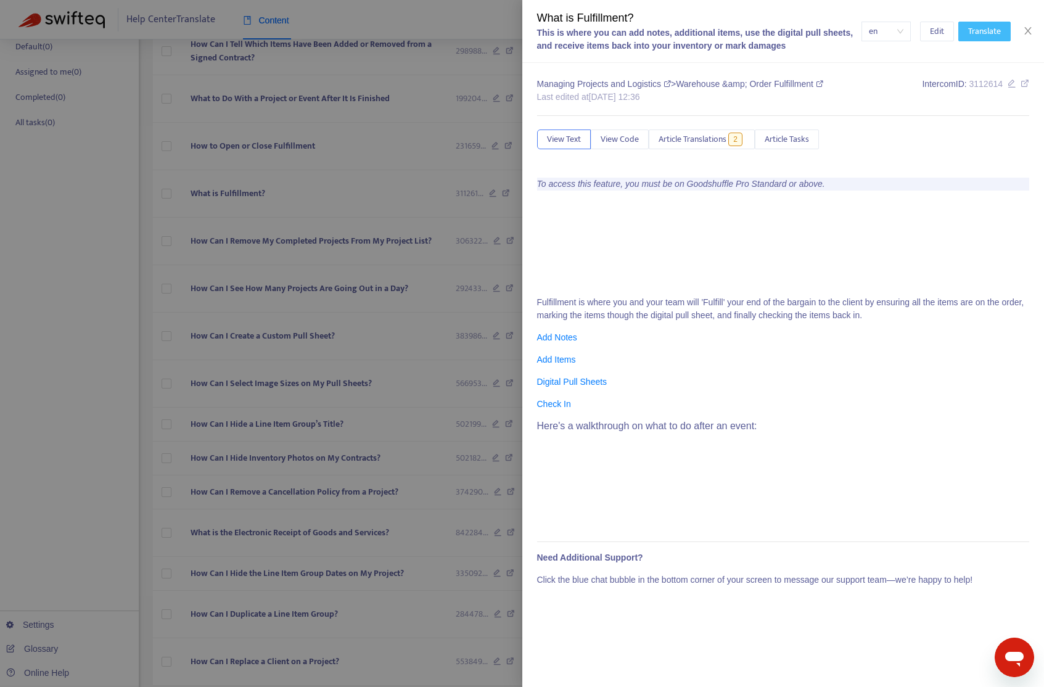
drag, startPoint x: 997, startPoint y: 30, endPoint x: 957, endPoint y: 92, distance: 73.7
click at [987, 31] on span "Translate" at bounding box center [984, 32] width 33 height 14
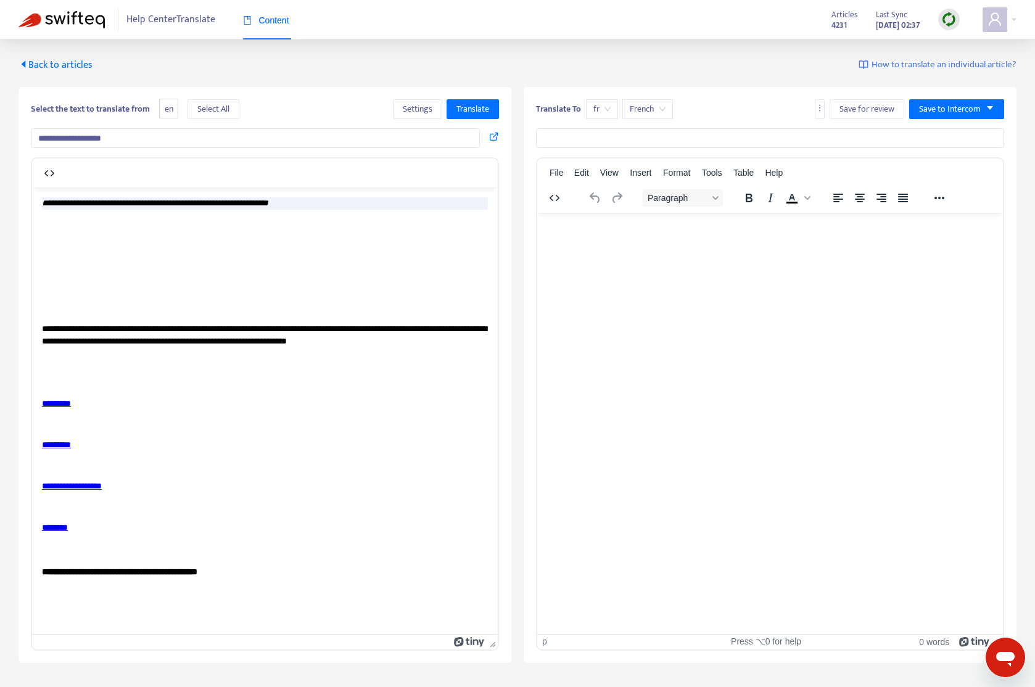
scroll to position [0, 0]
type input "**********"
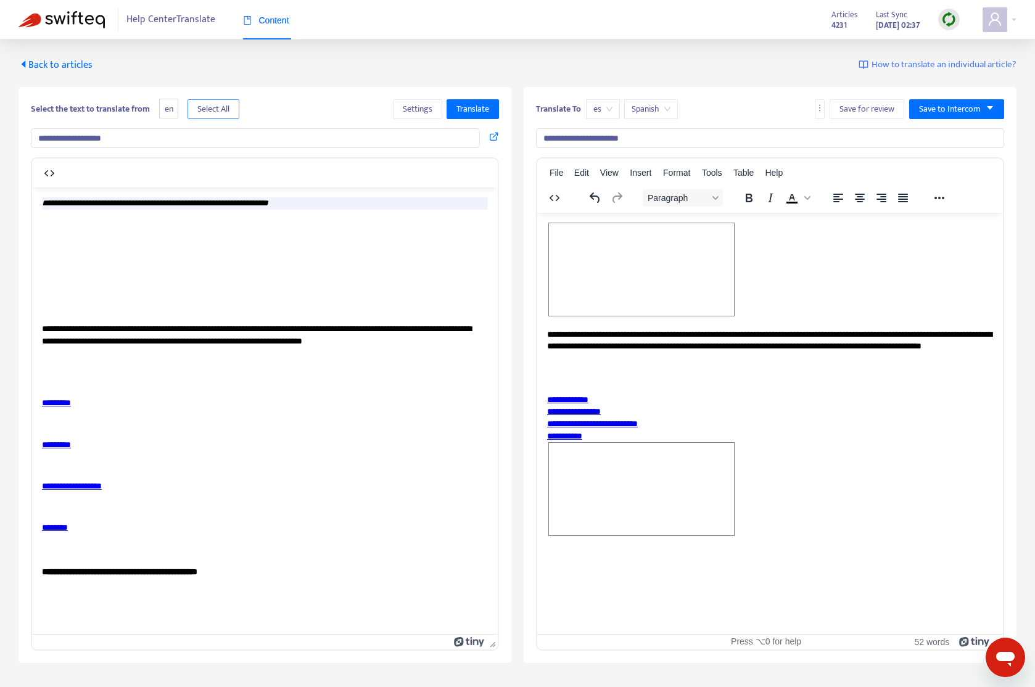
click at [218, 107] on span "Select All" at bounding box center [213, 109] width 32 height 14
click at [477, 103] on span "Translate" at bounding box center [472, 109] width 33 height 14
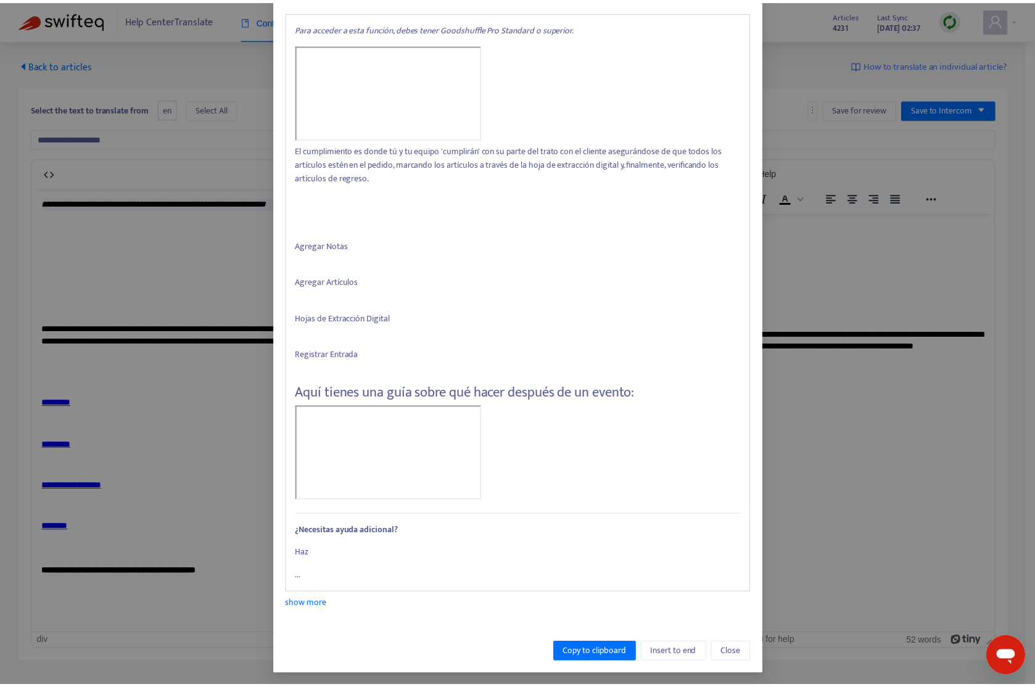
scroll to position [195, 0]
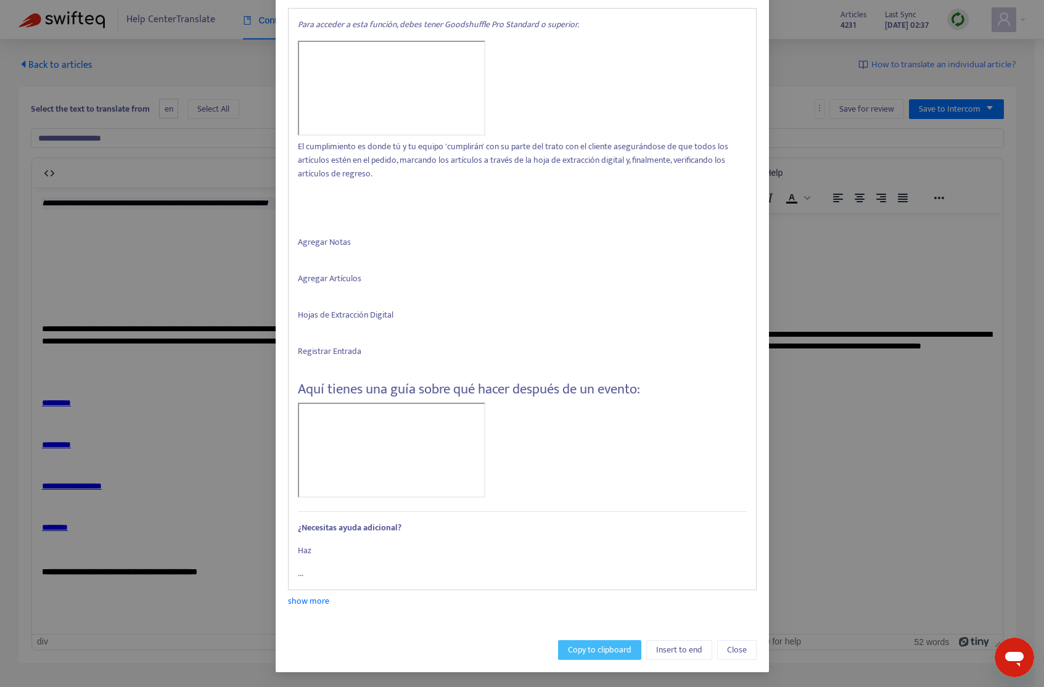
click at [599, 649] on span "Copy to clipboard" at bounding box center [600, 650] width 64 height 14
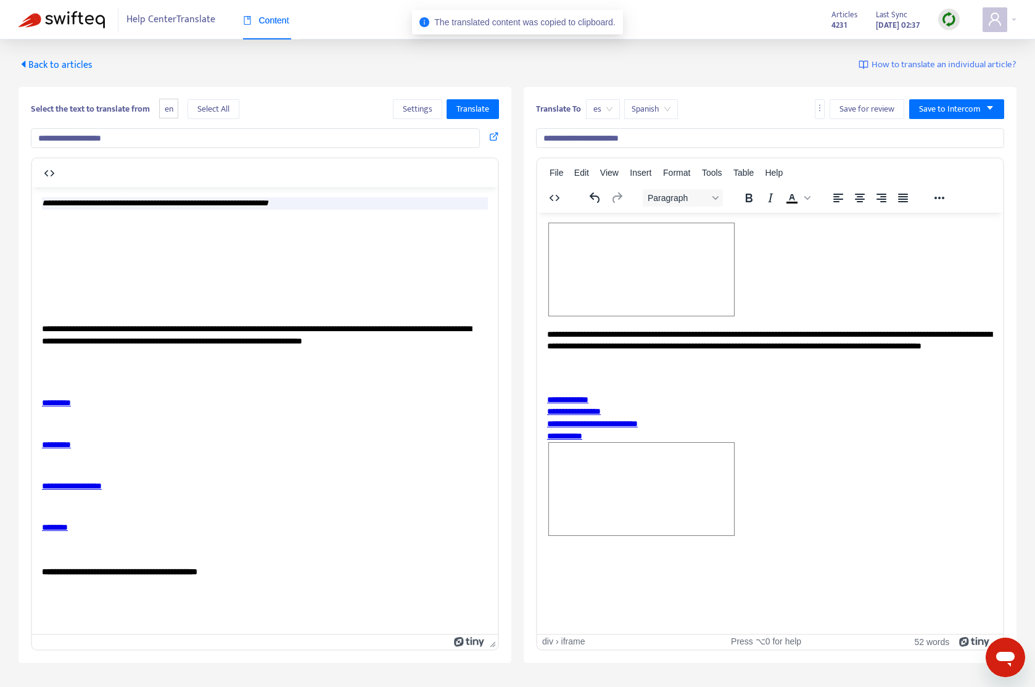
click at [682, 517] on span "Rich Text Area. Press ALT-0 for help." at bounding box center [641, 488] width 185 height 92
drag, startPoint x: 657, startPoint y: 453, endPoint x: 587, endPoint y: 376, distance: 103.8
click at [557, 320] on html "**********" at bounding box center [769, 338] width 465 height 252
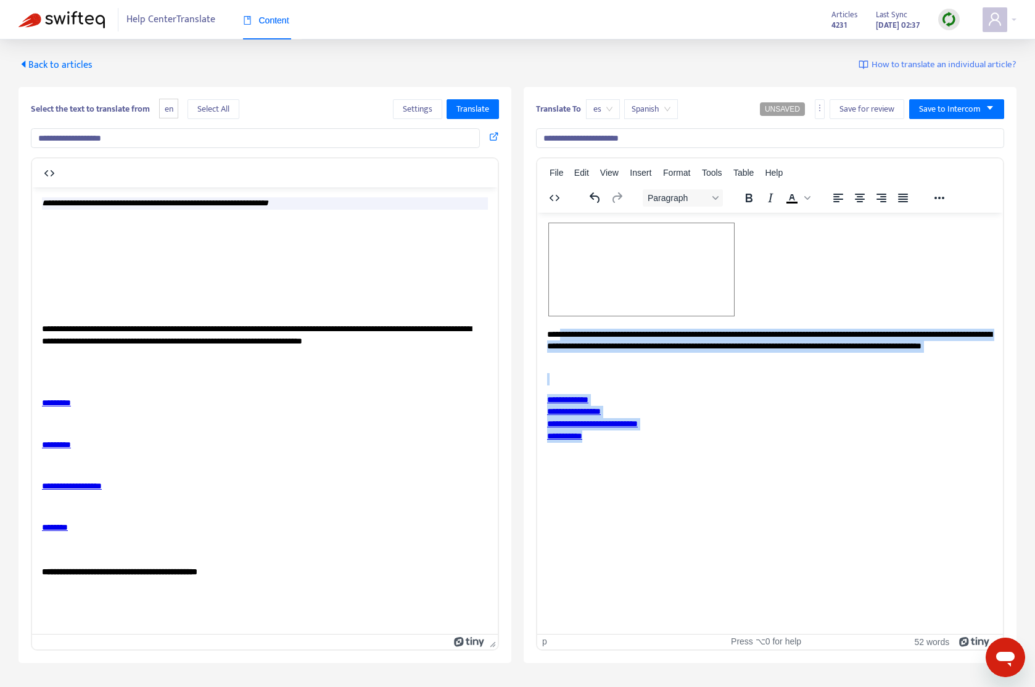
drag, startPoint x: 603, startPoint y: 440, endPoint x: 559, endPoint y: 330, distance: 117.8
click at [559, 331] on body "**********" at bounding box center [770, 338] width 446 height 232
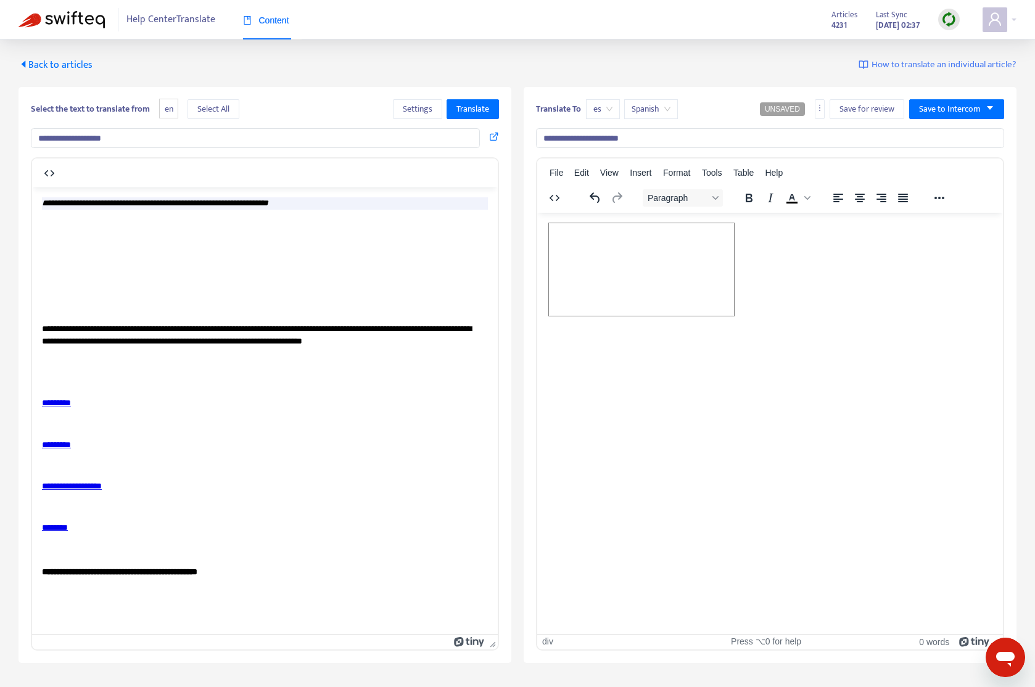
click at [678, 308] on span "Rich Text Area. Press ALT-0 for help." at bounding box center [641, 269] width 185 height 92
click at [761, 334] on html at bounding box center [769, 276] width 465 height 129
click at [728, 313] on span "Rich Text Area. Press ALT-0 for help." at bounding box center [641, 269] width 185 height 92
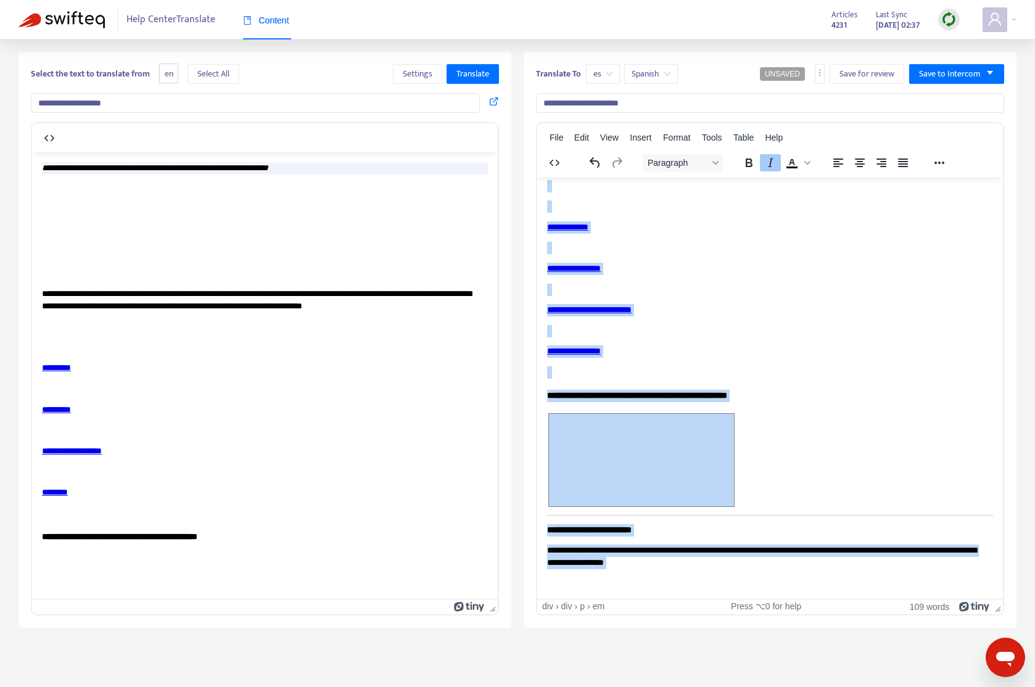
scroll to position [39, 0]
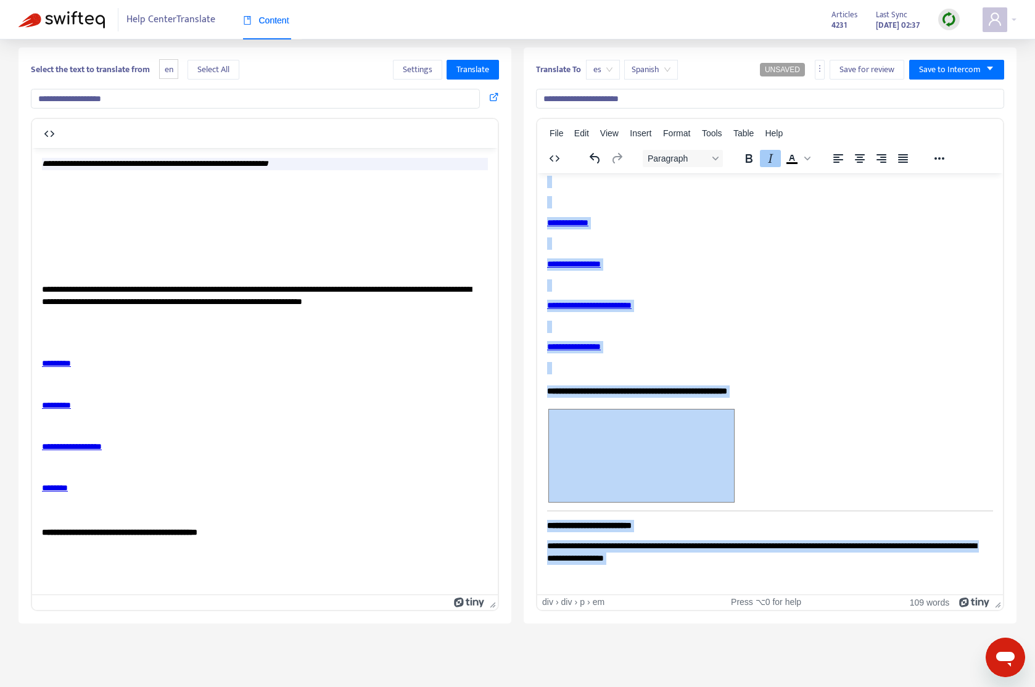
drag, startPoint x: 547, startPoint y: 187, endPoint x: 829, endPoint y: 576, distance: 480.8
click at [829, 576] on body "**********" at bounding box center [770, 294] width 446 height 581
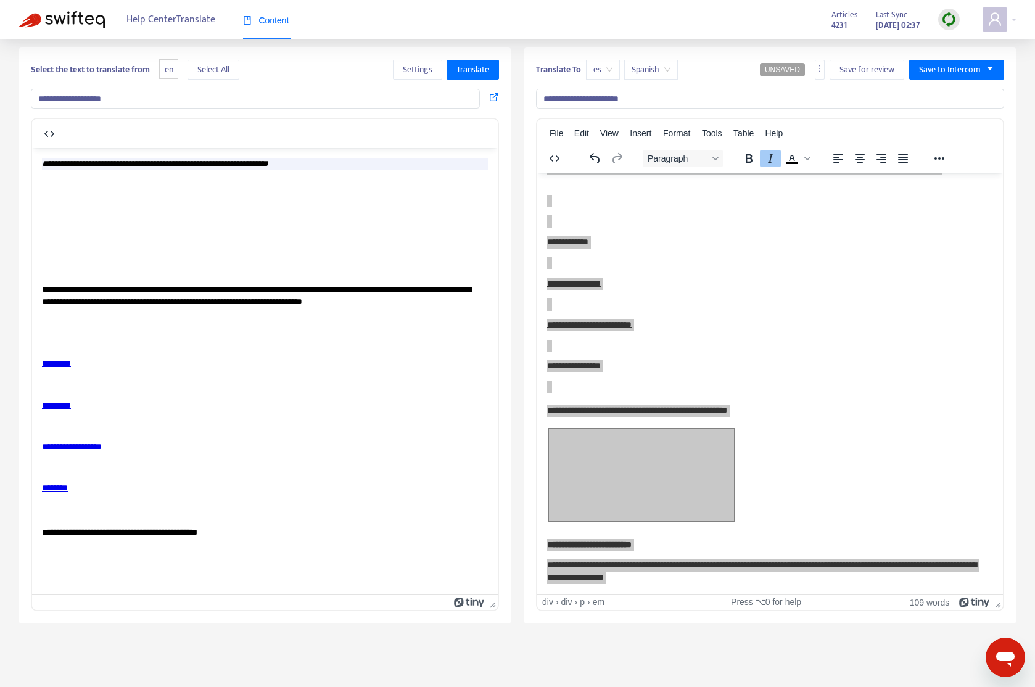
scroll to position [0, 0]
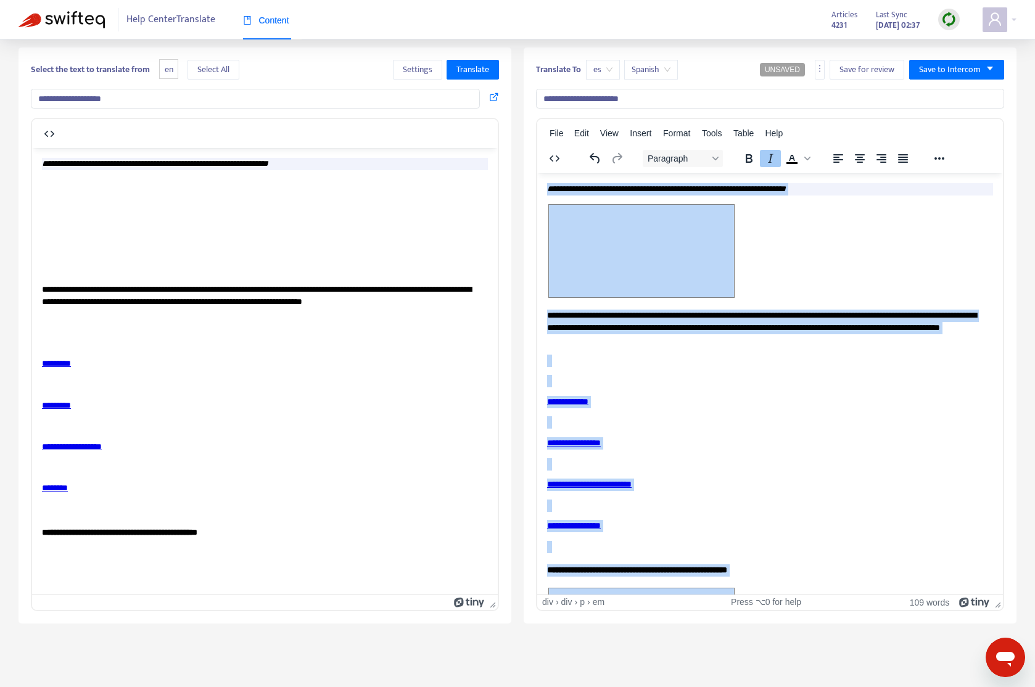
click at [749, 334] on p "**********" at bounding box center [765, 327] width 436 height 36
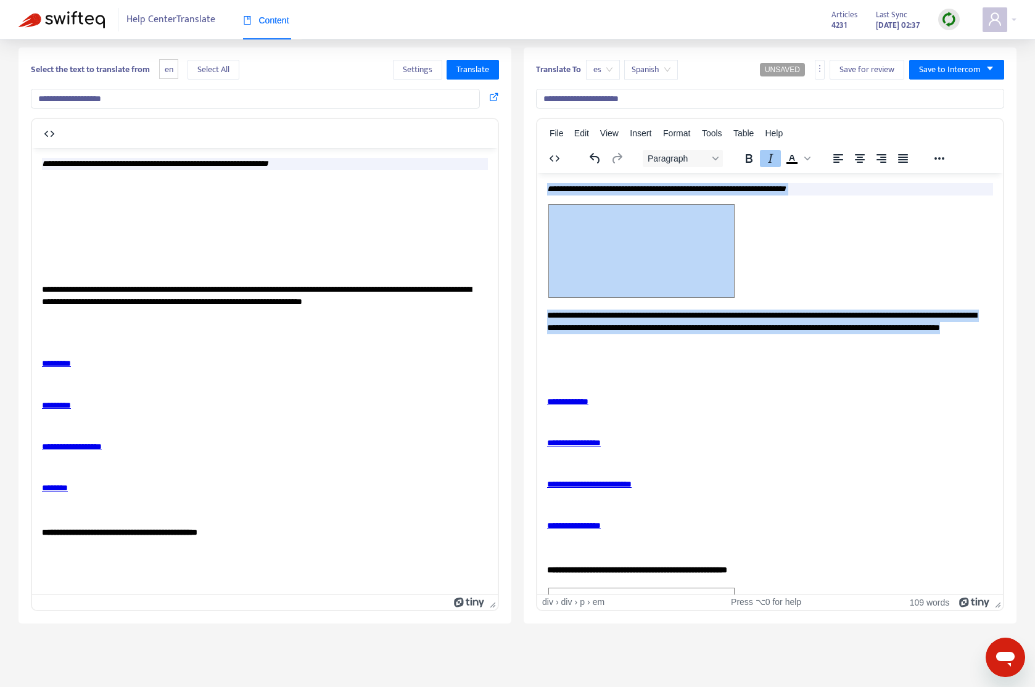
drag, startPoint x: 743, startPoint y: 338, endPoint x: 1073, endPoint y: 353, distance: 330.8
click at [537, 180] on html "**********" at bounding box center [769, 473] width 465 height 600
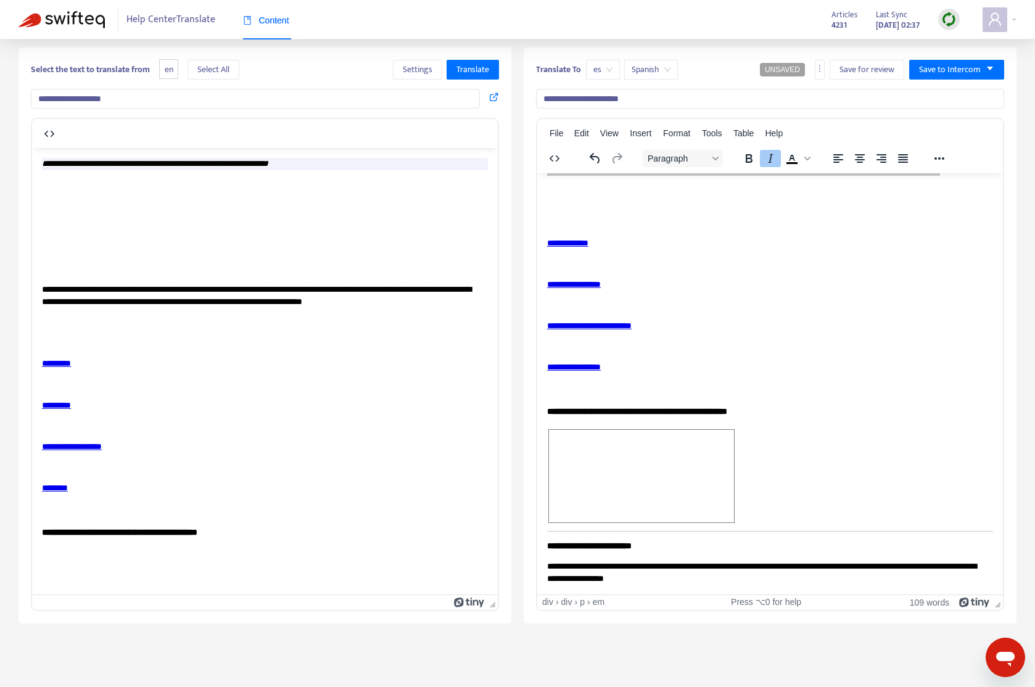
scroll to position [179, 0]
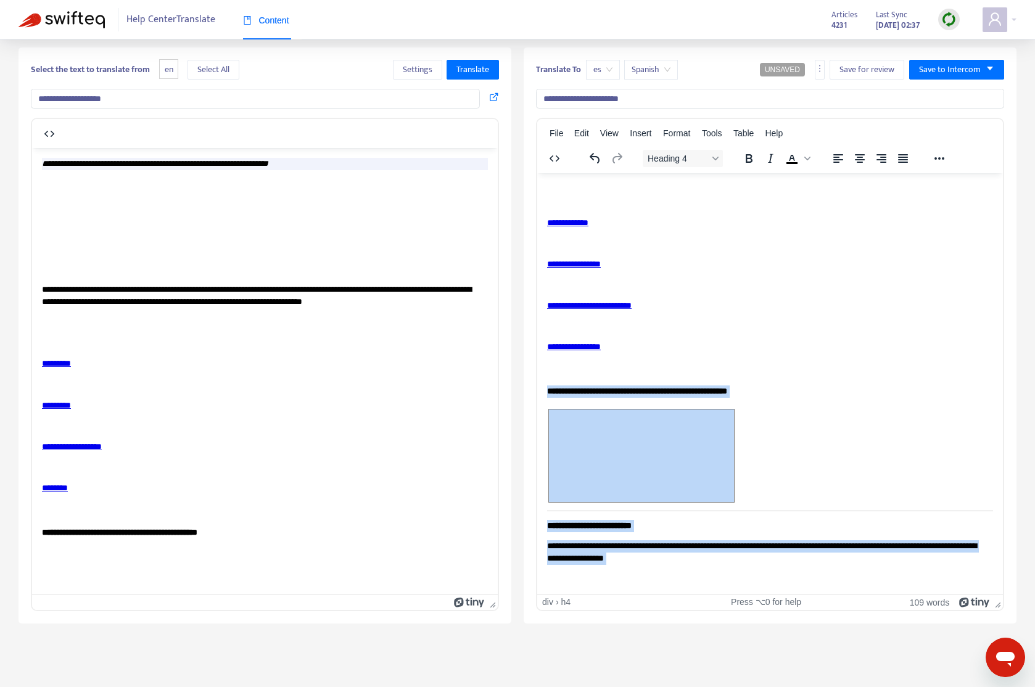
drag, startPoint x: 546, startPoint y: 387, endPoint x: 987, endPoint y: 555, distance: 471.8
click at [808, 572] on body "**********" at bounding box center [770, 294] width 446 height 581
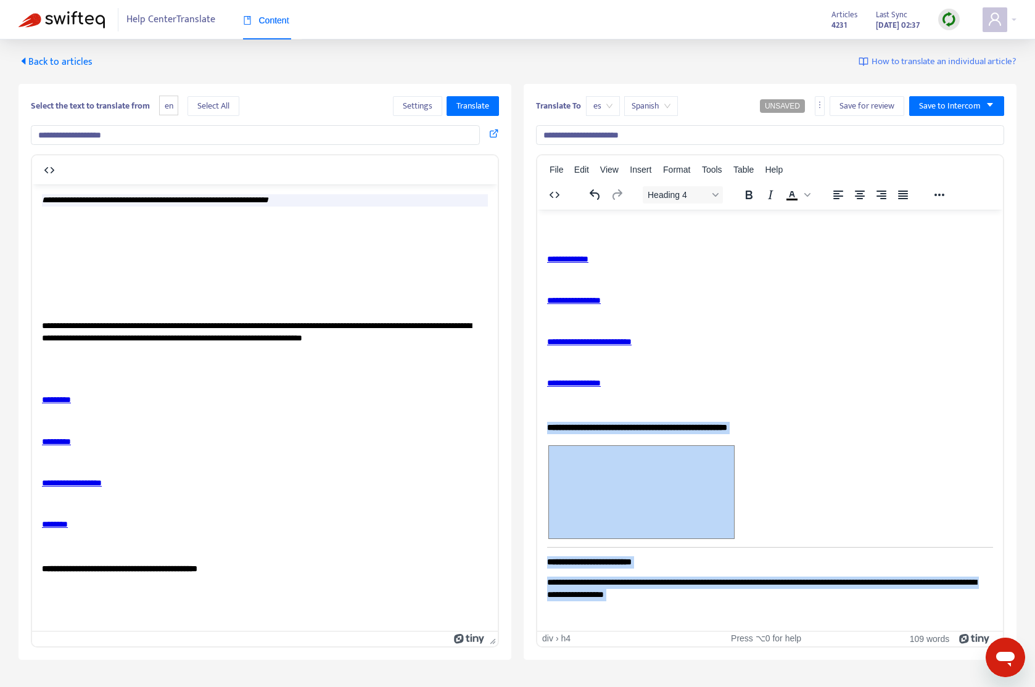
scroll to position [0, 0]
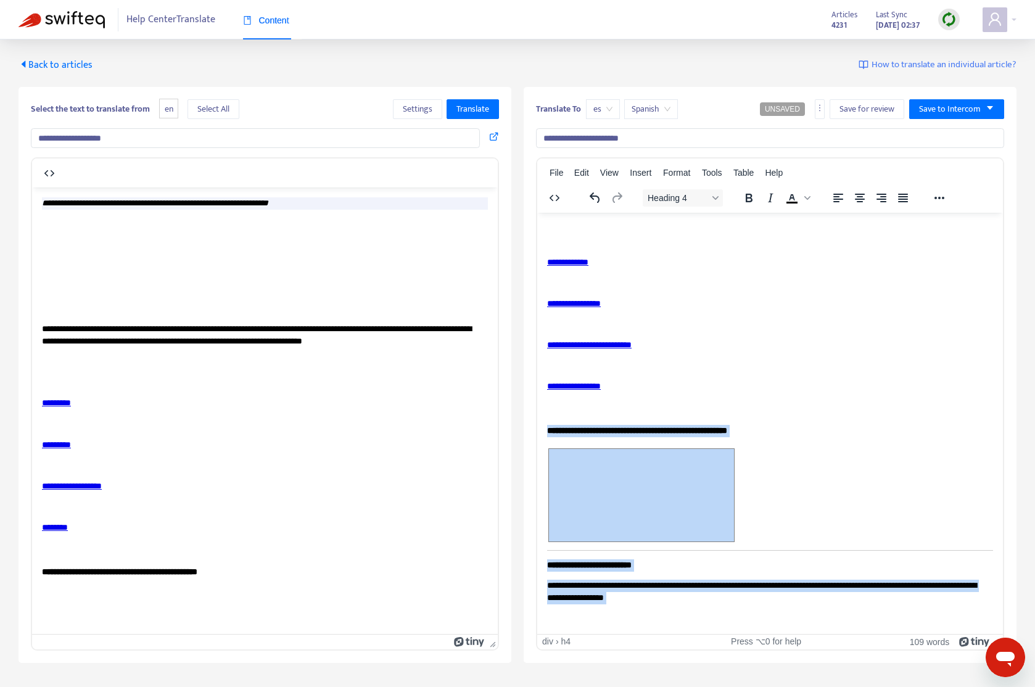
click at [601, 107] on span "es" at bounding box center [602, 109] width 19 height 18
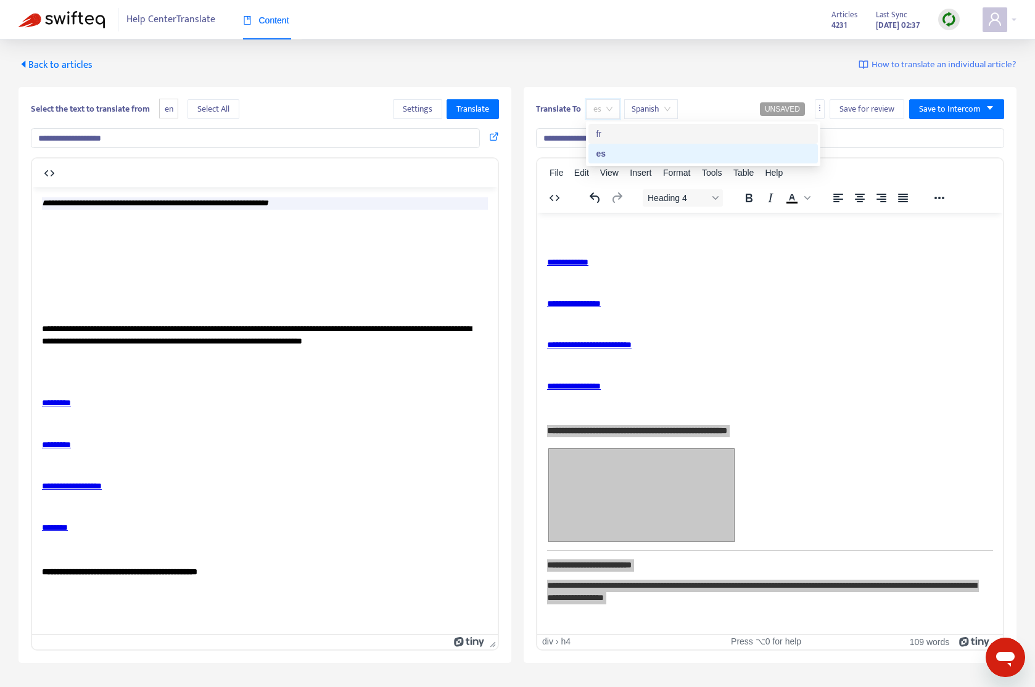
click at [622, 135] on div "fr" at bounding box center [703, 134] width 215 height 14
type input "**********"
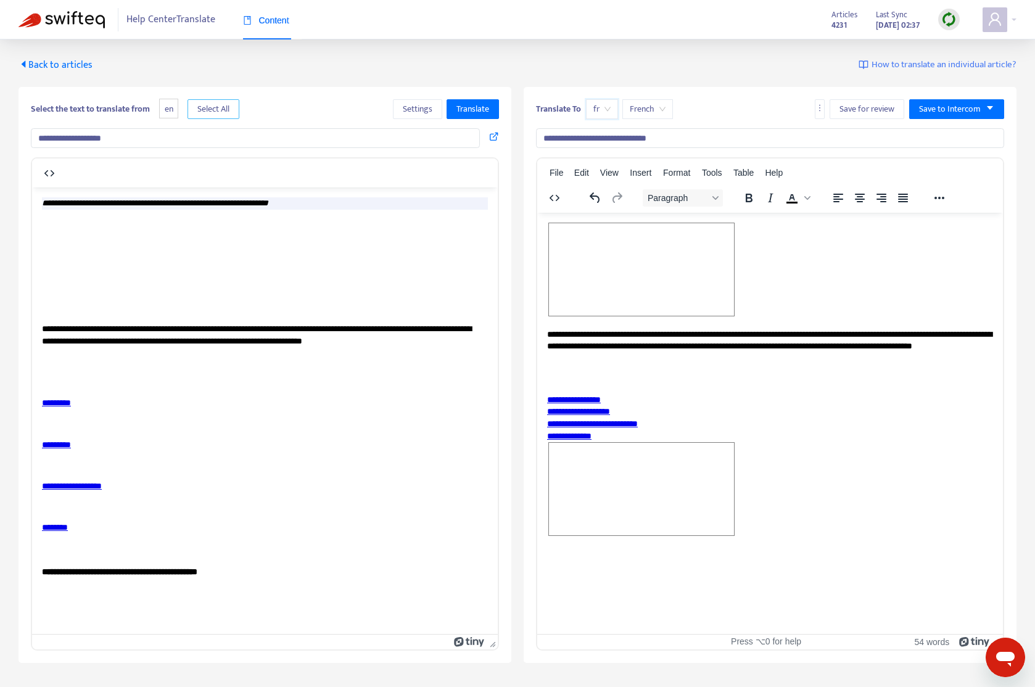
drag, startPoint x: 204, startPoint y: 111, endPoint x: 226, endPoint y: 120, distance: 23.8
click at [204, 110] on span "Select All" at bounding box center [213, 109] width 32 height 14
click at [485, 109] on span "Translate" at bounding box center [472, 109] width 33 height 14
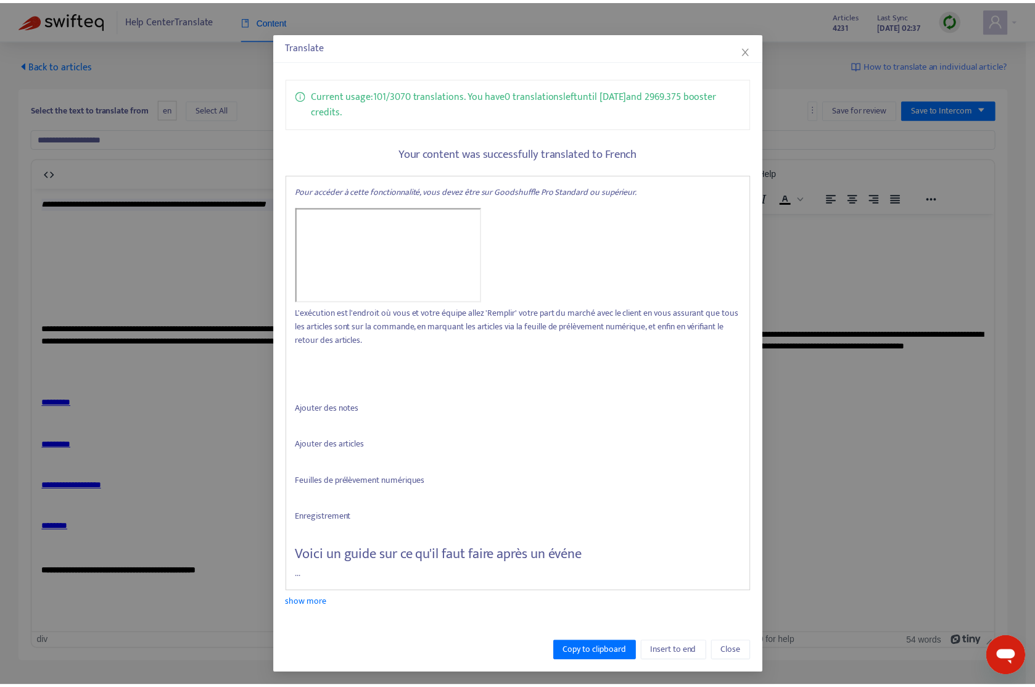
scroll to position [31, 0]
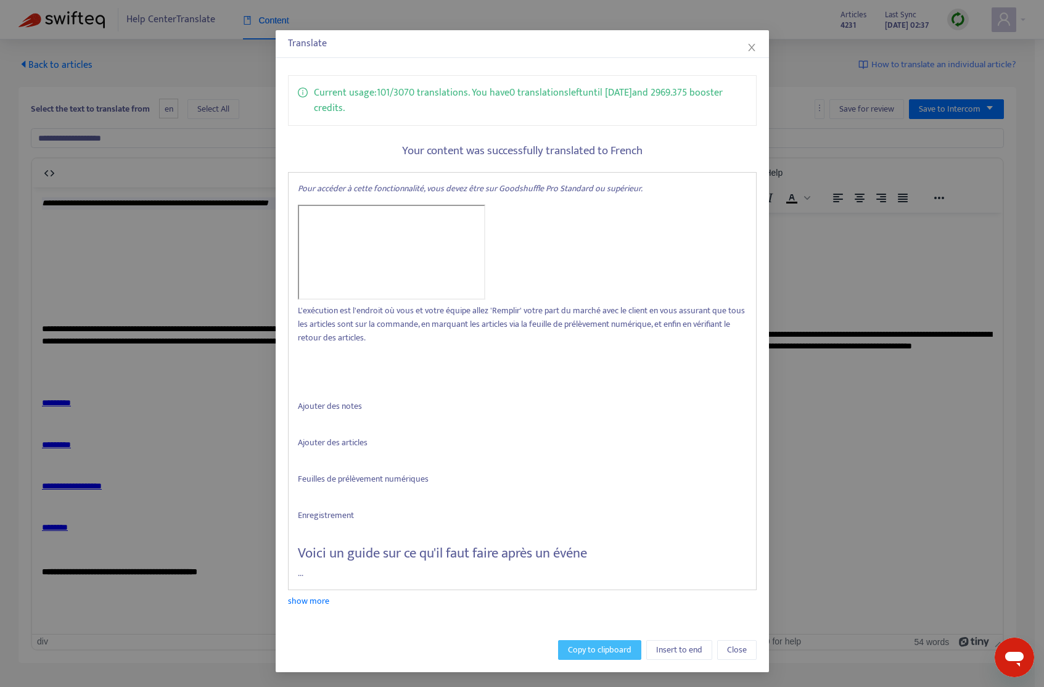
click at [599, 652] on span "Copy to clipboard" at bounding box center [600, 650] width 64 height 14
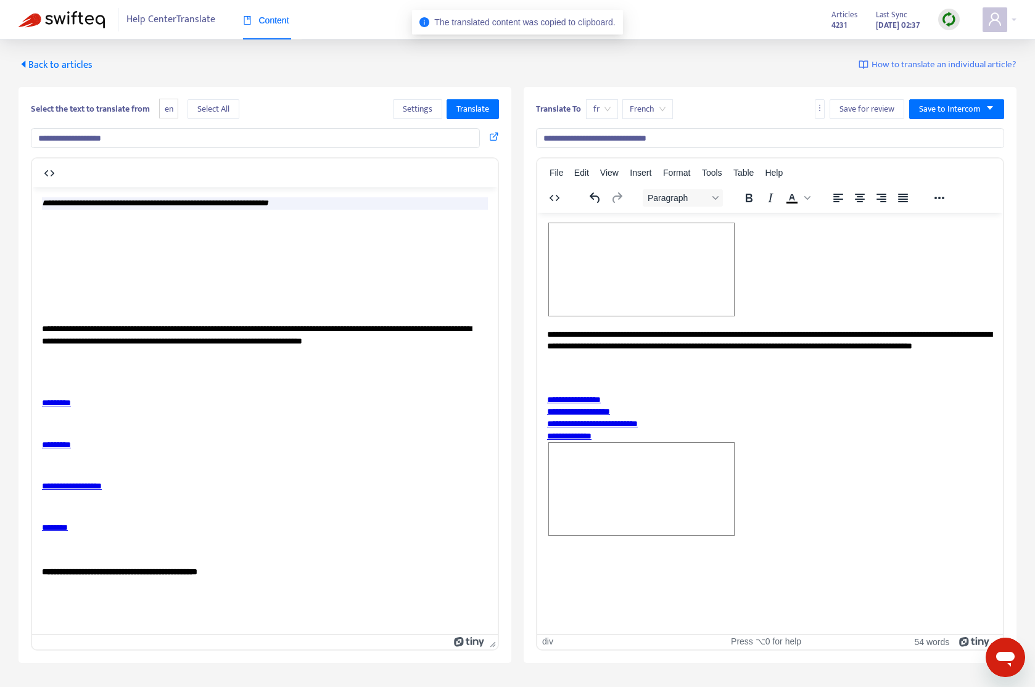
click at [817, 549] on html "**********" at bounding box center [769, 380] width 465 height 337
click at [670, 512] on span "Rich Text Area. Press ALT-0 for help." at bounding box center [641, 488] width 185 height 92
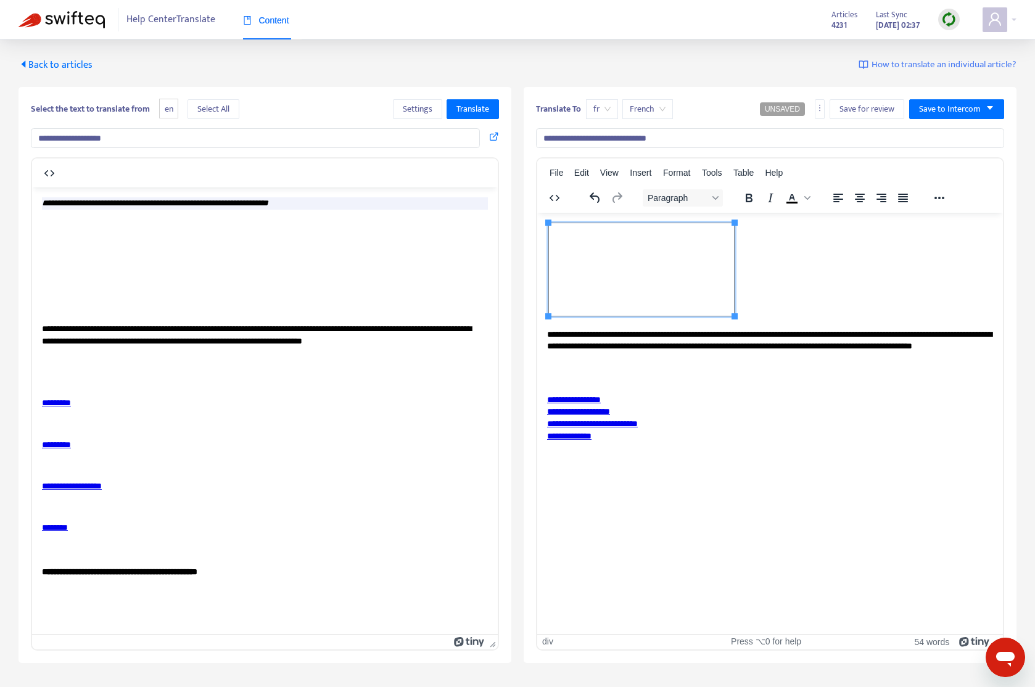
click at [673, 258] on span "Rich Text Area. Press ALT-0 for help." at bounding box center [641, 269] width 185 height 92
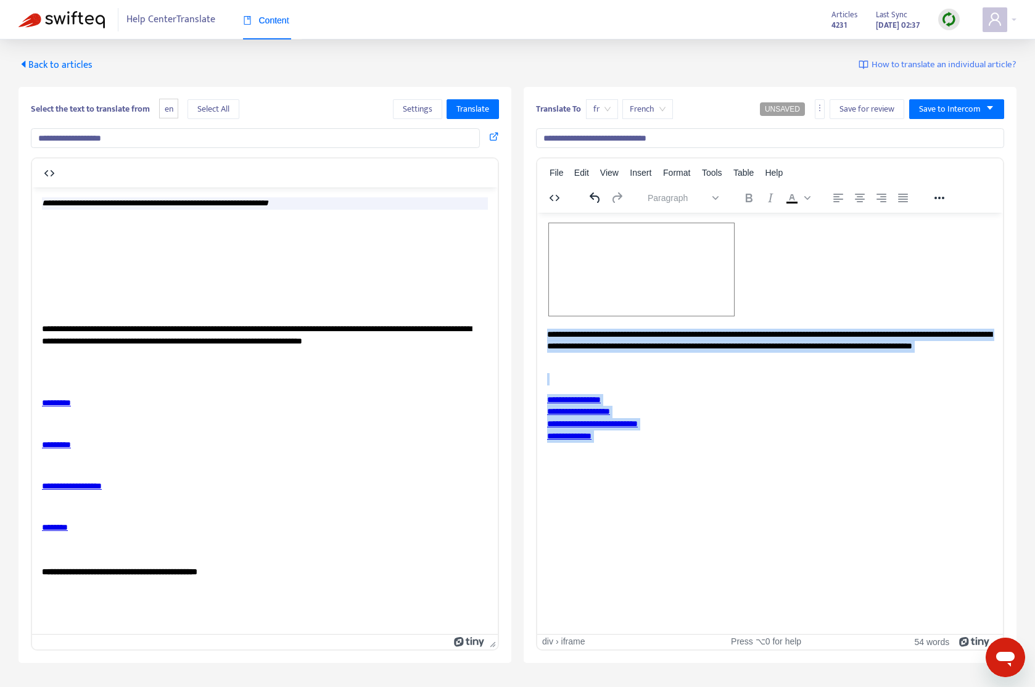
drag, startPoint x: 638, startPoint y: 441, endPoint x: 552, endPoint y: 230, distance: 227.8
click at [552, 230] on body "**********" at bounding box center [770, 338] width 446 height 232
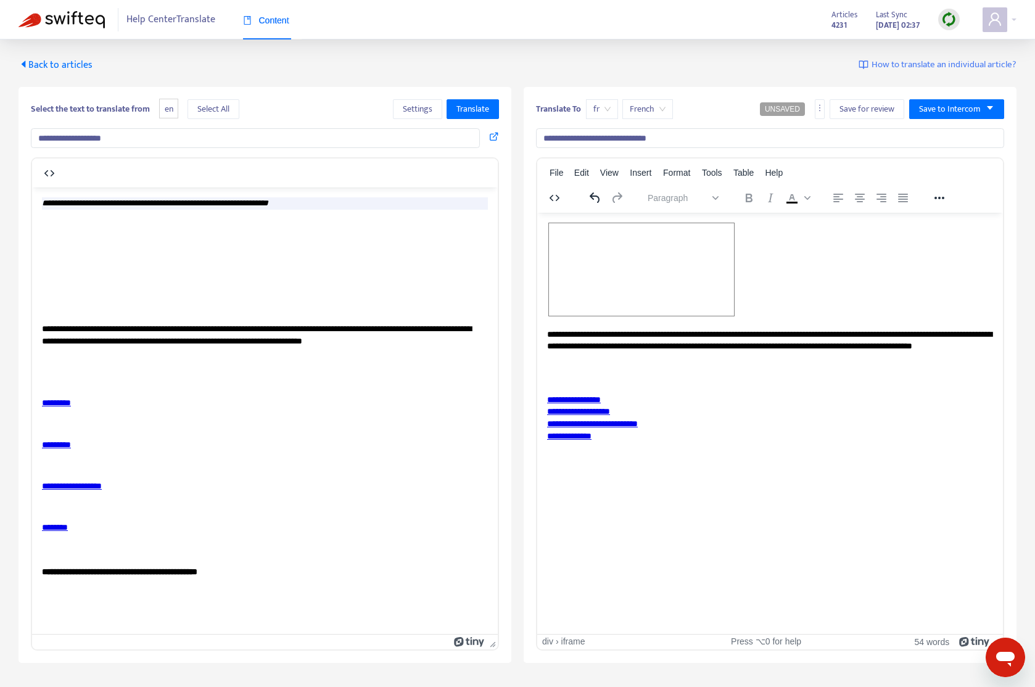
click at [756, 359] on p "**********" at bounding box center [770, 346] width 446 height 36
click at [721, 345] on p "**********" at bounding box center [770, 346] width 446 height 36
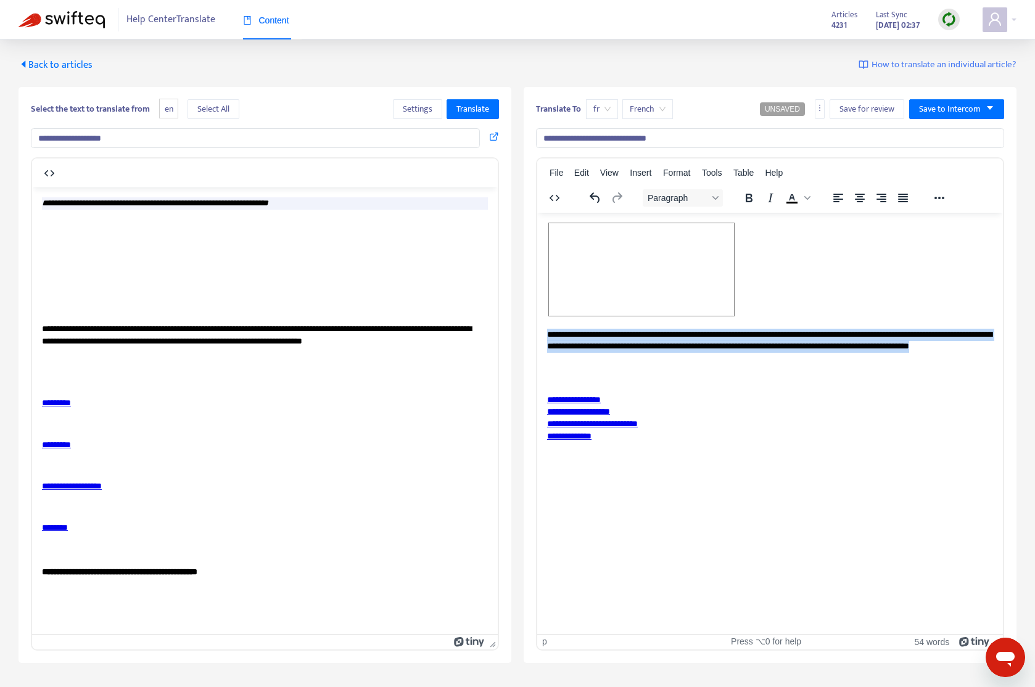
click at [721, 345] on p "**********" at bounding box center [770, 346] width 446 height 36
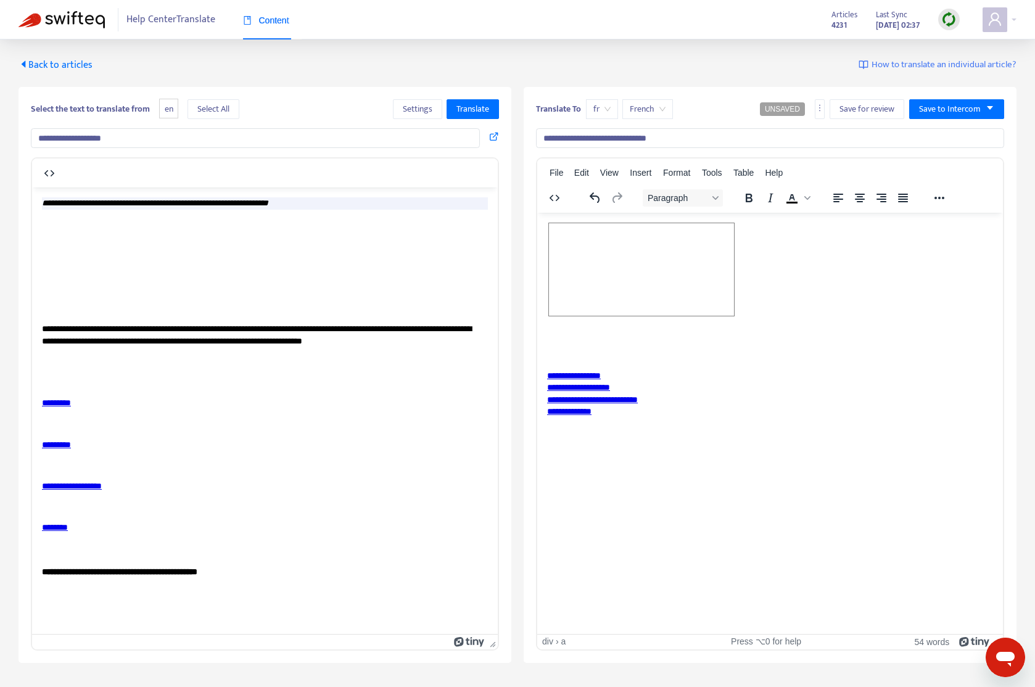
click at [651, 381] on div "**********" at bounding box center [770, 387] width 446 height 12
click at [637, 413] on link "**********" at bounding box center [592, 416] width 91 height 9
click at [625, 373] on div "**********" at bounding box center [770, 375] width 446 height 12
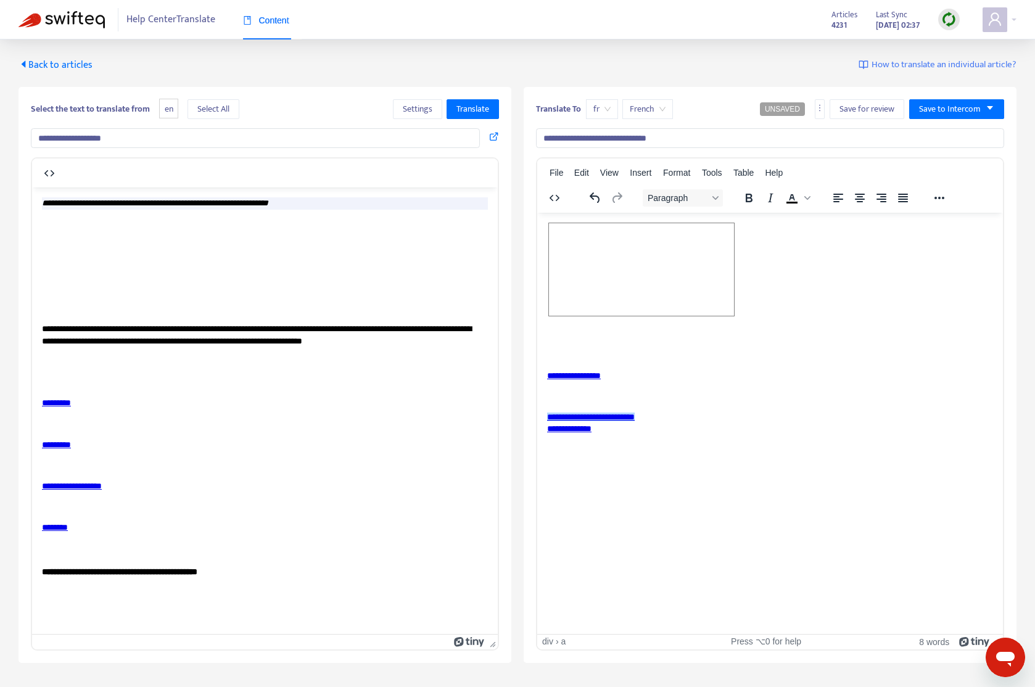
click at [625, 373] on div "**********" at bounding box center [770, 375] width 446 height 12
drag, startPoint x: 703, startPoint y: 425, endPoint x: 614, endPoint y: 396, distance: 93.6
click at [614, 396] on body "**********" at bounding box center [770, 334] width 446 height 225
click at [703, 289] on span "Rich Text Area. Press ALT-0 for help." at bounding box center [641, 269] width 185 height 92
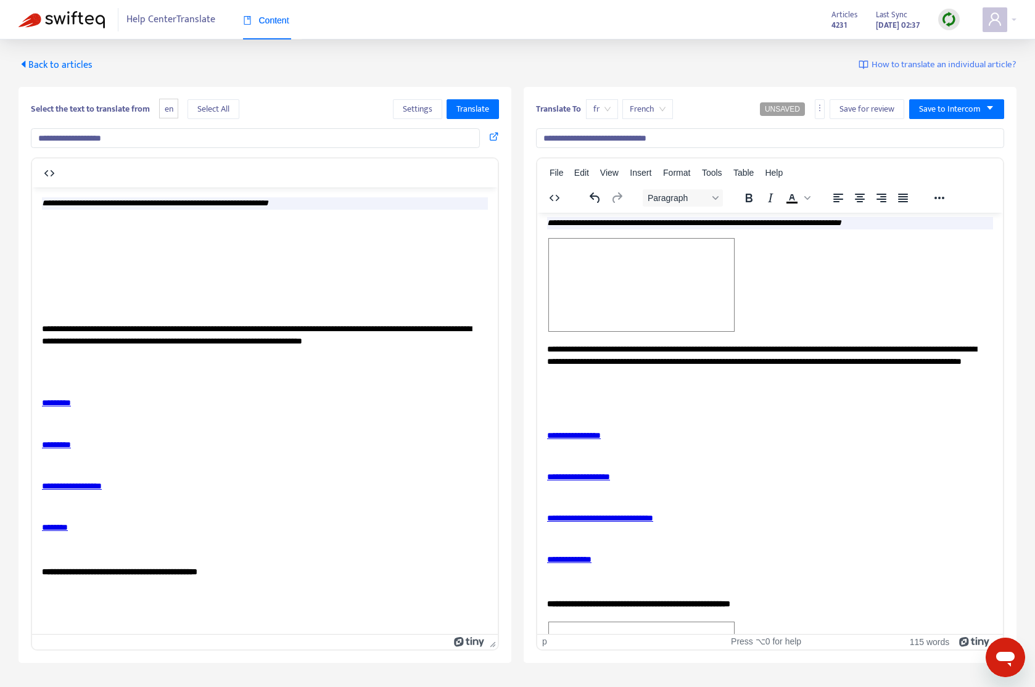
scroll to position [0, 0]
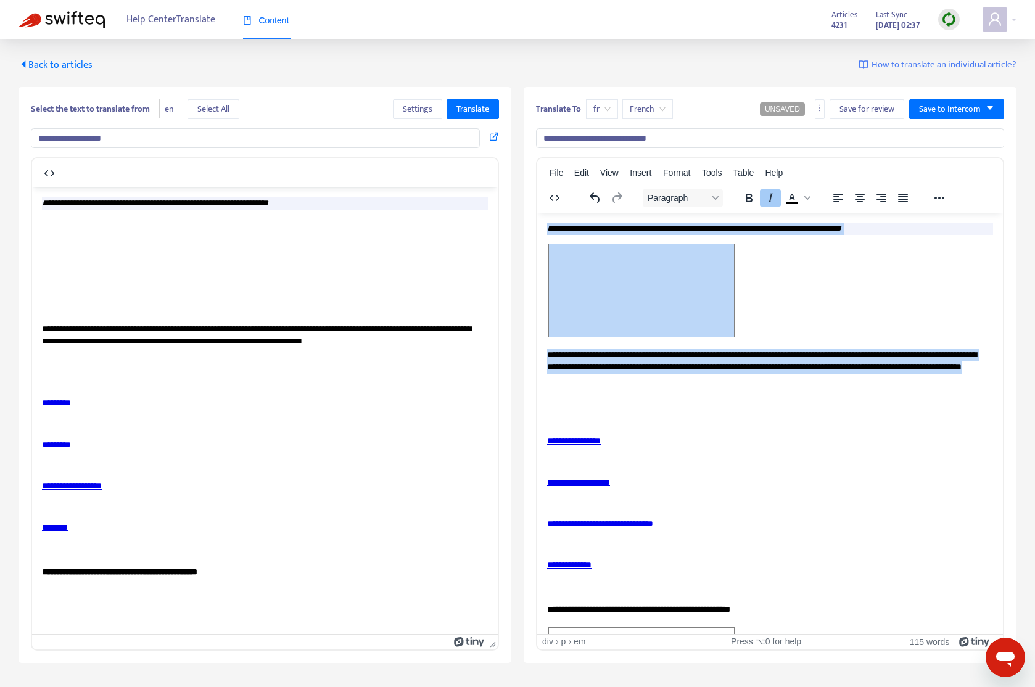
drag, startPoint x: 763, startPoint y: 379, endPoint x: 956, endPoint y: 224, distance: 247.5
click at [537, 216] on html "**********" at bounding box center [769, 502] width 465 height 580
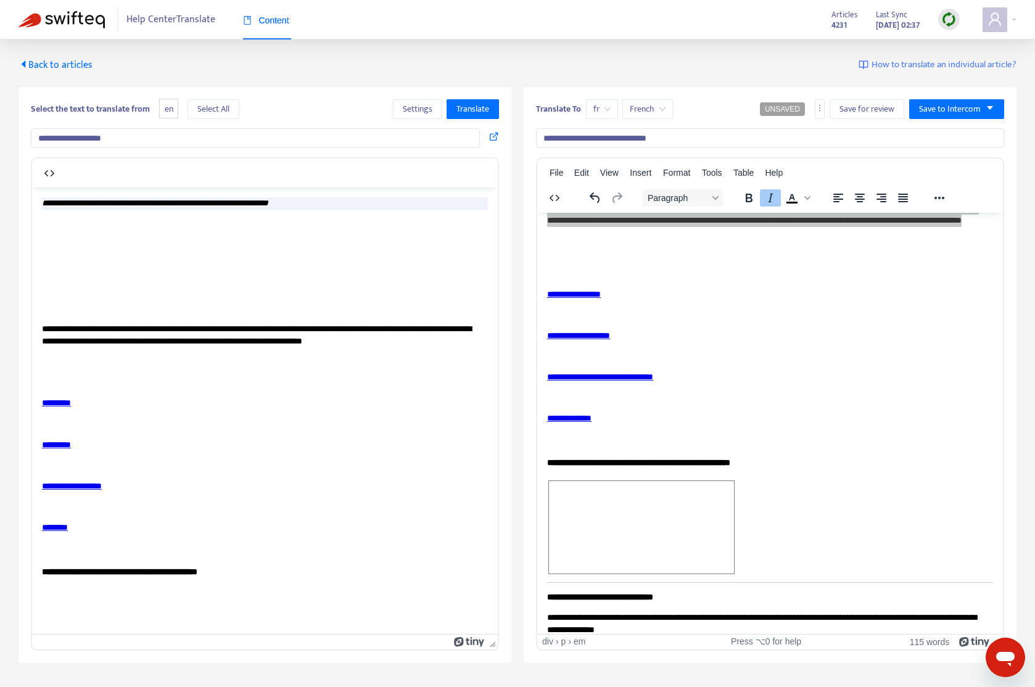
scroll to position [158, 0]
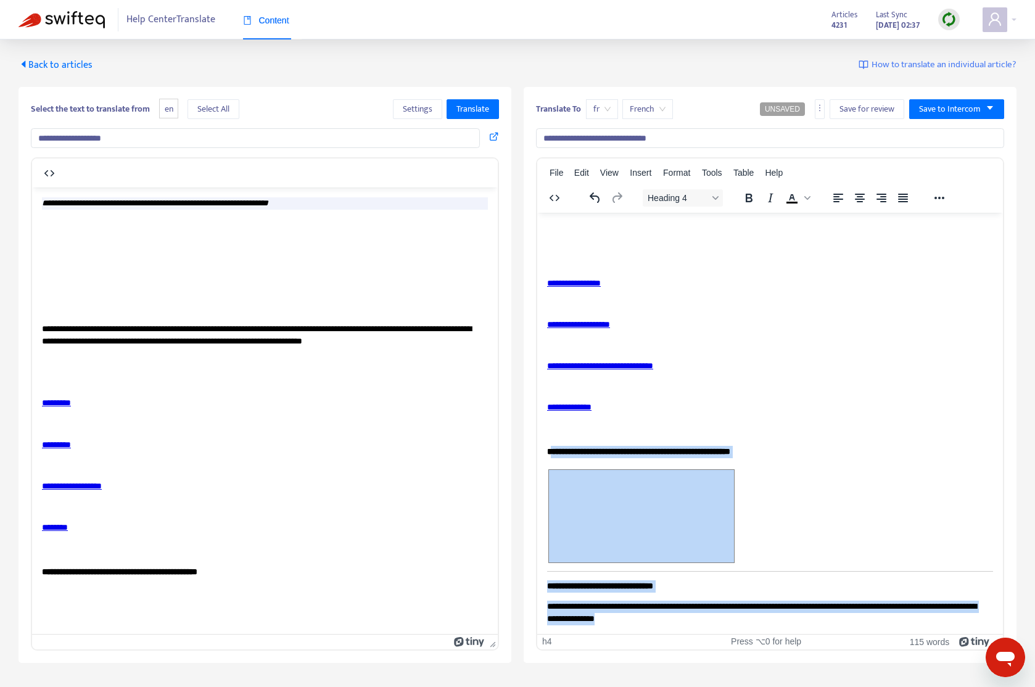
drag, startPoint x: 550, startPoint y: 449, endPoint x: 1002, endPoint y: 629, distance: 486.7
click at [814, 627] on html "**********" at bounding box center [769, 344] width 465 height 580
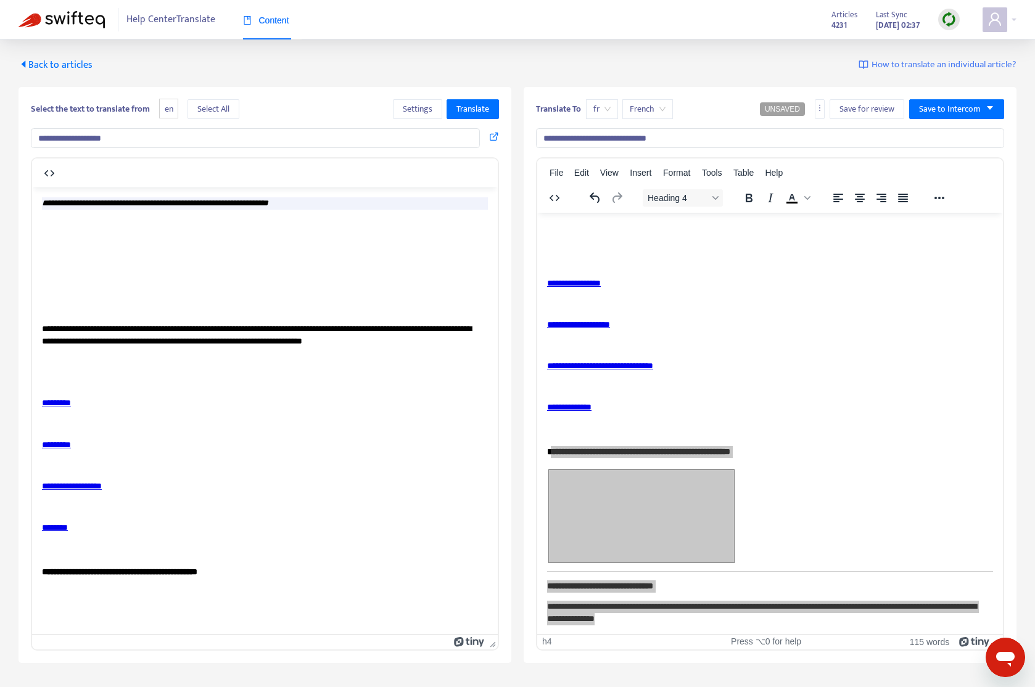
click at [66, 64] on span "Back to articles" at bounding box center [55, 65] width 74 height 17
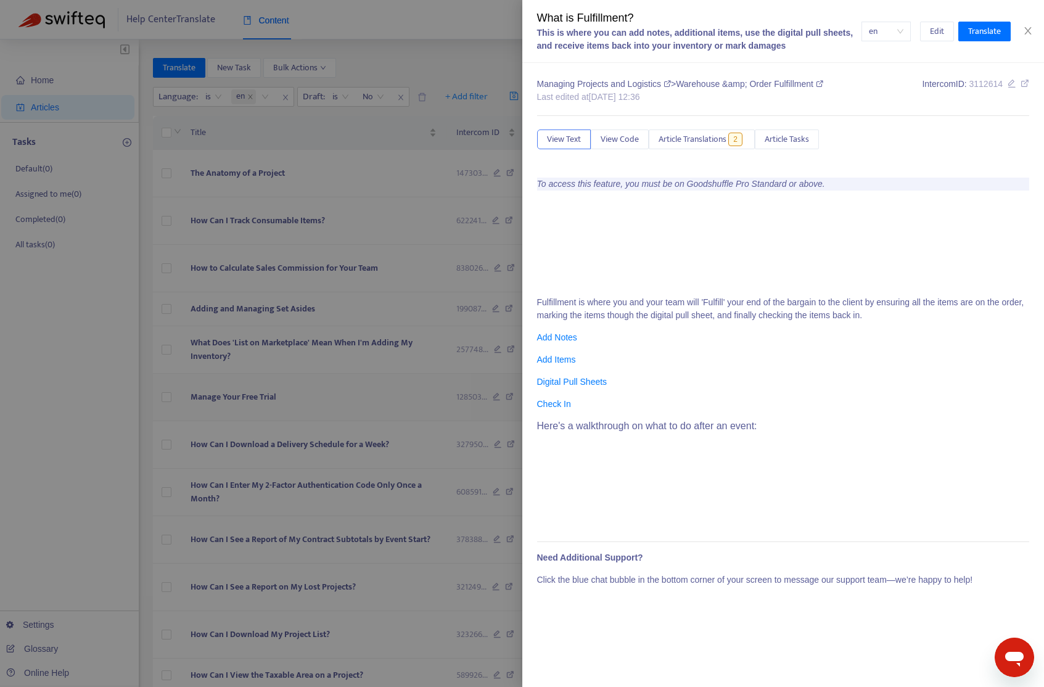
click at [386, 402] on div at bounding box center [522, 343] width 1044 height 687
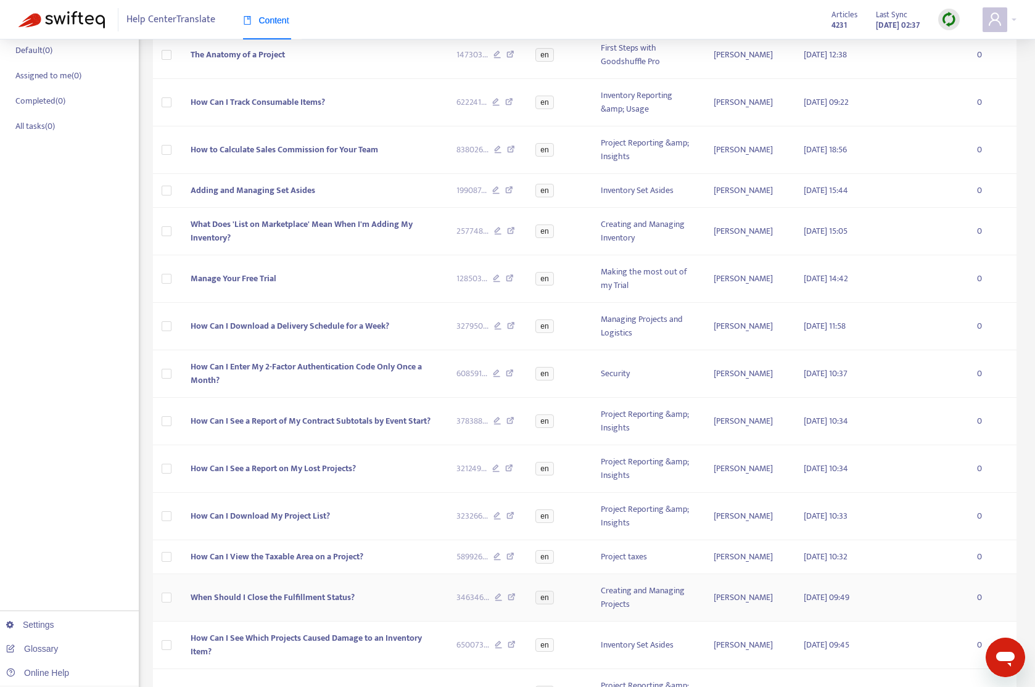
scroll to position [217, 0]
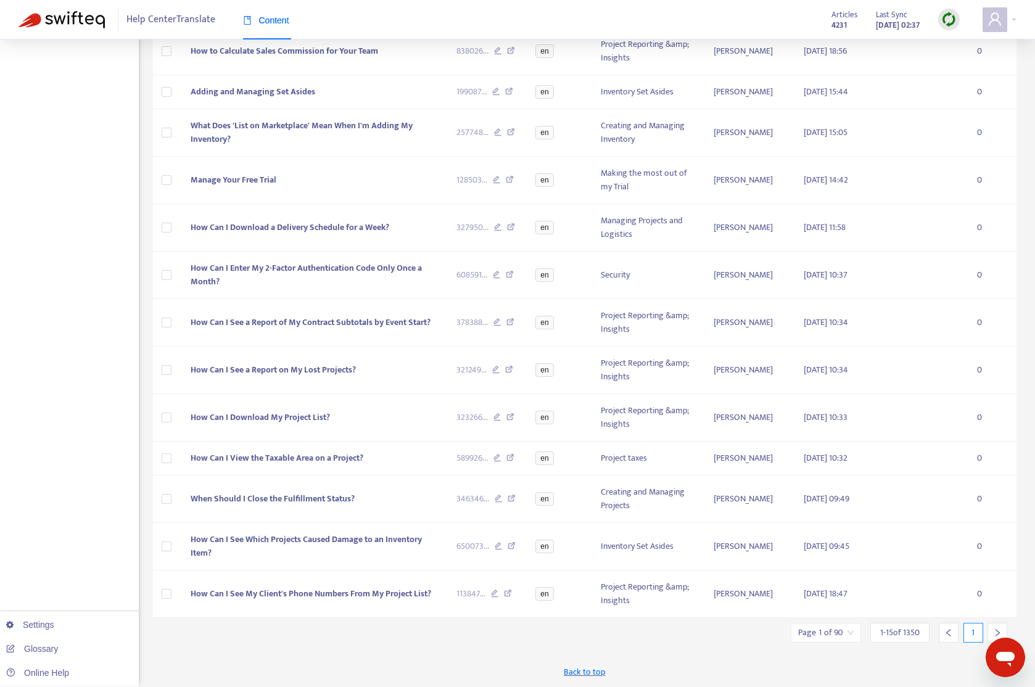
click at [987, 621] on div "Title Intercom ID Language Collection Author Edited At Translated At Tasks The …" at bounding box center [585, 259] width 864 height 728
click at [987, 626] on div at bounding box center [997, 633] width 20 height 20
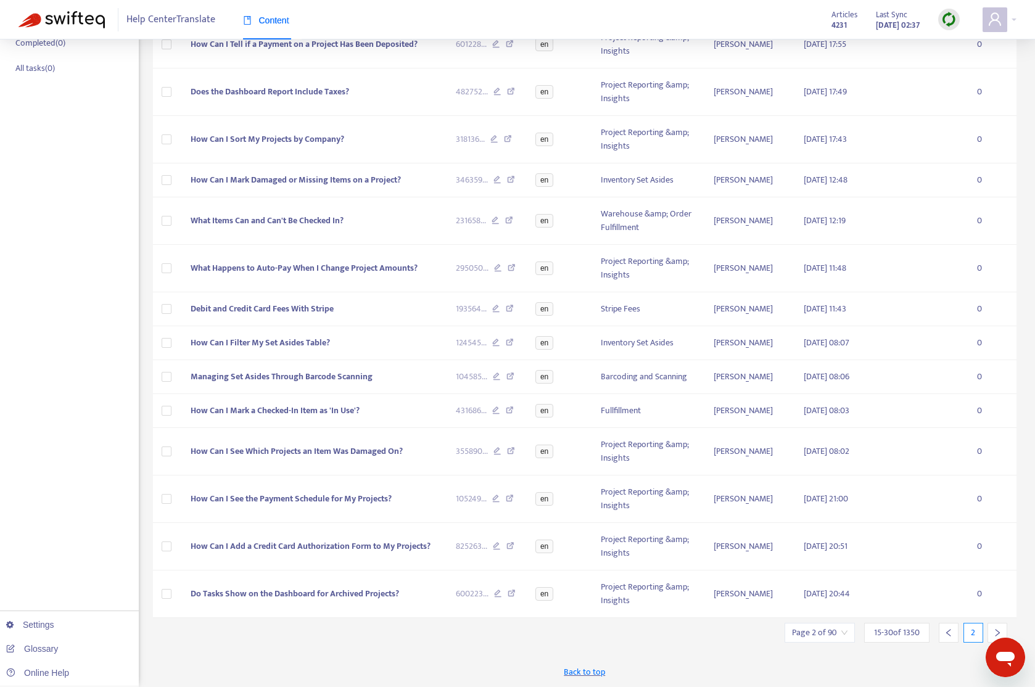
click at [987, 624] on div at bounding box center [997, 633] width 20 height 20
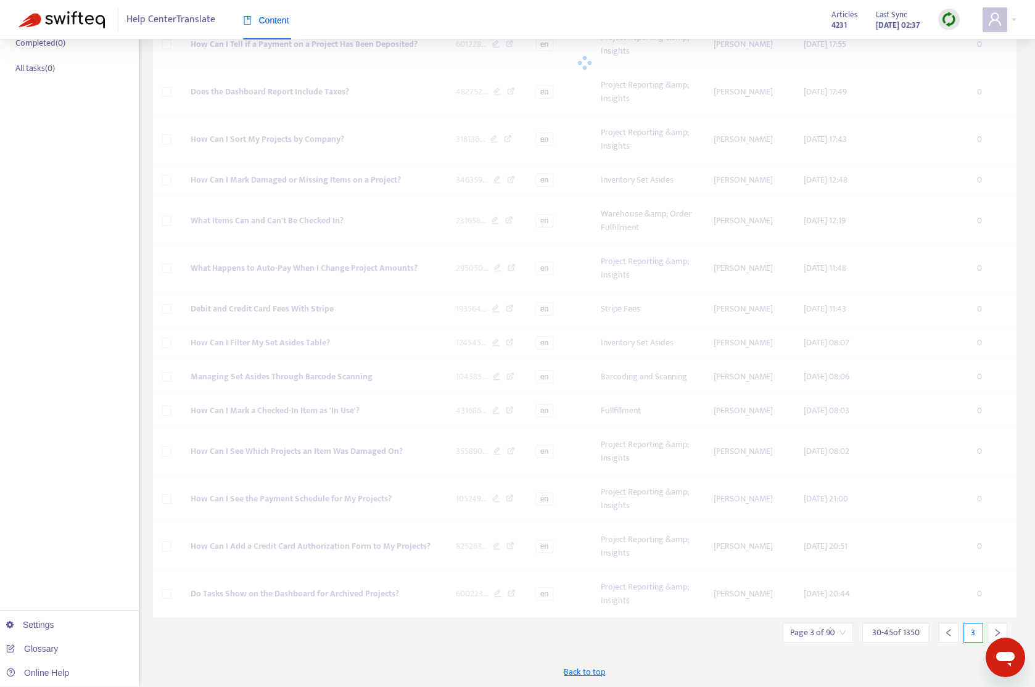
click at [987, 624] on div at bounding box center [997, 633] width 20 height 20
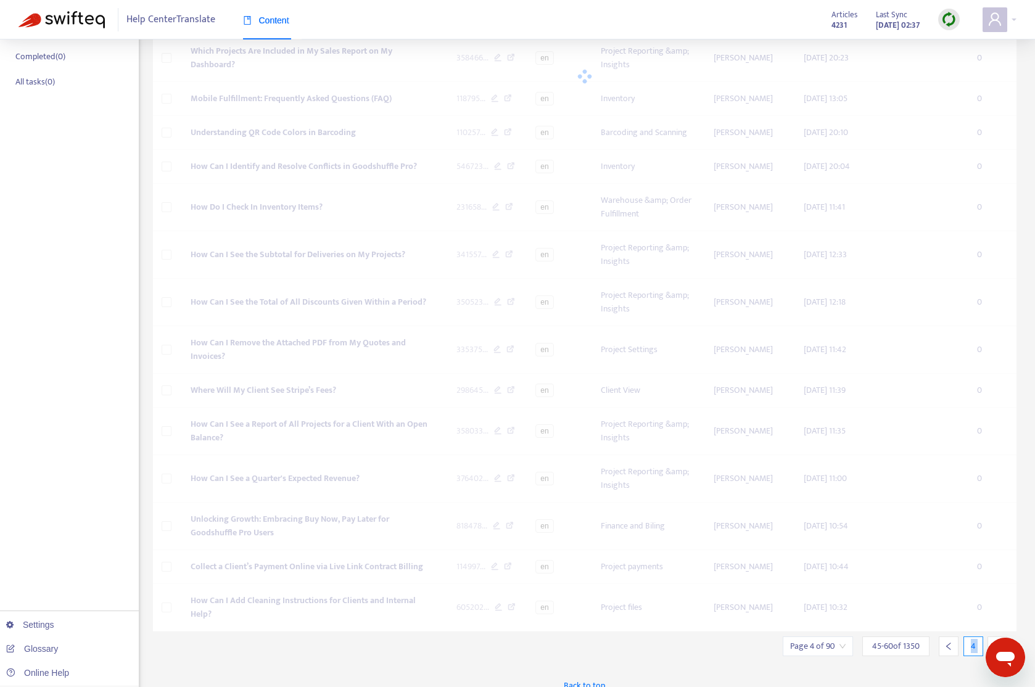
click at [987, 636] on div at bounding box center [997, 646] width 20 height 20
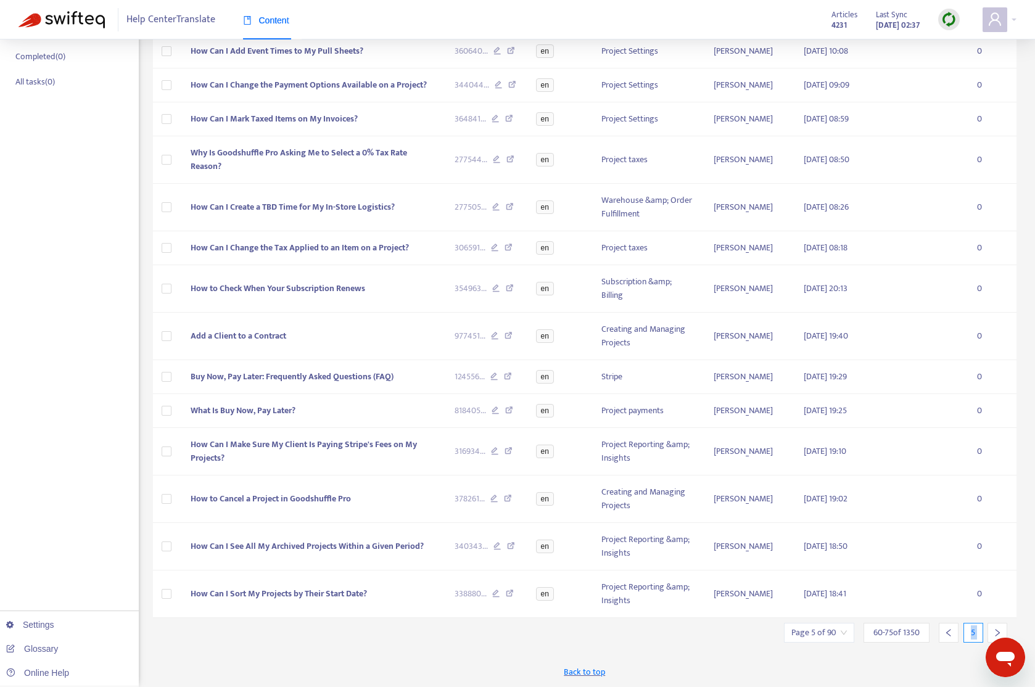
click at [987, 624] on div at bounding box center [997, 633] width 20 height 20
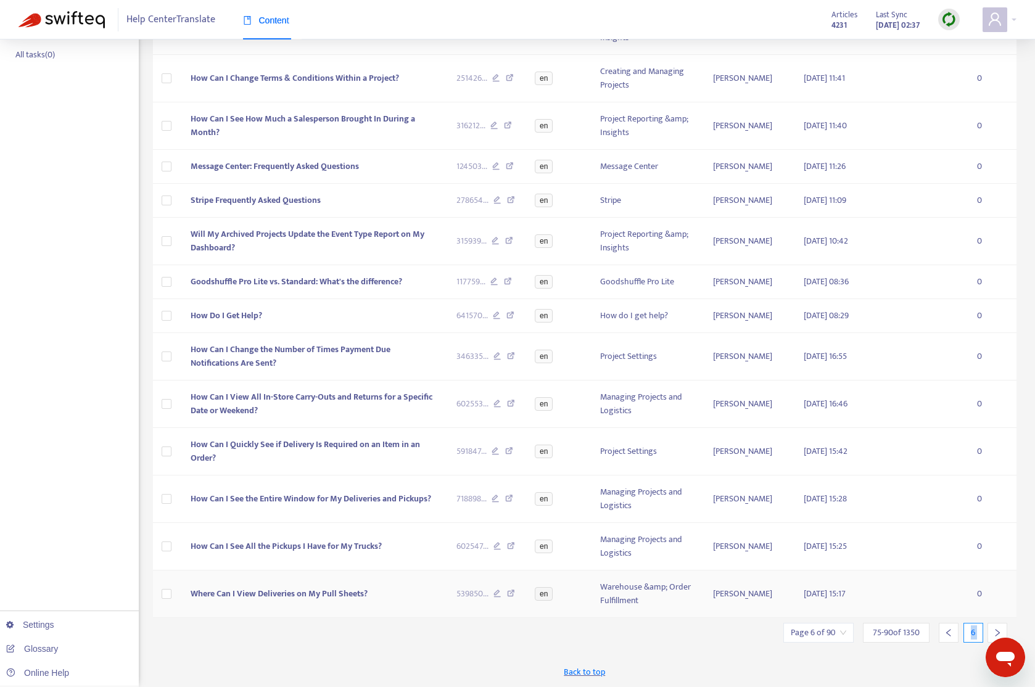
click at [987, 624] on div at bounding box center [997, 633] width 20 height 20
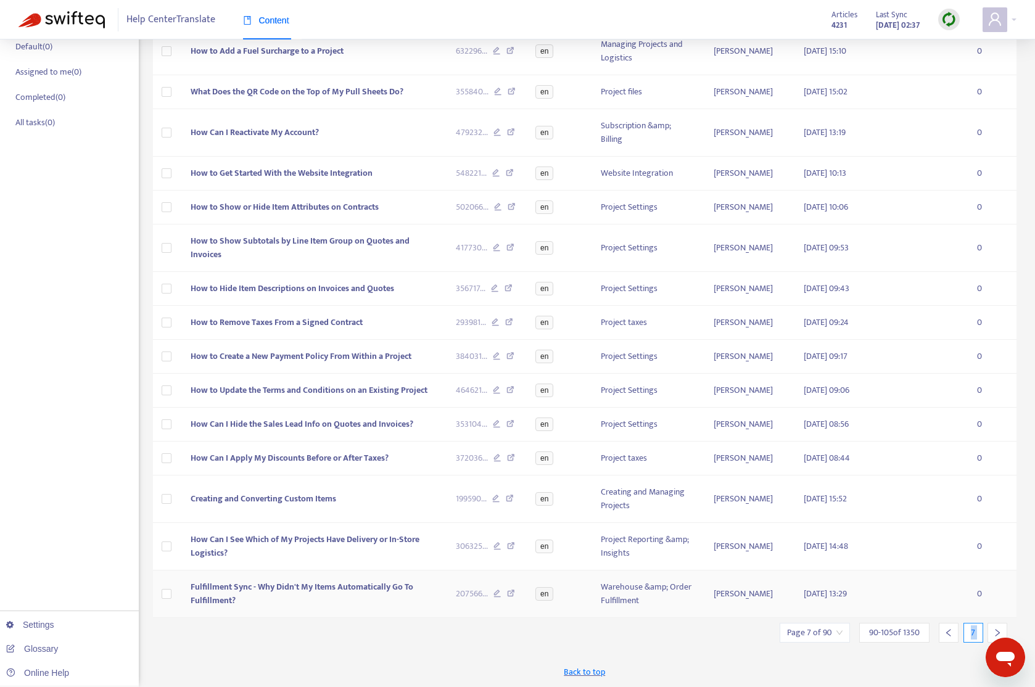
click at [987, 624] on div at bounding box center [997, 633] width 20 height 20
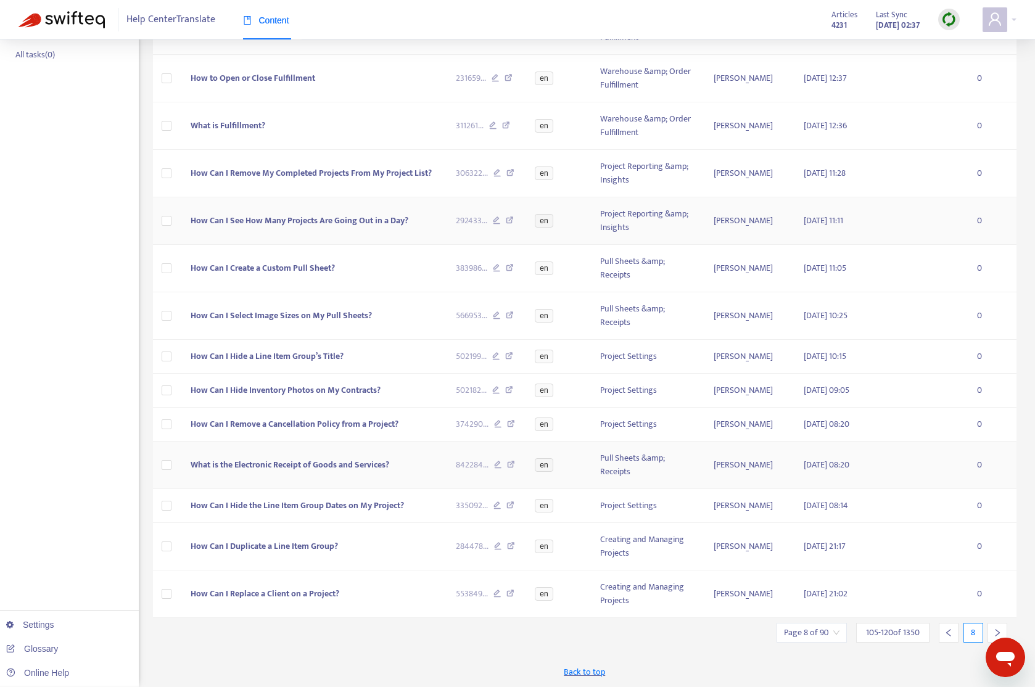
scroll to position [0, 0]
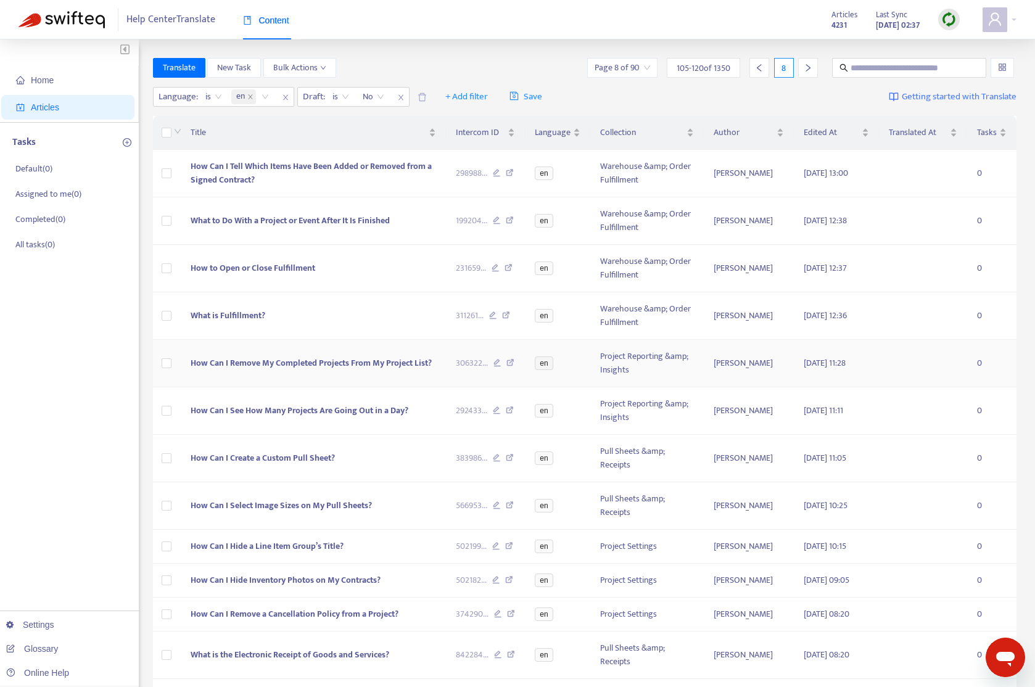
click at [333, 358] on span "How Can I Remove My Completed Projects From My Project List?" at bounding box center [311, 363] width 241 height 14
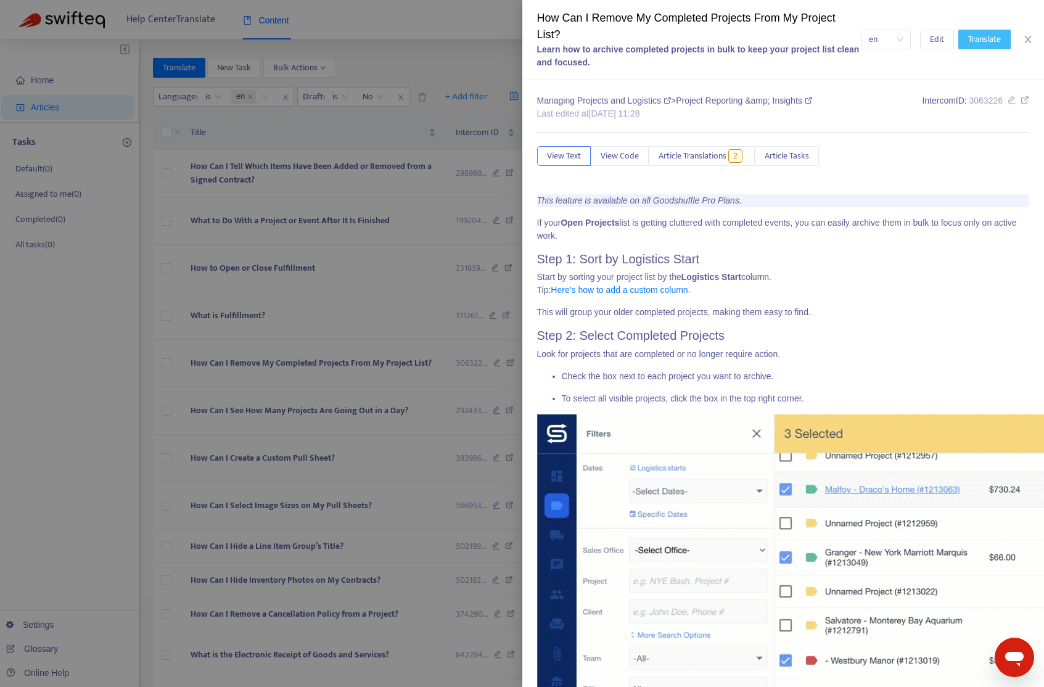
drag, startPoint x: 974, startPoint y: 39, endPoint x: 881, endPoint y: 134, distance: 132.5
click at [975, 39] on span "Translate" at bounding box center [984, 40] width 33 height 14
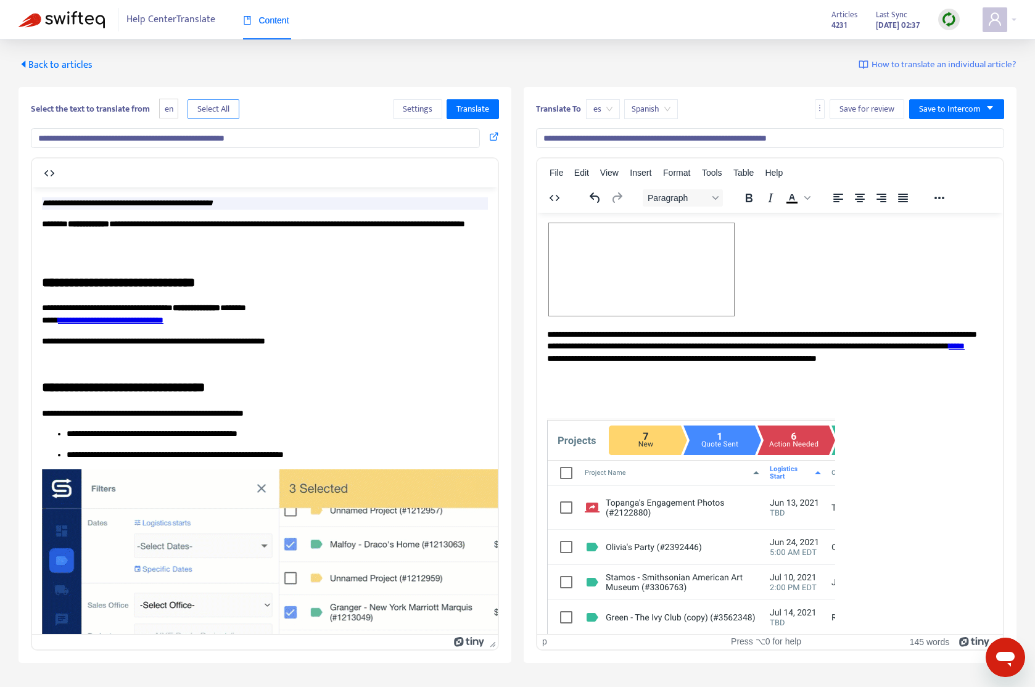
click at [226, 111] on span "Select All" at bounding box center [213, 109] width 32 height 14
click at [483, 109] on span "Translate" at bounding box center [472, 109] width 33 height 14
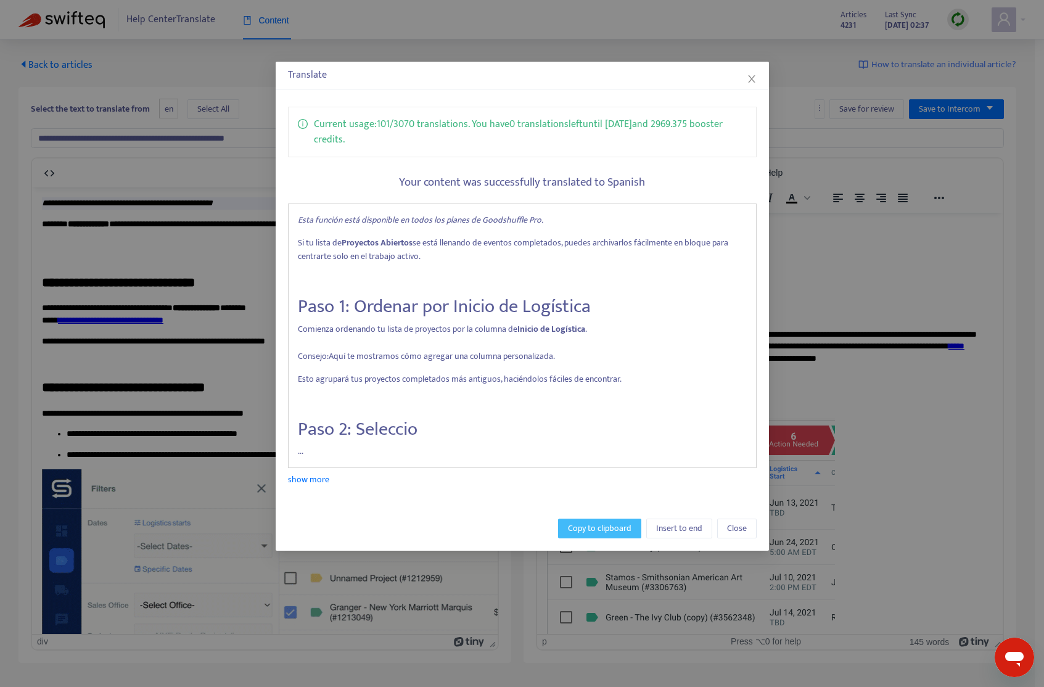
click at [592, 527] on span "Copy to clipboard" at bounding box center [600, 529] width 64 height 14
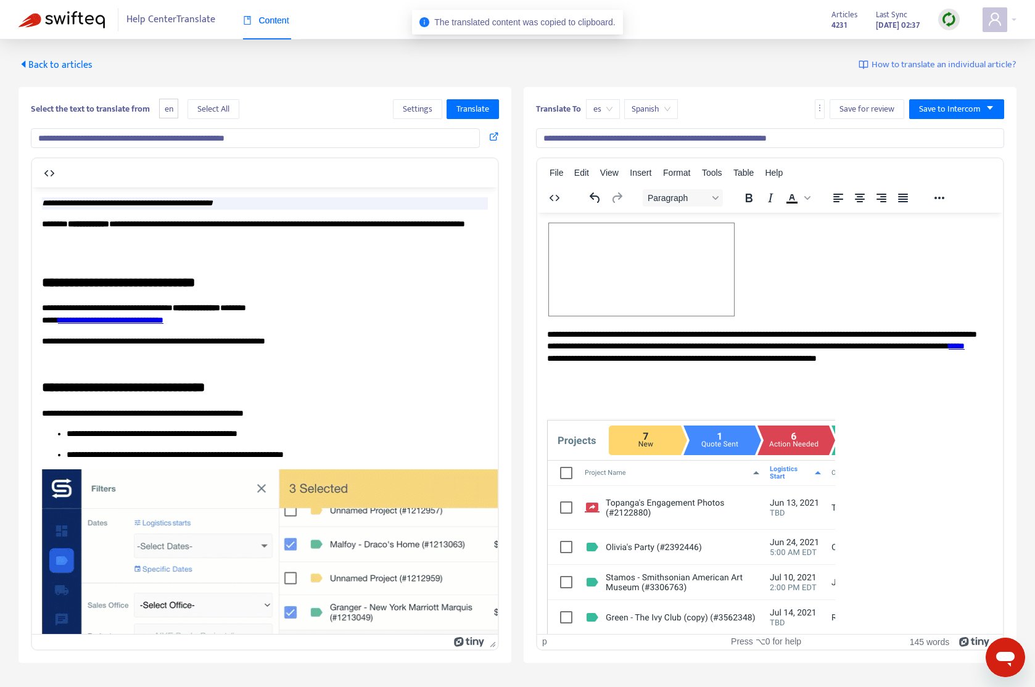
click at [806, 343] on p "**********" at bounding box center [765, 358] width 436 height 60
click at [681, 313] on span "Rich Text Area. Press ALT-0 for help." at bounding box center [641, 269] width 185 height 92
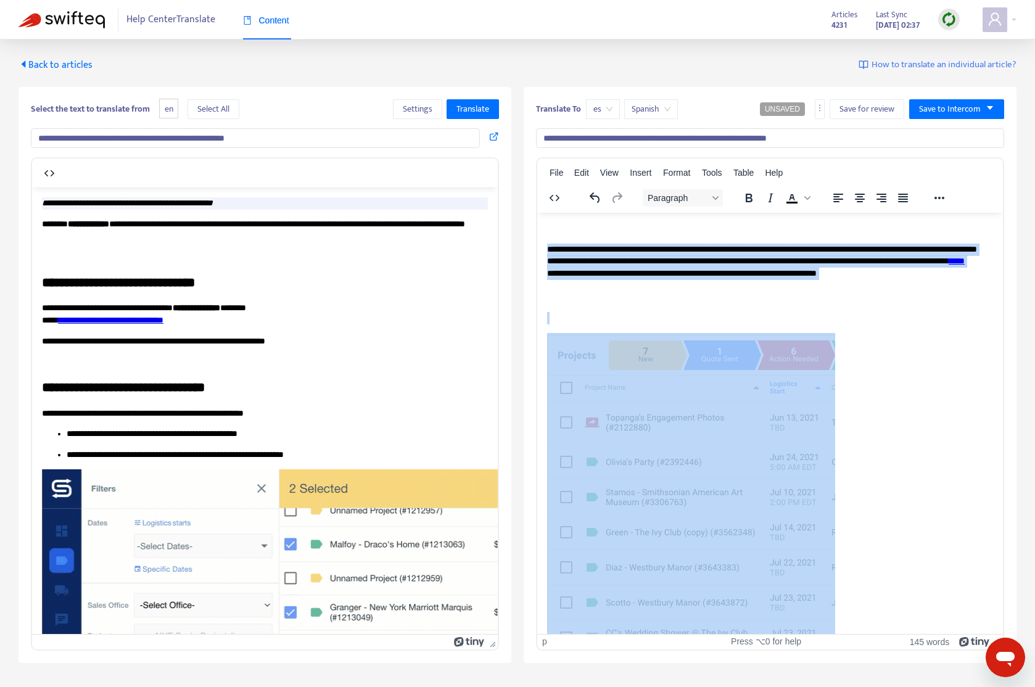
drag, startPoint x: 549, startPoint y: 246, endPoint x: 852, endPoint y: 441, distance: 360.8
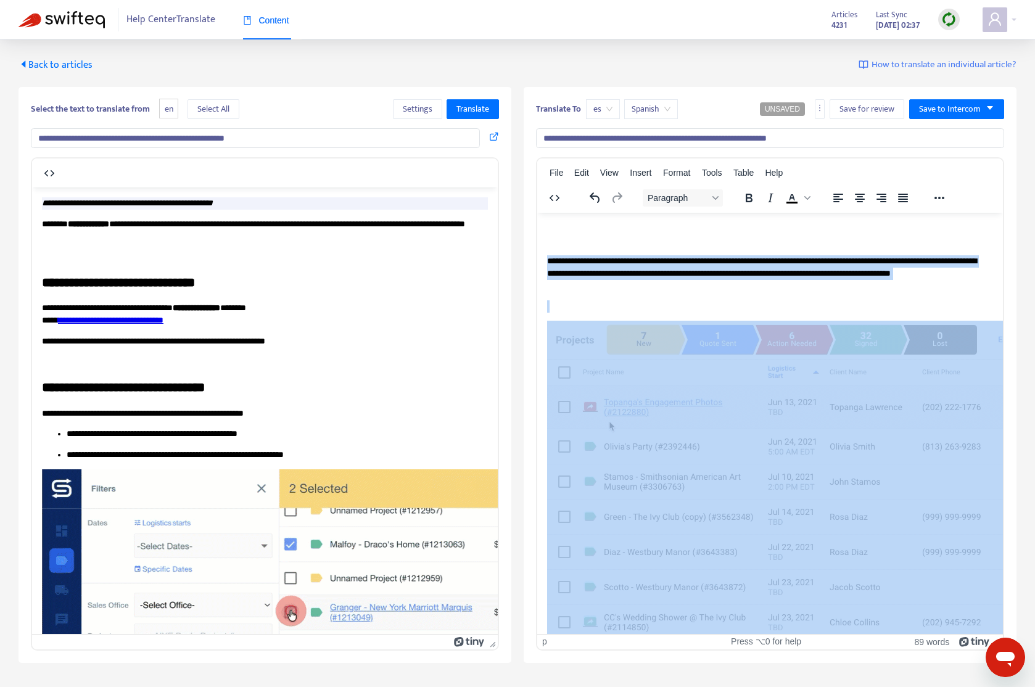
drag, startPoint x: 548, startPoint y: 262, endPoint x: 890, endPoint y: 506, distance: 420.3
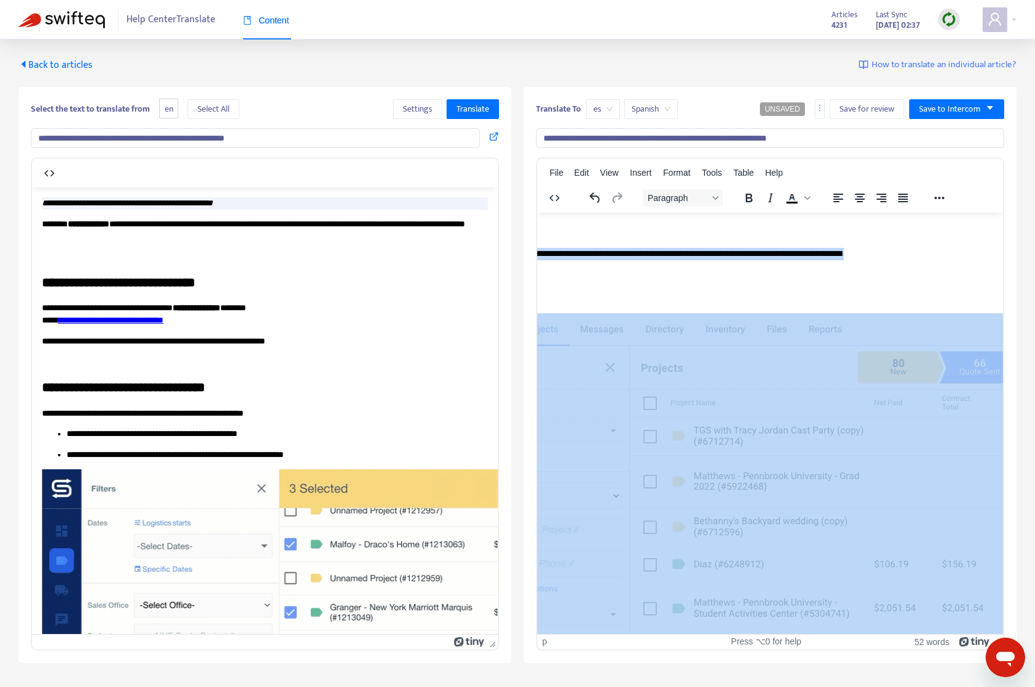
drag, startPoint x: 549, startPoint y: 275, endPoint x: 850, endPoint y: 531, distance: 395.3
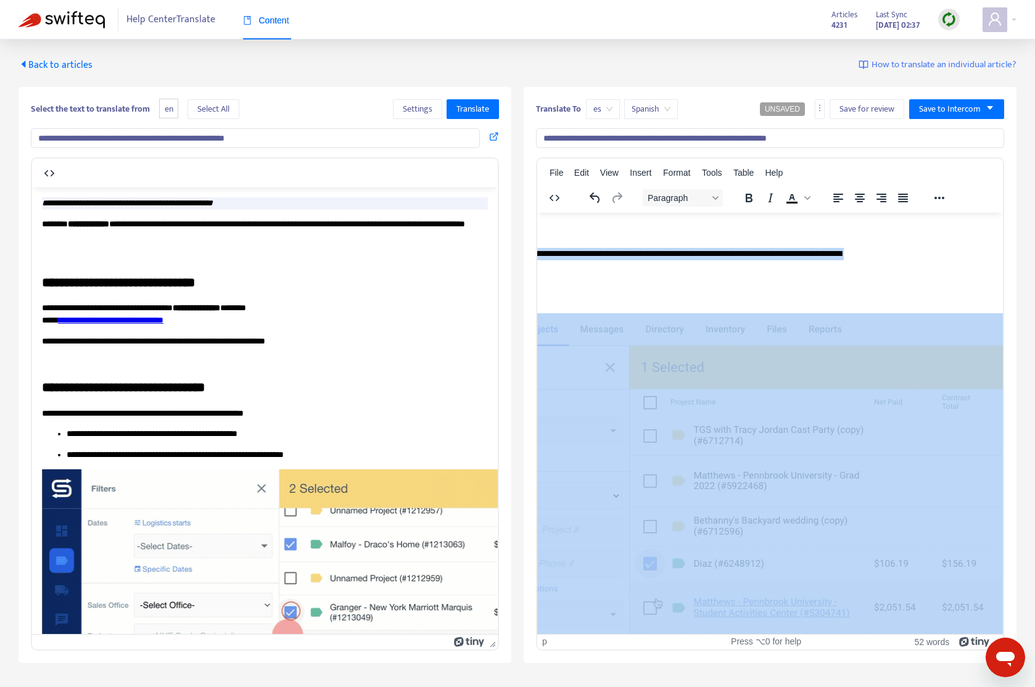
click at [867, 612] on html "**********" at bounding box center [634, 691] width 465 height 999
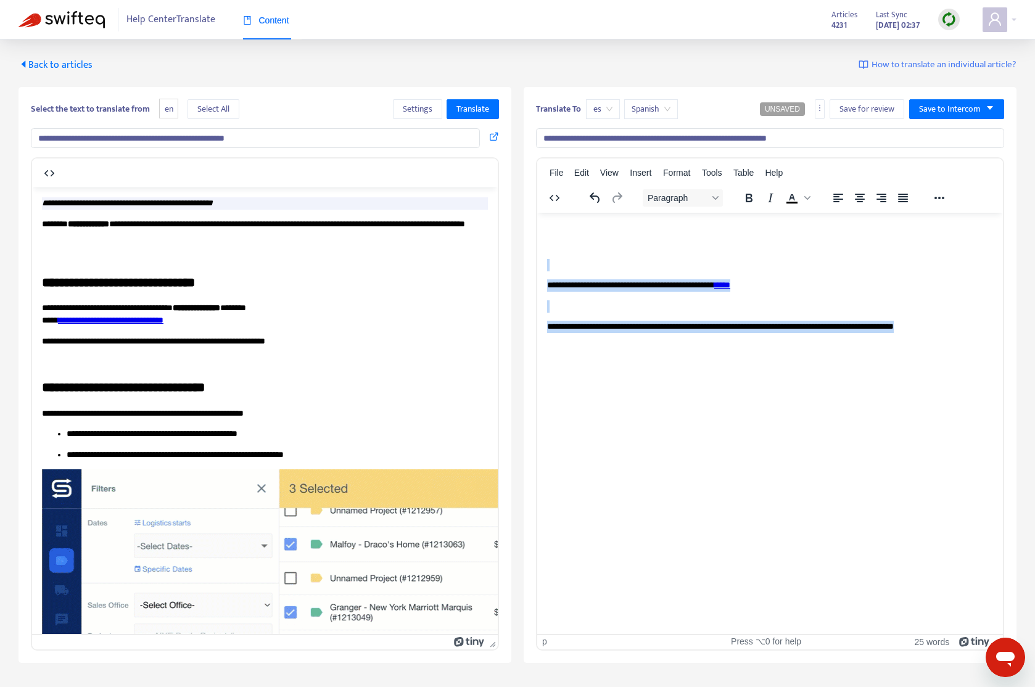
drag, startPoint x: 970, startPoint y: 326, endPoint x: 497, endPoint y: 261, distance: 477.4
click at [537, 261] on html "**********" at bounding box center [769, 277] width 465 height 130
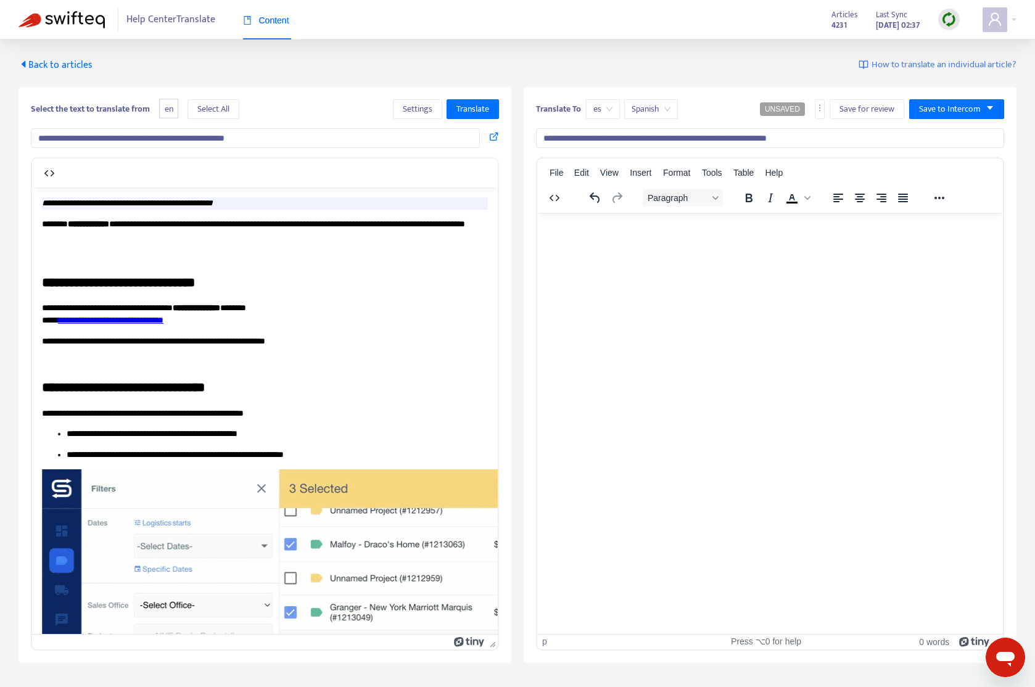
click at [577, 231] on div "Rich Text Area. Press ALT-0 for help." at bounding box center [770, 228] width 446 height 12
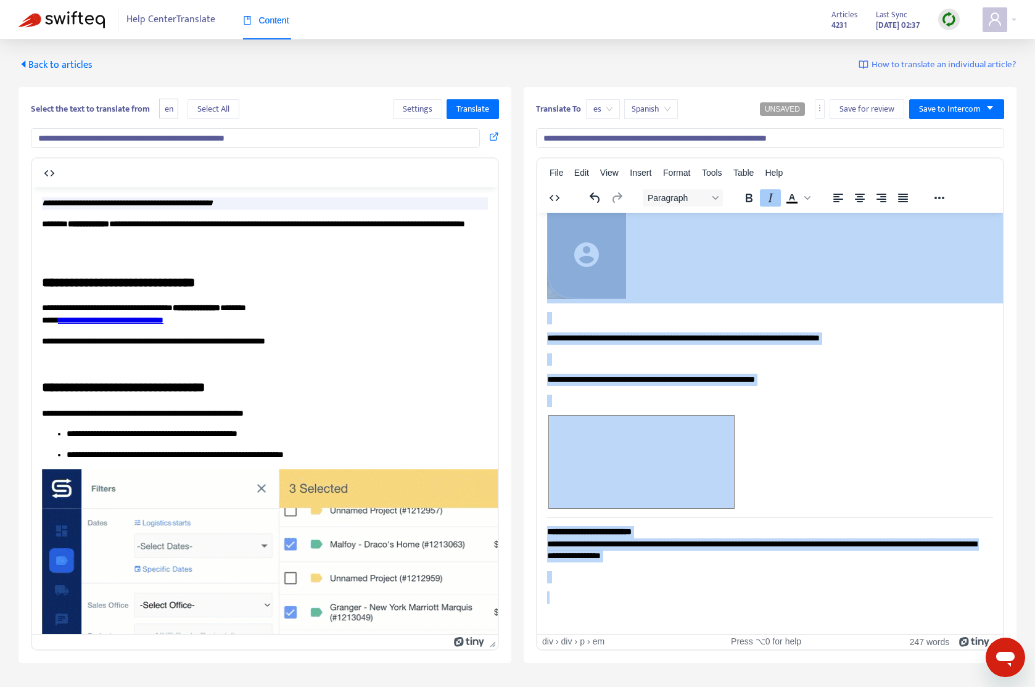
scroll to position [2528, 0]
drag, startPoint x: 557, startPoint y: 232, endPoint x: 929, endPoint y: 599, distance: 522.3
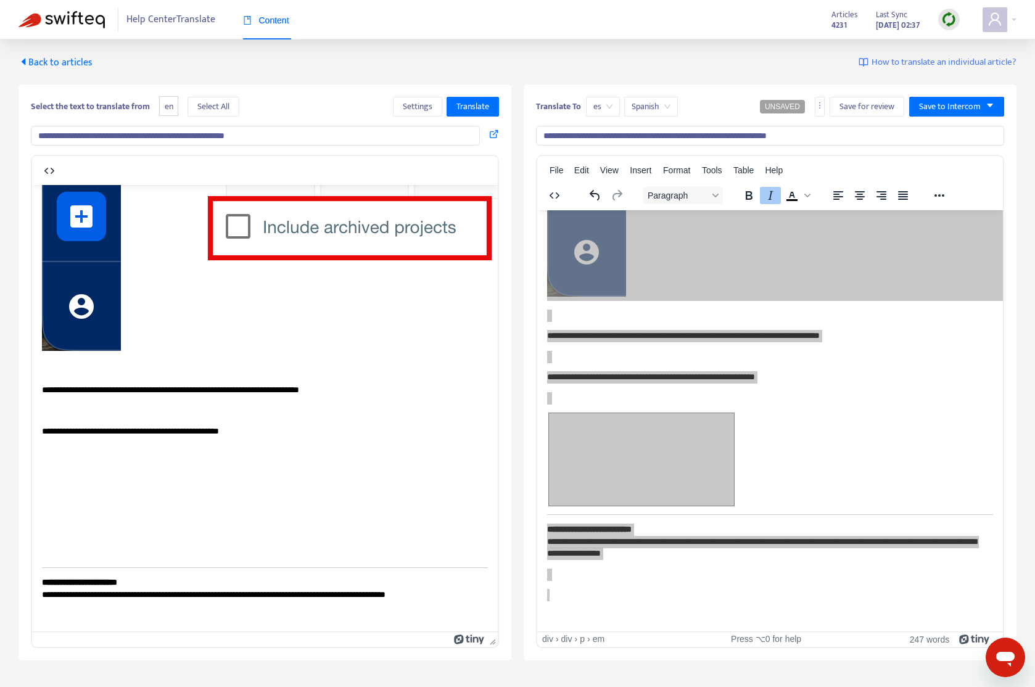
scroll to position [0, 0]
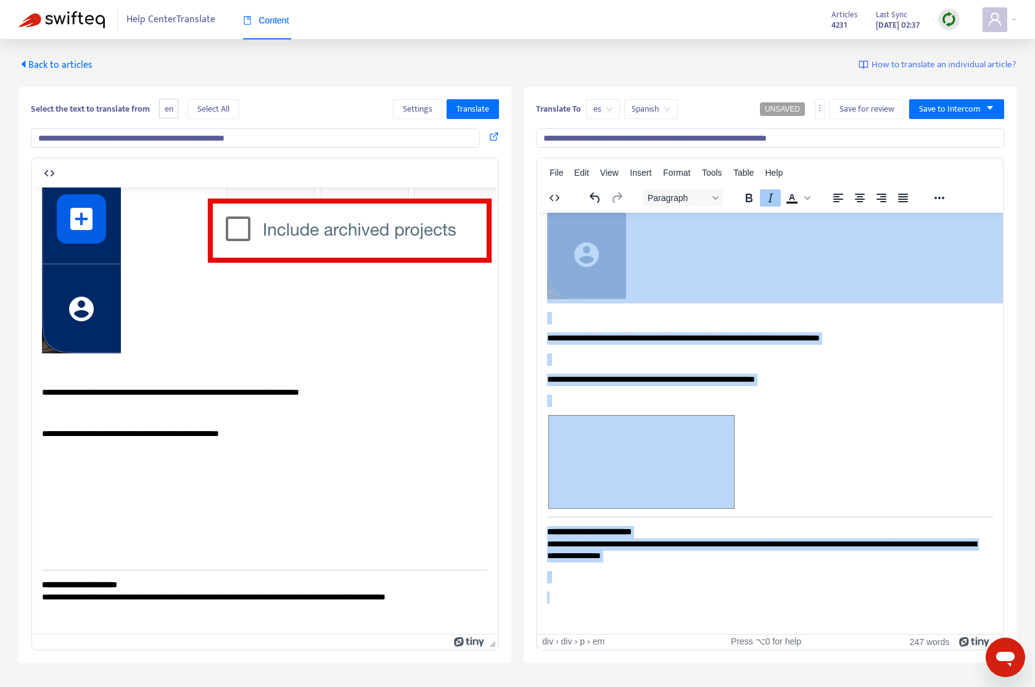
click at [600, 115] on span "es" at bounding box center [602, 109] width 19 height 18
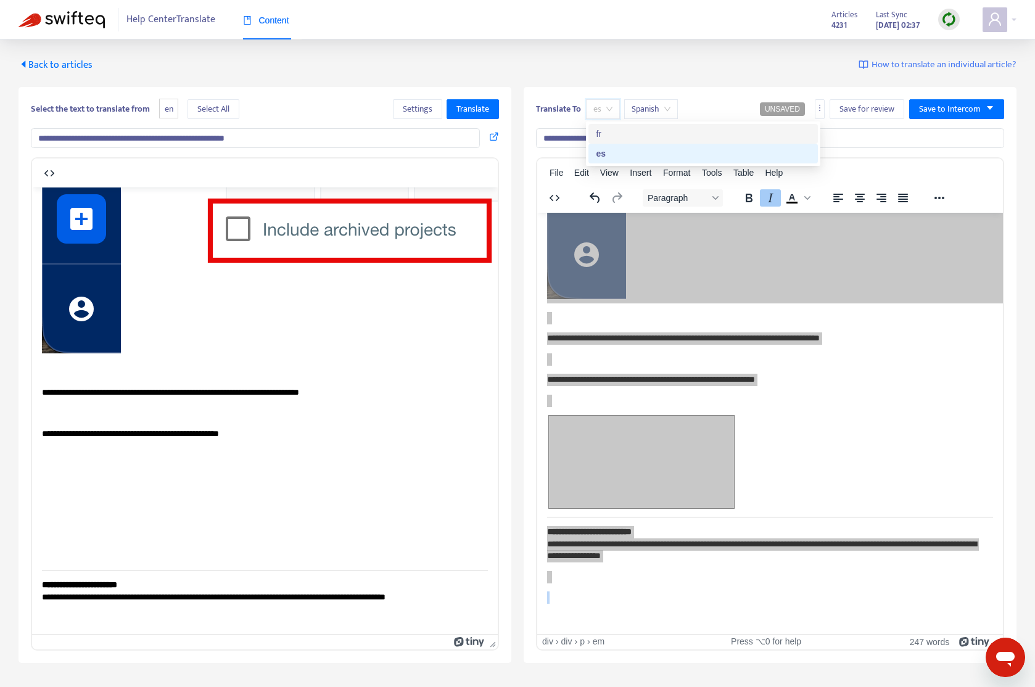
click at [622, 132] on div "fr" at bounding box center [703, 134] width 215 height 14
type input "**********"
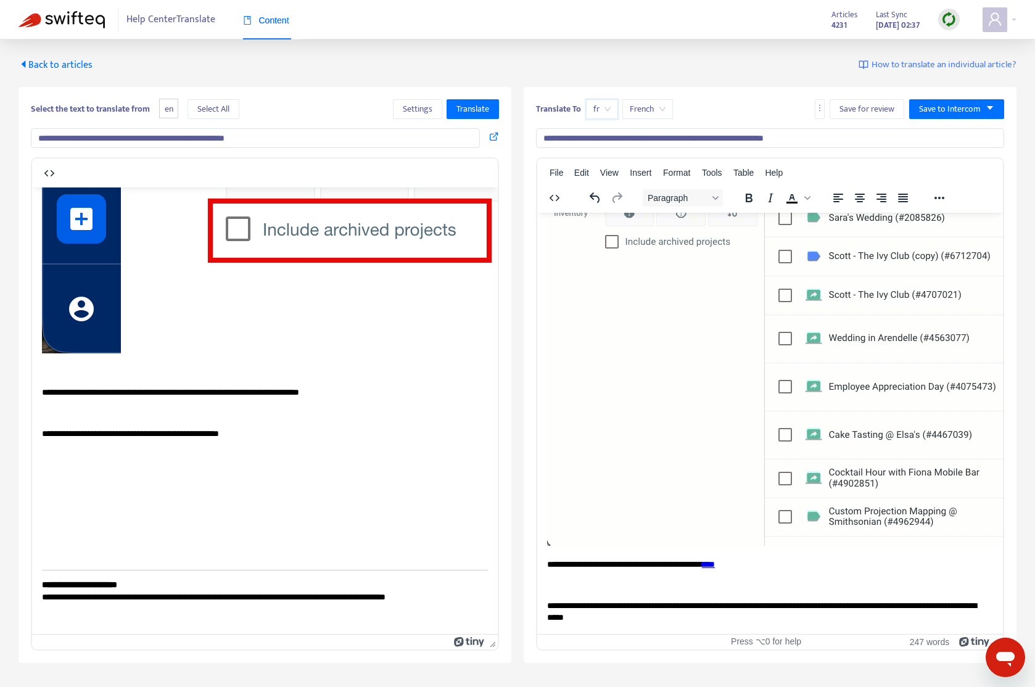
scroll to position [1485, 0]
click at [226, 114] on span "Select All" at bounding box center [213, 109] width 32 height 14
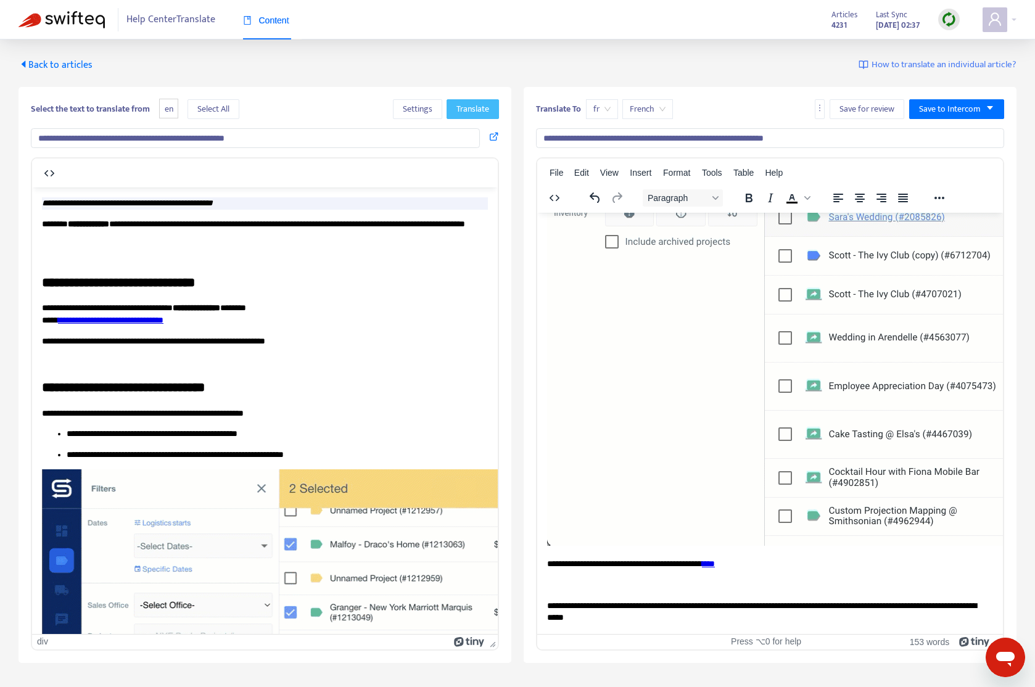
click at [468, 111] on span "Translate" at bounding box center [472, 109] width 33 height 14
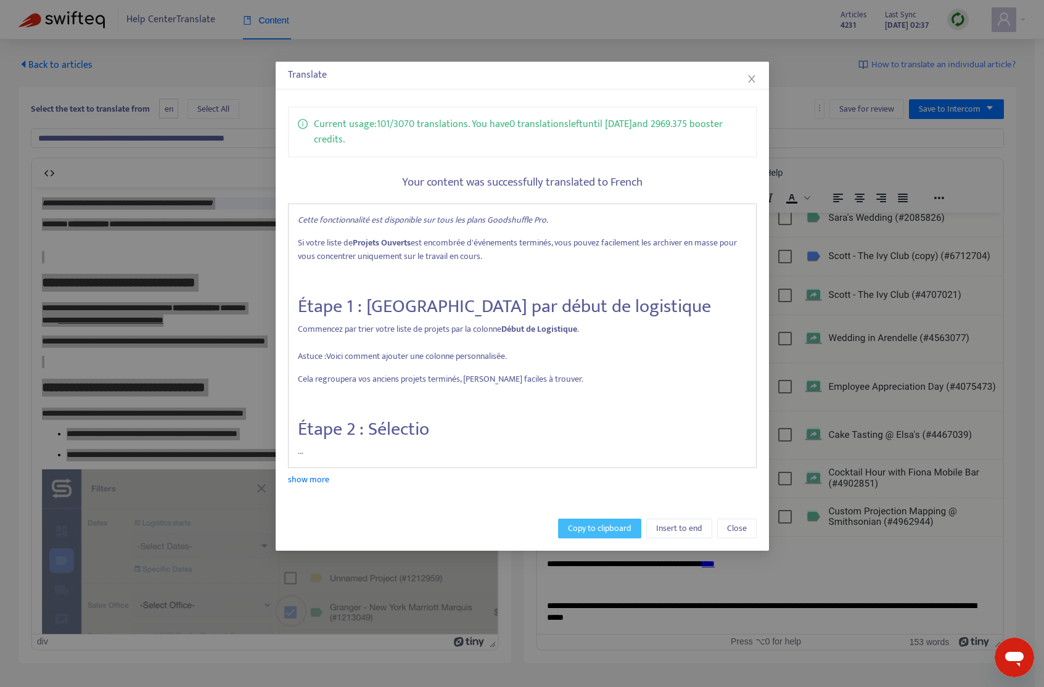
click at [599, 528] on span "Copy to clipboard" at bounding box center [600, 529] width 64 height 14
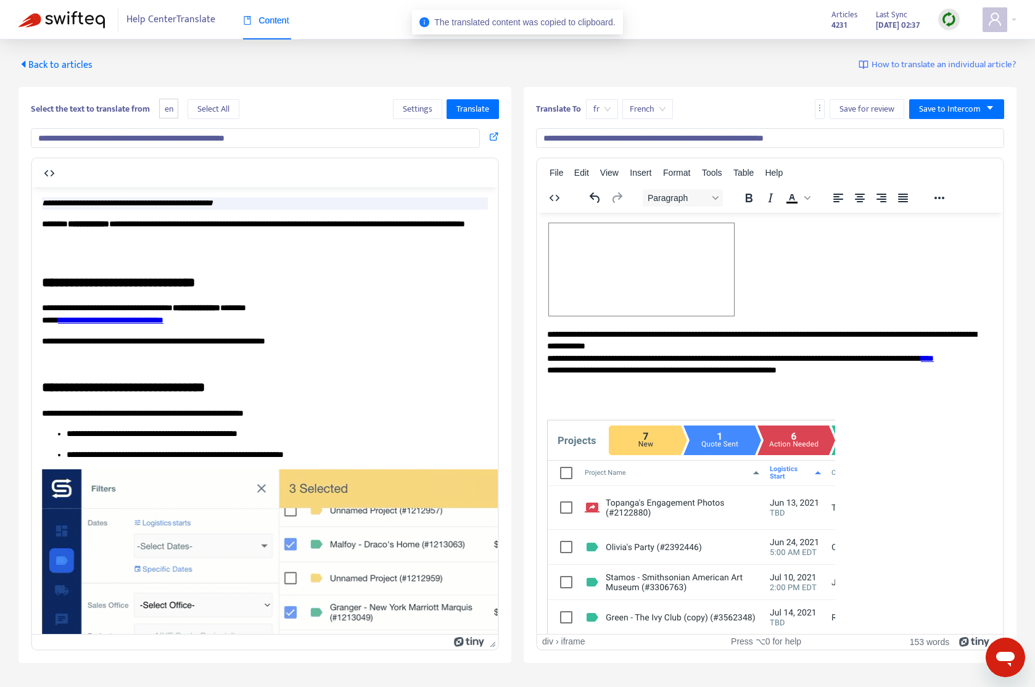
click at [682, 295] on span "Rich Text Area. Press ALT-0 for help." at bounding box center [641, 269] width 185 height 92
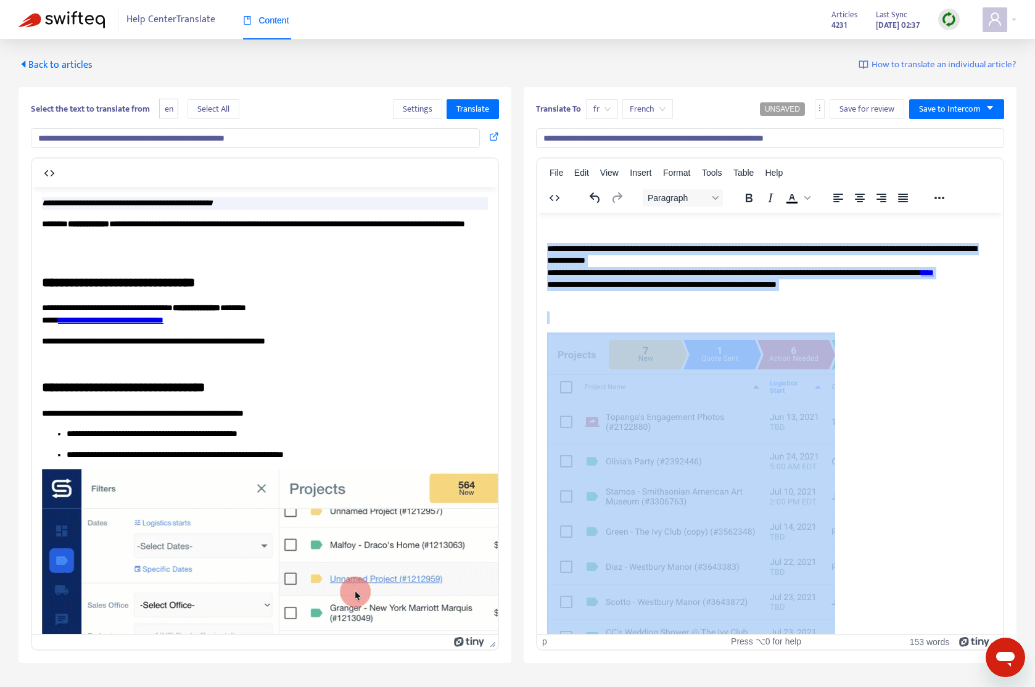
drag, startPoint x: 610, startPoint y: 290, endPoint x: 879, endPoint y: 557, distance: 378.8
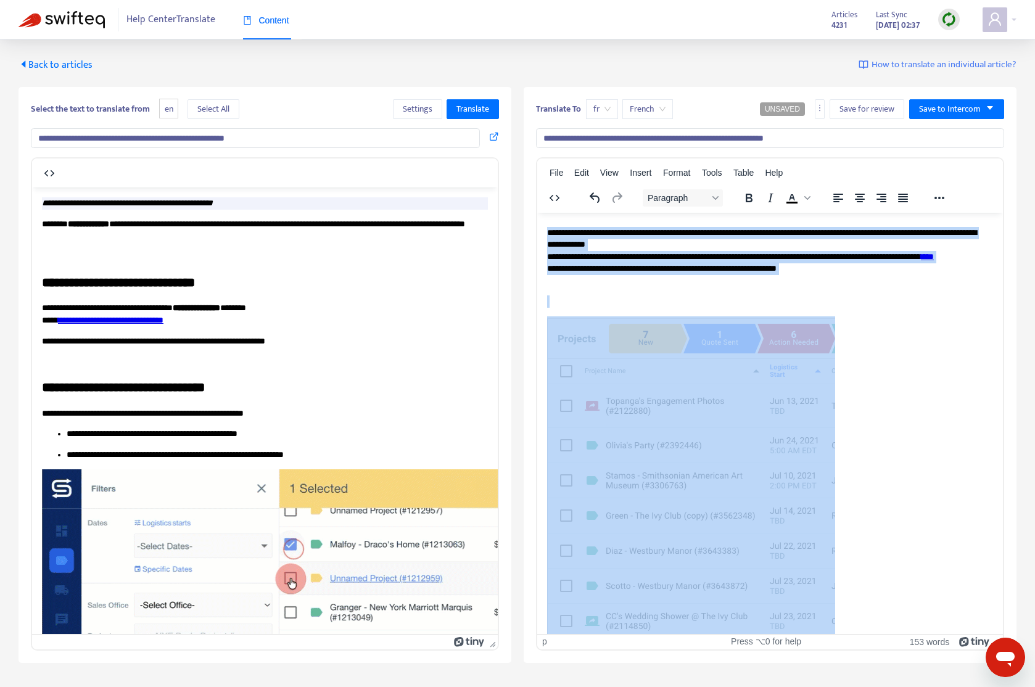
scroll to position [18, 0]
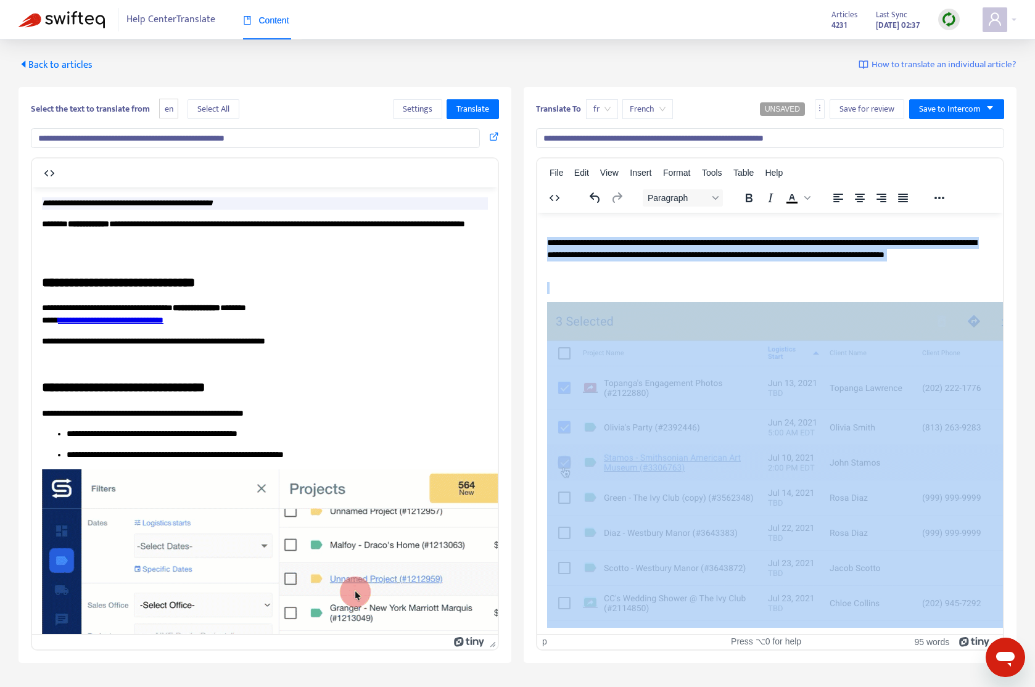
drag, startPoint x: 546, startPoint y: 240, endPoint x: 844, endPoint y: 529, distance: 414.6
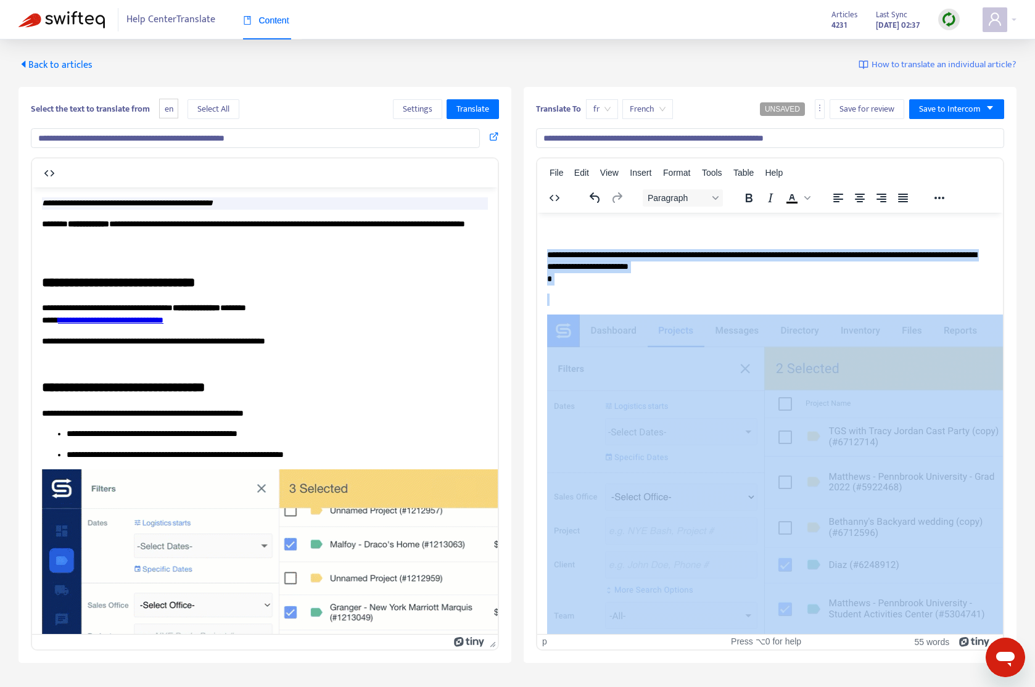
drag, startPoint x: 546, startPoint y: 256, endPoint x: 861, endPoint y: 535, distance: 420.6
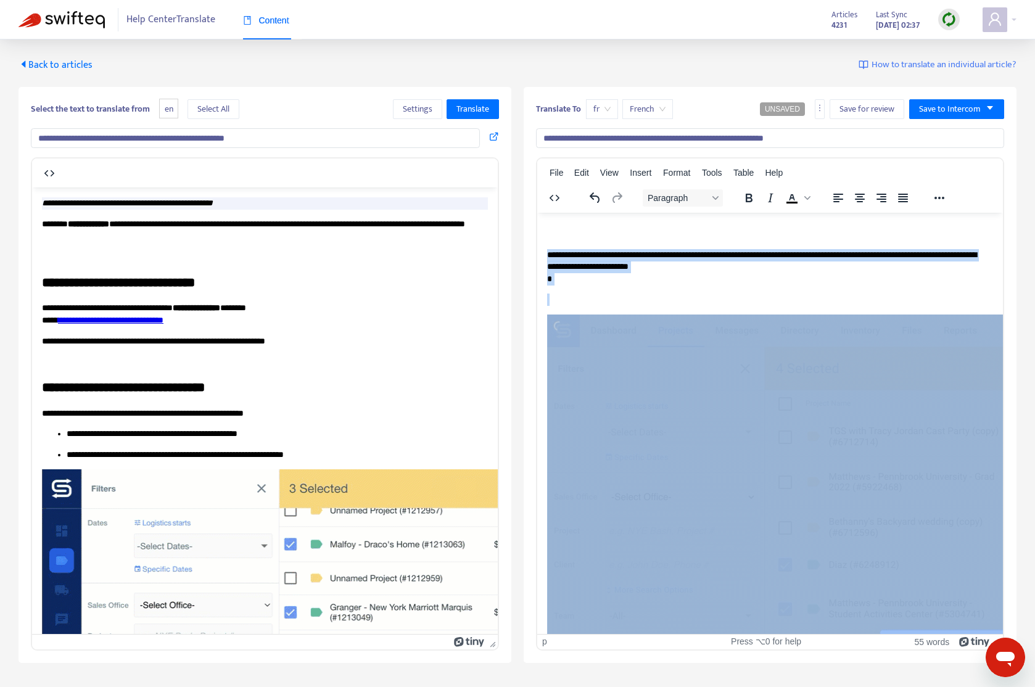
click at [859, 533] on body "**********" at bounding box center [770, 699] width 446 height 992
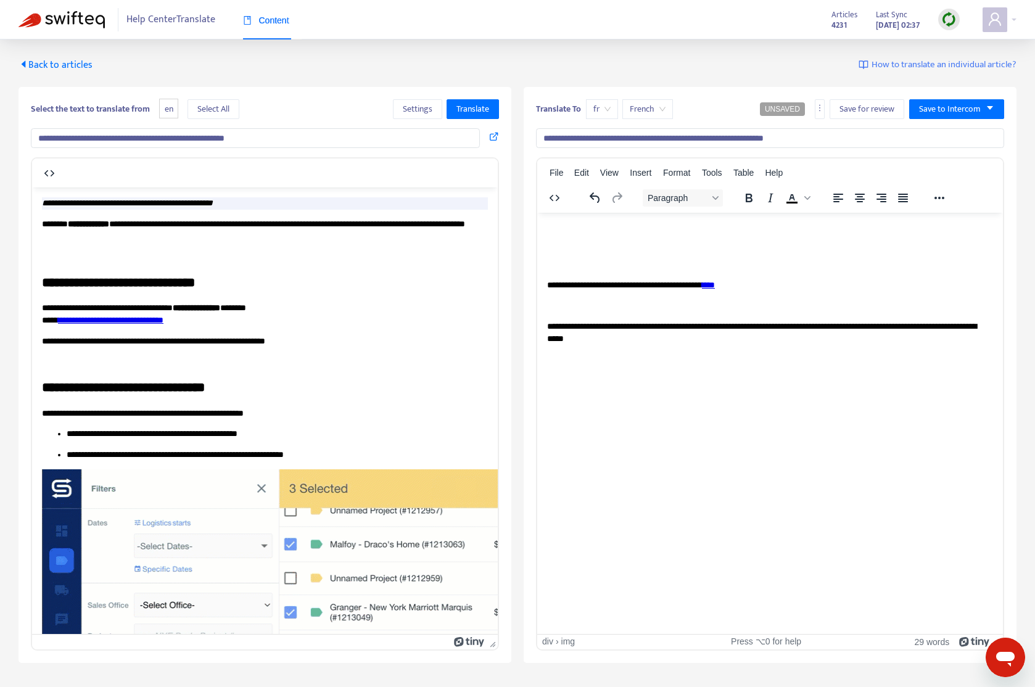
scroll to position [0, 0]
click at [637, 285] on p "**********" at bounding box center [770, 285] width 446 height 12
click at [632, 313] on body "**********" at bounding box center [770, 283] width 446 height 123
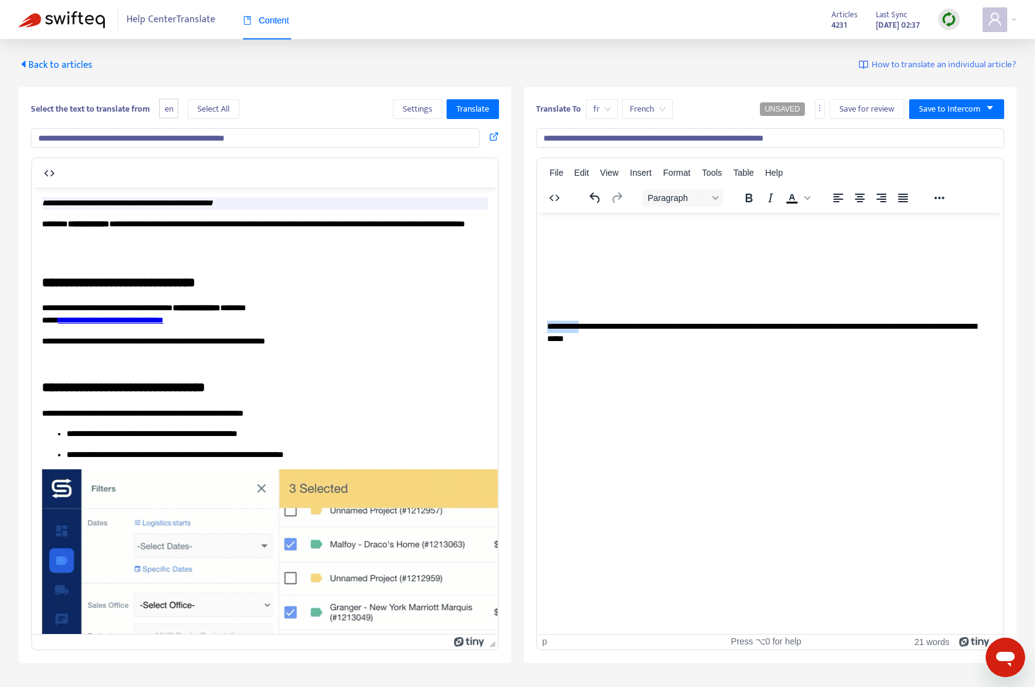
click at [632, 313] on body "**********" at bounding box center [770, 283] width 446 height 123
click at [615, 322] on p "**********" at bounding box center [770, 332] width 446 height 24
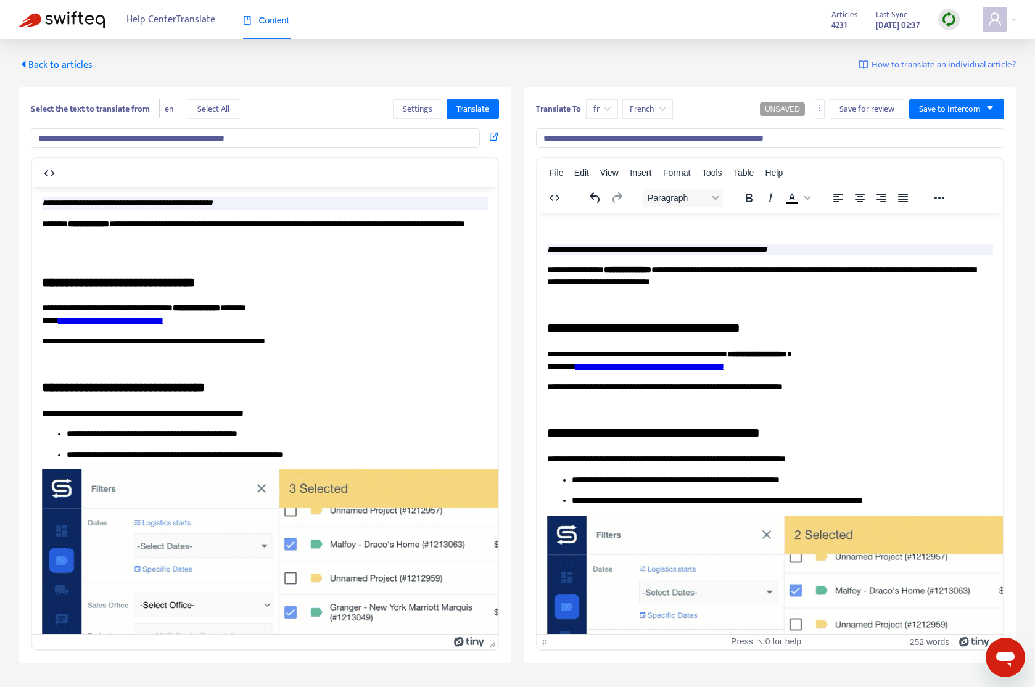
drag, startPoint x: 560, startPoint y: 239, endPoint x: 547, endPoint y: 246, distance: 14.6
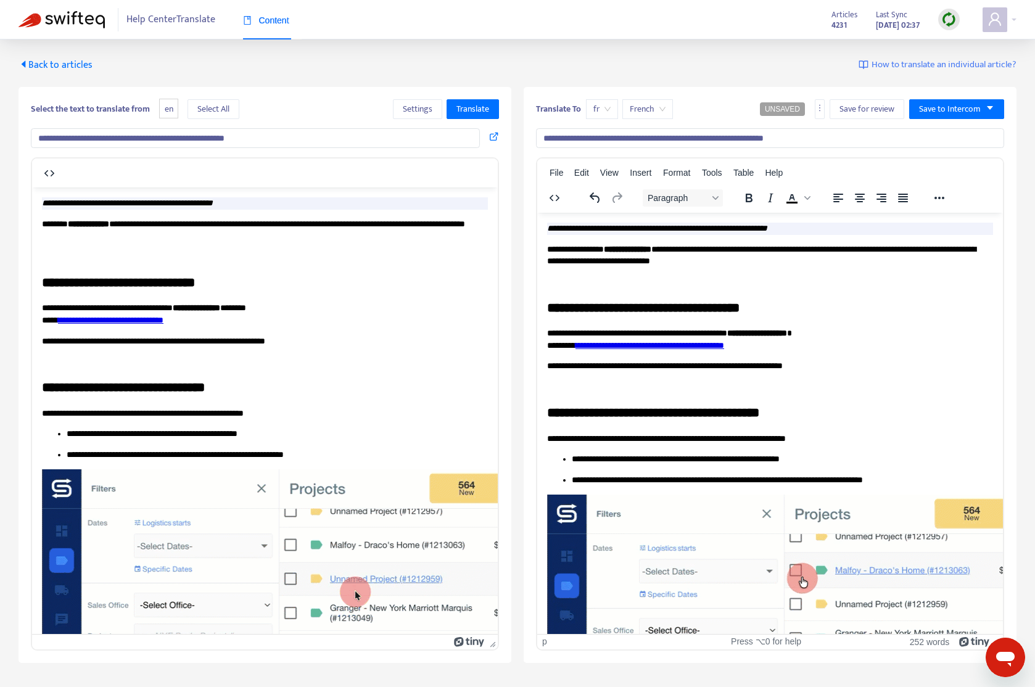
drag, startPoint x: 550, startPoint y: 225, endPoint x: 610, endPoint y: 227, distance: 59.9
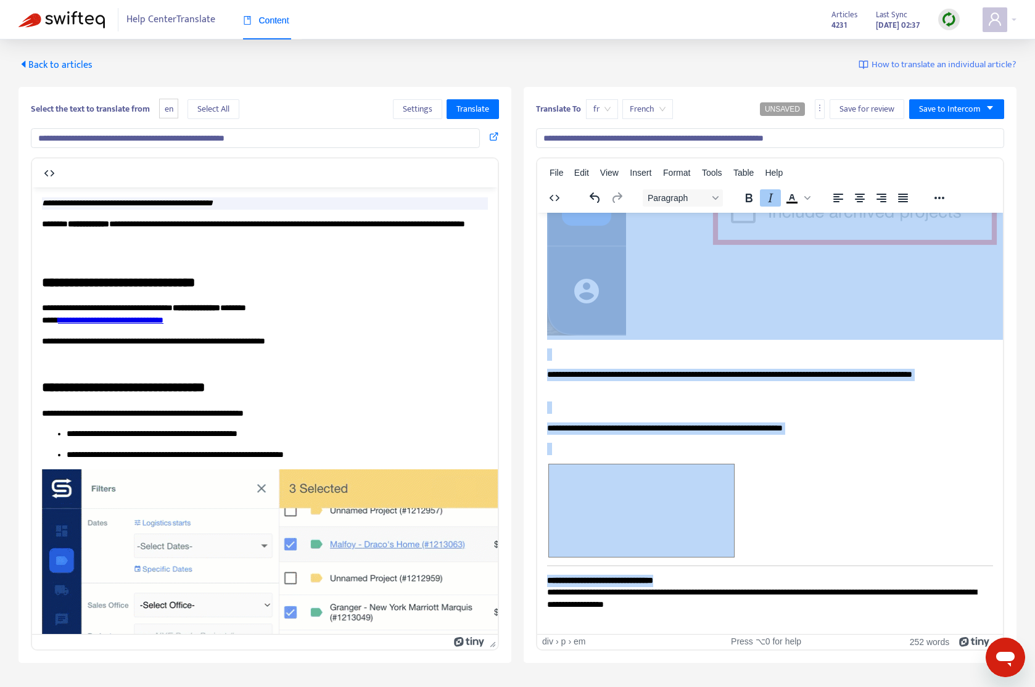
scroll to position [2498, 0]
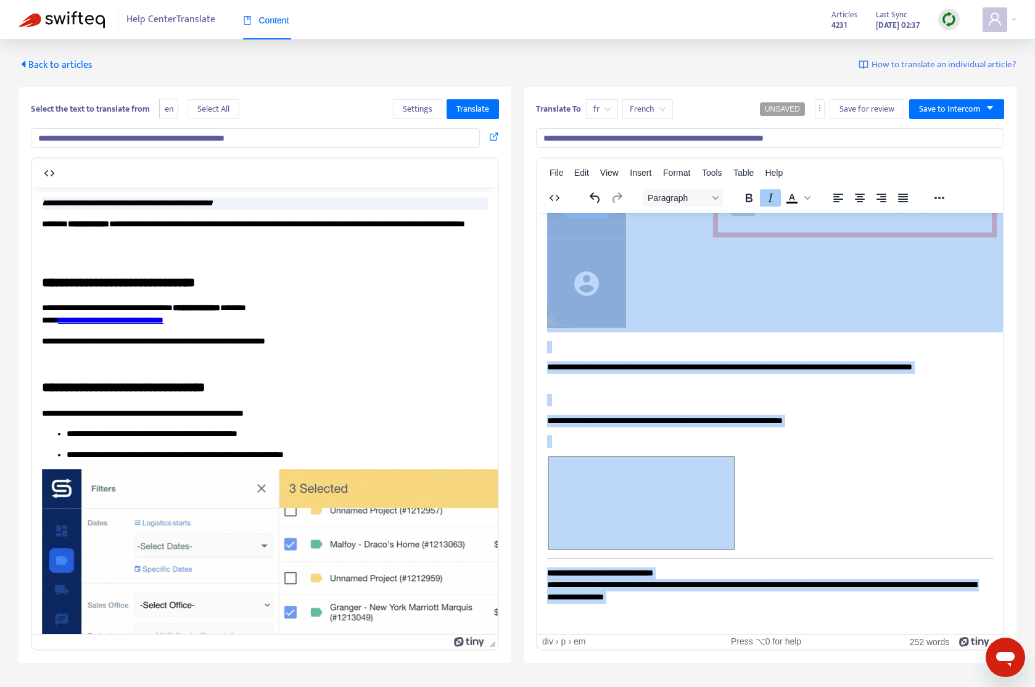
drag, startPoint x: 548, startPoint y: 226, endPoint x: 911, endPoint y: 594, distance: 517.5
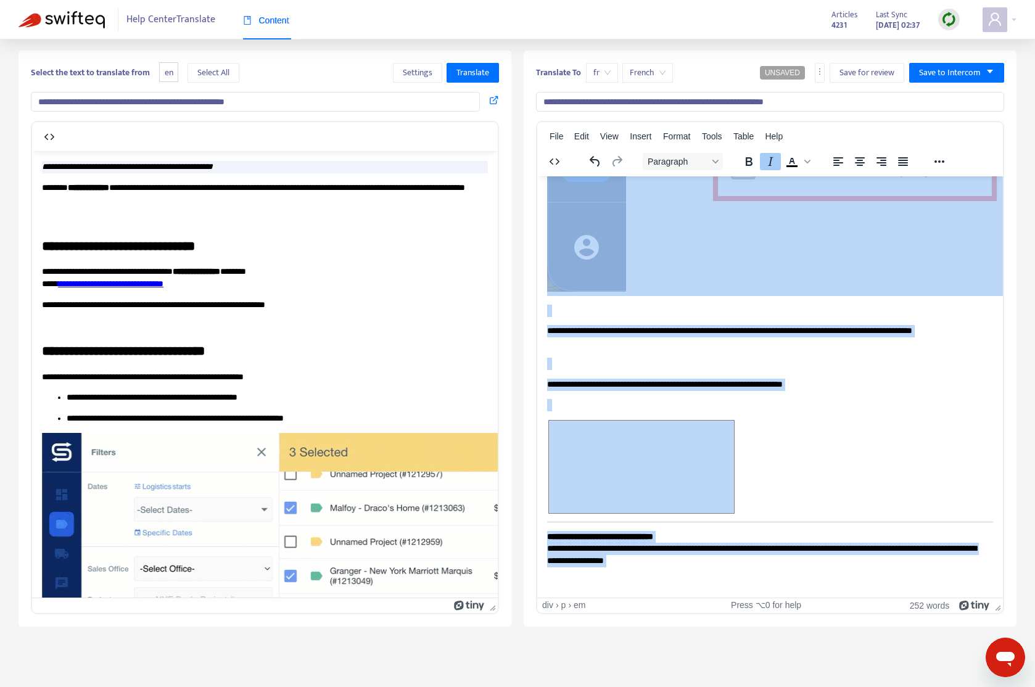
scroll to position [39, 0]
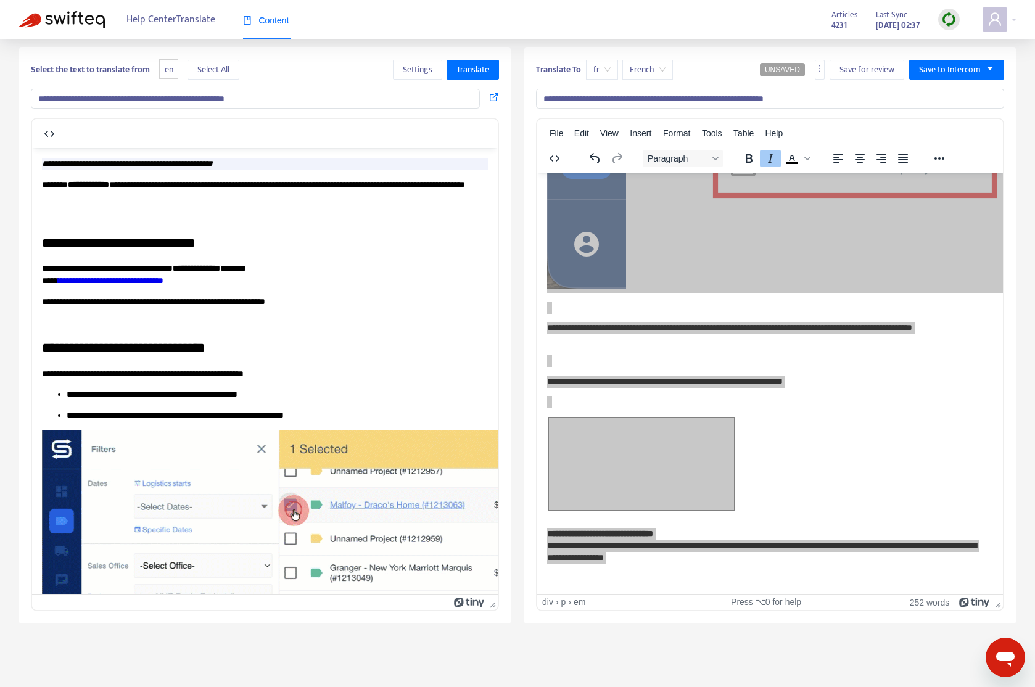
click at [279, 25] on span "Content" at bounding box center [266, 20] width 46 height 10
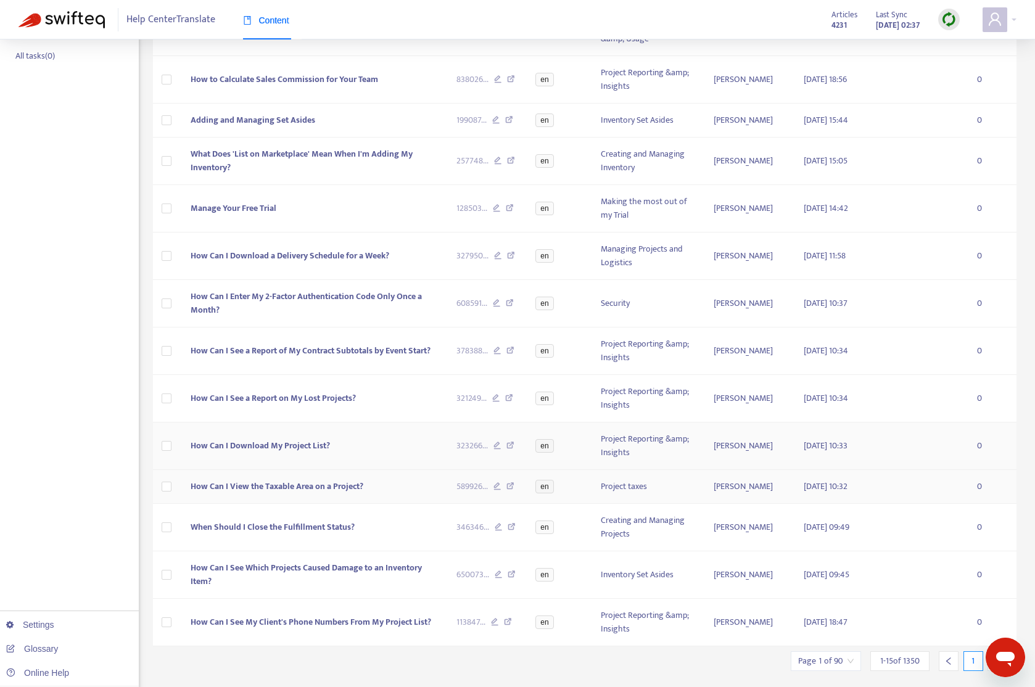
scroll to position [217, 0]
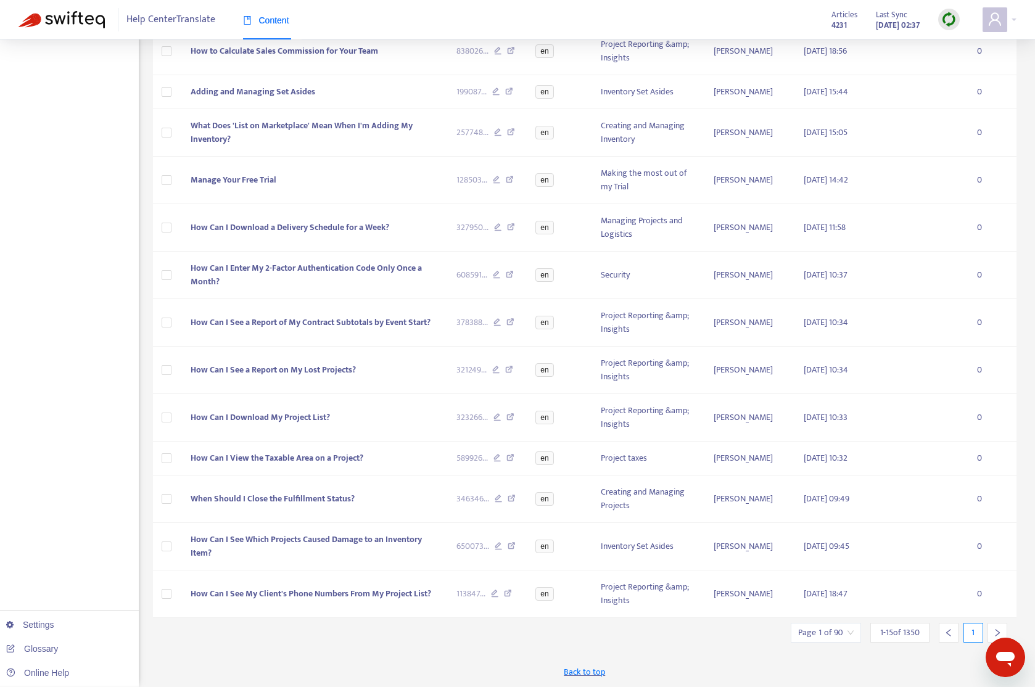
click at [987, 629] on div at bounding box center [997, 633] width 20 height 20
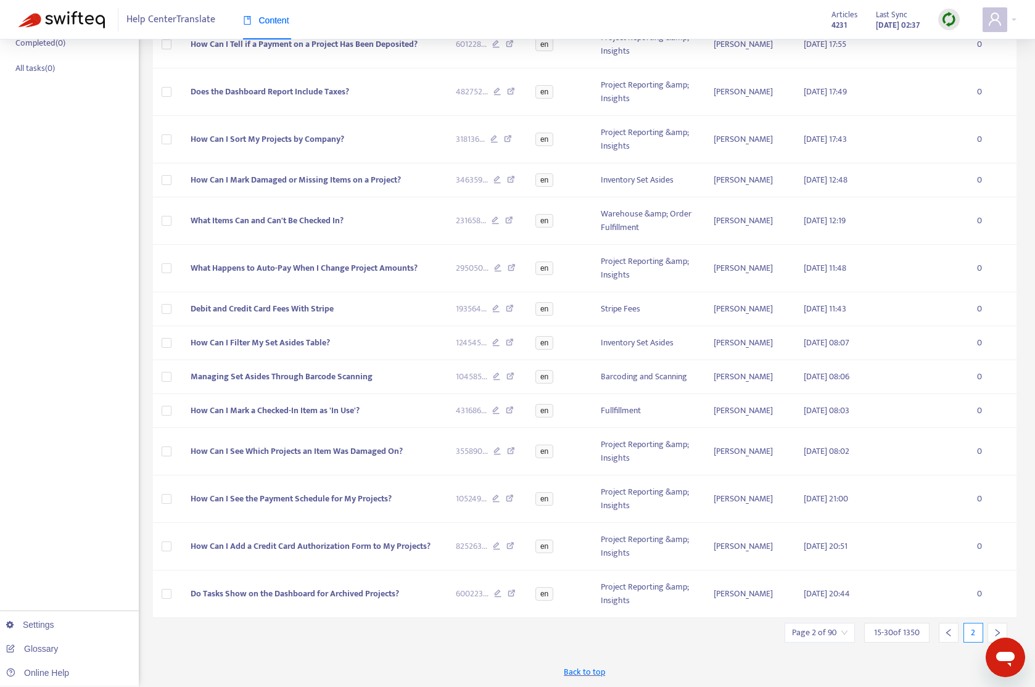
click at [987, 628] on div at bounding box center [997, 633] width 20 height 20
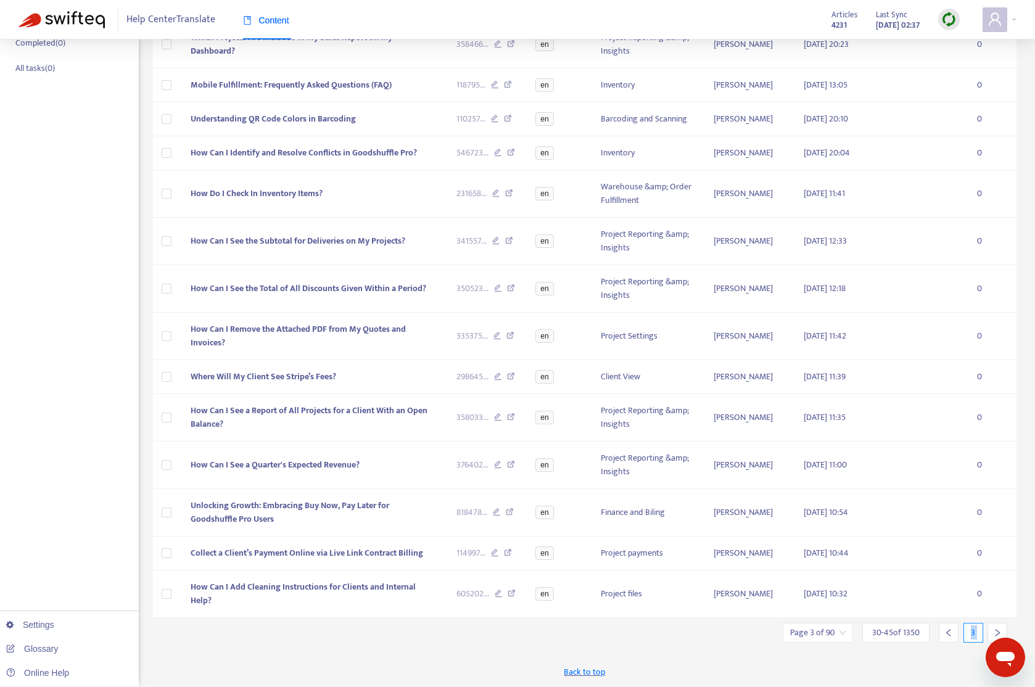
click at [987, 628] on div at bounding box center [997, 633] width 20 height 20
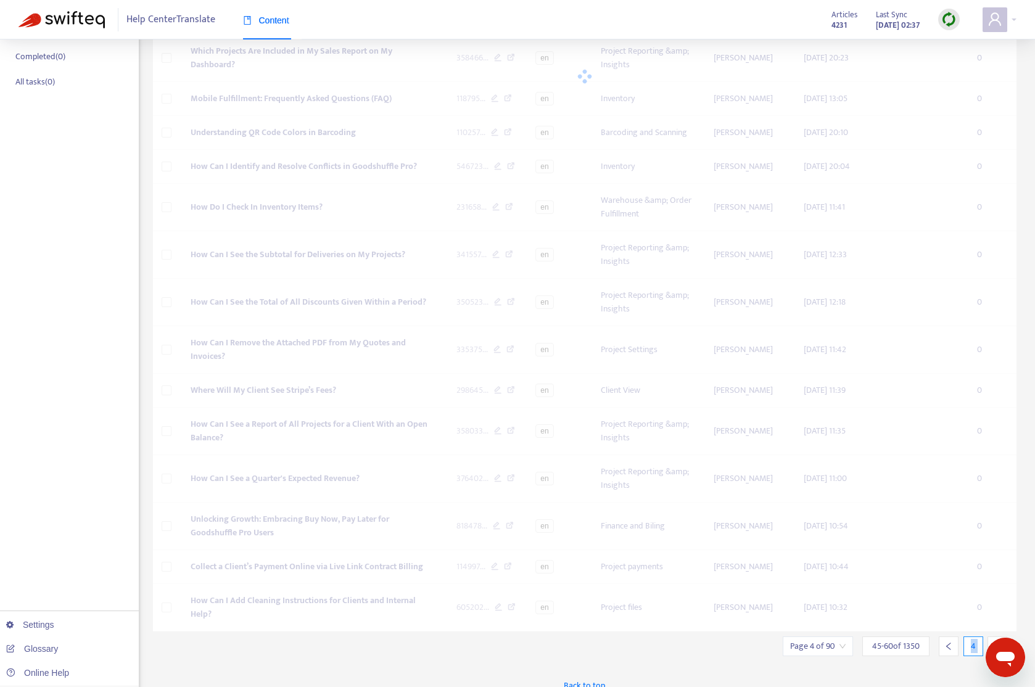
click at [987, 636] on div at bounding box center [997, 646] width 20 height 20
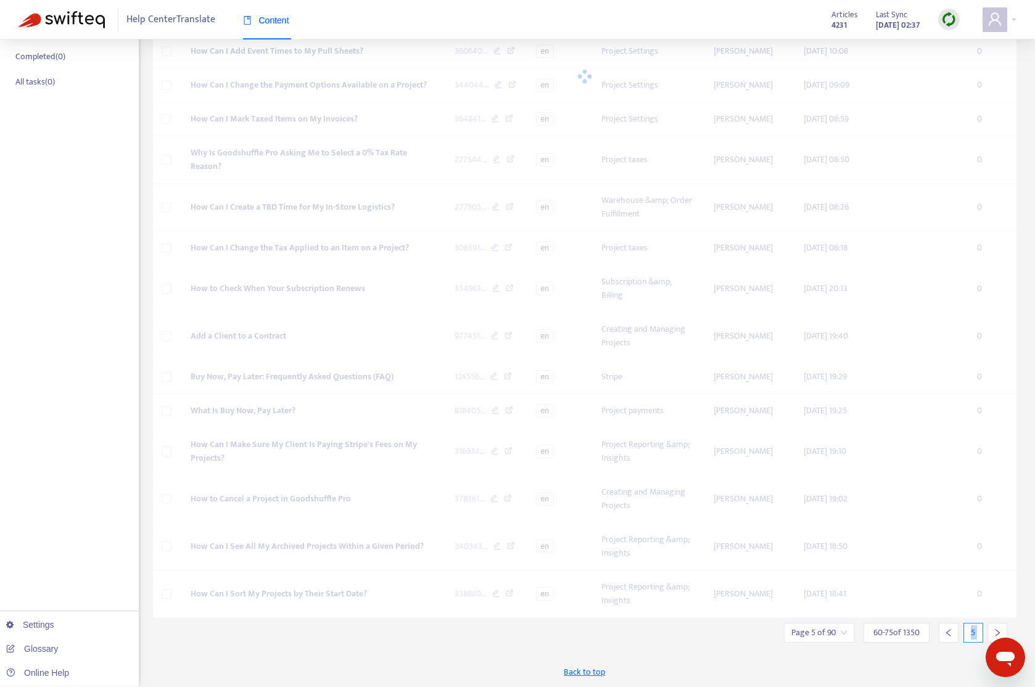
click at [987, 628] on div "Translate New Task Bulk Actions Page 5 of 90 60 - 75 of 1350 5 Language : is en…" at bounding box center [585, 291] width 864 height 792
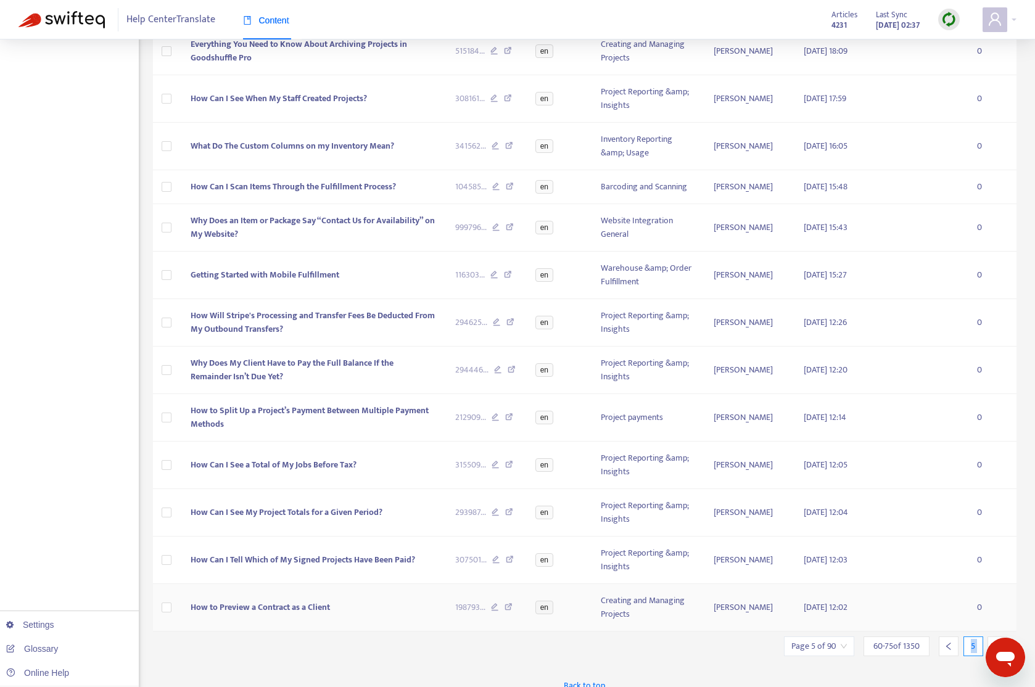
click at [987, 628] on td "0" at bounding box center [991, 607] width 49 height 47
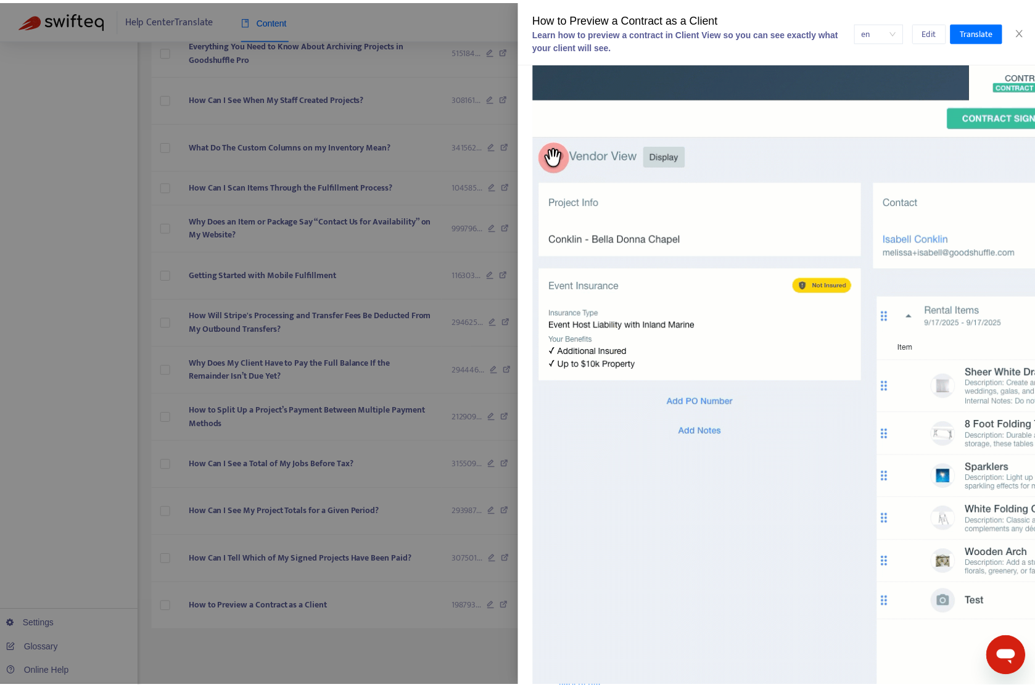
scroll to position [422, 0]
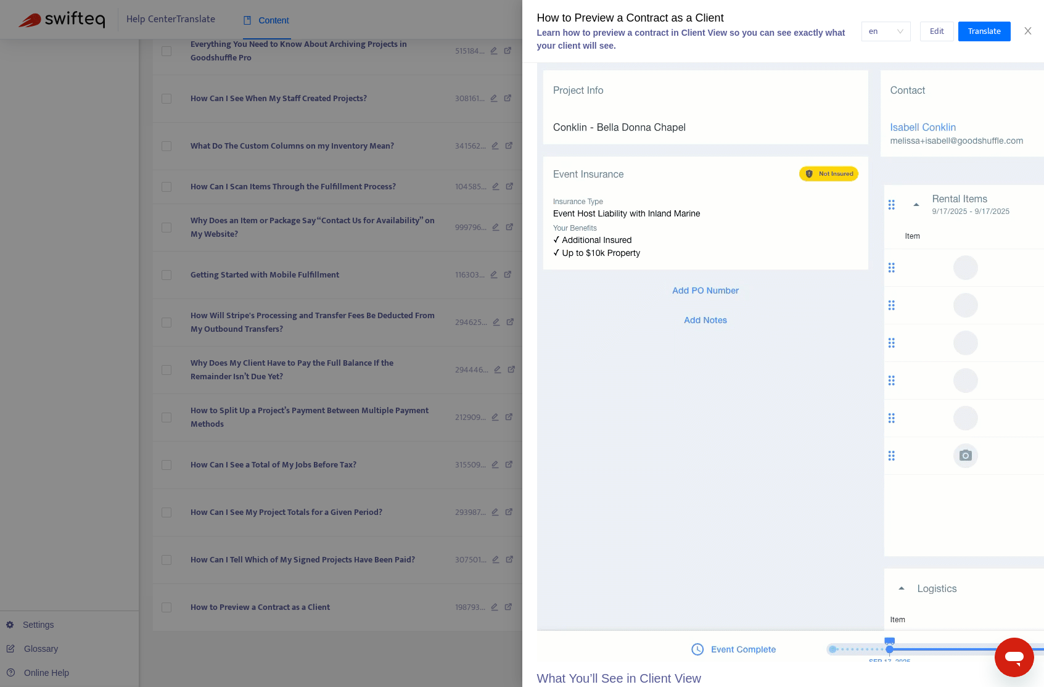
click at [424, 576] on div at bounding box center [522, 343] width 1044 height 687
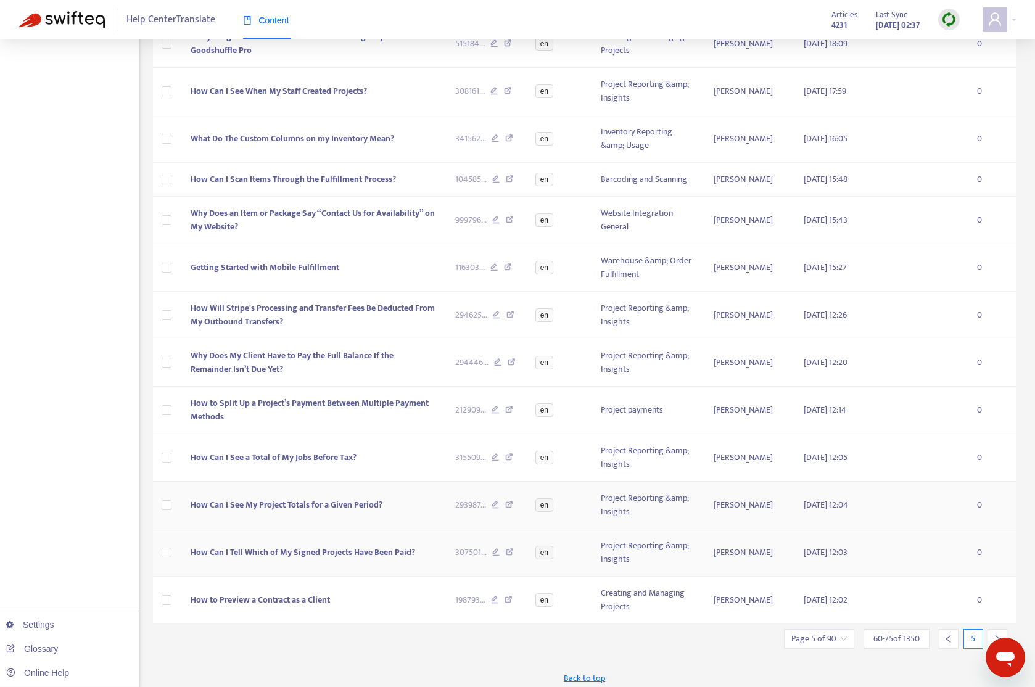
scroll to position [231, 0]
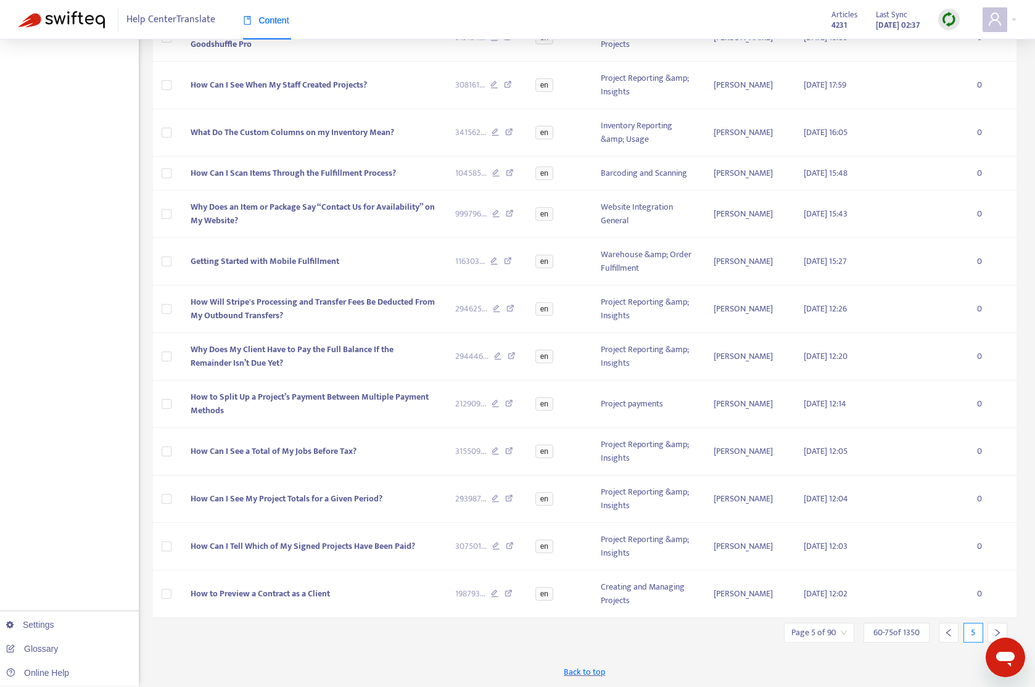
click at [987, 628] on icon "right" at bounding box center [997, 632] width 9 height 9
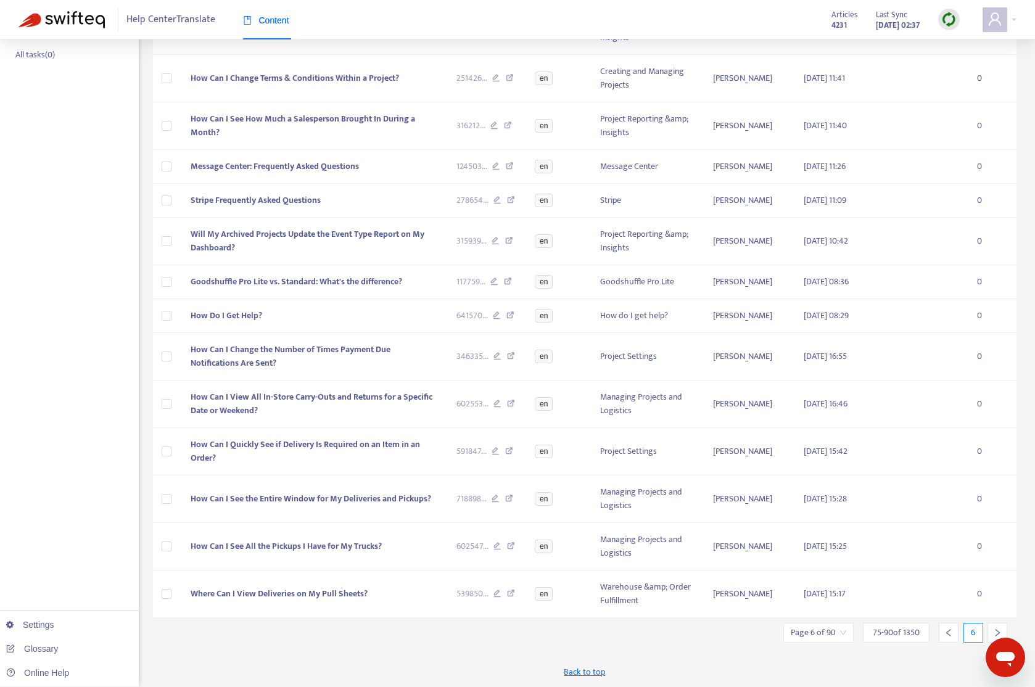
click at [987, 628] on icon "right" at bounding box center [997, 632] width 9 height 9
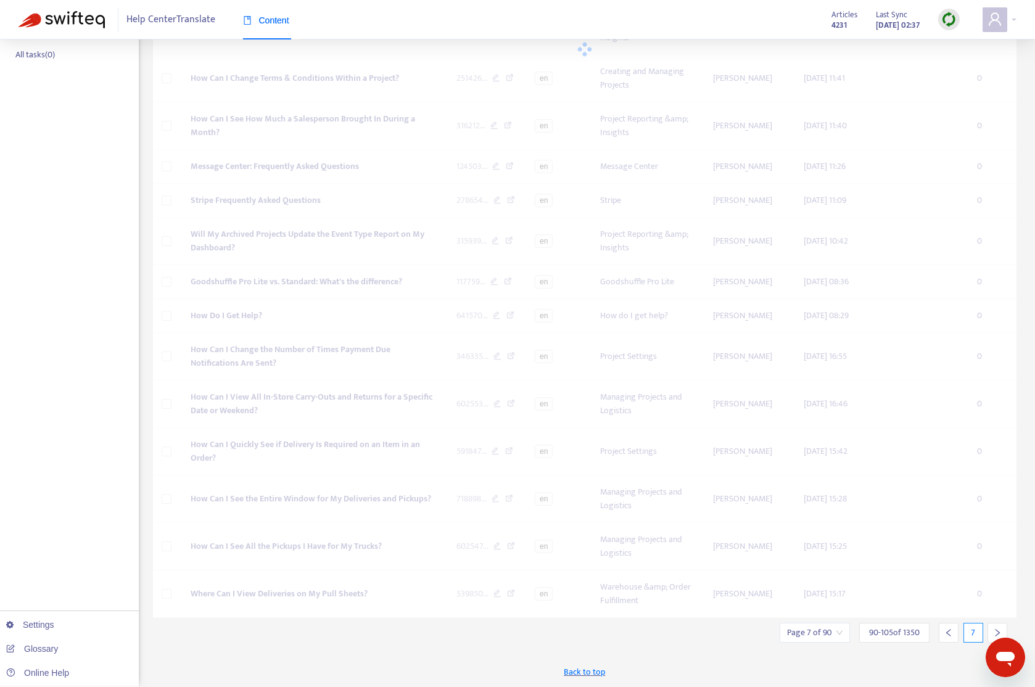
scroll to position [122, 0]
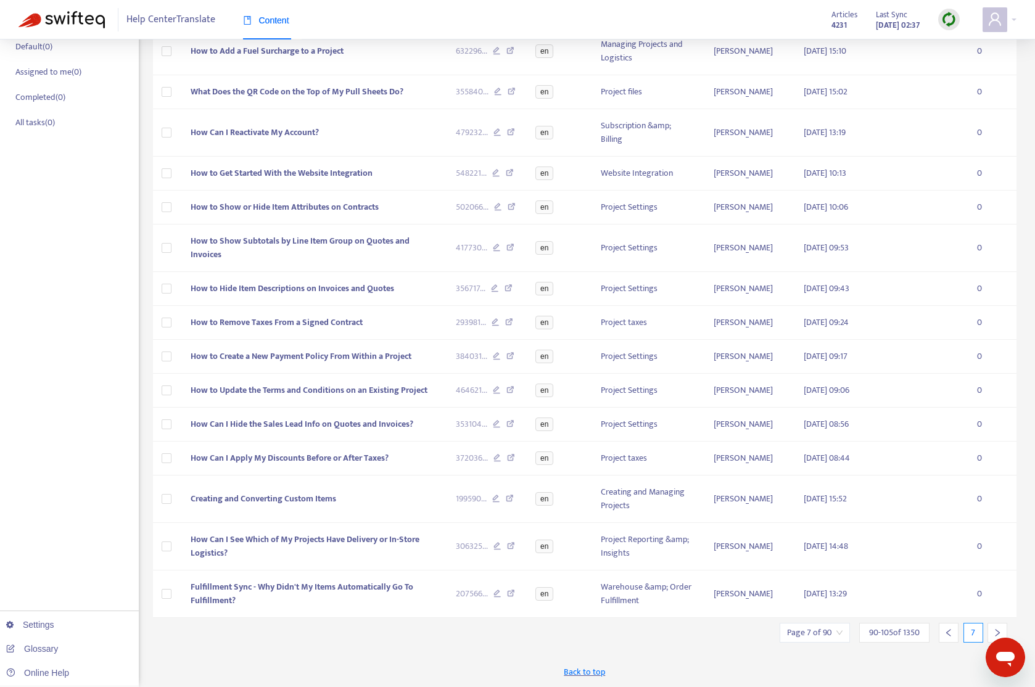
click at [987, 628] on icon "right" at bounding box center [997, 632] width 9 height 9
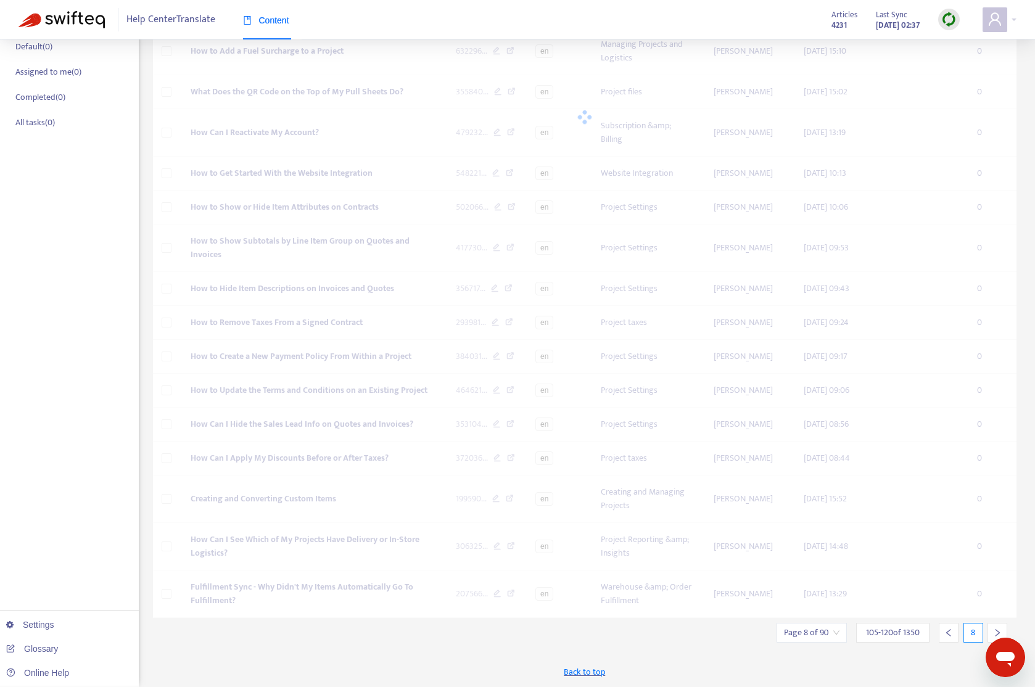
scroll to position [190, 0]
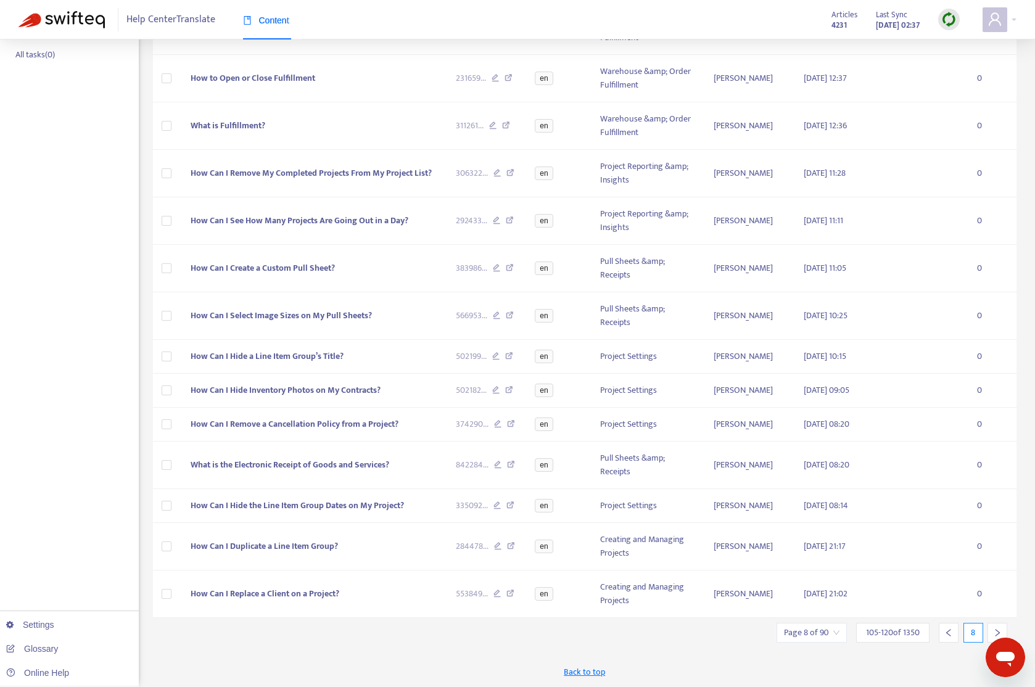
click at [987, 626] on div at bounding box center [997, 633] width 20 height 20
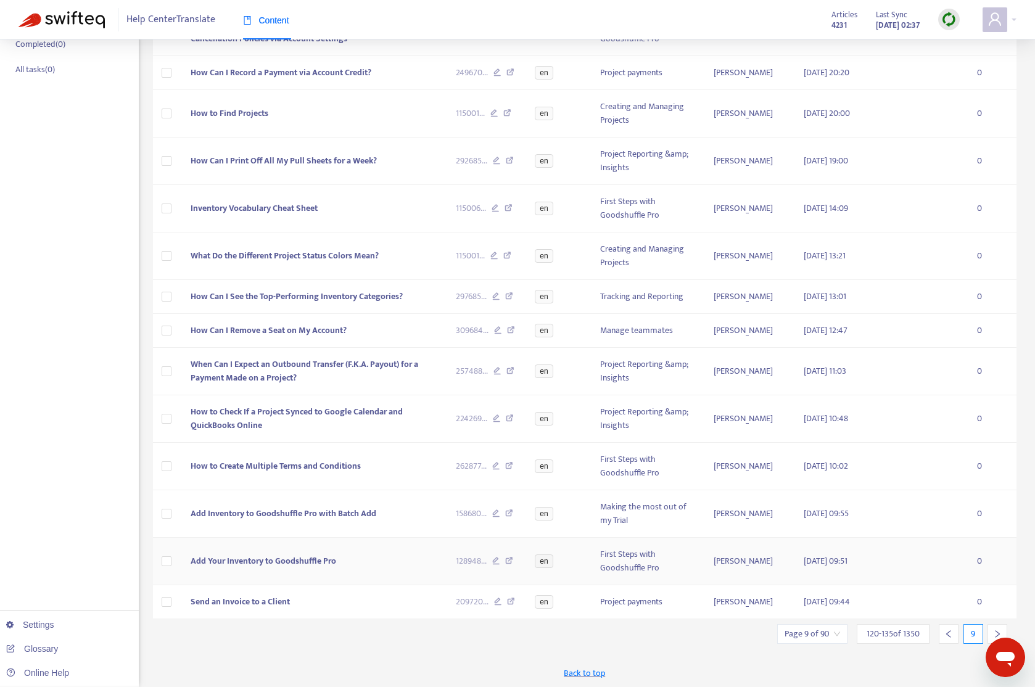
scroll to position [176, 0]
click at [940, 633] on div at bounding box center [948, 633] width 20 height 20
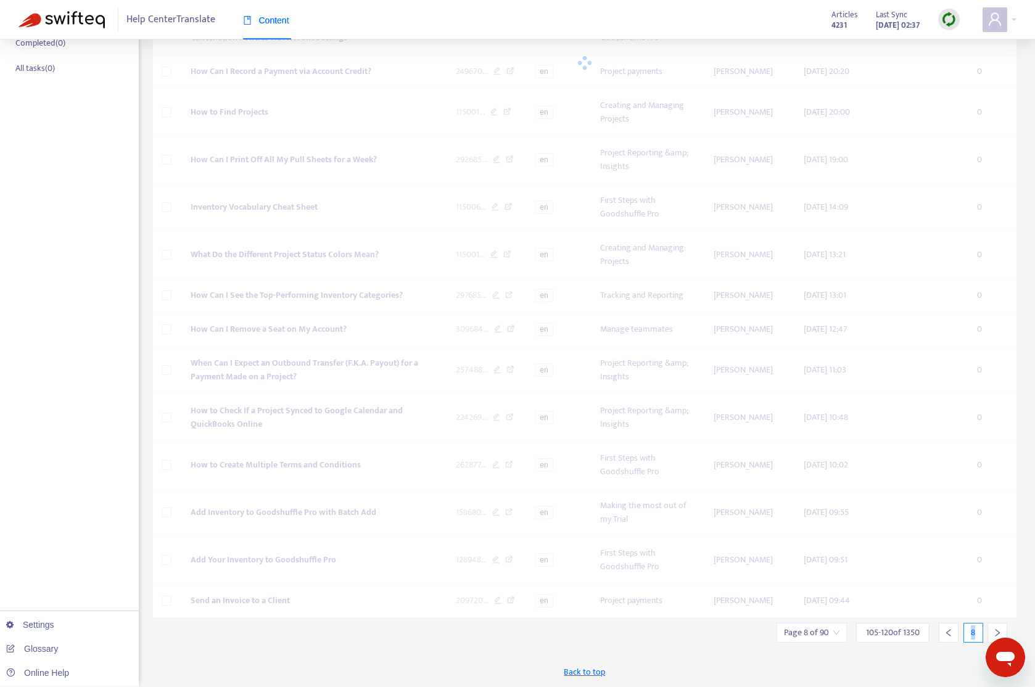
click at [940, 633] on div at bounding box center [948, 633] width 20 height 20
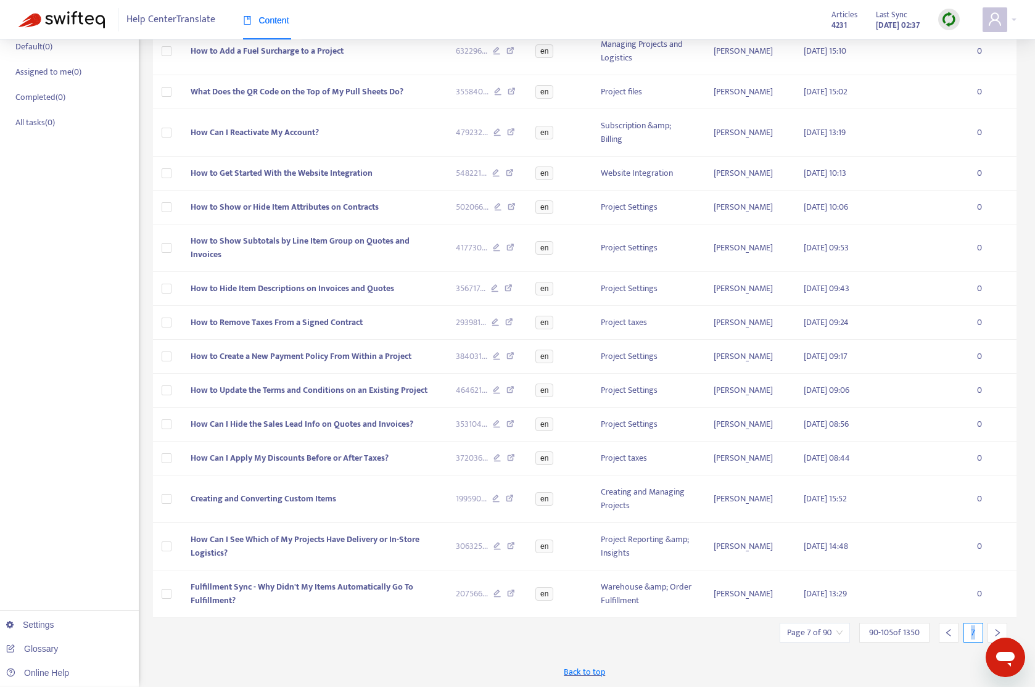
click at [946, 636] on div at bounding box center [948, 633] width 20 height 20
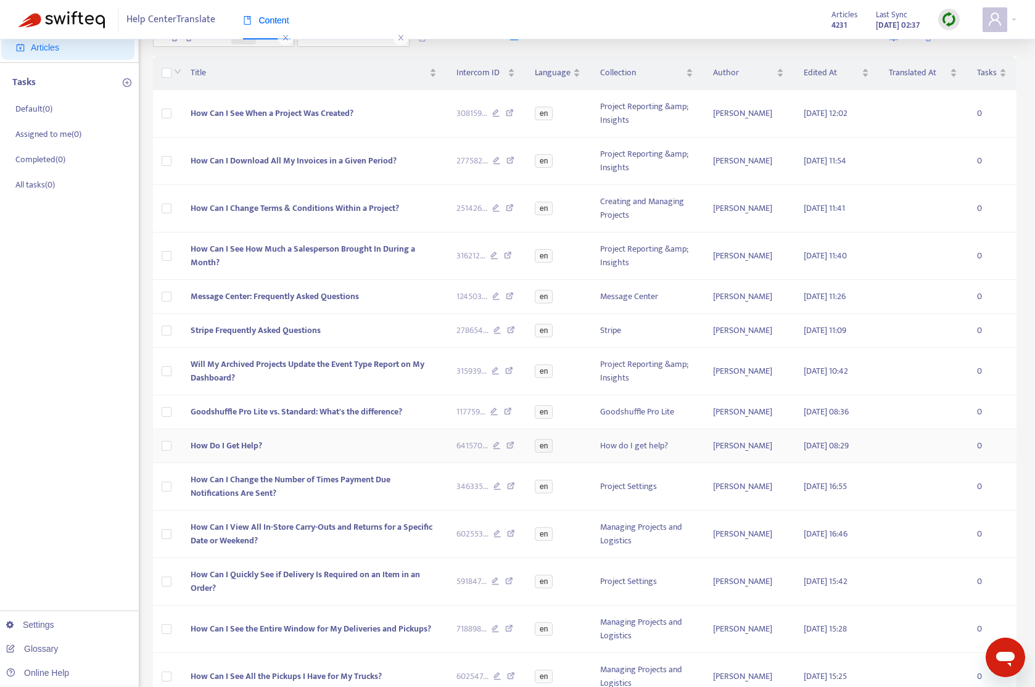
scroll to position [190, 0]
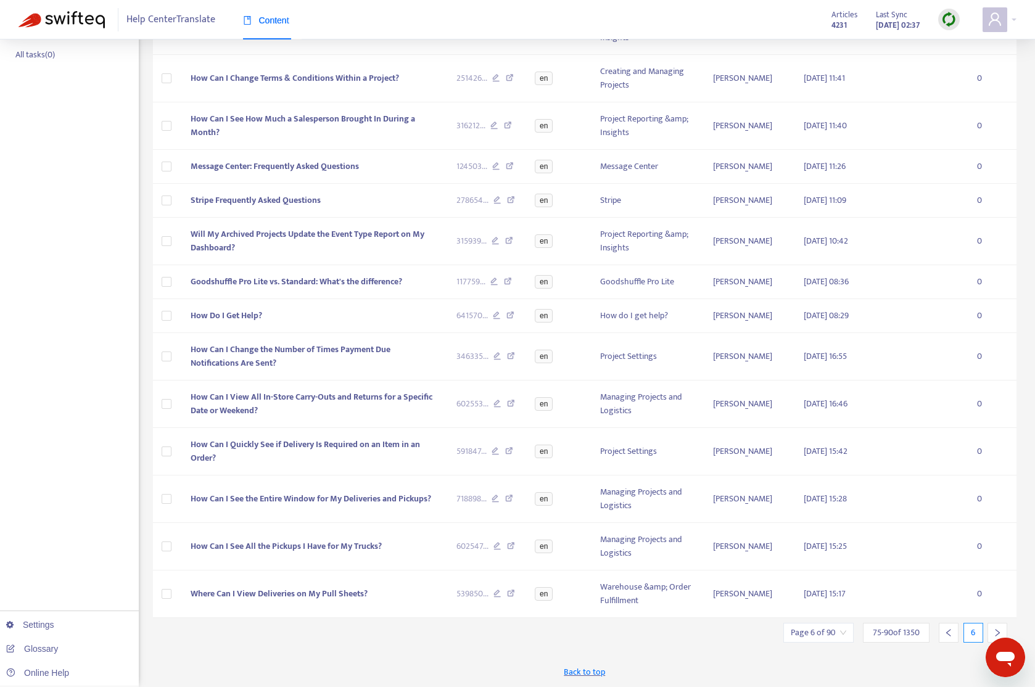
click at [987, 626] on div at bounding box center [997, 633] width 20 height 20
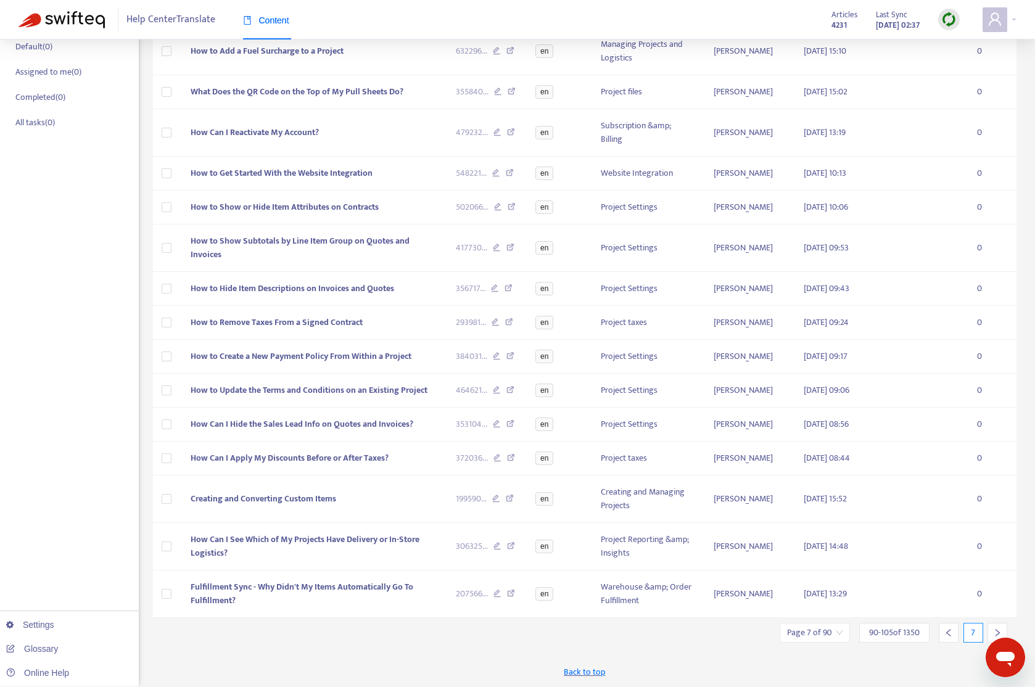
click at [987, 626] on div at bounding box center [997, 633] width 20 height 20
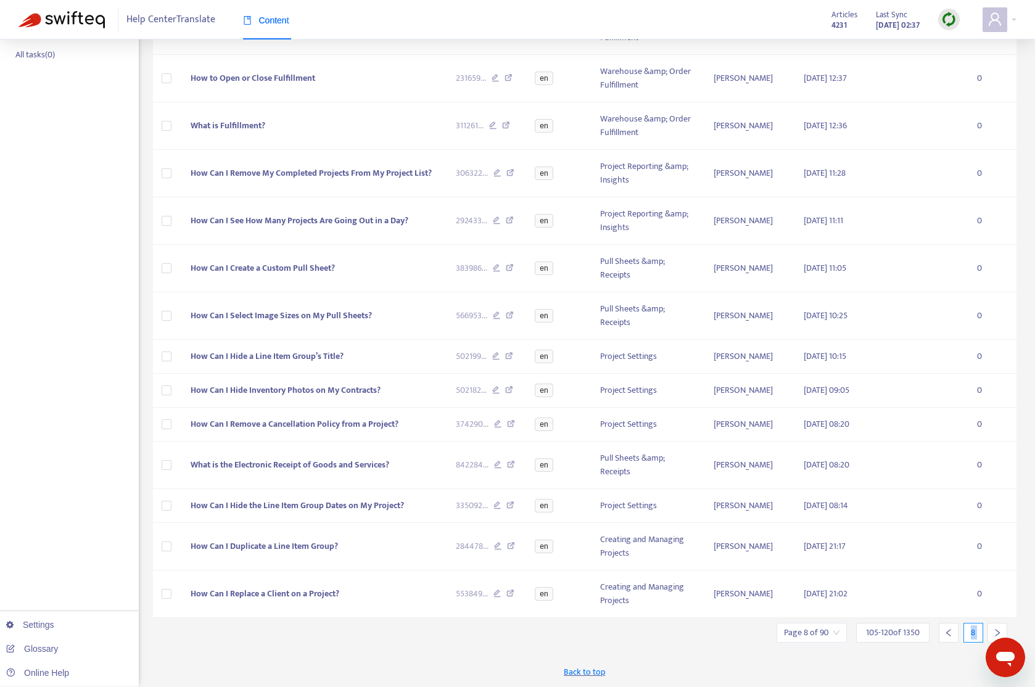
click at [987, 628] on icon "right" at bounding box center [997, 632] width 9 height 9
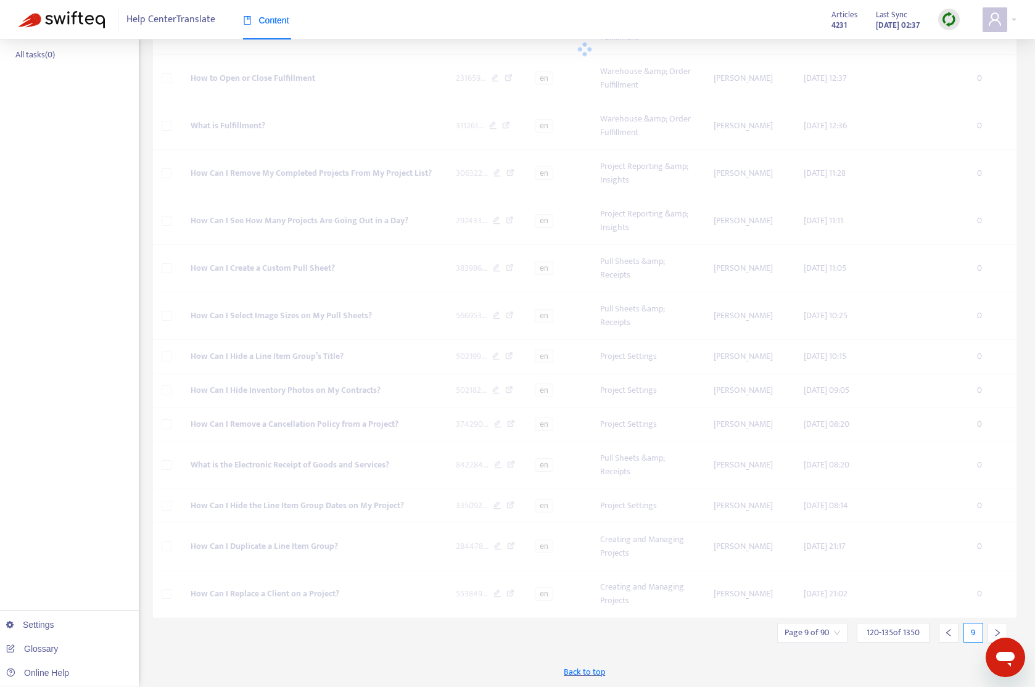
scroll to position [176, 0]
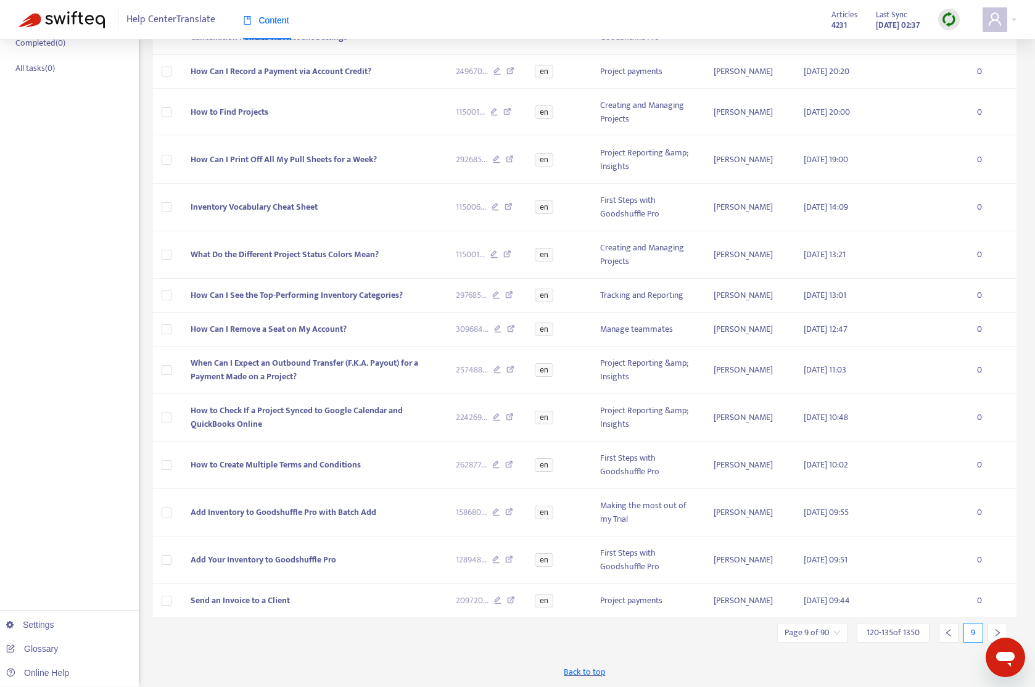
click at [716, 650] on div "Translate New Task Bulk Actions Page 9 of 90 120 - 135 of 1350 9 Language : is …" at bounding box center [585, 284] width 864 height 805
click at [802, 628] on input "search" at bounding box center [811, 632] width 55 height 18
click at [958, 596] on span "15" at bounding box center [948, 598] width 78 height 18
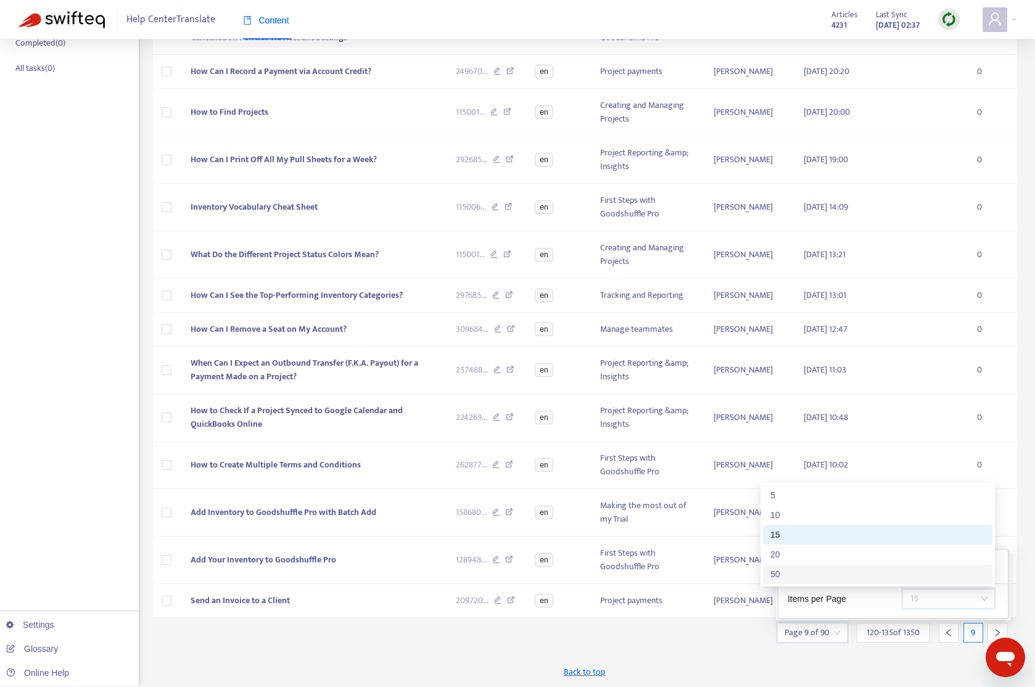
click at [660, 649] on div "Translate New Task Bulk Actions Page 9 of 90 120 - 135 of 1350 9 Language : is …" at bounding box center [585, 284] width 864 height 805
